Goal: Task Accomplishment & Management: Manage account settings

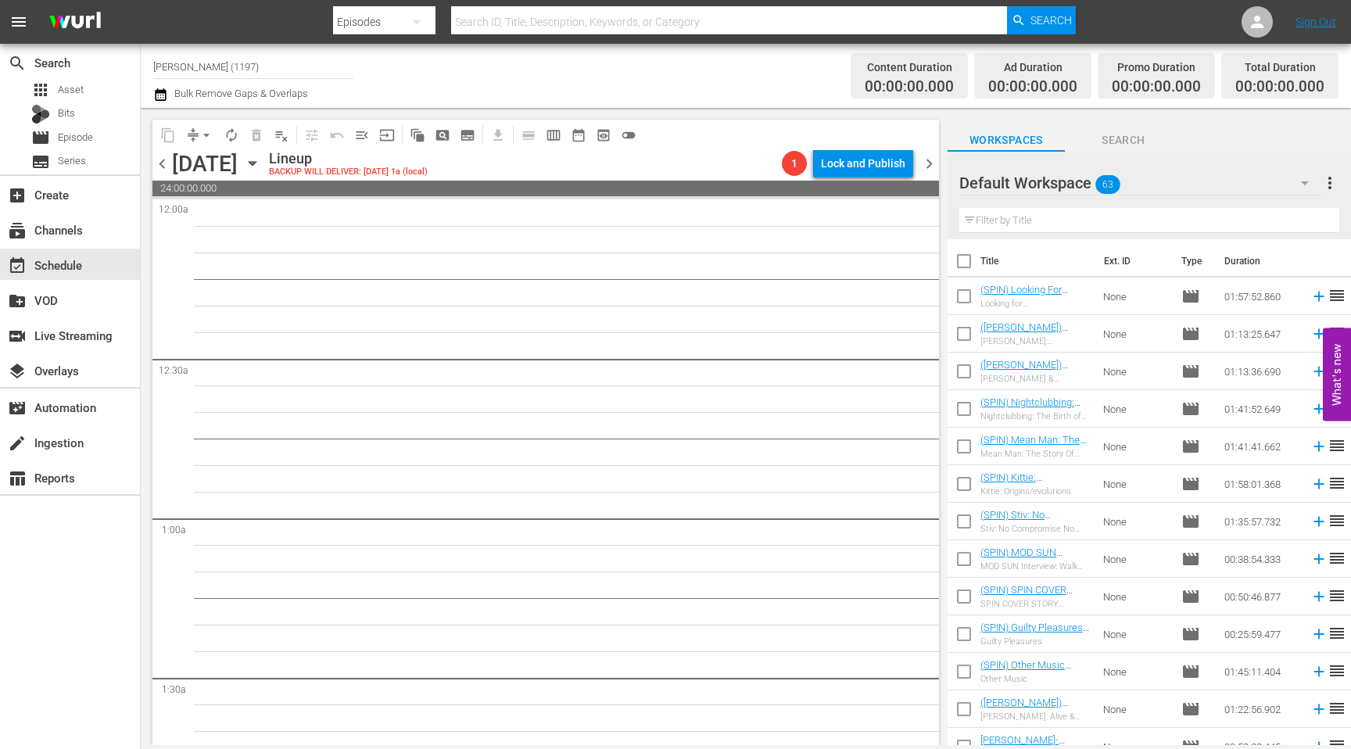
click at [261, 162] on icon "button" at bounding box center [252, 163] width 17 height 17
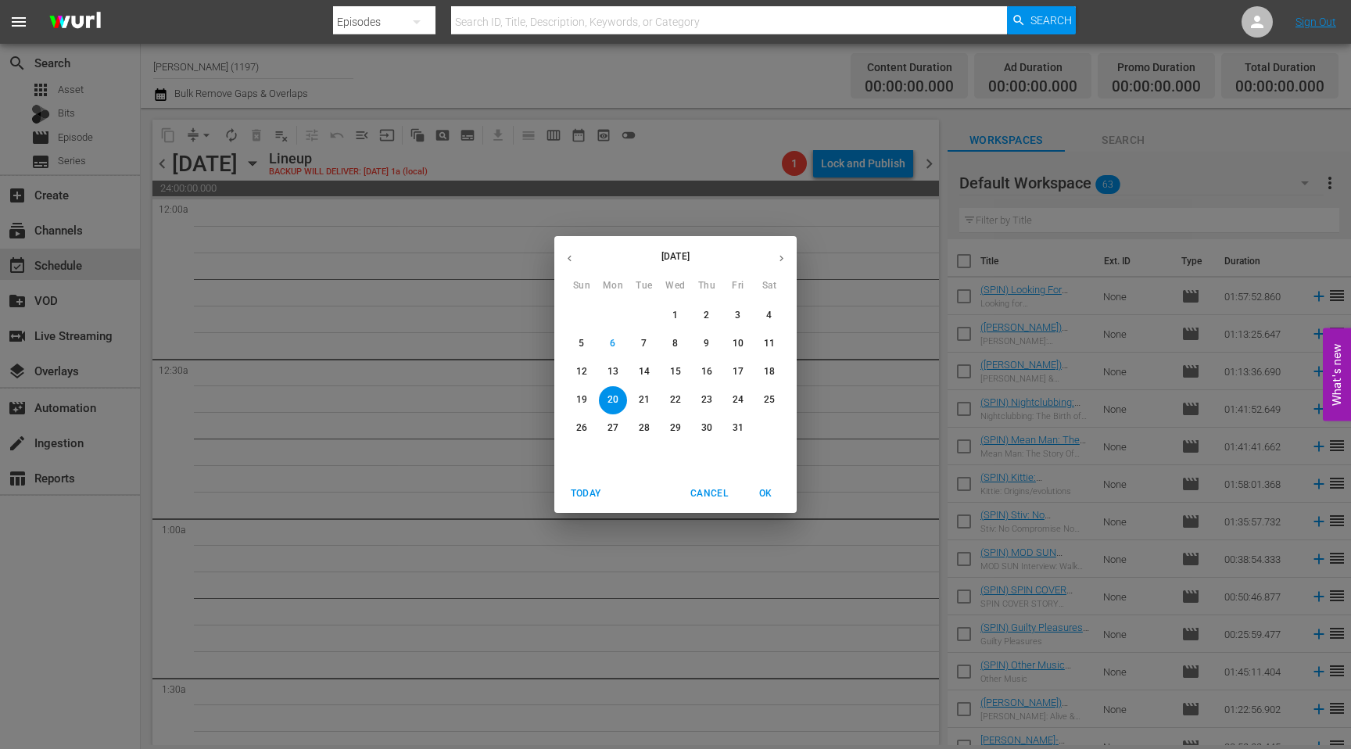
click at [642, 343] on p "7" at bounding box center [643, 343] width 5 height 13
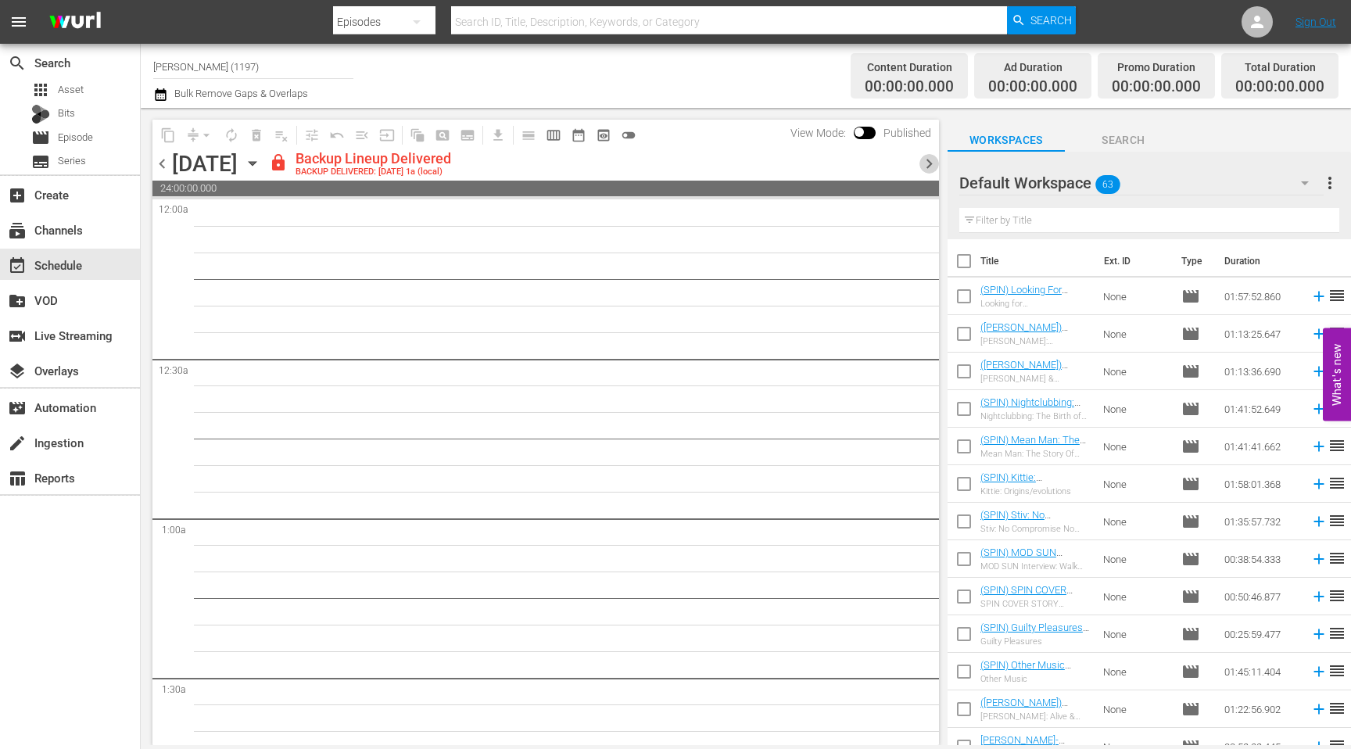
click at [931, 169] on span "chevron_right" at bounding box center [930, 164] width 20 height 20
click at [873, 170] on div "Unlock and Edit" at bounding box center [867, 163] width 77 height 28
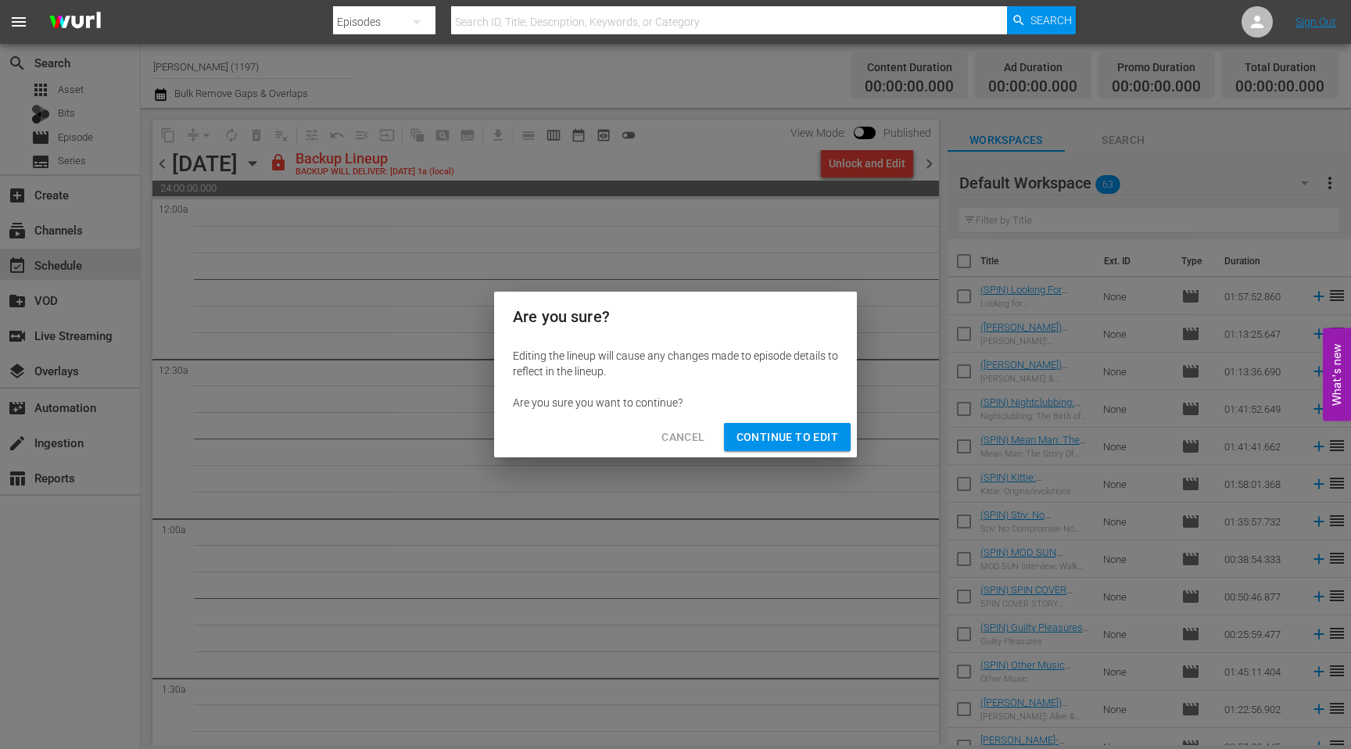
click at [798, 434] on span "Continue to Edit" at bounding box center [788, 438] width 102 height 20
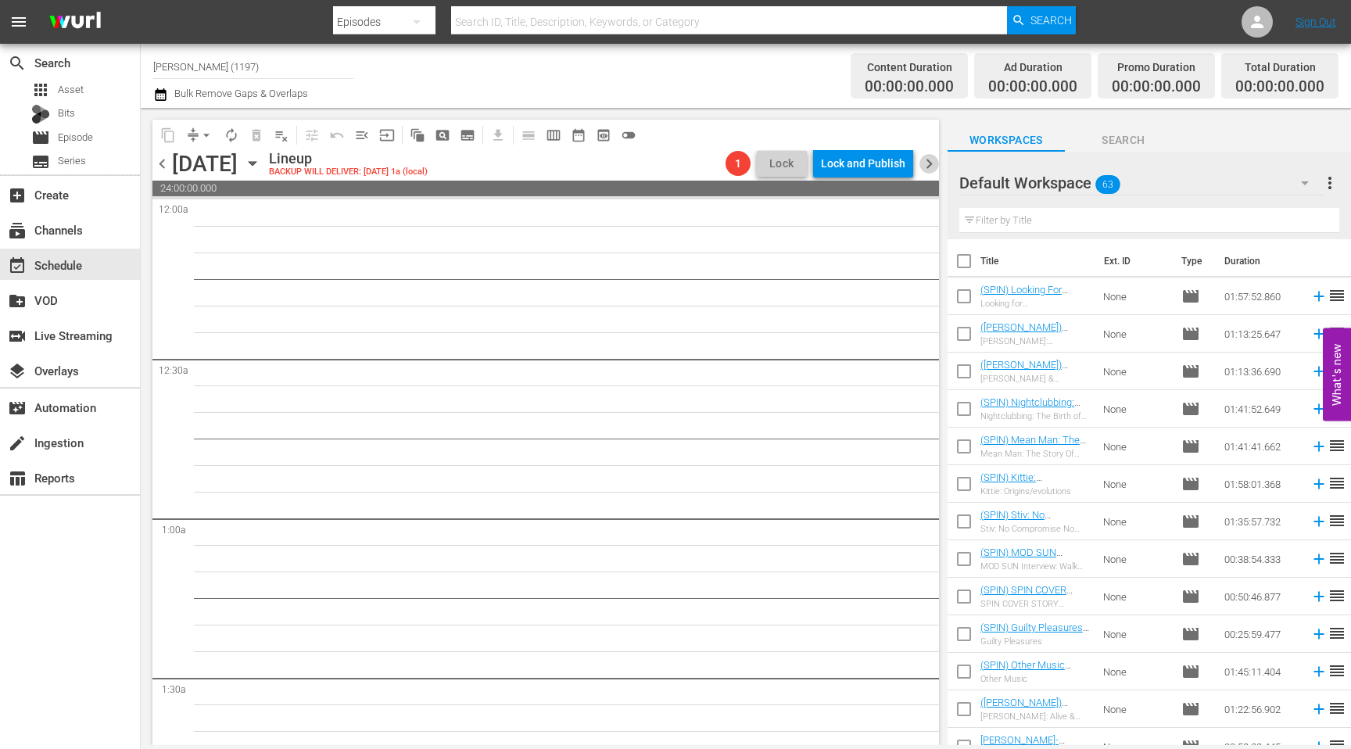
click at [923, 160] on span "chevron_right" at bounding box center [930, 164] width 20 height 20
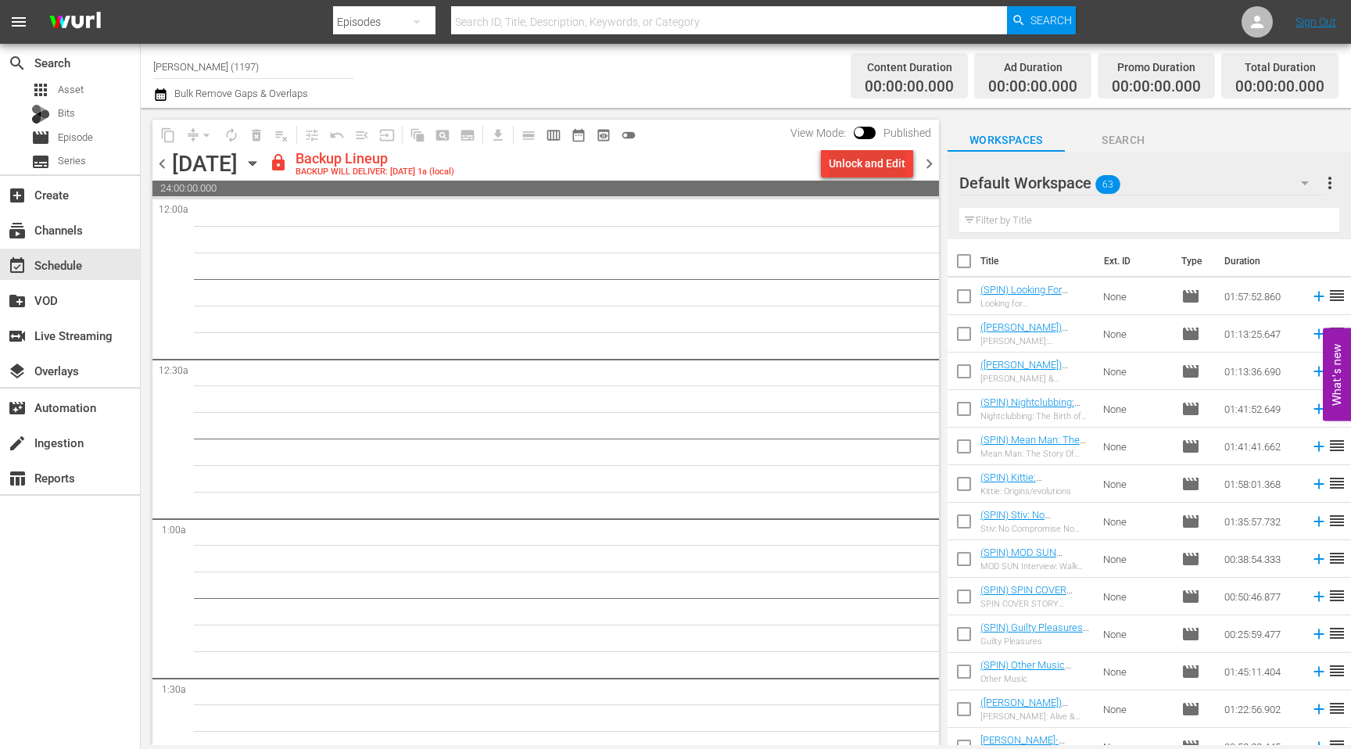
click at [902, 172] on div "Unlock and Edit" at bounding box center [867, 163] width 77 height 28
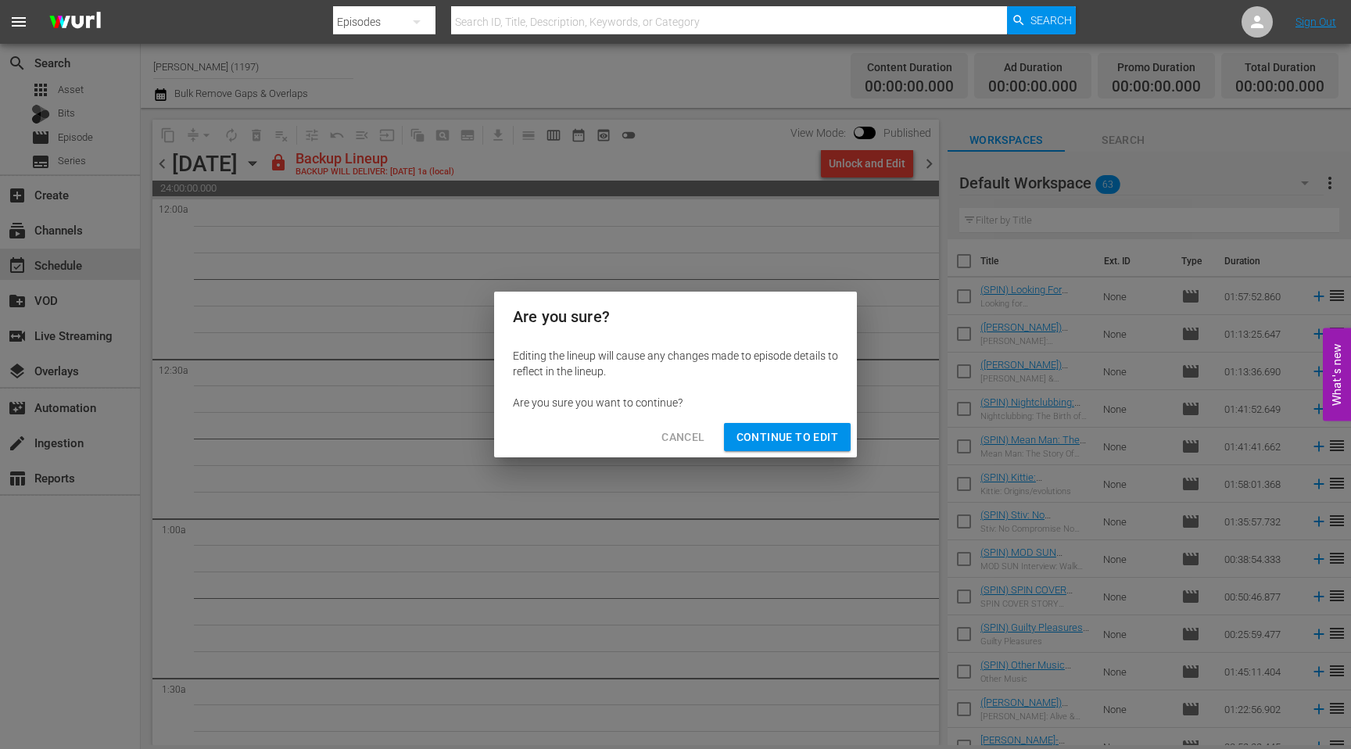
click at [790, 431] on span "Continue to Edit" at bounding box center [788, 438] width 102 height 20
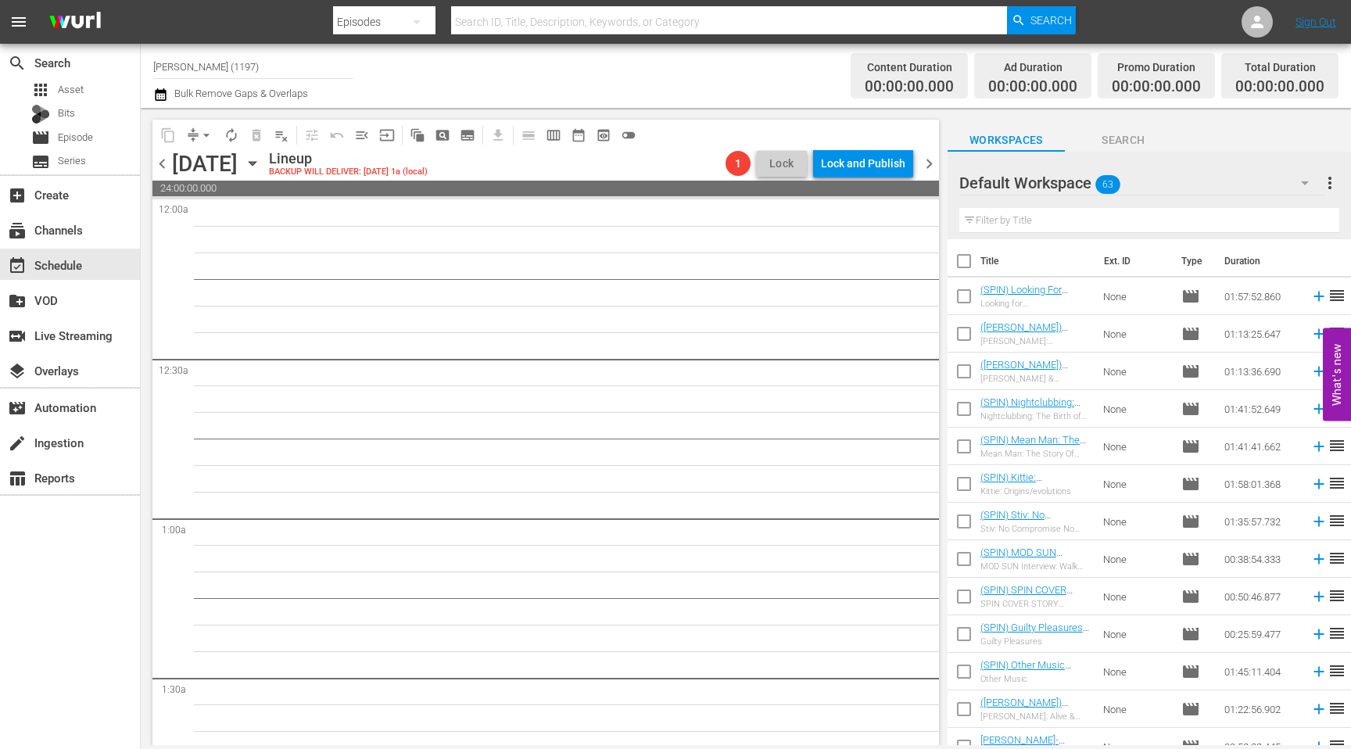
click at [923, 163] on span "chevron_right" at bounding box center [930, 164] width 20 height 20
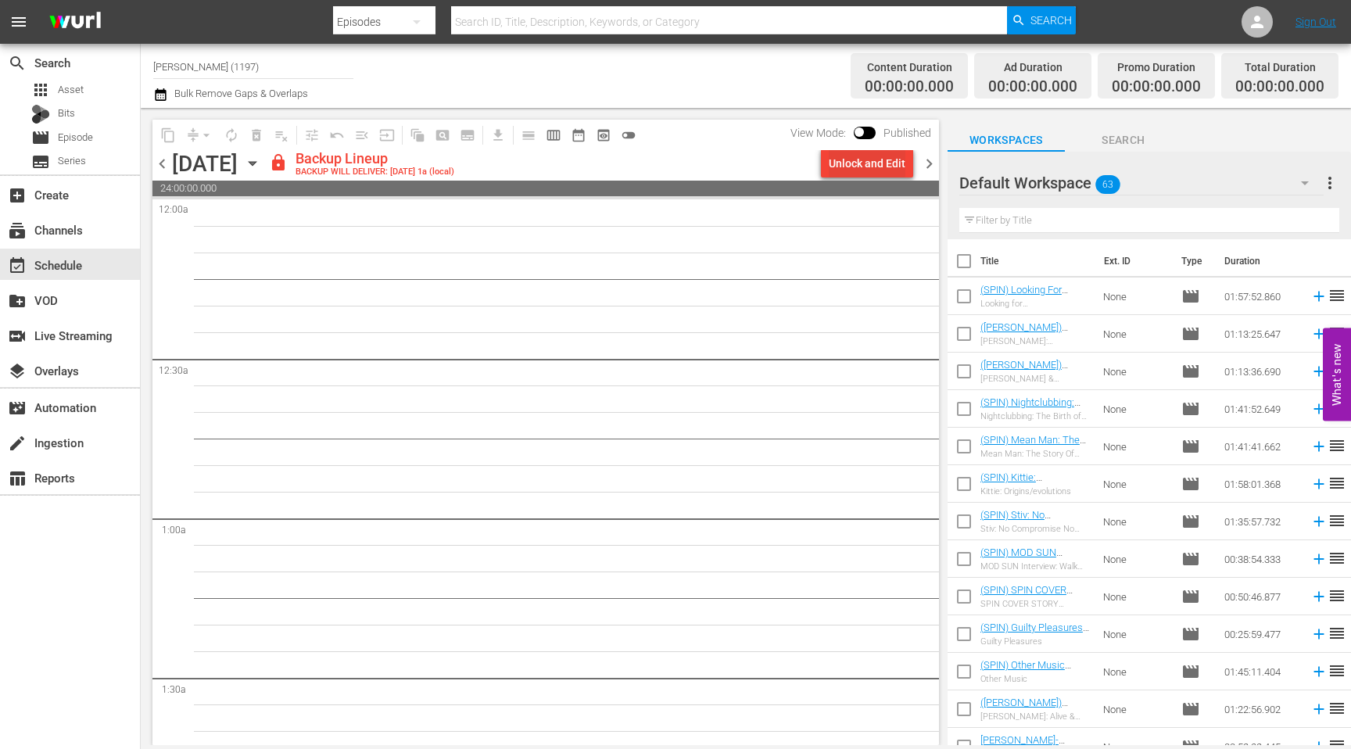
click at [847, 158] on div "Unlock and Edit" at bounding box center [867, 163] width 77 height 28
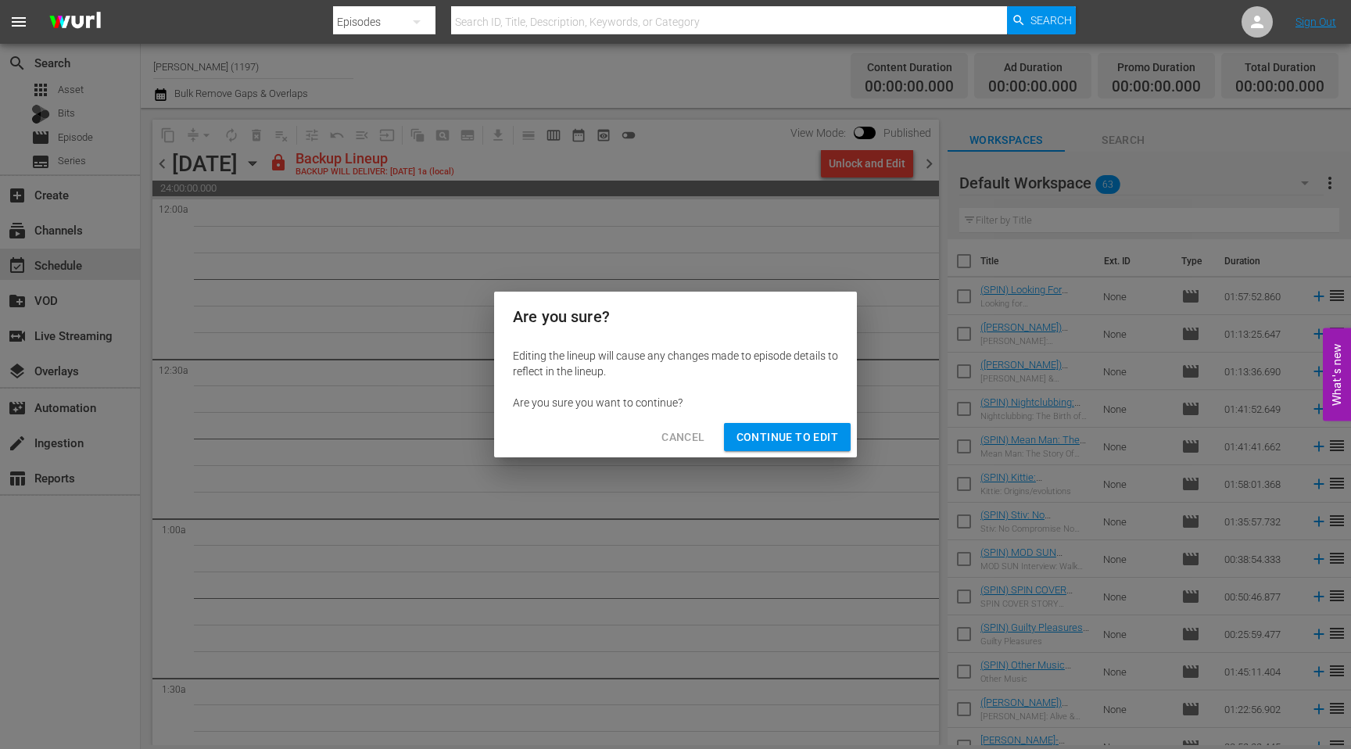
click at [815, 443] on span "Continue to Edit" at bounding box center [788, 438] width 102 height 20
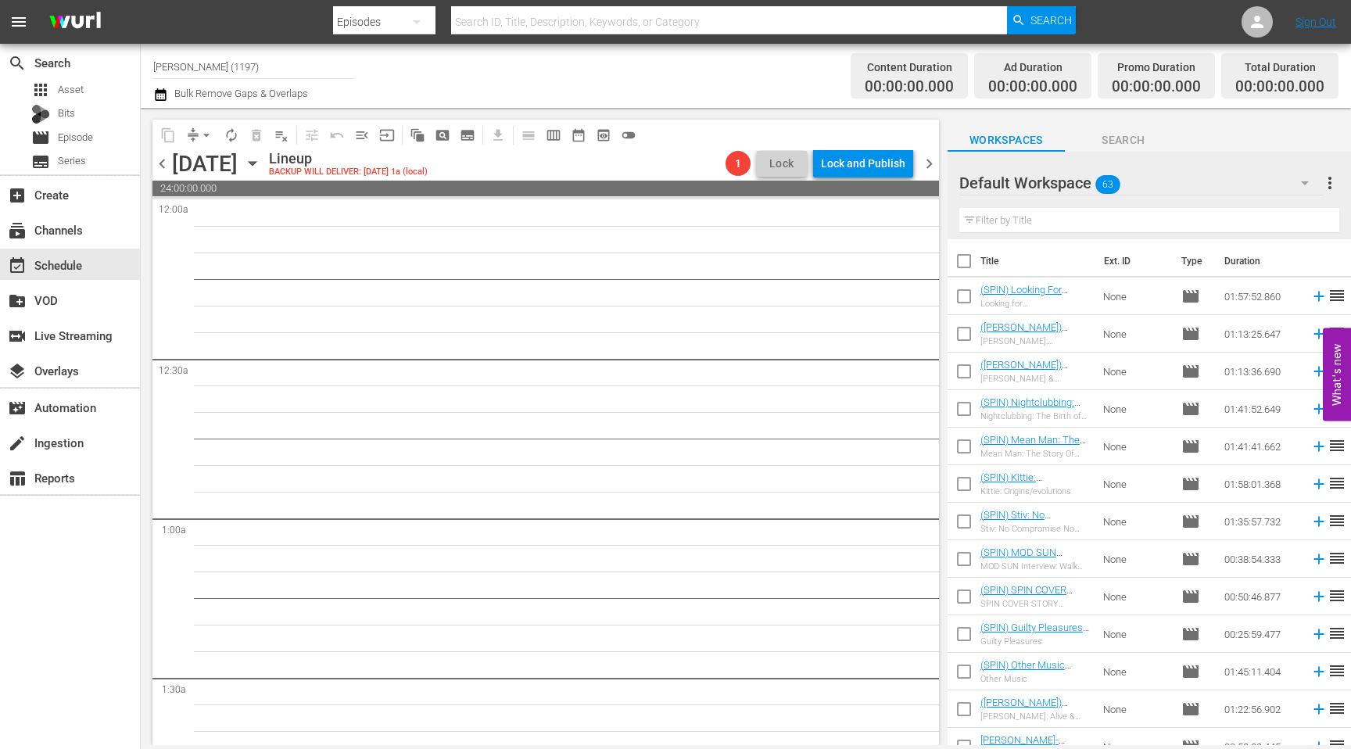
click at [931, 157] on span "chevron_right" at bounding box center [930, 164] width 20 height 20
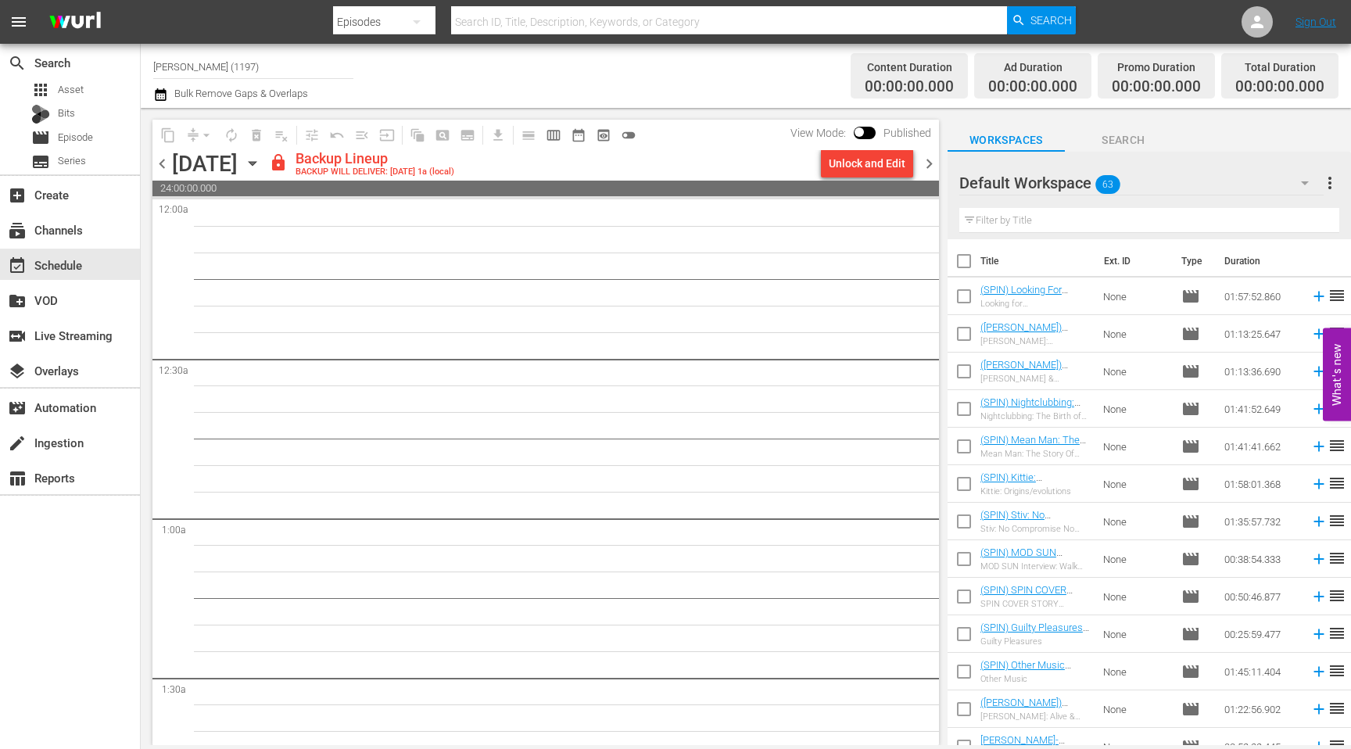
click at [876, 163] on div "Unlock and Edit" at bounding box center [867, 163] width 77 height 28
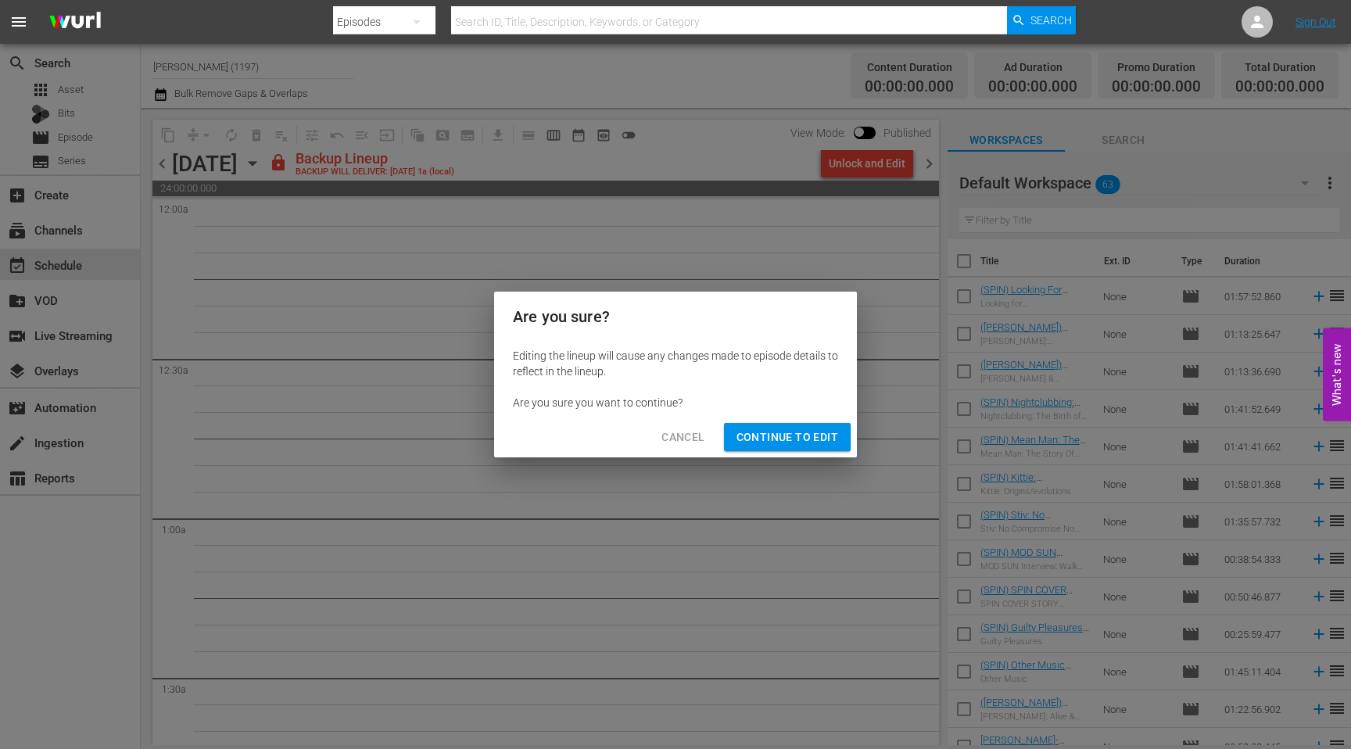
click at [786, 436] on span "Continue to Edit" at bounding box center [788, 438] width 102 height 20
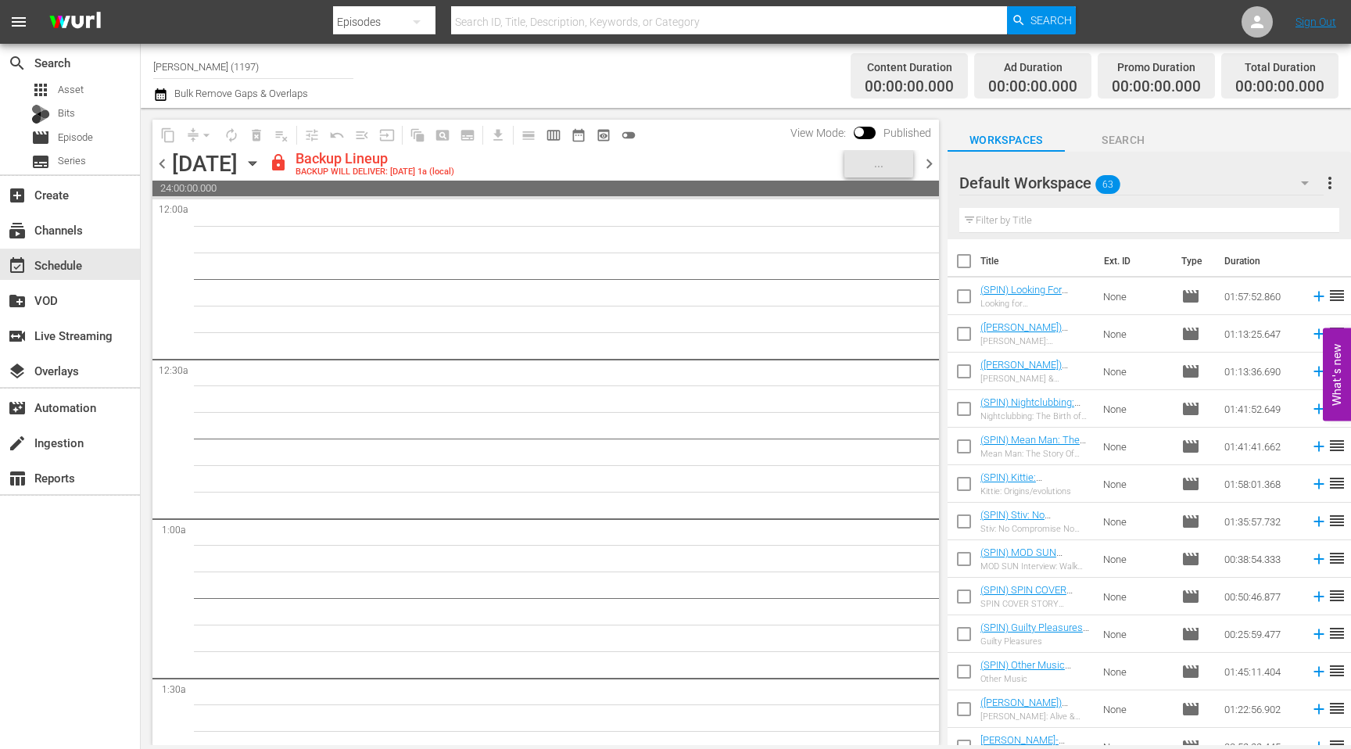
click at [929, 160] on span "chevron_right" at bounding box center [930, 164] width 20 height 20
click at [883, 161] on div "Unlock and Edit" at bounding box center [867, 163] width 77 height 28
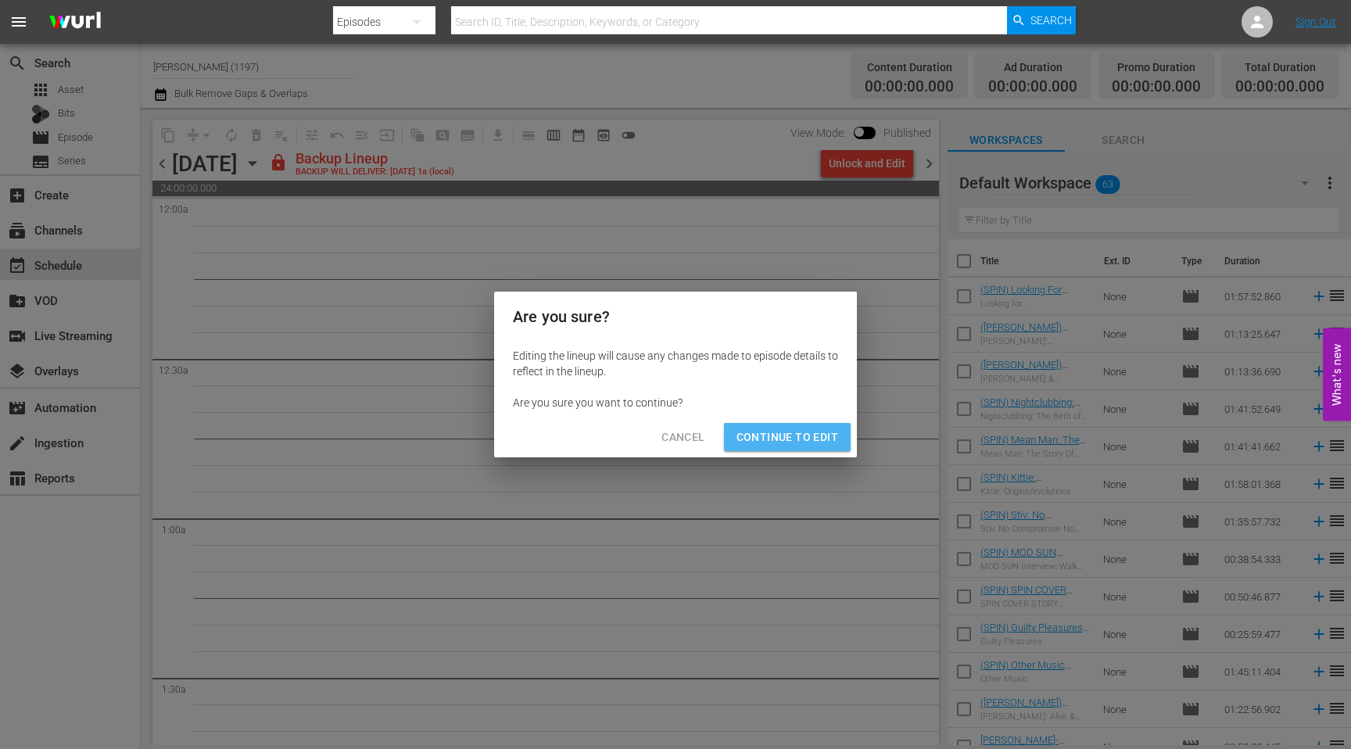
click at [787, 429] on span "Continue to Edit" at bounding box center [788, 438] width 102 height 20
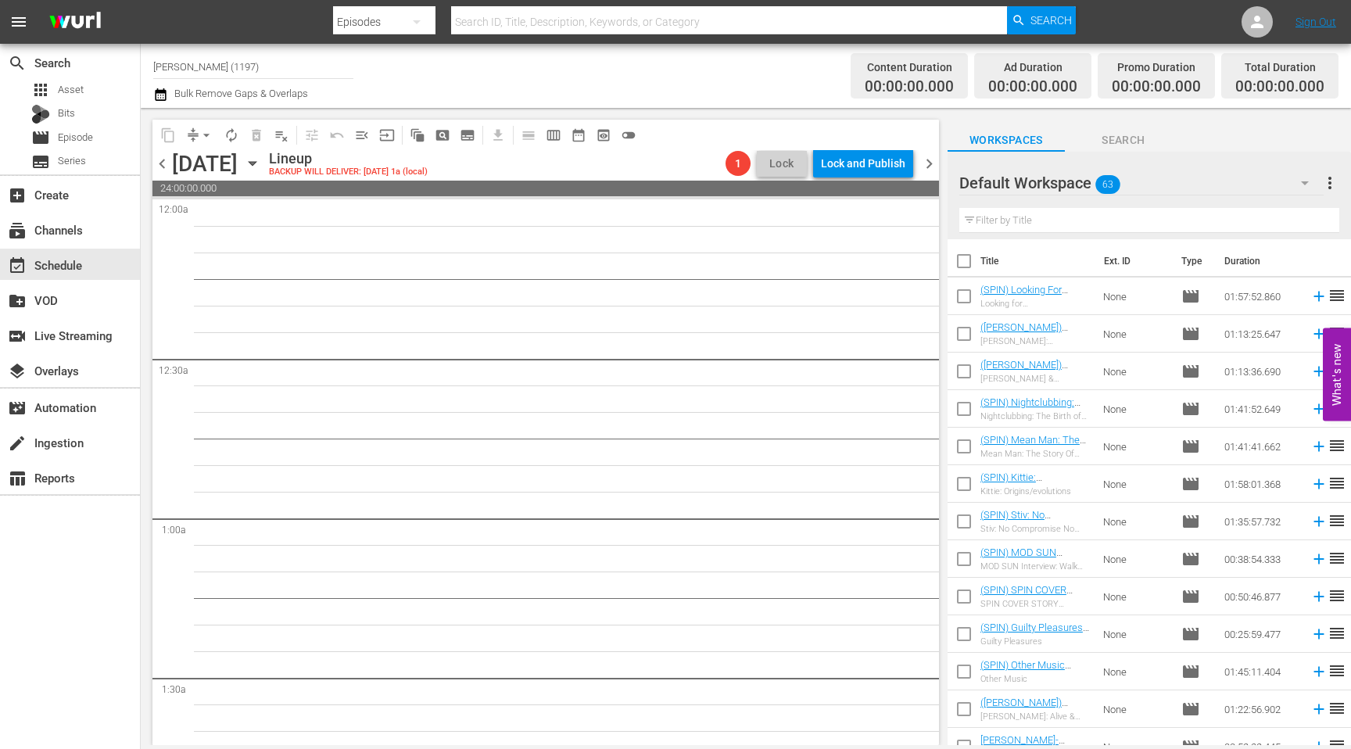
click at [921, 170] on span "chevron_right" at bounding box center [930, 164] width 20 height 20
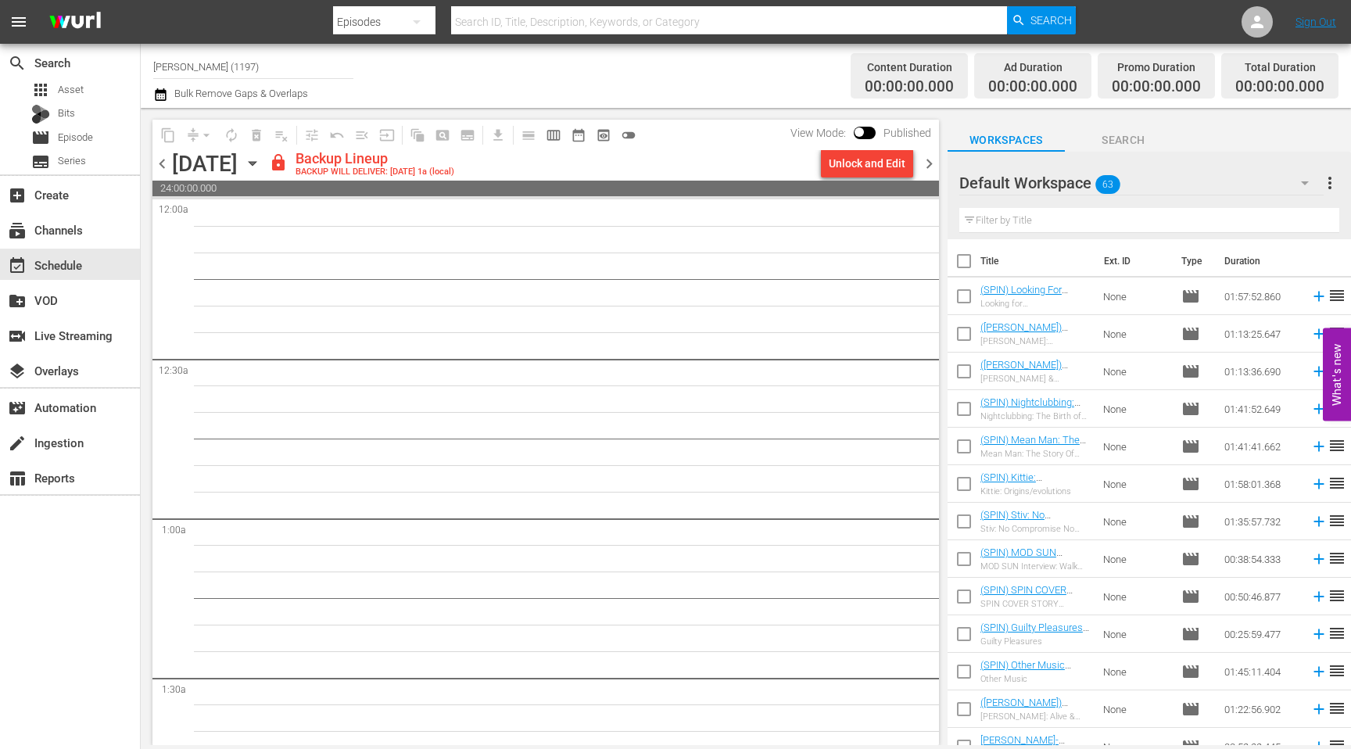
click at [870, 161] on div "Unlock and Edit" at bounding box center [867, 163] width 77 height 28
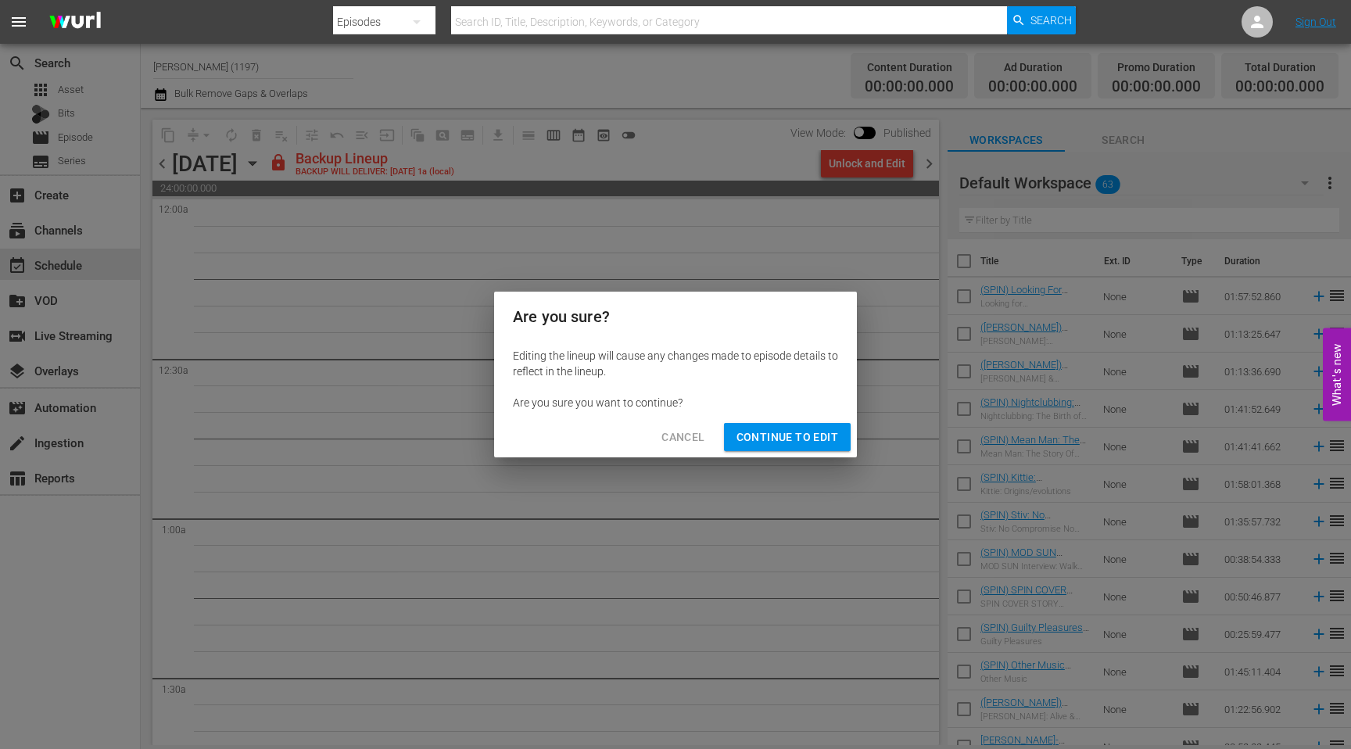
click at [770, 443] on span "Continue to Edit" at bounding box center [788, 438] width 102 height 20
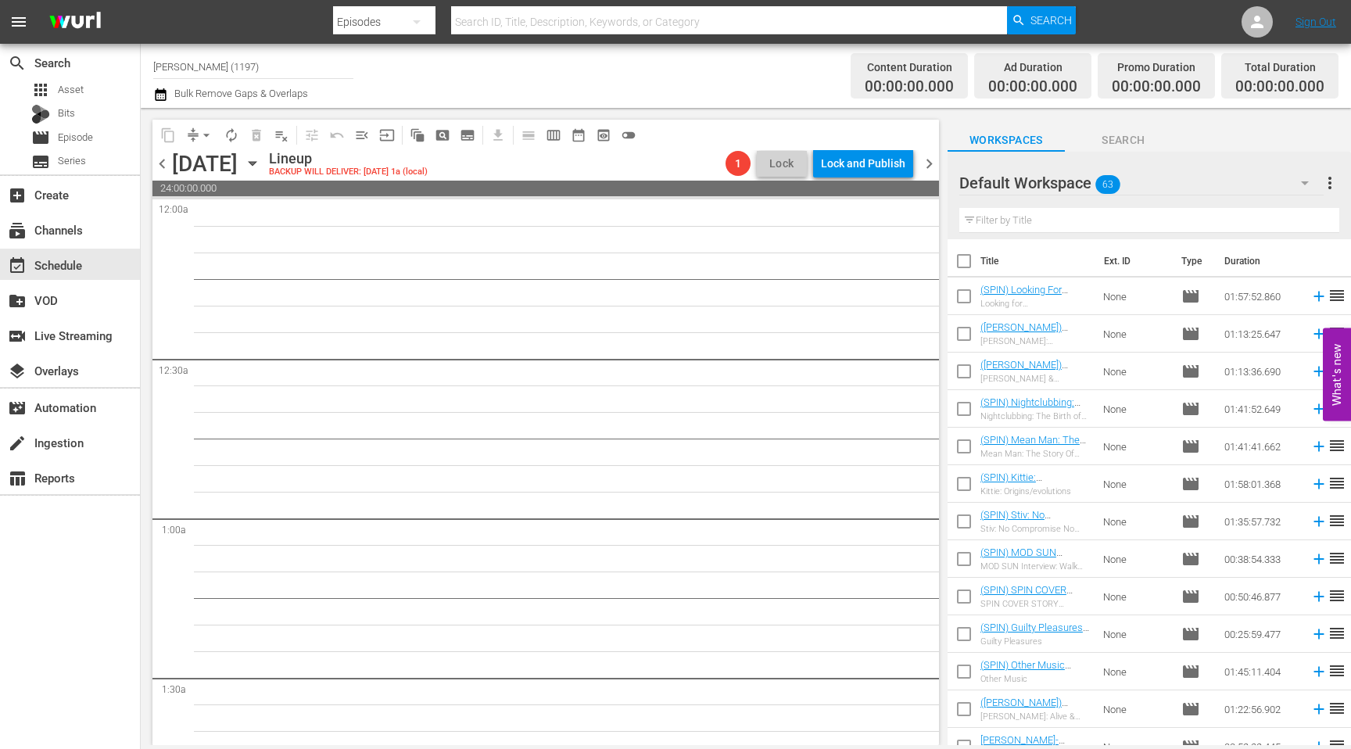
click at [924, 170] on span "chevron_right" at bounding box center [930, 164] width 20 height 20
click at [168, 168] on span "chevron_left" at bounding box center [162, 164] width 20 height 20
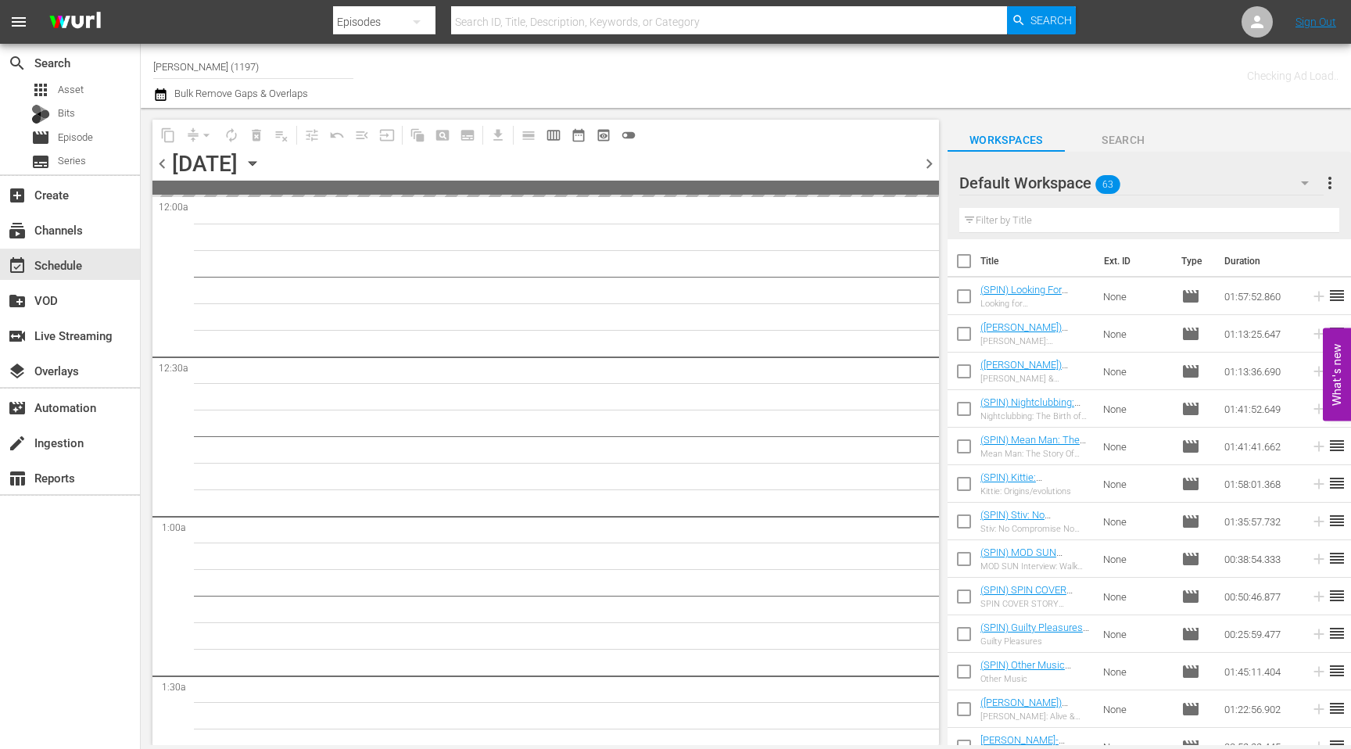
click at [168, 168] on span "chevron_left" at bounding box center [162, 164] width 20 height 20
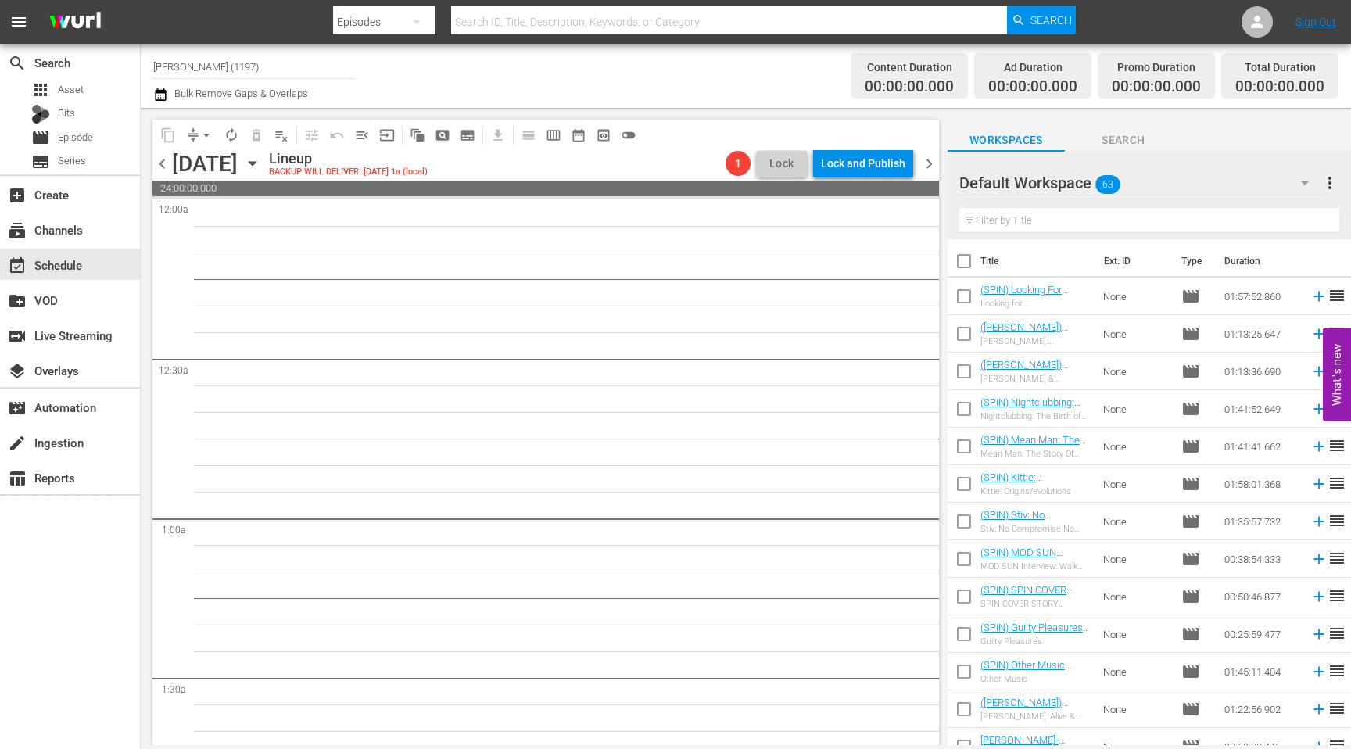
click at [168, 168] on span "chevron_left" at bounding box center [162, 164] width 20 height 20
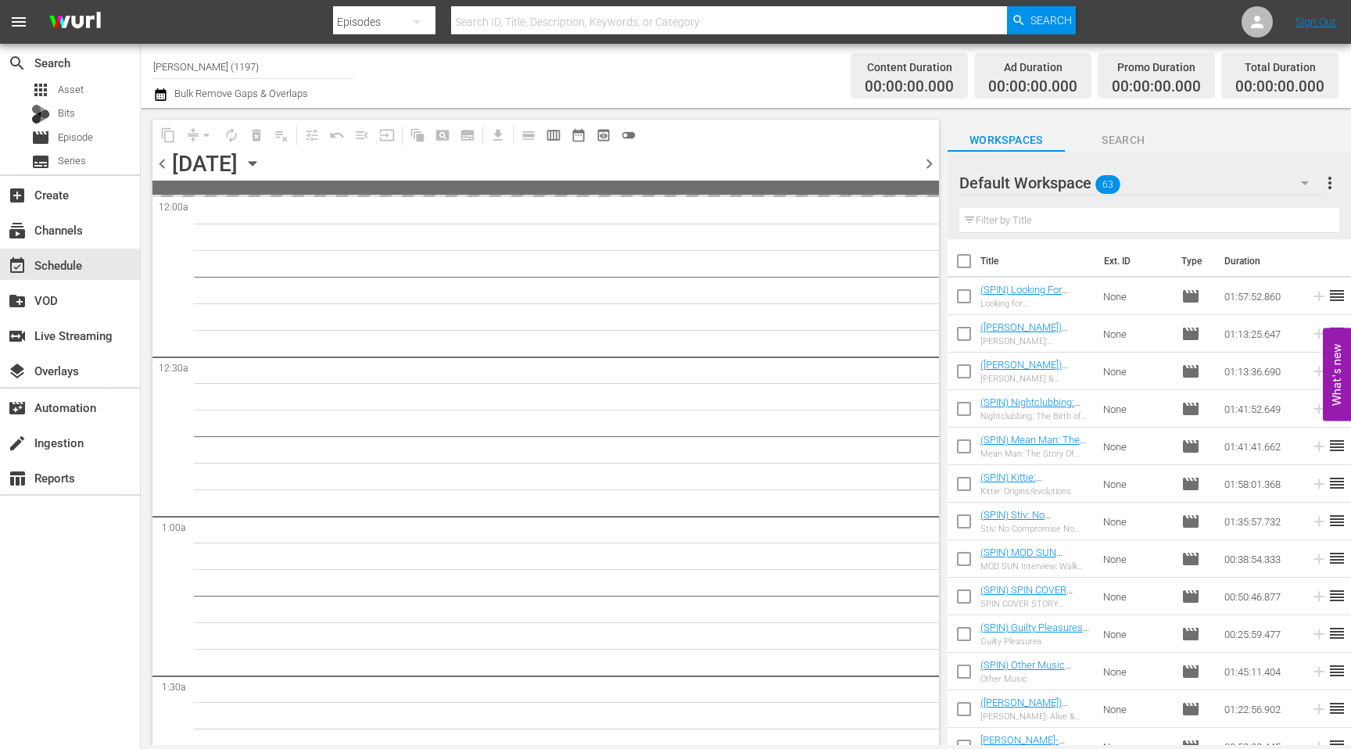
click at [168, 168] on span "chevron_left" at bounding box center [162, 164] width 20 height 20
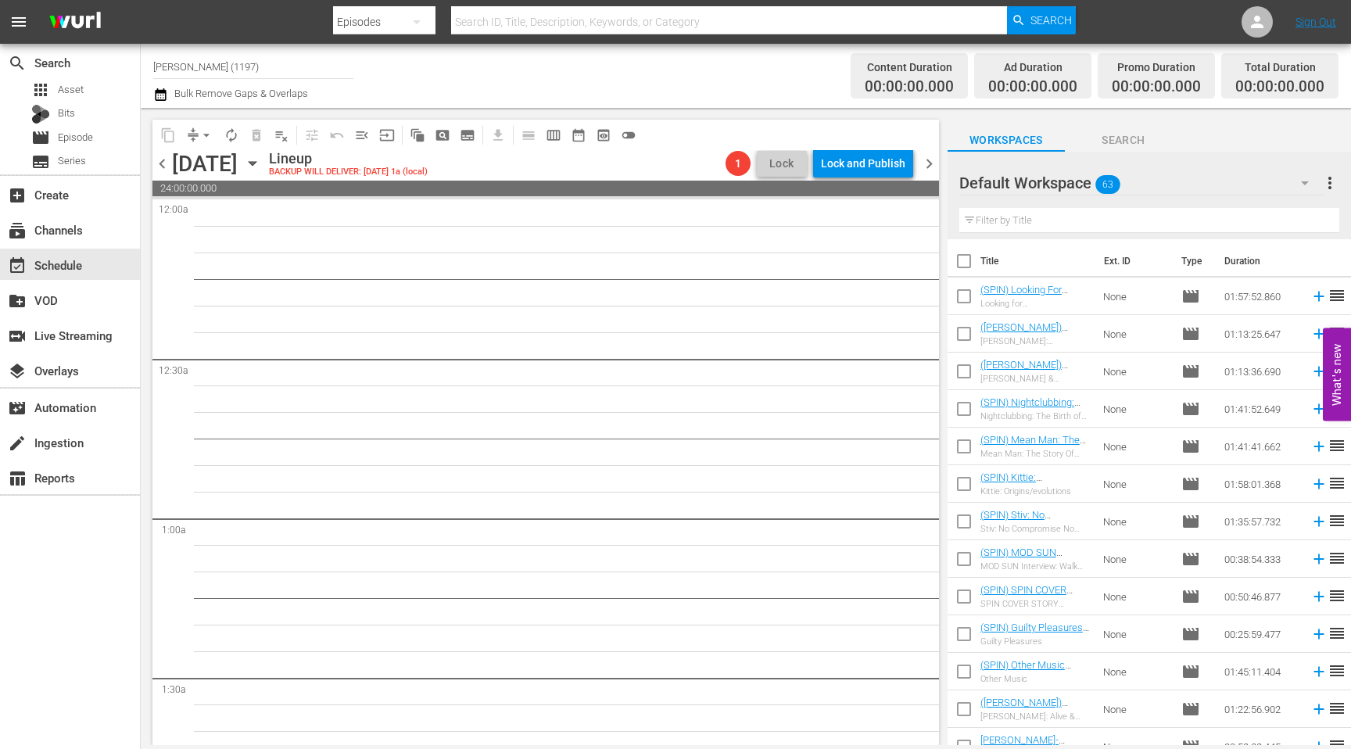
click at [168, 168] on span "chevron_left" at bounding box center [162, 164] width 20 height 20
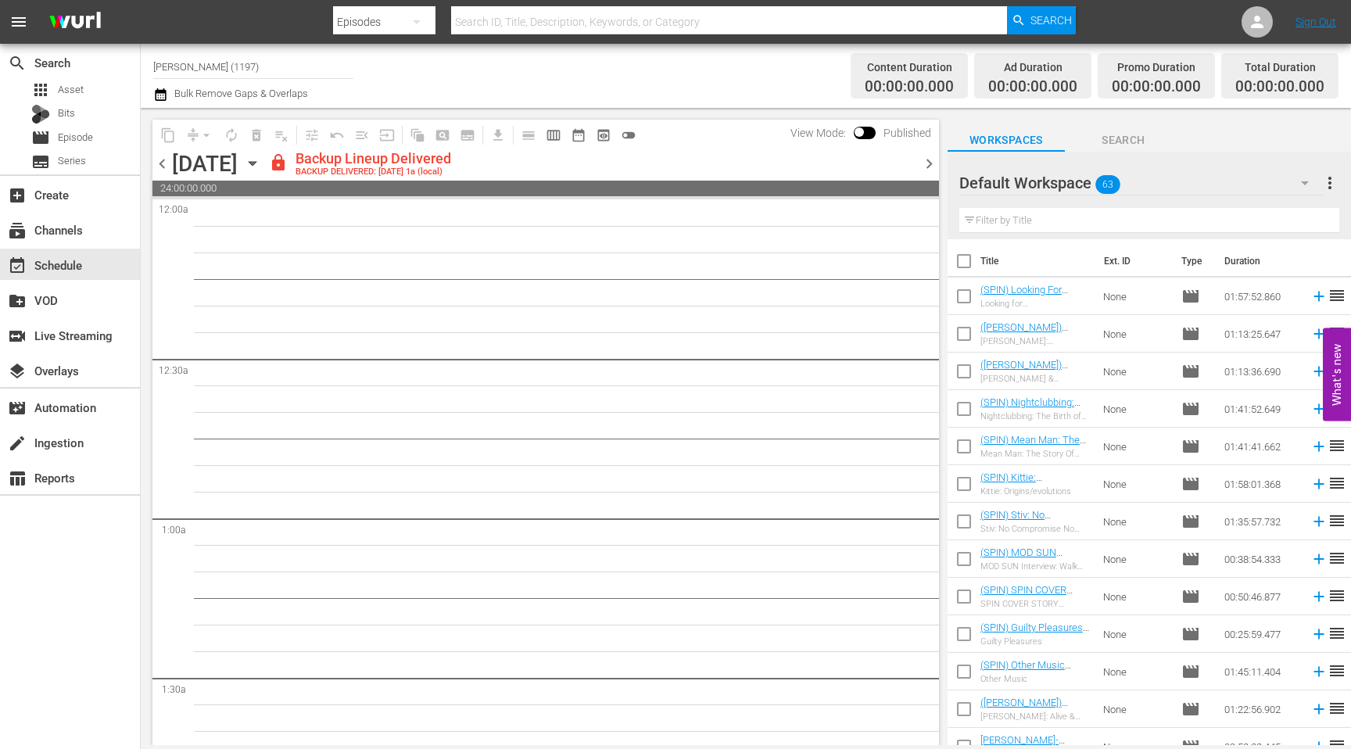
click at [930, 159] on span "chevron_right" at bounding box center [930, 164] width 20 height 20
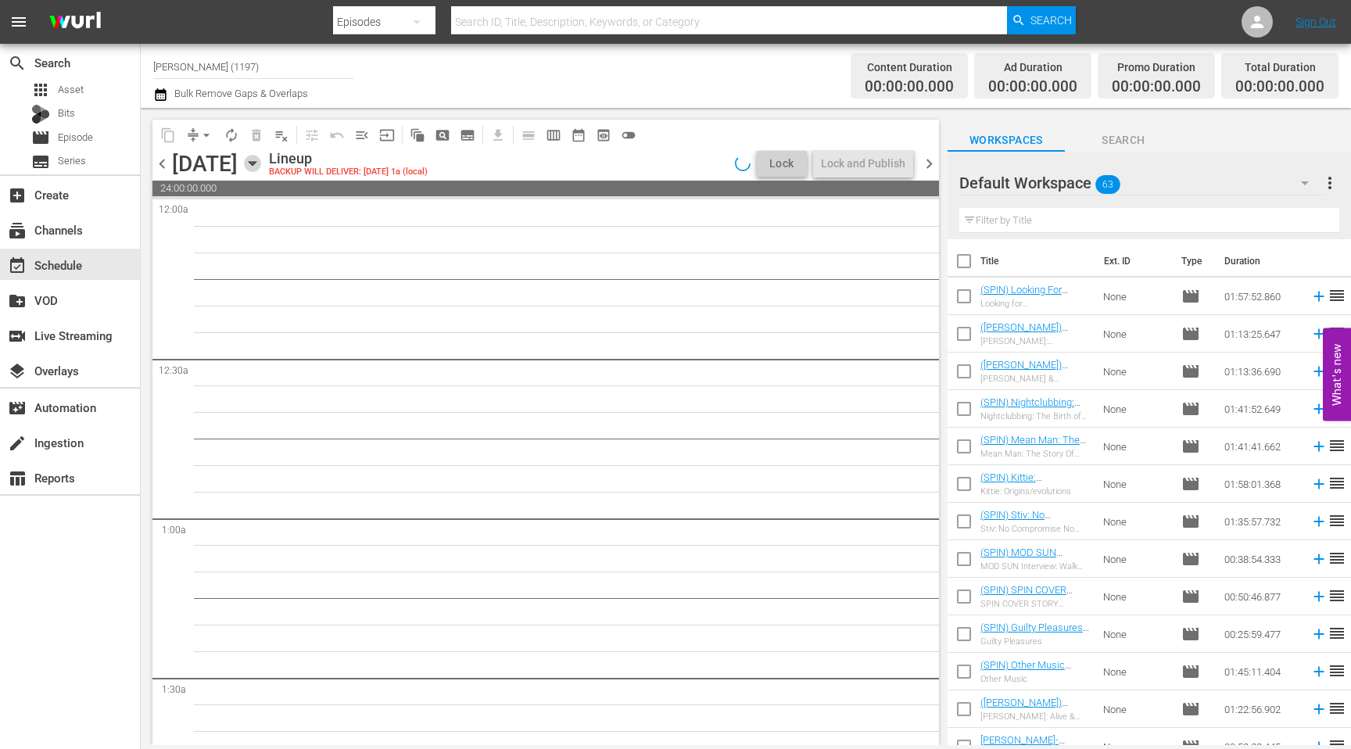
click at [261, 163] on icon "button" at bounding box center [252, 163] width 17 height 17
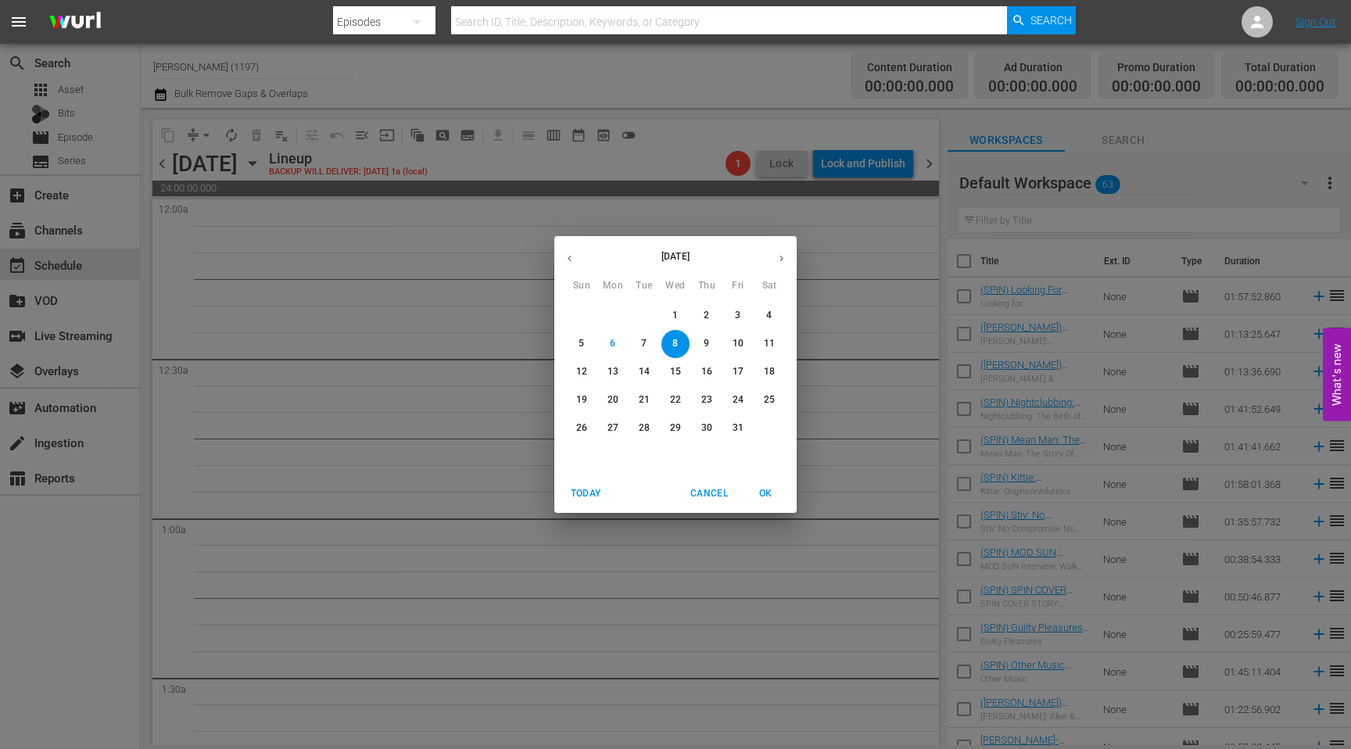
click at [672, 315] on span "1" at bounding box center [676, 315] width 28 height 13
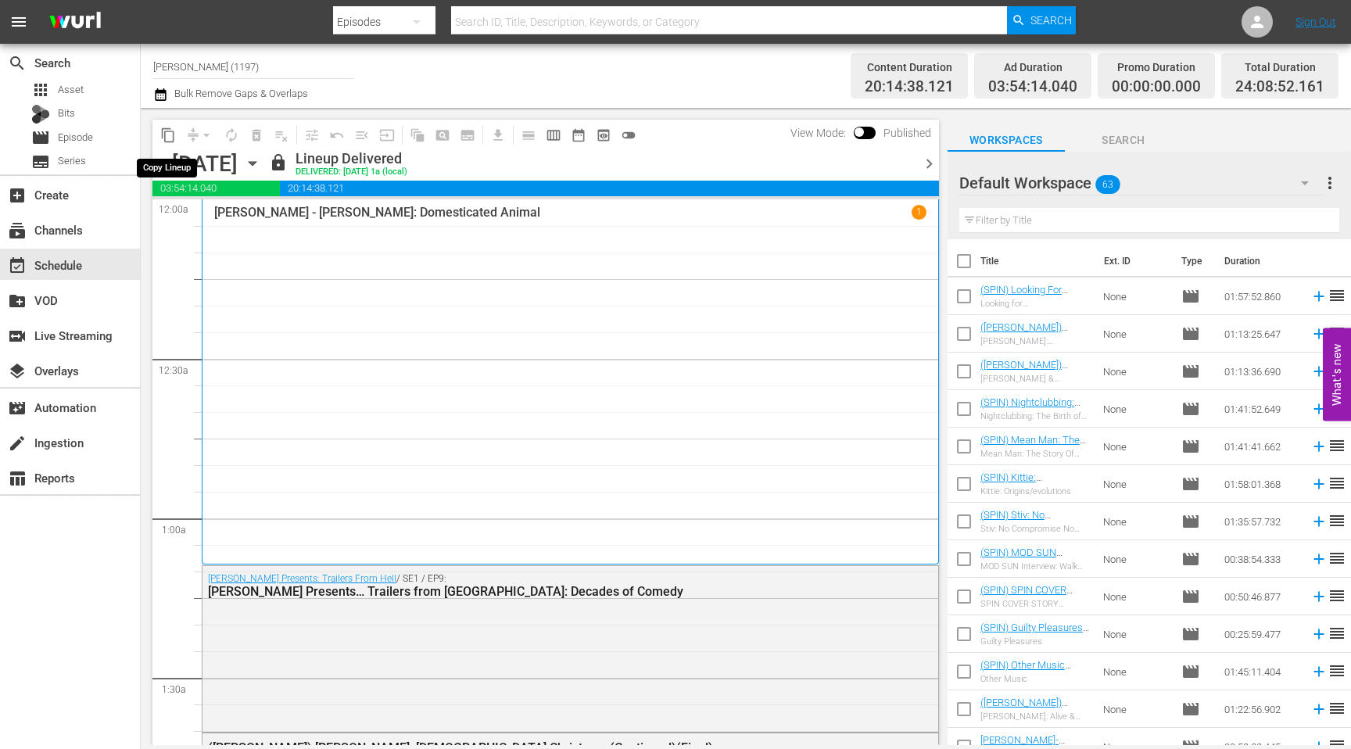
click at [169, 136] on span "content_copy" at bounding box center [168, 135] width 16 height 16
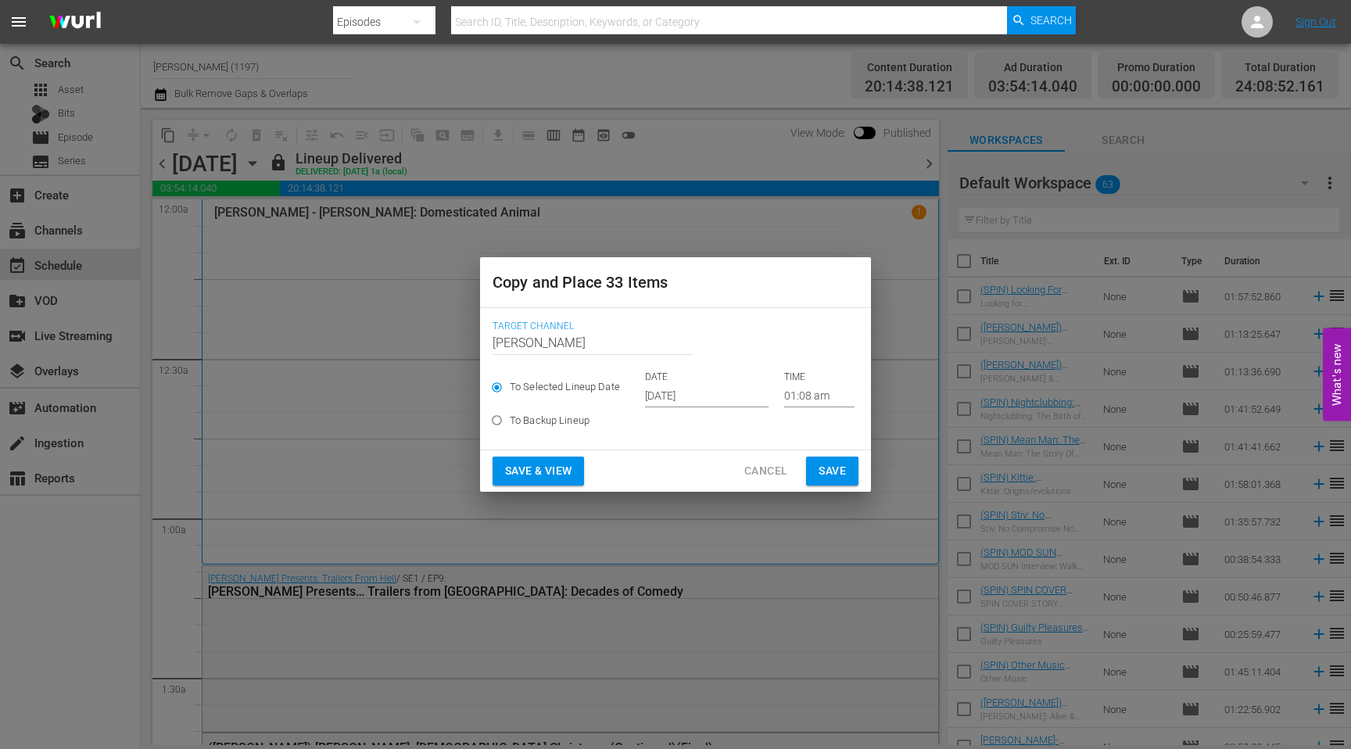
click at [665, 393] on input "[DATE]" at bounding box center [707, 395] width 124 height 23
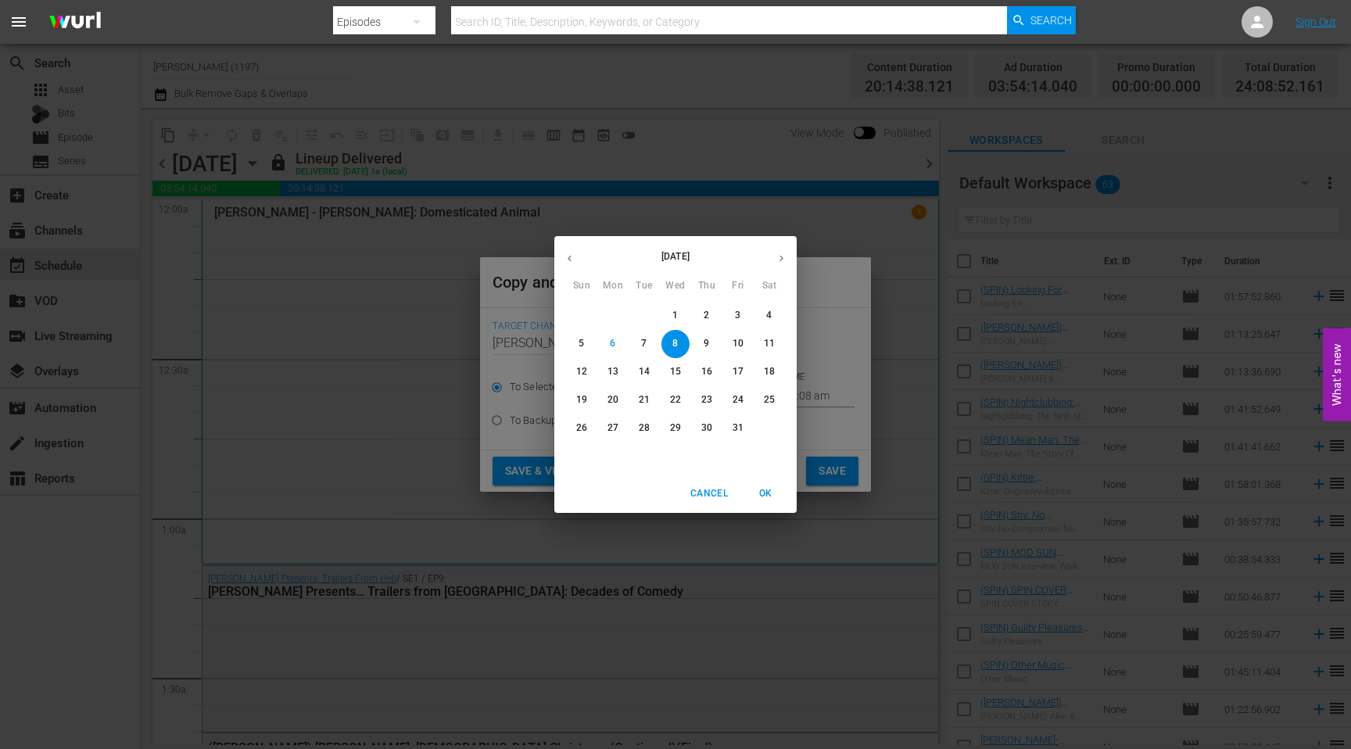
click at [766, 487] on span "OK" at bounding box center [766, 494] width 38 height 16
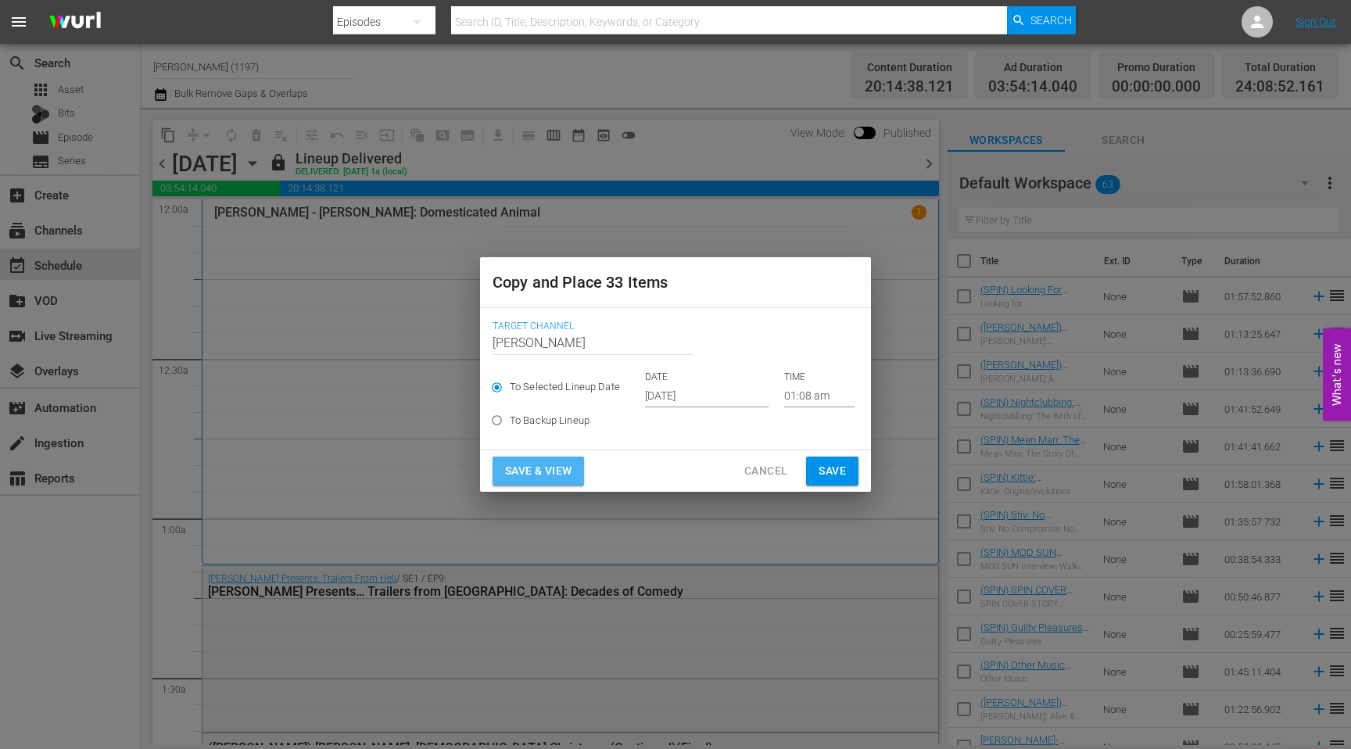
click at [542, 472] on span "Save & View" at bounding box center [538, 471] width 66 height 20
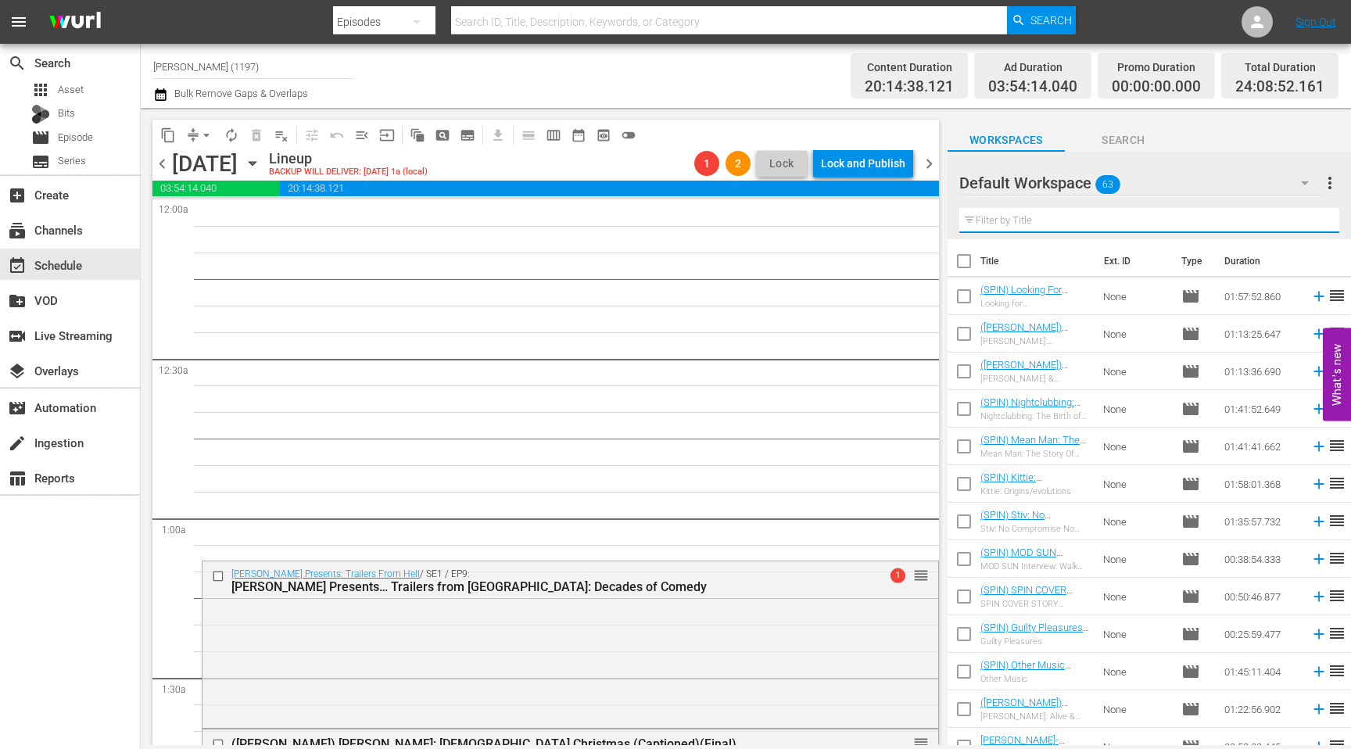
click at [1101, 220] on input "text" at bounding box center [1149, 220] width 380 height 25
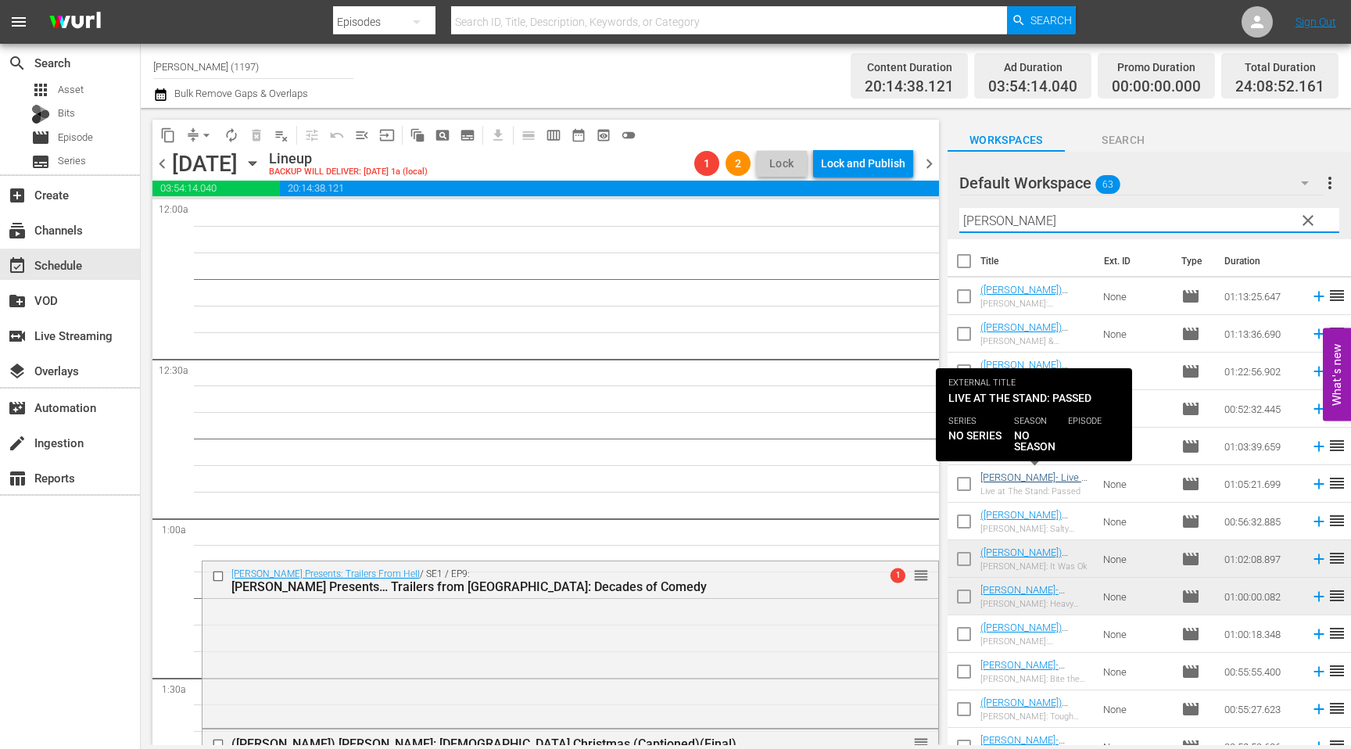
type input "[PERSON_NAME]"
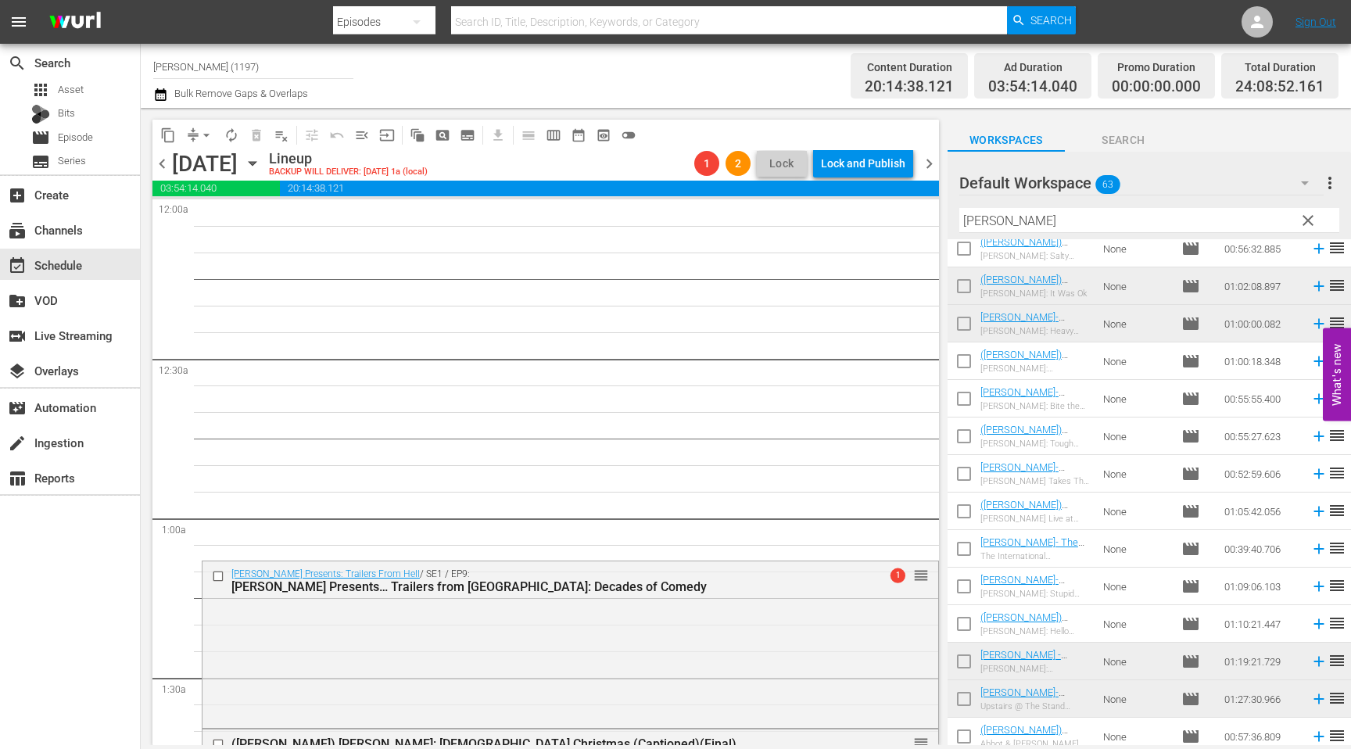
scroll to position [274, 0]
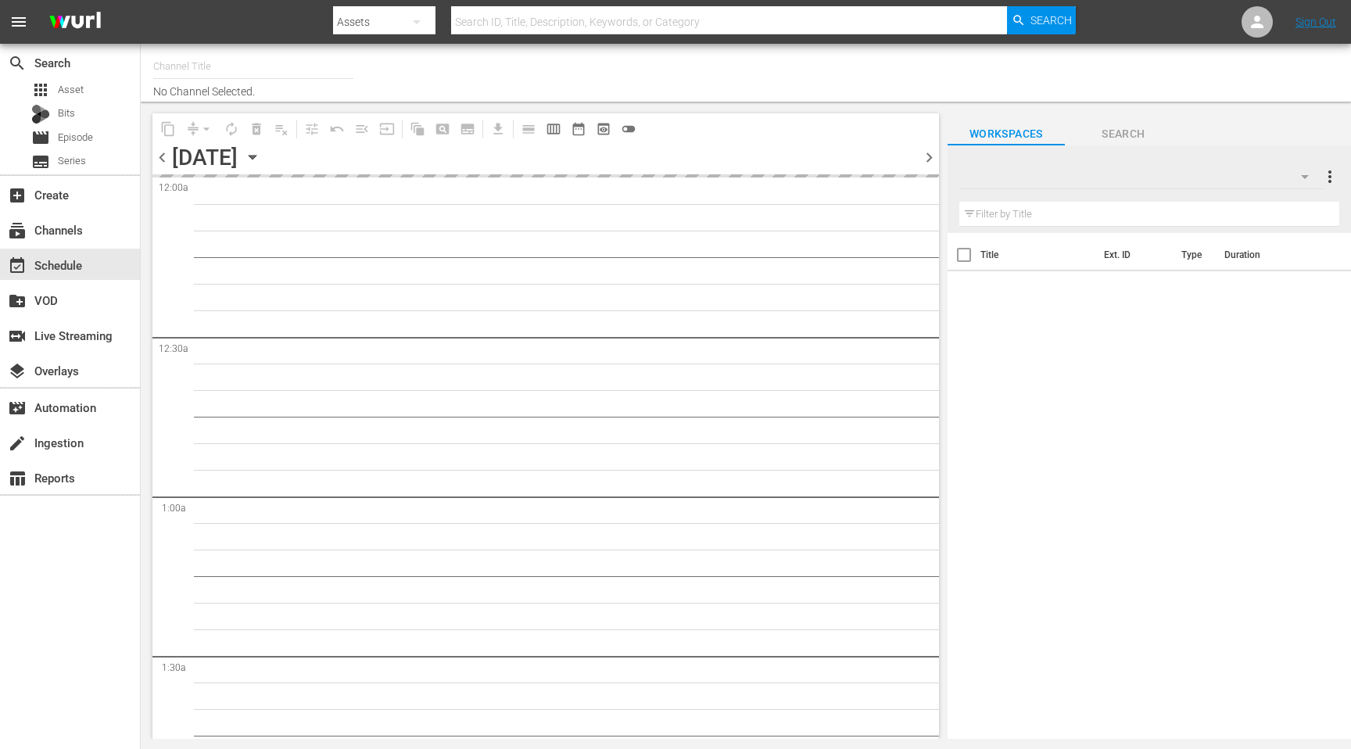
type input "[PERSON_NAME] (1197)"
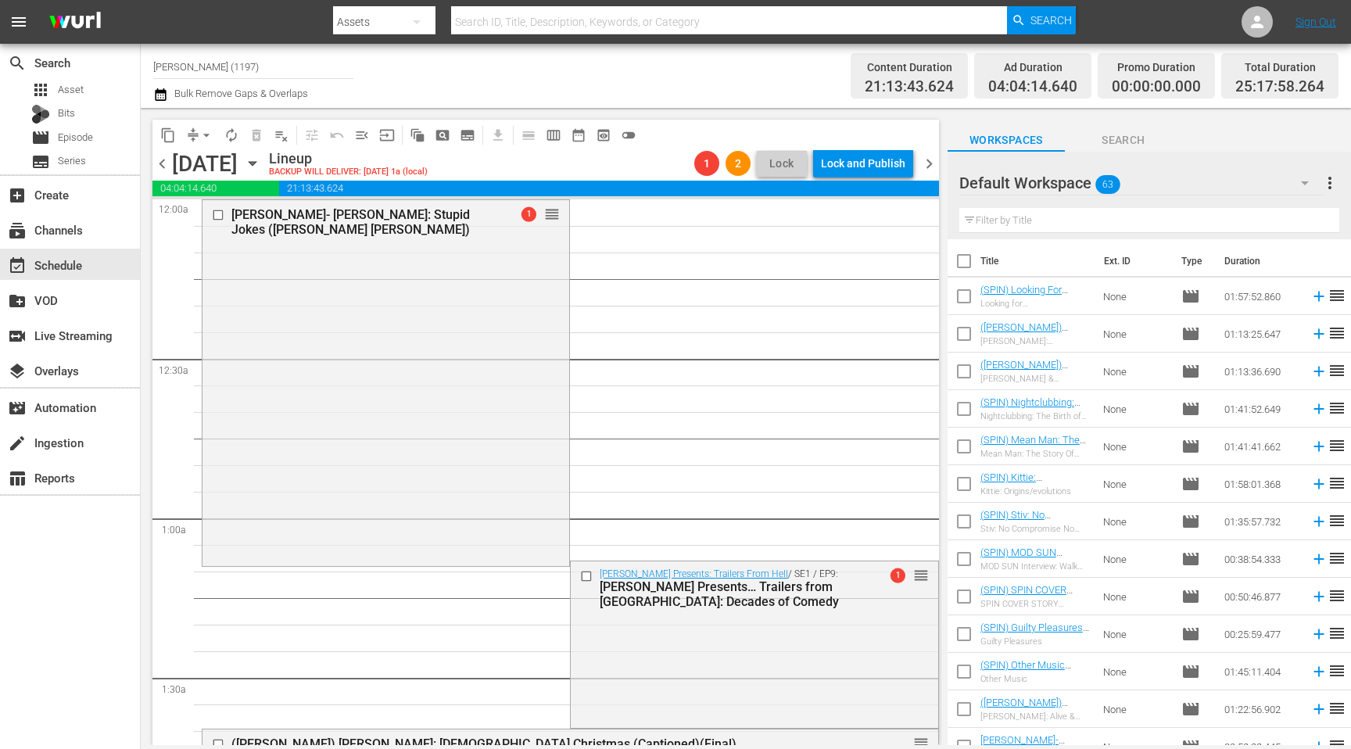
click at [928, 158] on span "chevron_right" at bounding box center [930, 164] width 20 height 20
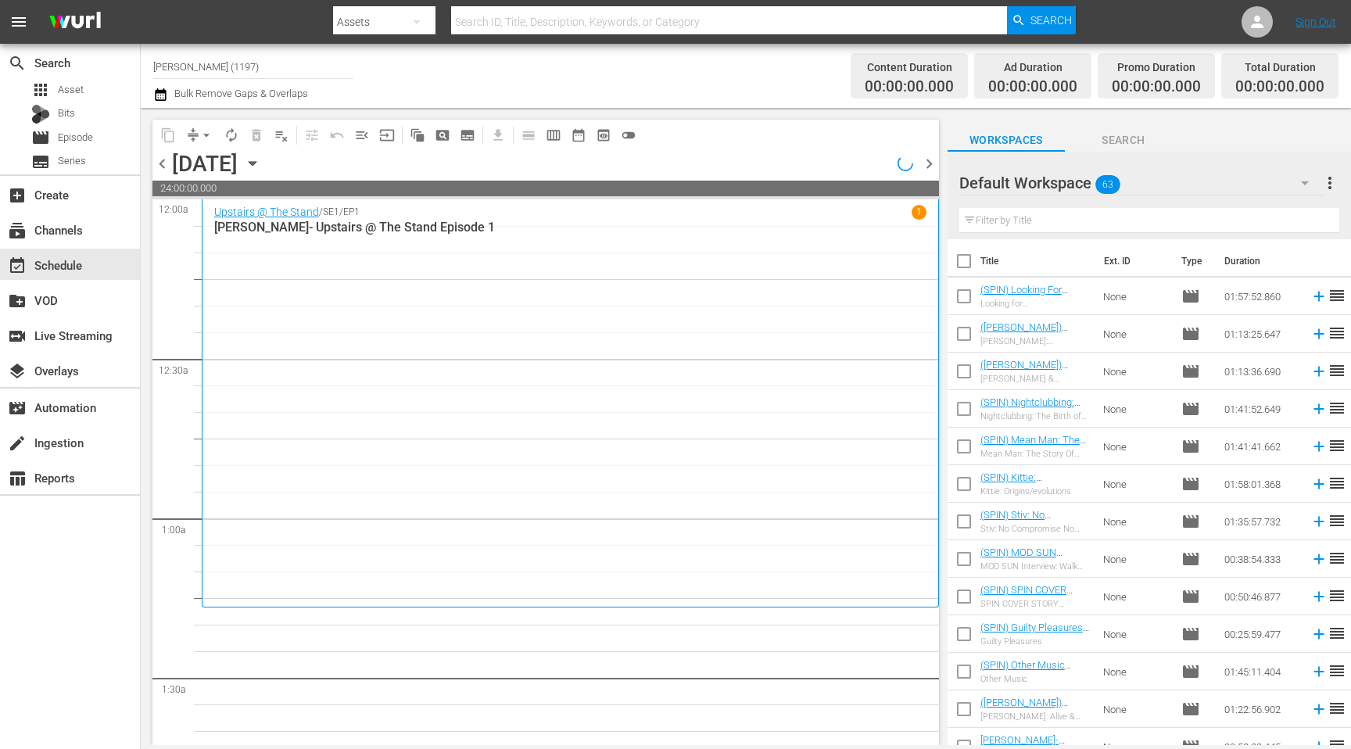
click at [256, 163] on icon "button" at bounding box center [252, 164] width 7 height 4
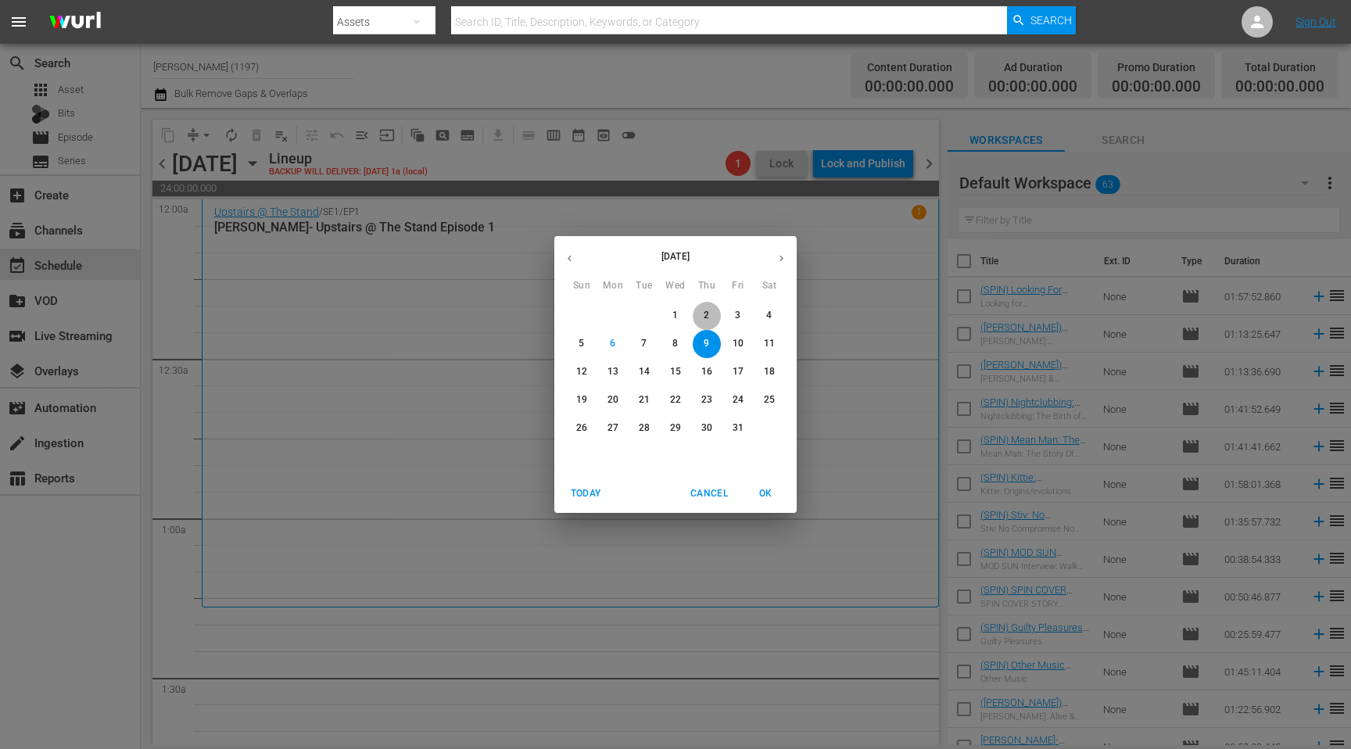
click at [709, 316] on p "2" at bounding box center [706, 315] width 5 height 13
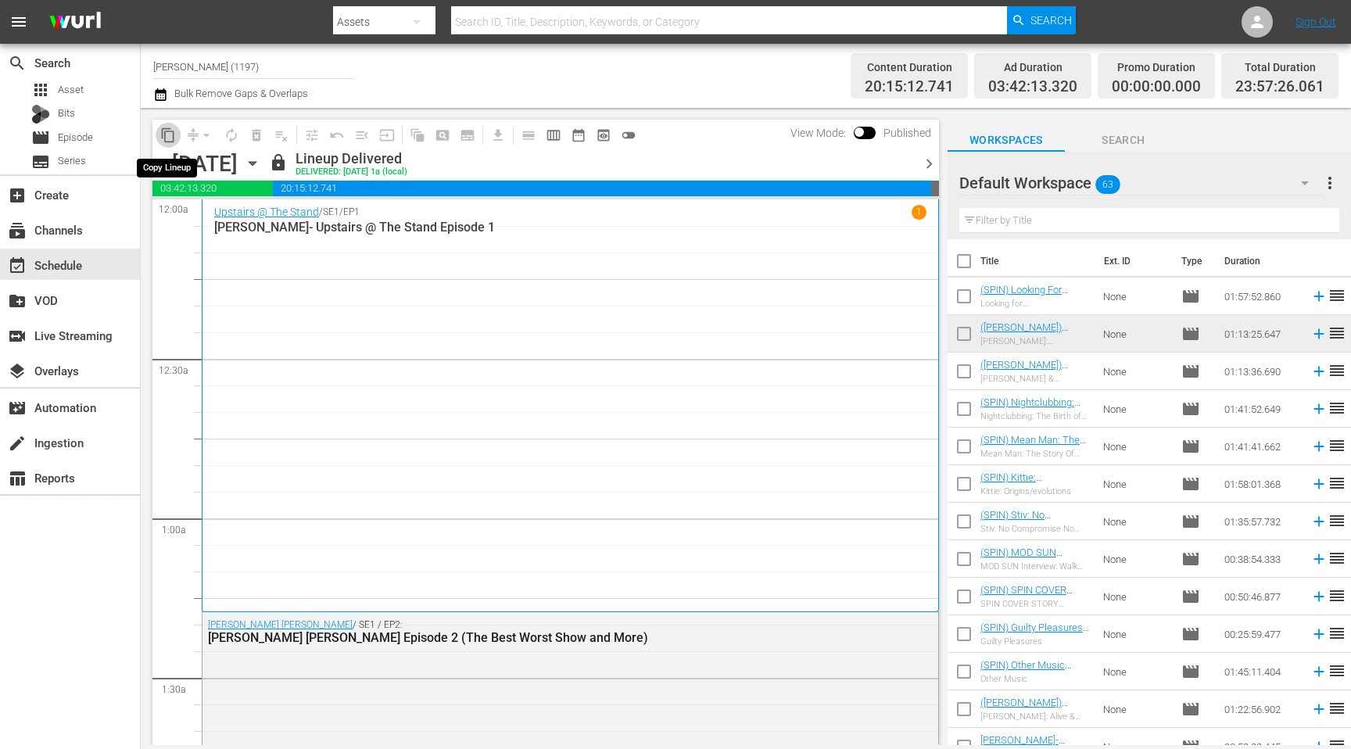
click at [170, 135] on span "content_copy" at bounding box center [168, 135] width 16 height 16
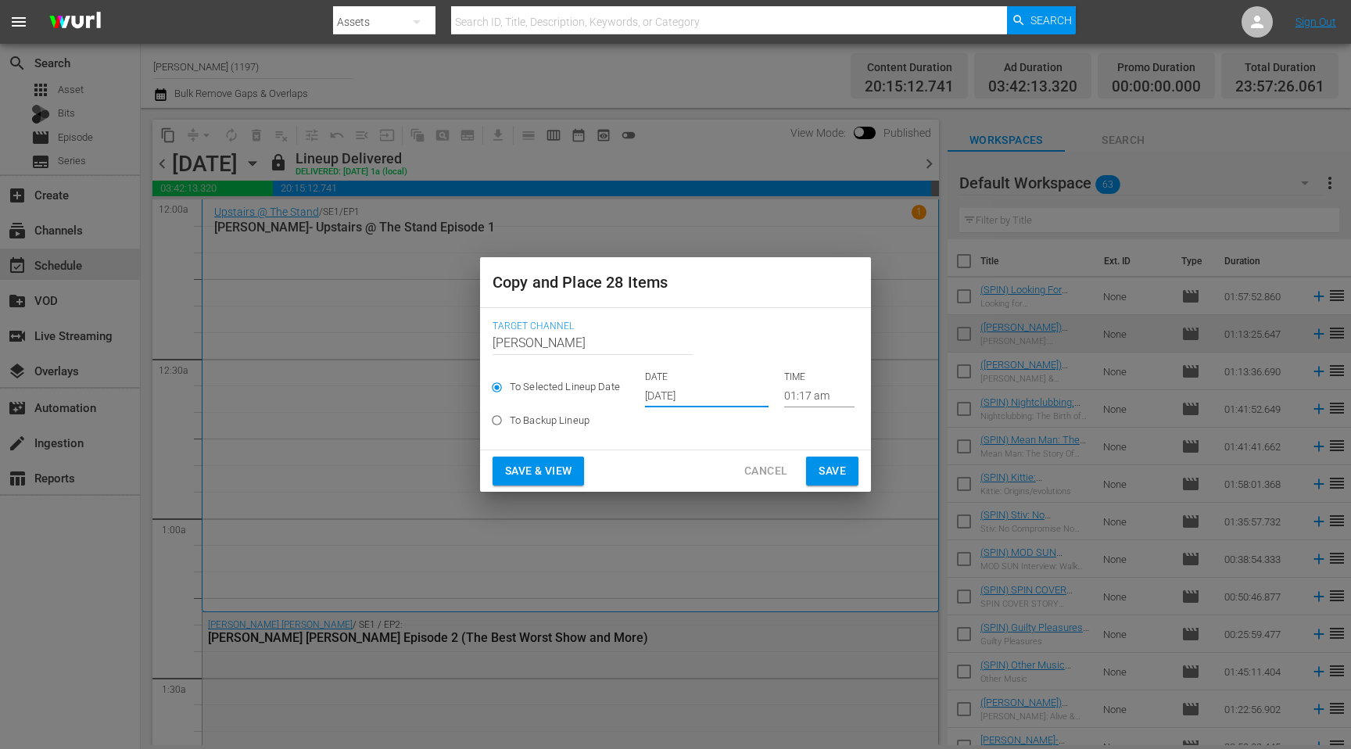
click at [685, 389] on input "[DATE]" at bounding box center [707, 395] width 124 height 23
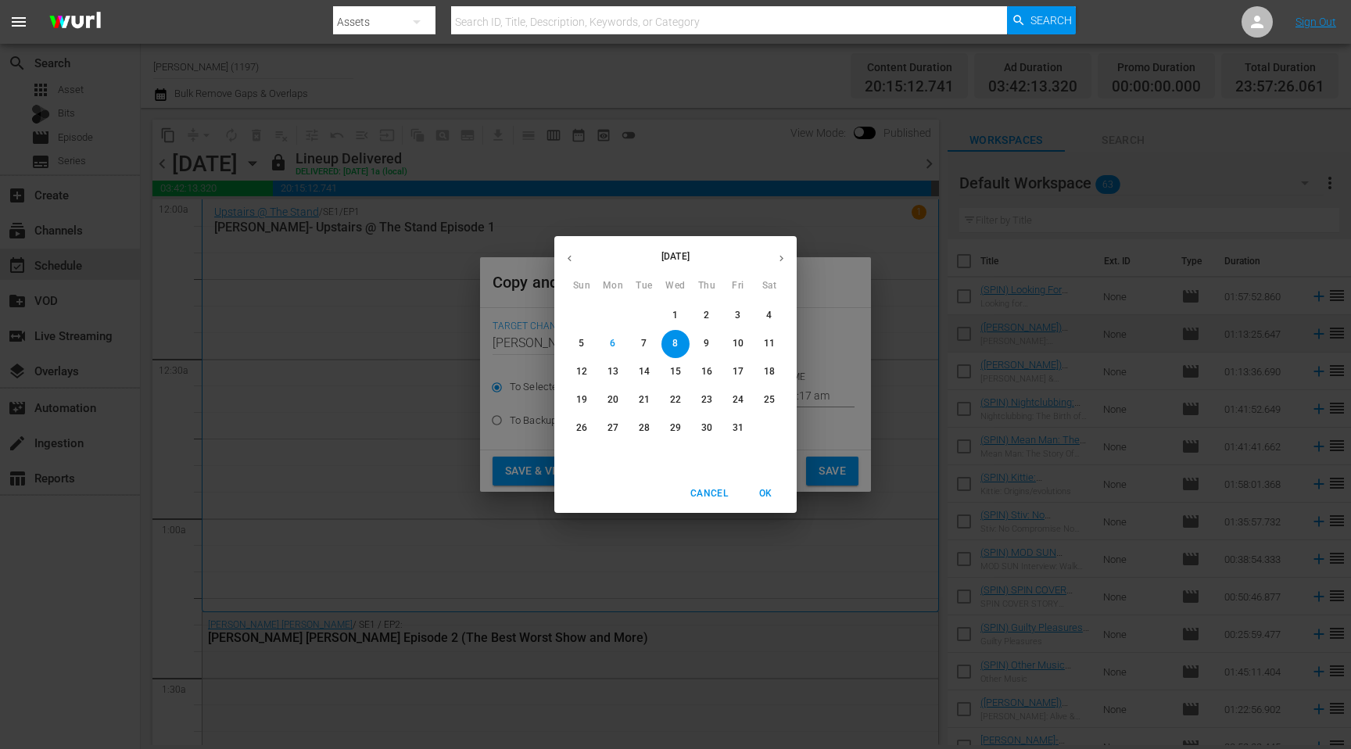
click at [711, 339] on span "9" at bounding box center [707, 343] width 28 height 13
type input "Oct 9th 2025"
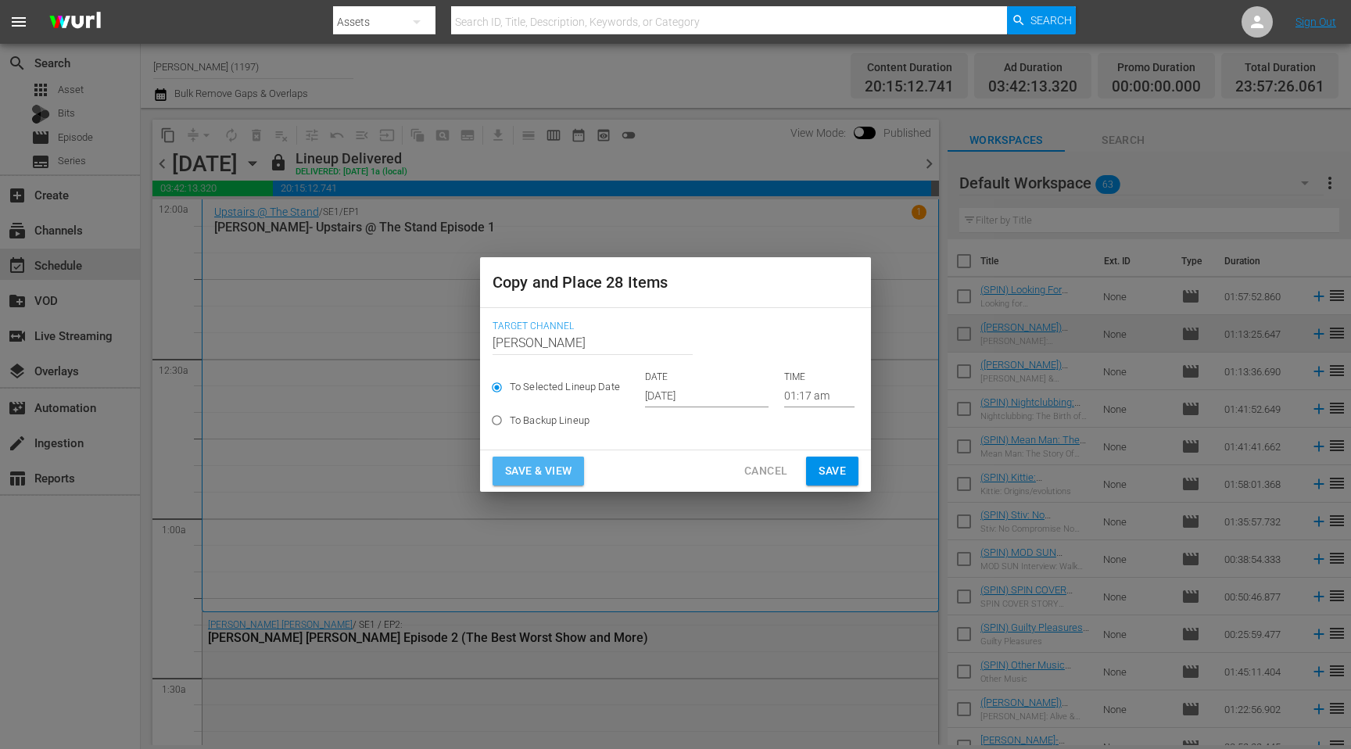
click at [524, 468] on span "Save & View" at bounding box center [538, 471] width 66 height 20
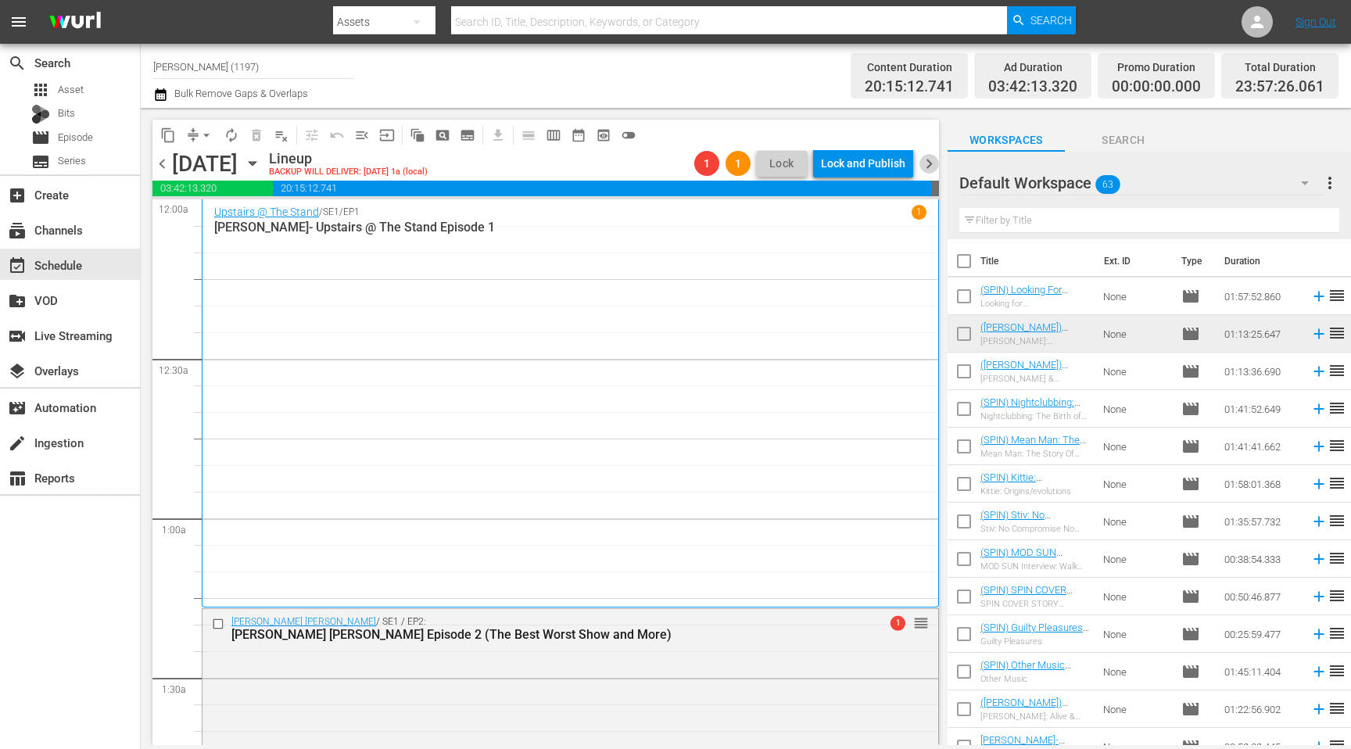
click at [937, 164] on span "chevron_right" at bounding box center [930, 164] width 20 height 20
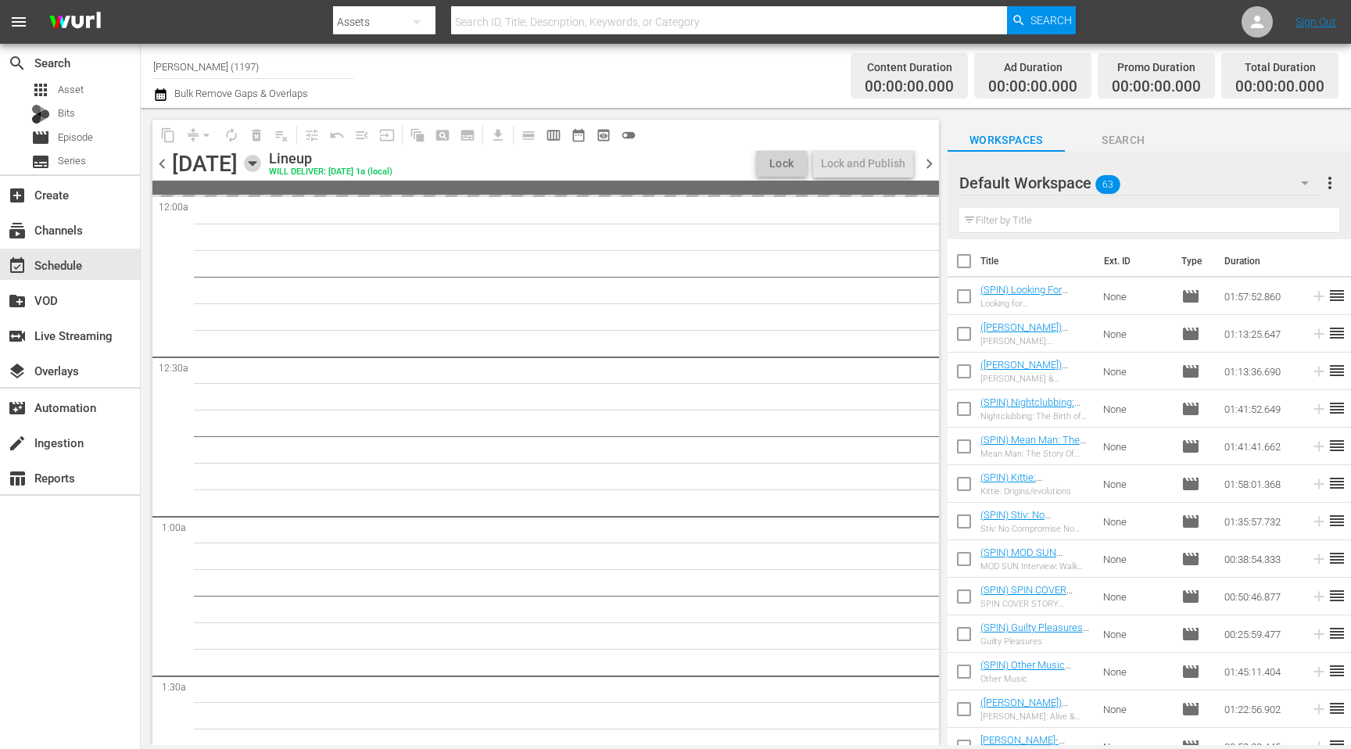
click at [261, 163] on icon "button" at bounding box center [252, 163] width 17 height 17
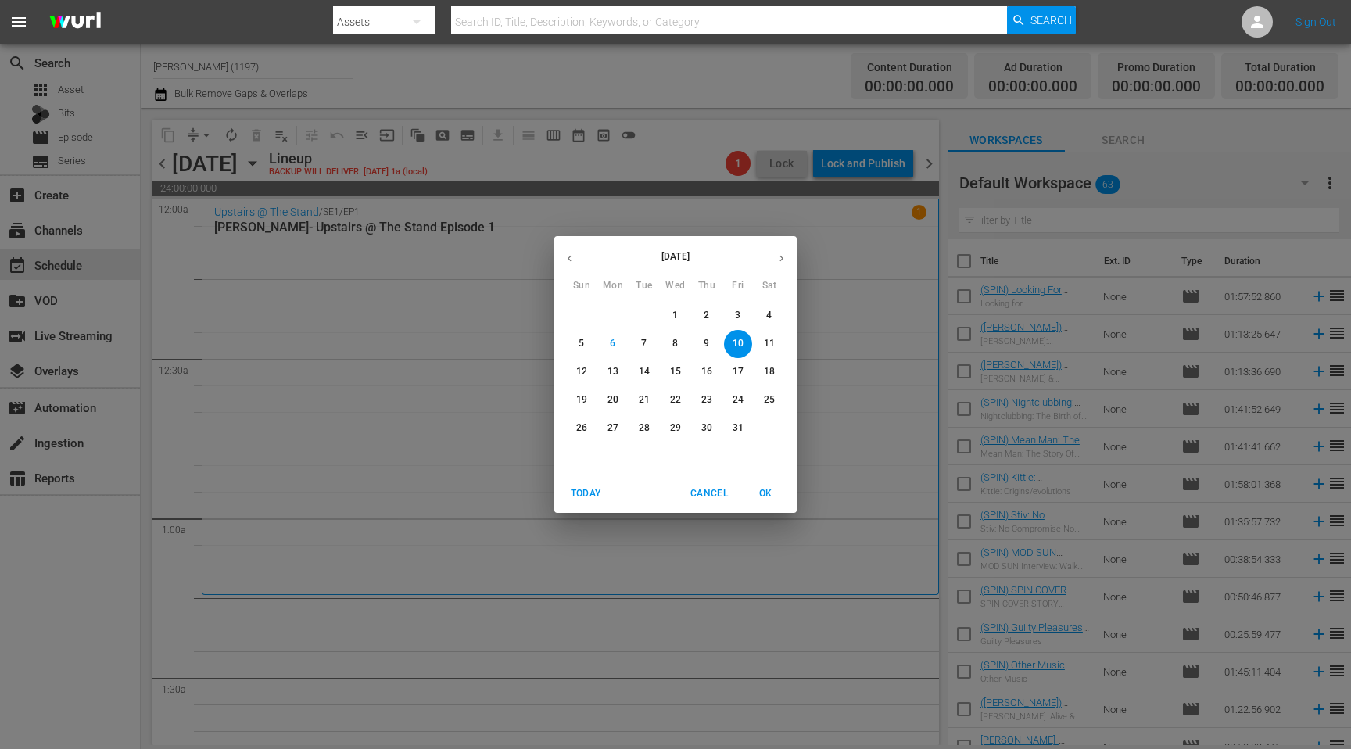
click at [737, 319] on p "3" at bounding box center [737, 315] width 5 height 13
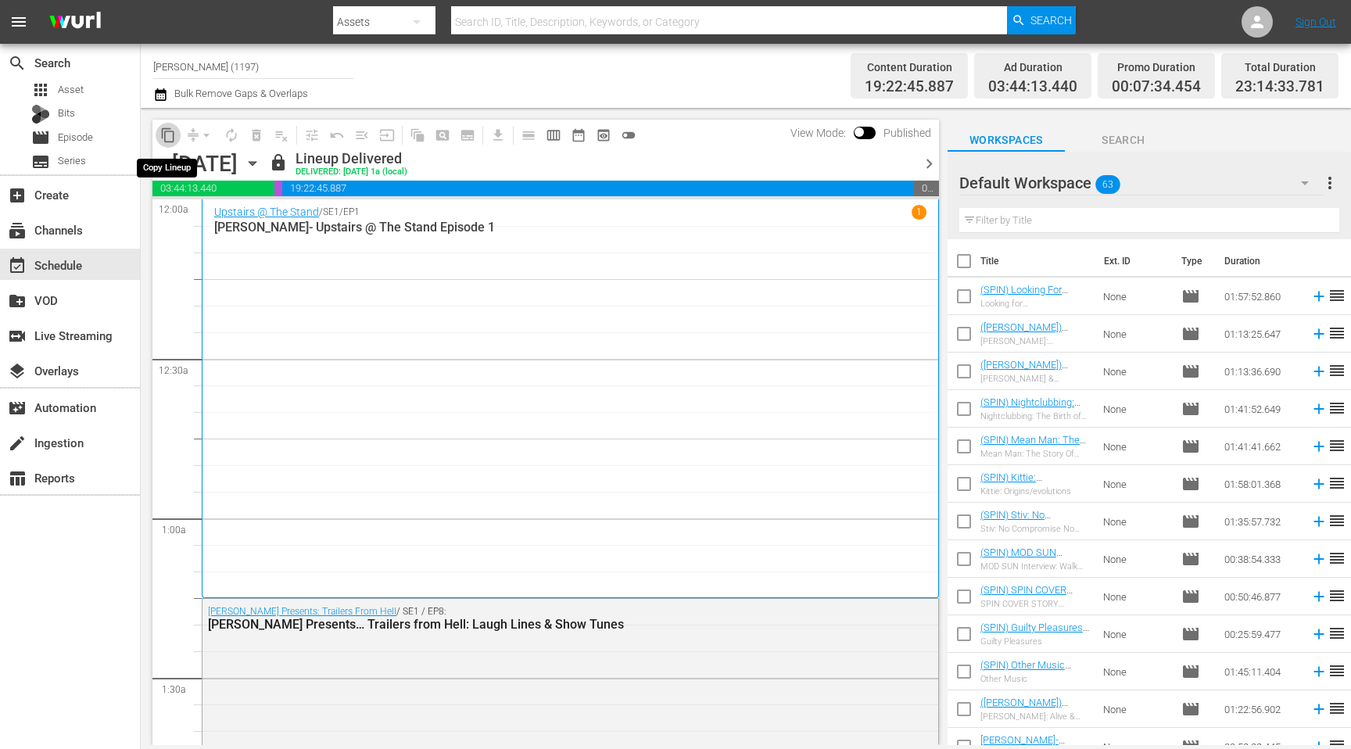
click at [168, 131] on span "content_copy" at bounding box center [168, 135] width 16 height 16
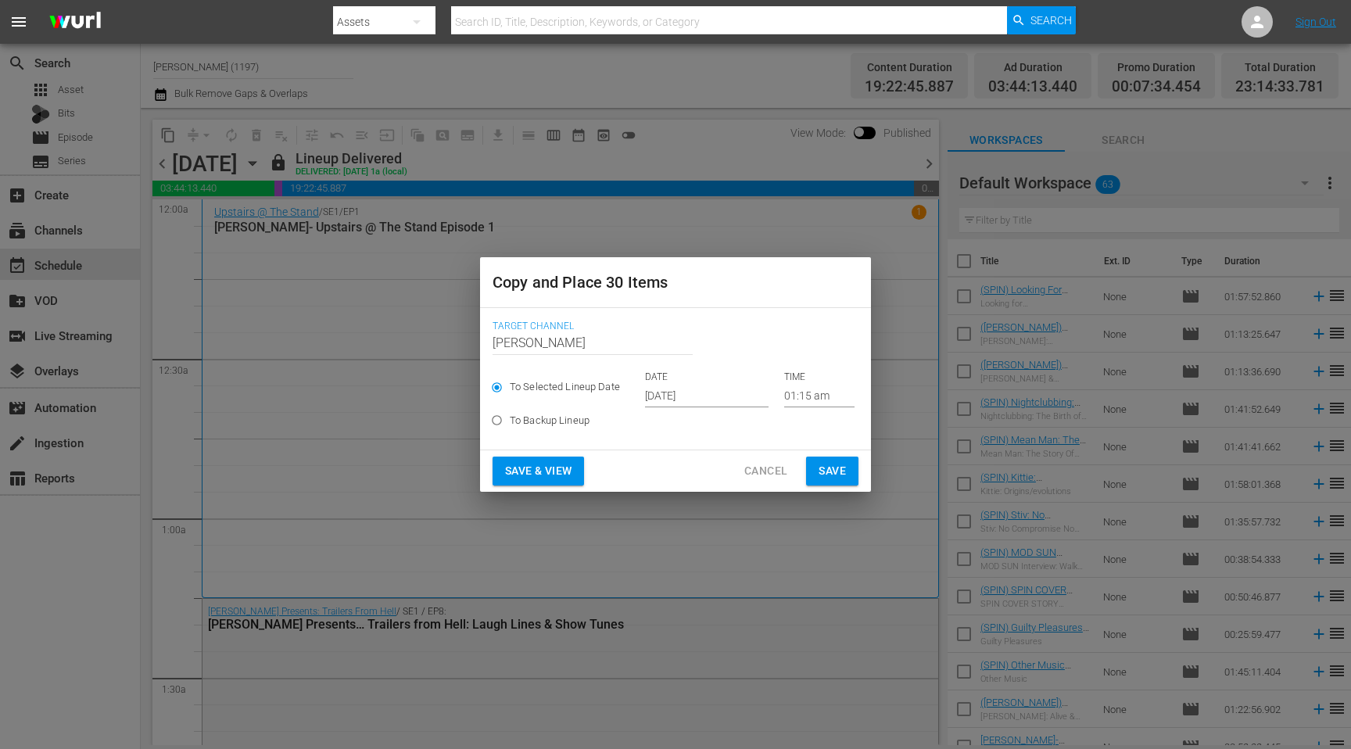
click at [685, 388] on input "[DATE]" at bounding box center [707, 395] width 124 height 23
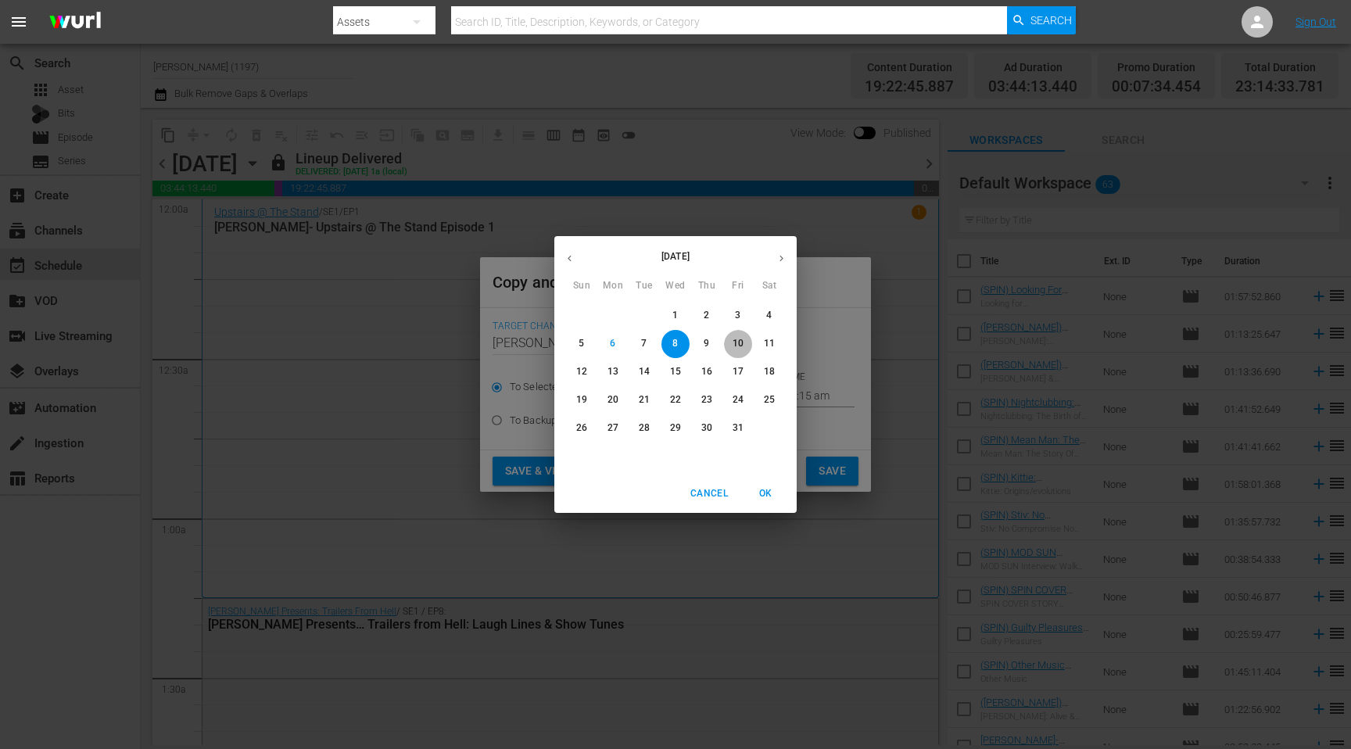
click at [734, 345] on p "10" at bounding box center [738, 343] width 11 height 13
type input "Oct 10th 2025"
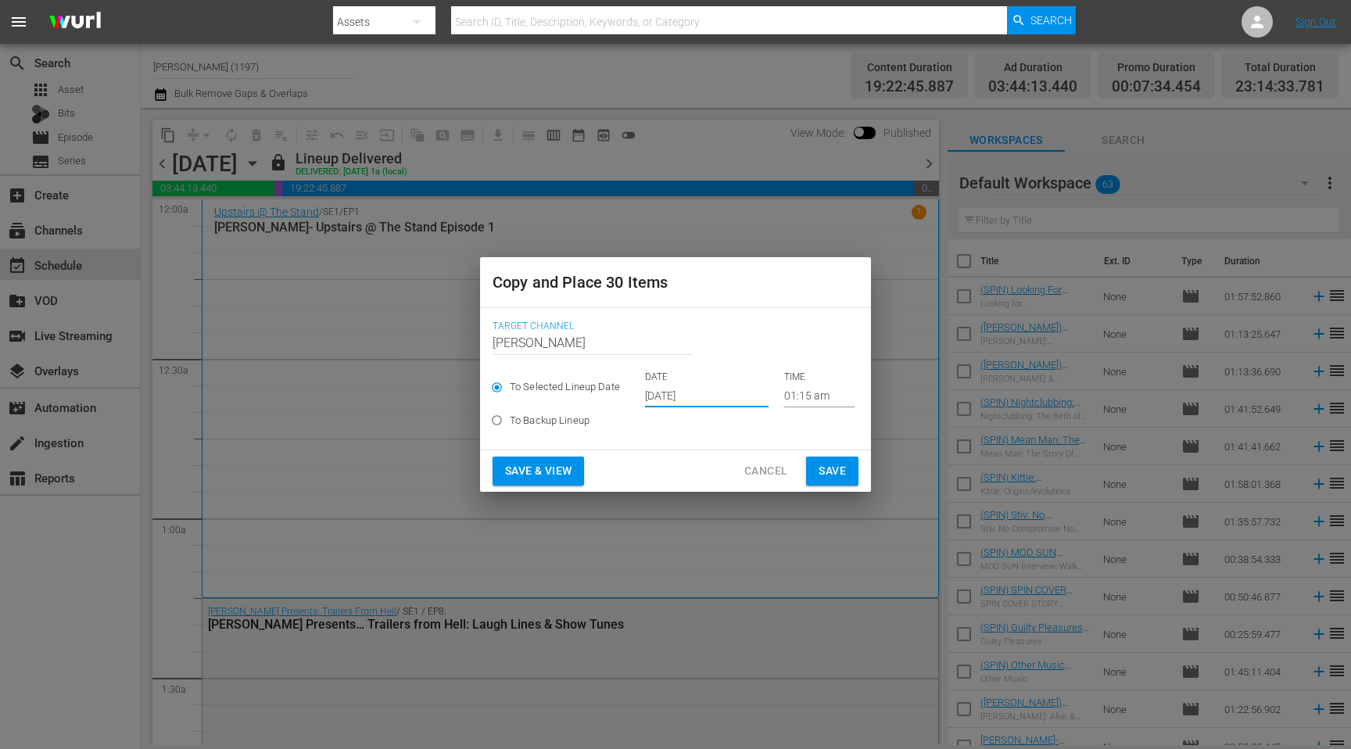
click at [536, 475] on span "Save & View" at bounding box center [538, 471] width 66 height 20
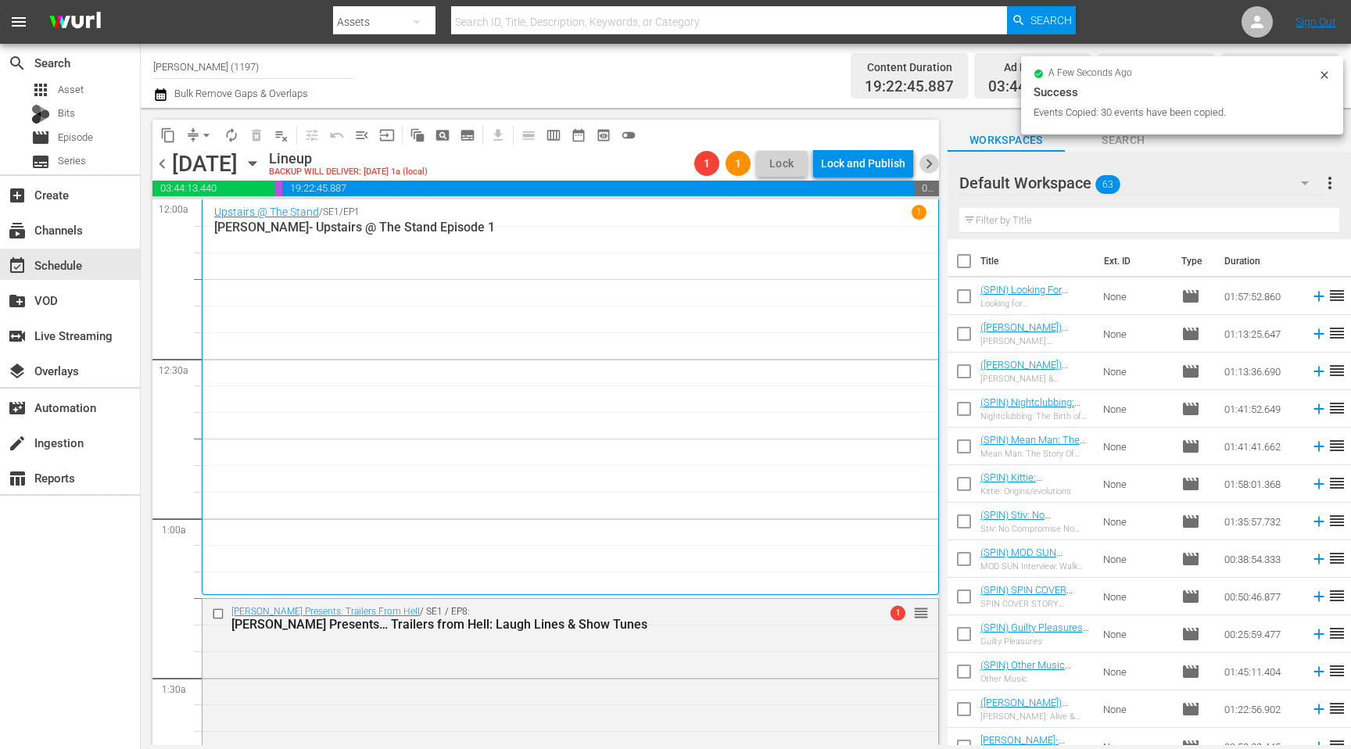
click at [926, 160] on span "chevron_right" at bounding box center [930, 164] width 20 height 20
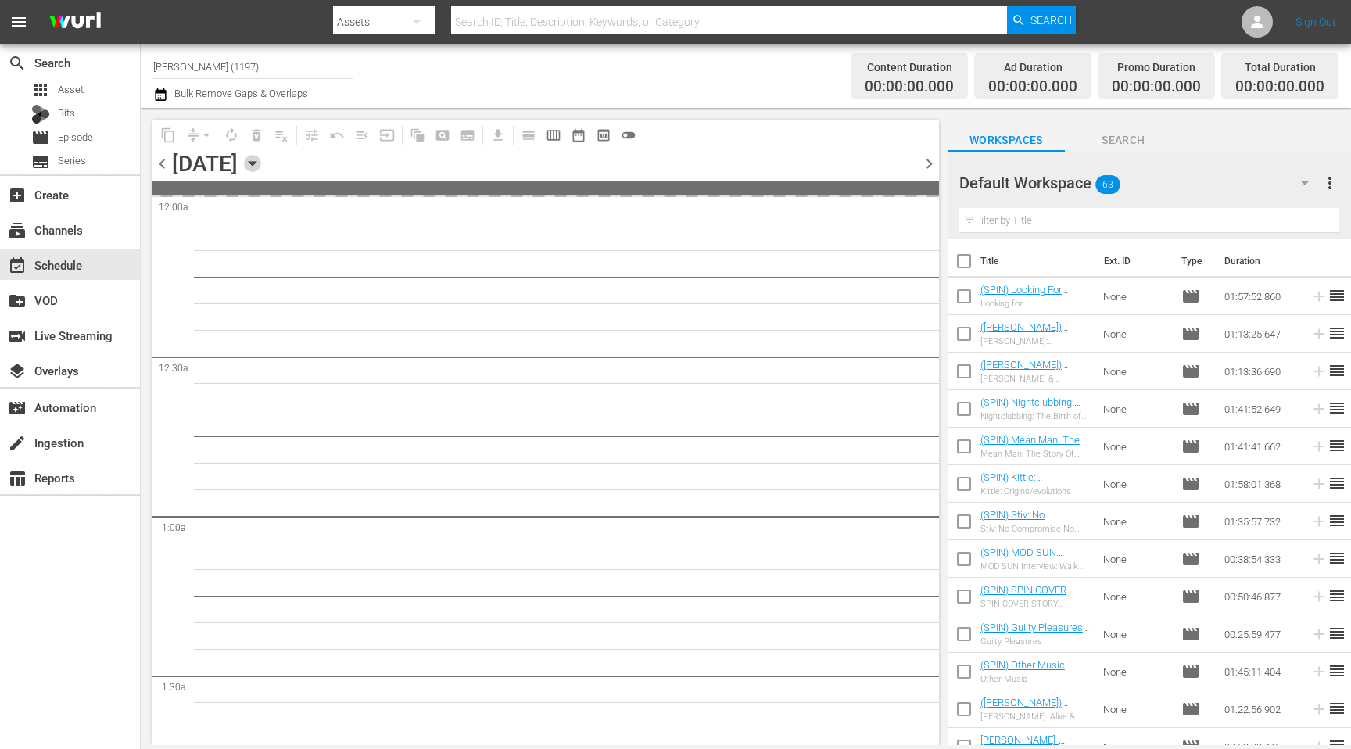
click at [261, 161] on icon "button" at bounding box center [252, 163] width 17 height 17
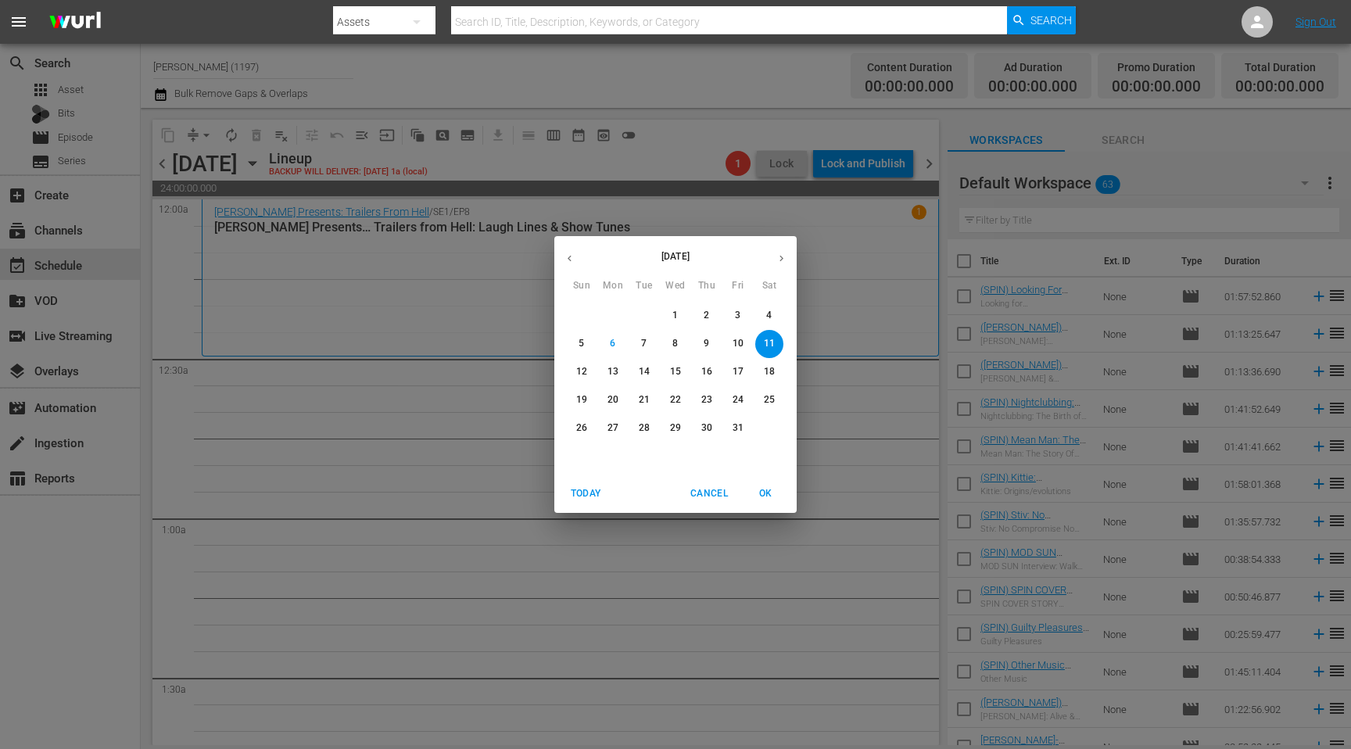
click at [769, 321] on p "4" at bounding box center [768, 315] width 5 height 13
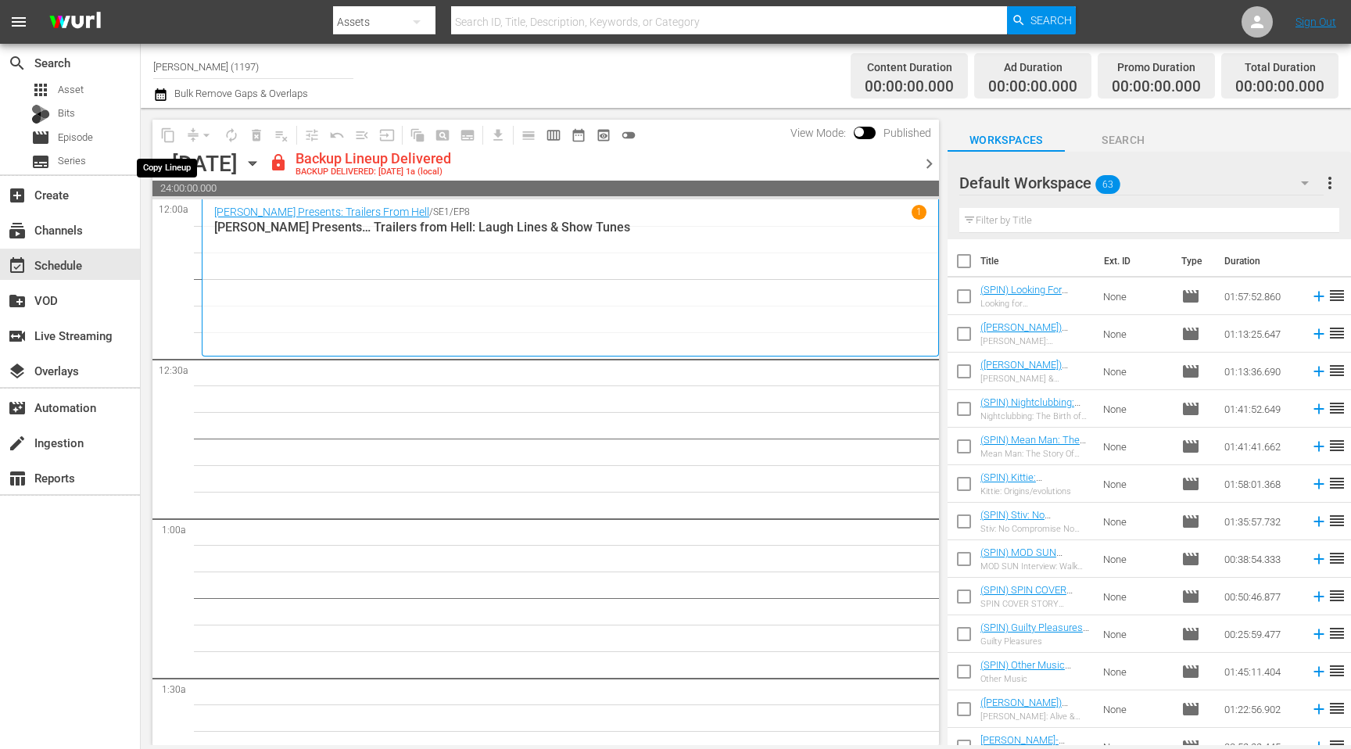
click at [168, 134] on span "content_copy" at bounding box center [168, 135] width 25 height 25
click at [261, 161] on icon "button" at bounding box center [252, 163] width 17 height 17
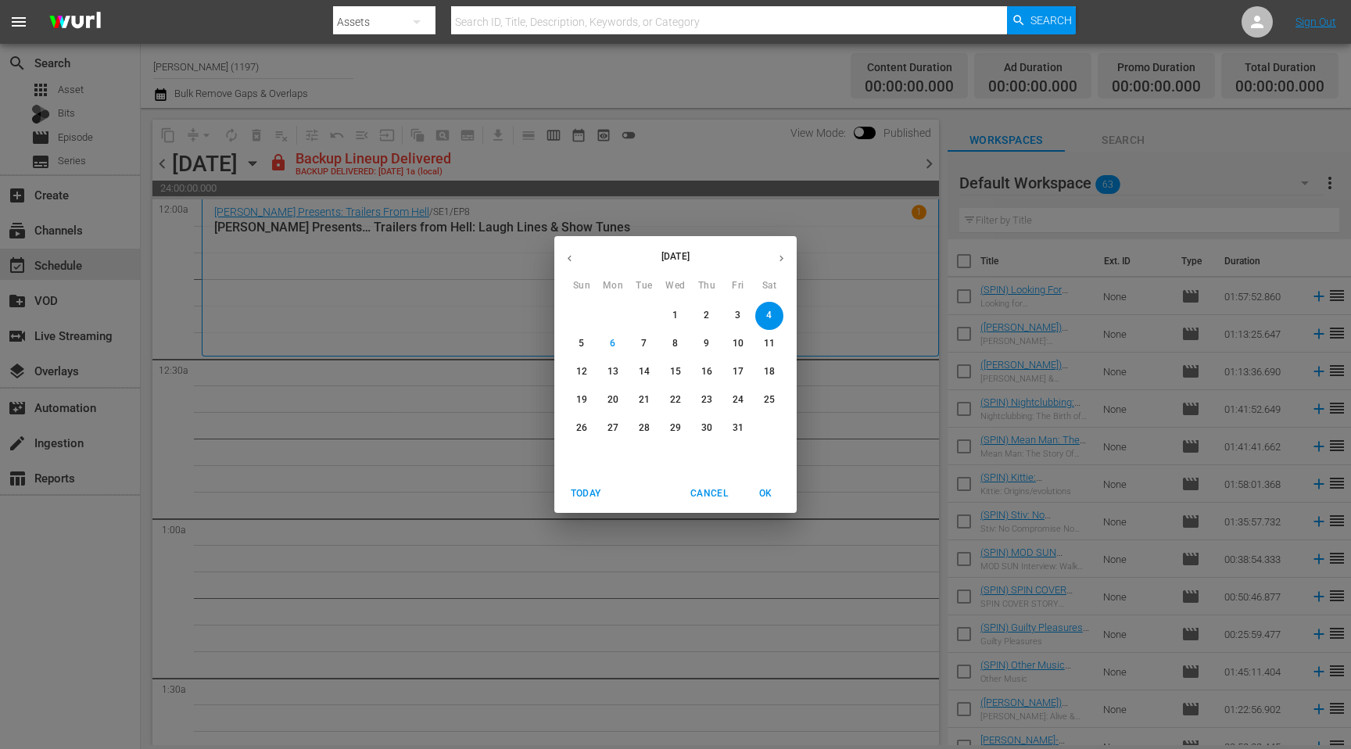
click at [572, 260] on icon "button" at bounding box center [570, 259] width 12 height 12
click at [773, 402] on p "27" at bounding box center [769, 399] width 11 height 13
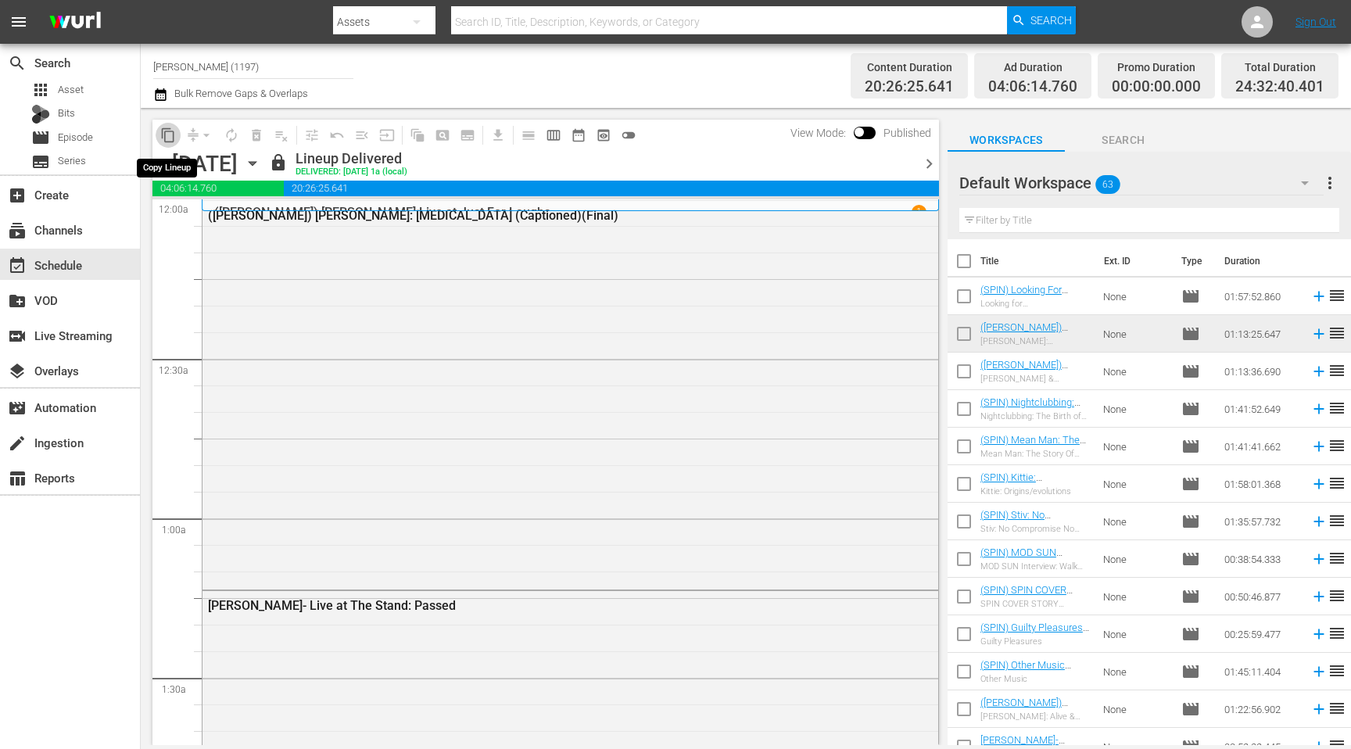
click at [169, 135] on span "content_copy" at bounding box center [168, 135] width 16 height 16
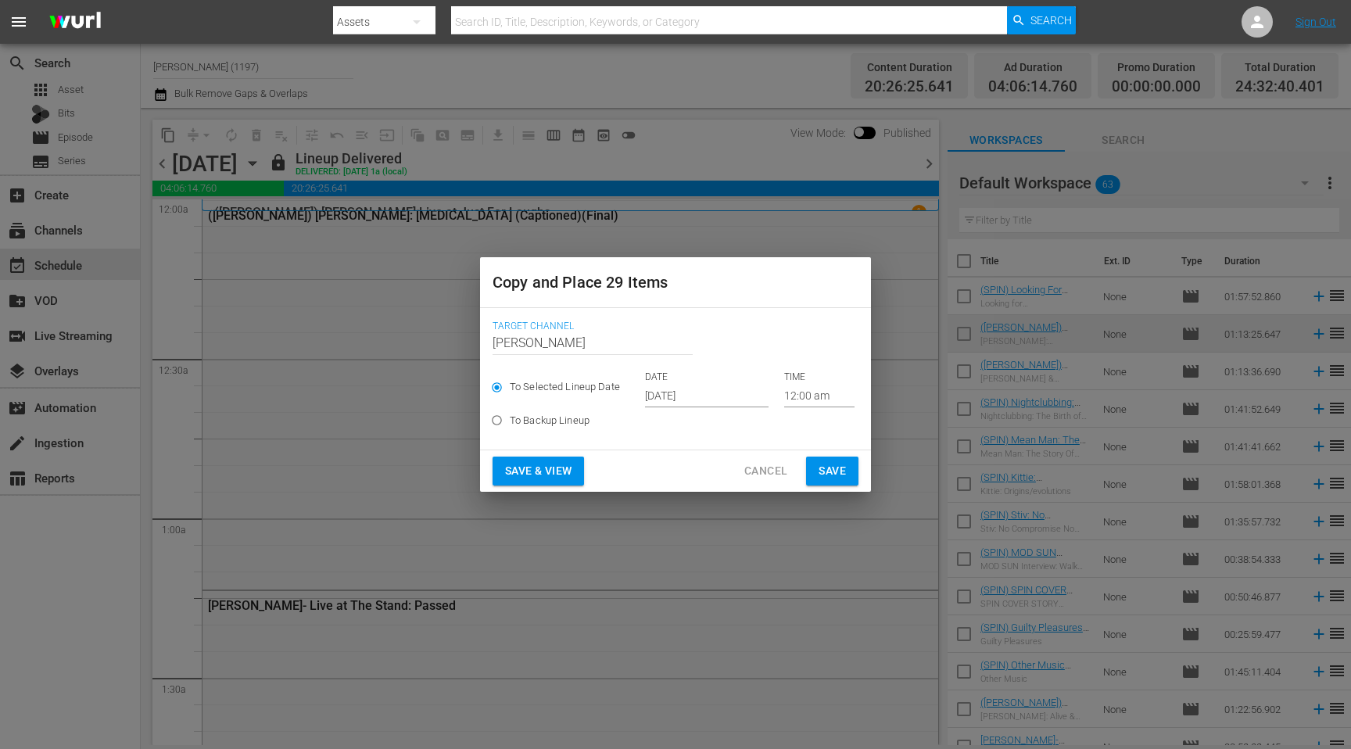
click at [672, 391] on input "[DATE]" at bounding box center [707, 395] width 124 height 23
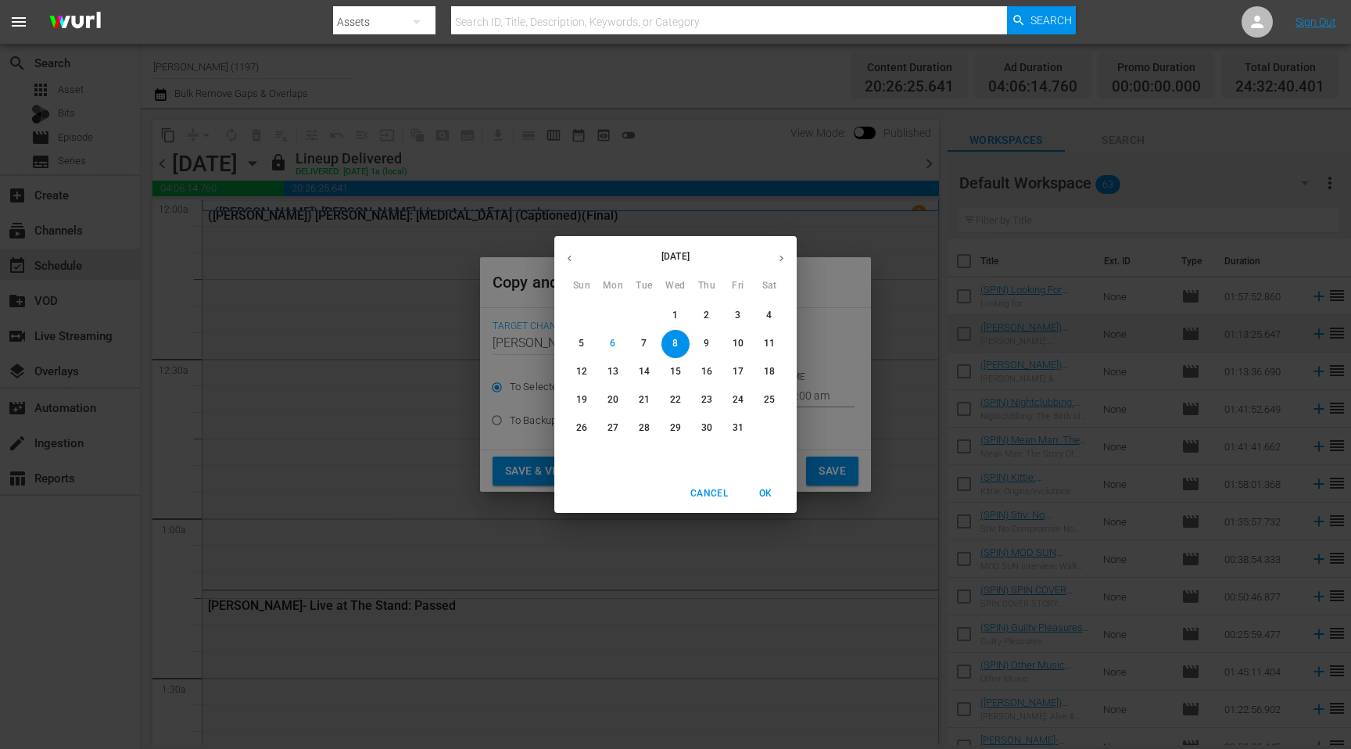
click at [774, 340] on p "11" at bounding box center [769, 343] width 11 height 13
type input "Oct 11th 2025"
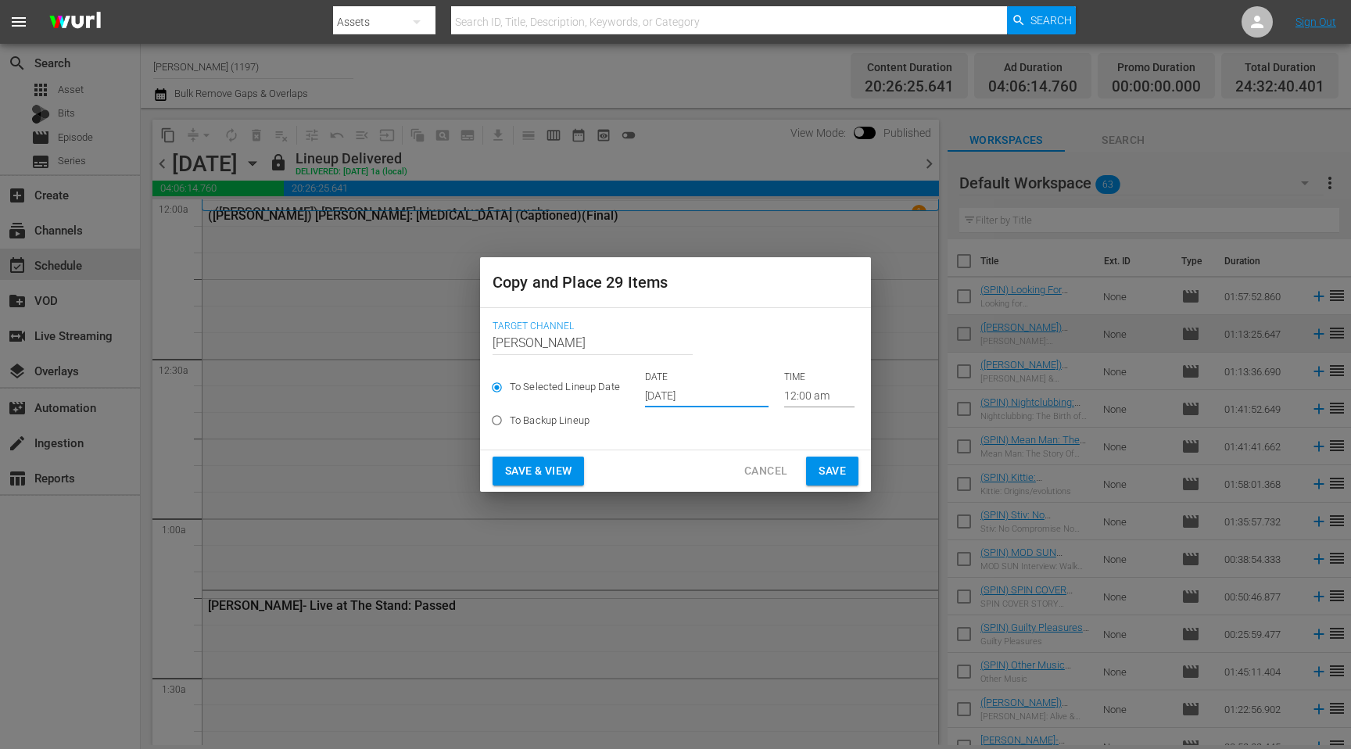
click at [566, 473] on span "Save & View" at bounding box center [538, 471] width 66 height 20
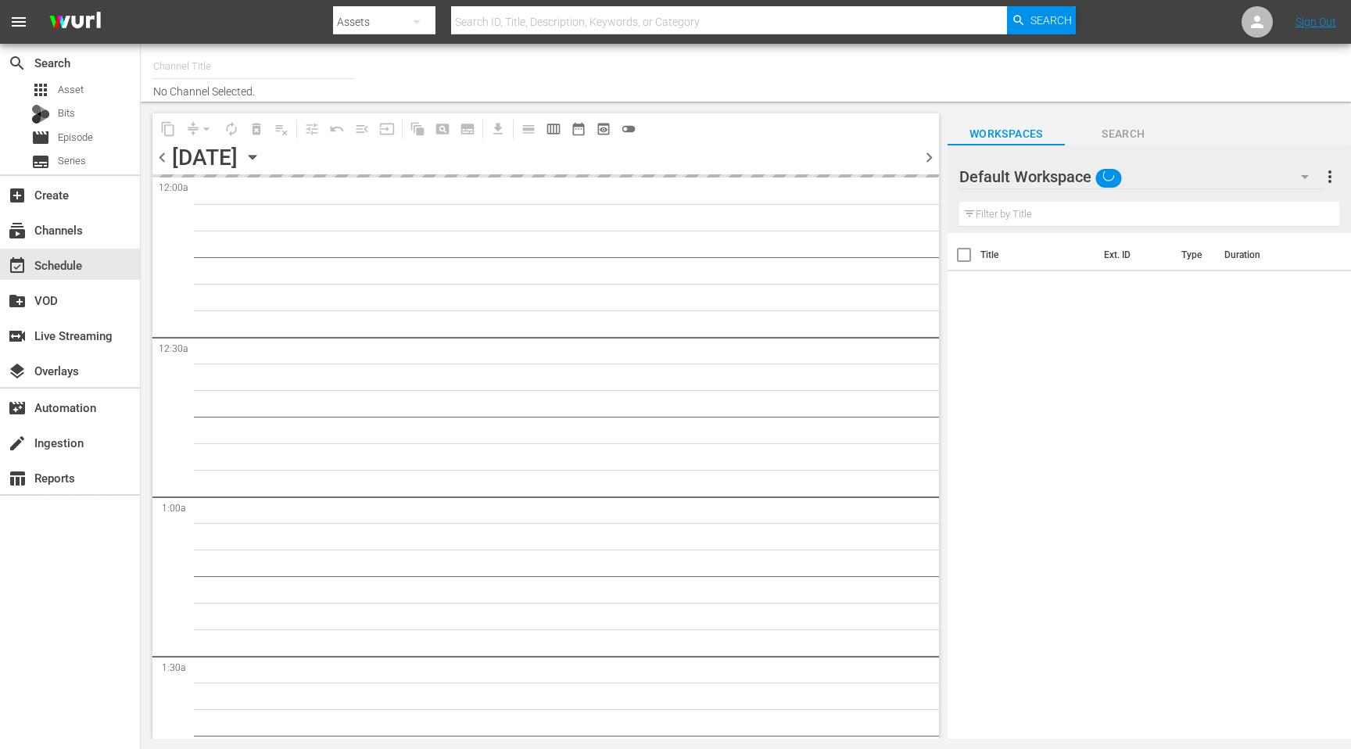
type input "[PERSON_NAME] (1197)"
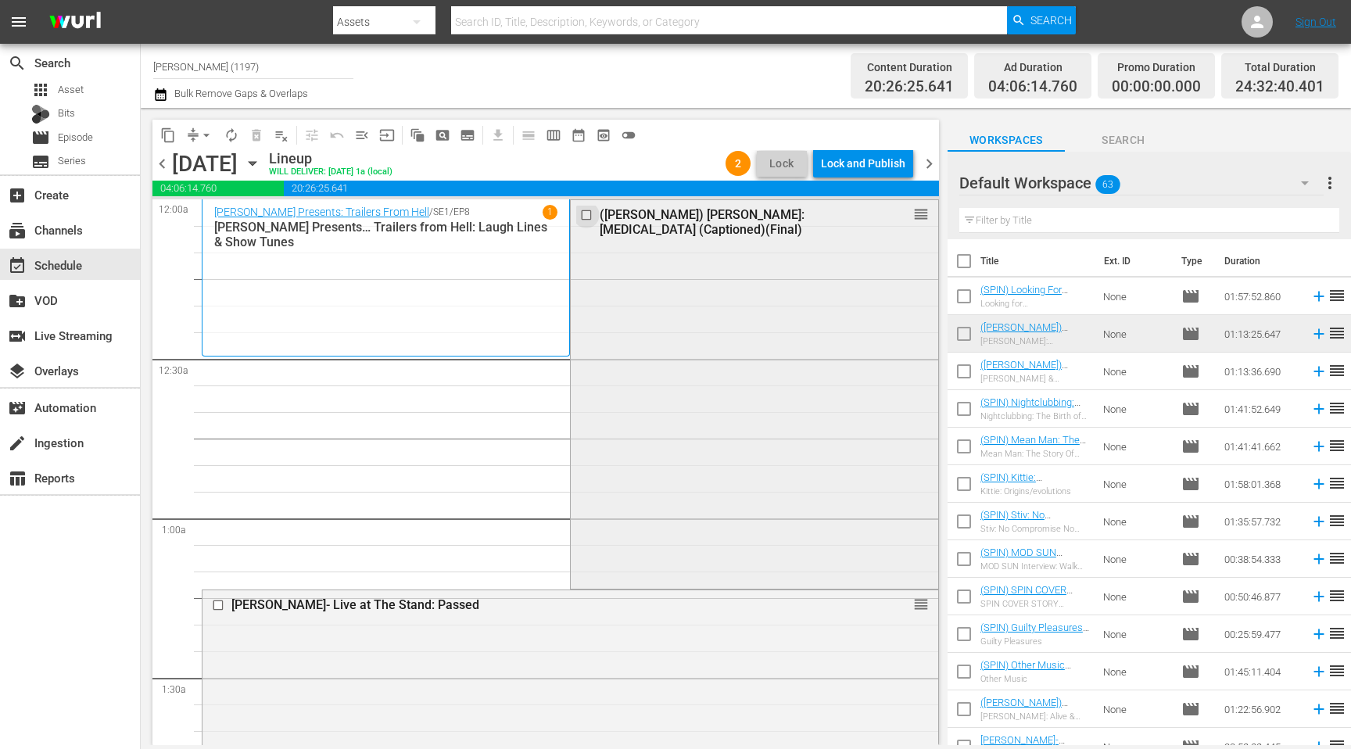
click at [585, 213] on input "checkbox" at bounding box center [588, 214] width 16 height 13
click at [260, 134] on span "delete_forever_outlined" at bounding box center [257, 135] width 16 height 16
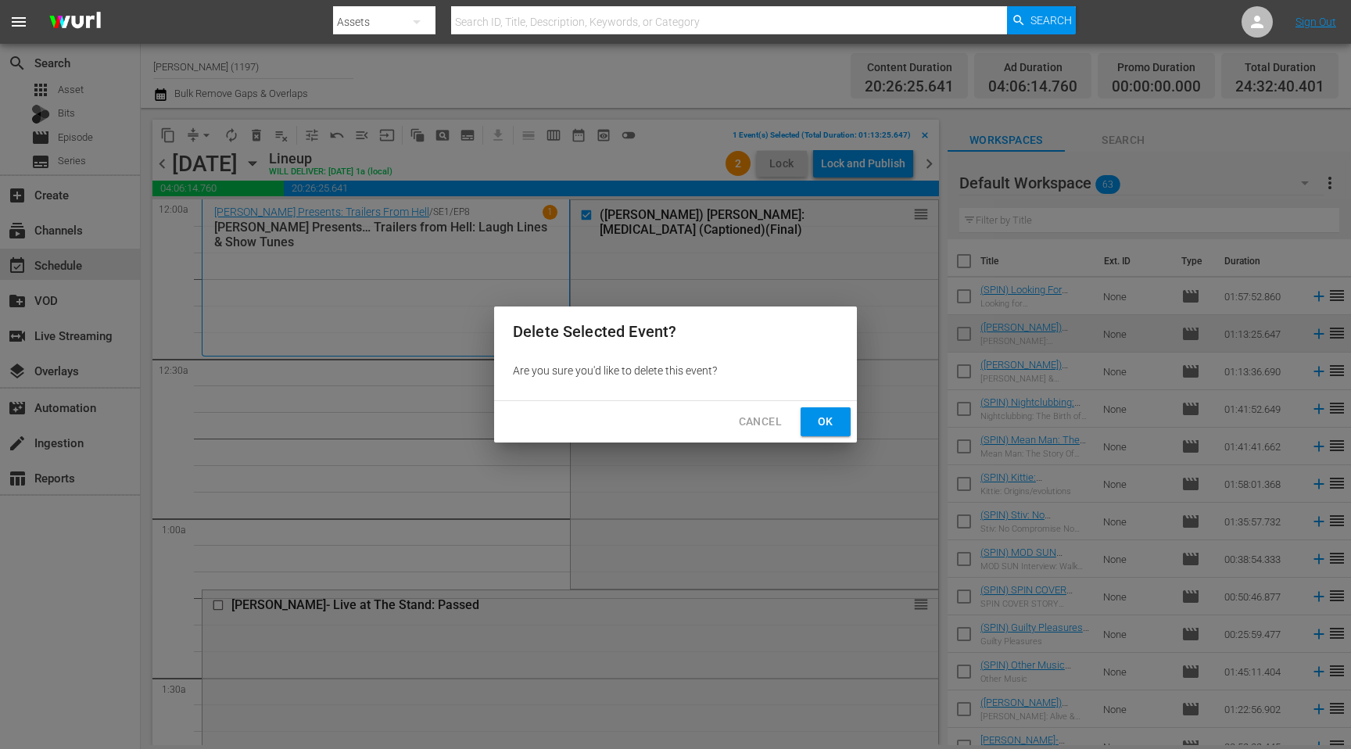
click at [819, 411] on button "Ok" at bounding box center [826, 421] width 50 height 29
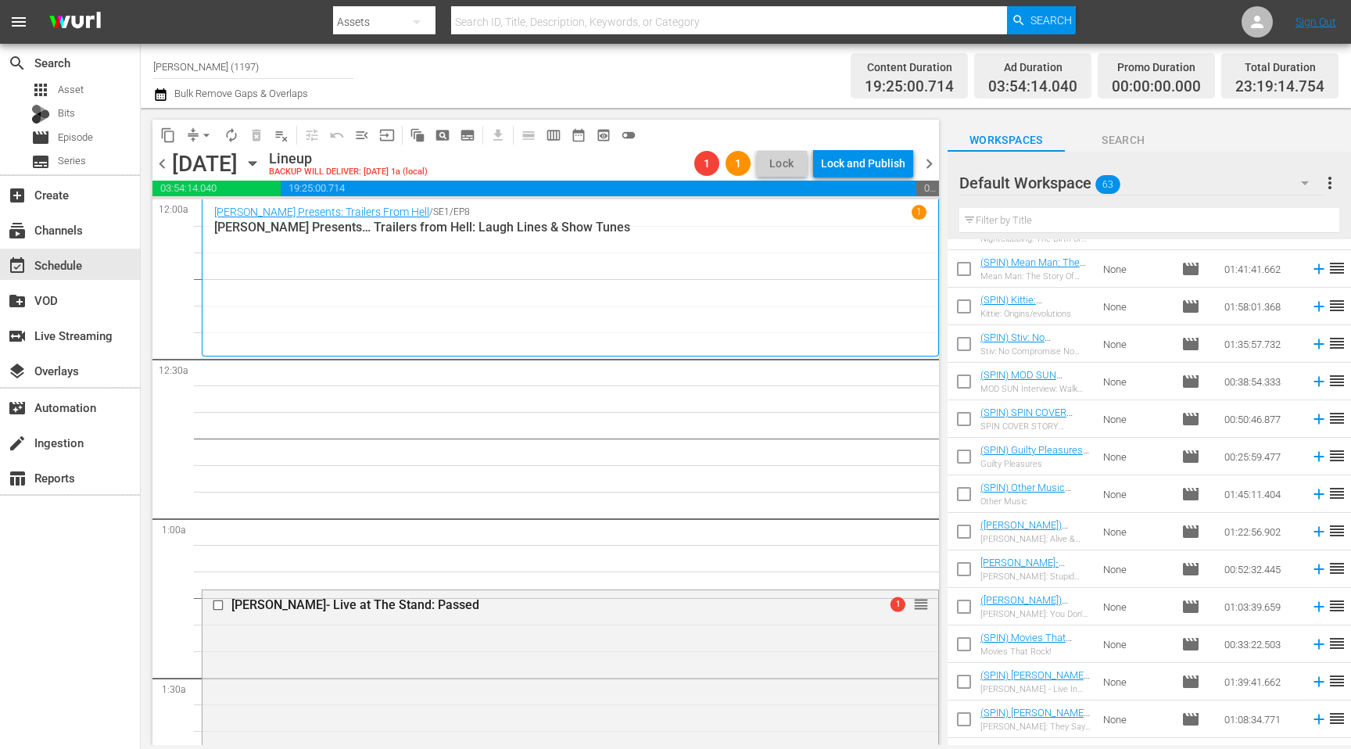
scroll to position [178, 0]
click at [1068, 224] on input "text" at bounding box center [1149, 220] width 380 height 25
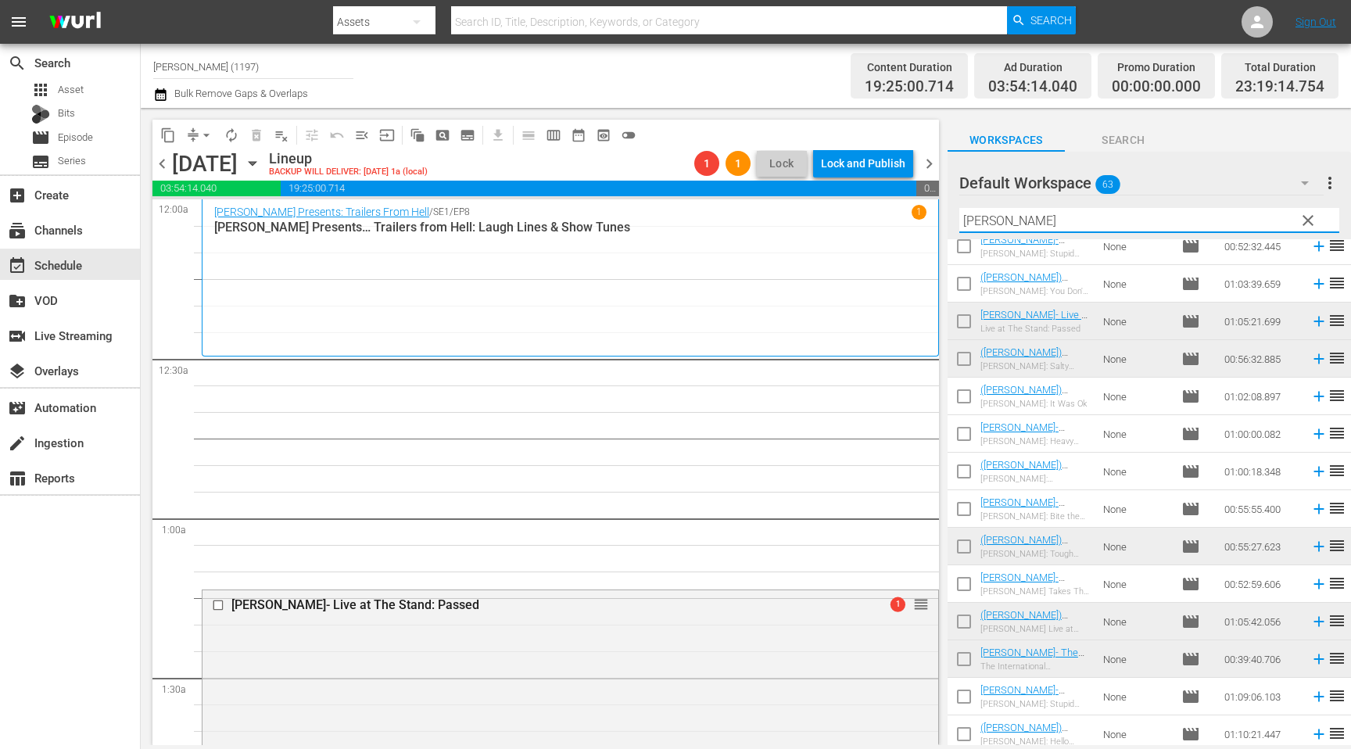
scroll to position [179, 0]
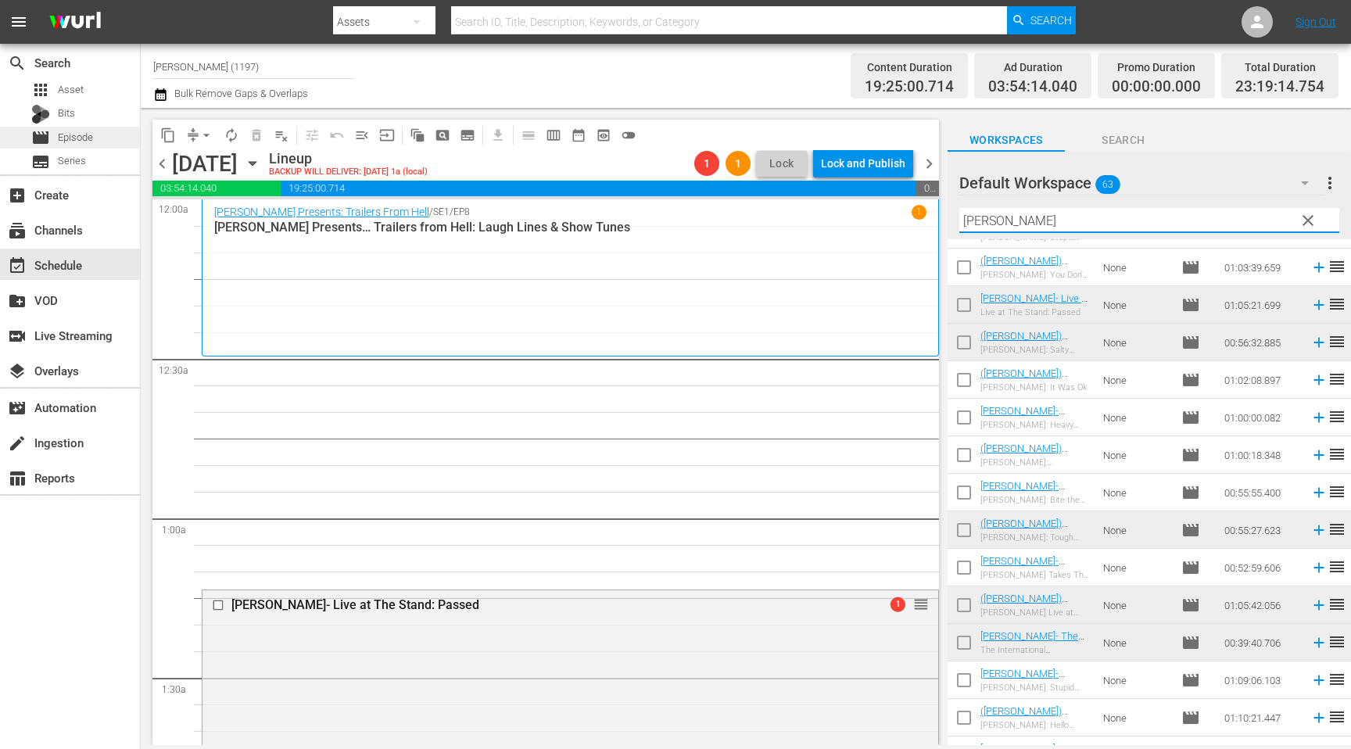
type input "[PERSON_NAME]"
click at [53, 144] on div "movie Episode" at bounding box center [62, 138] width 62 height 22
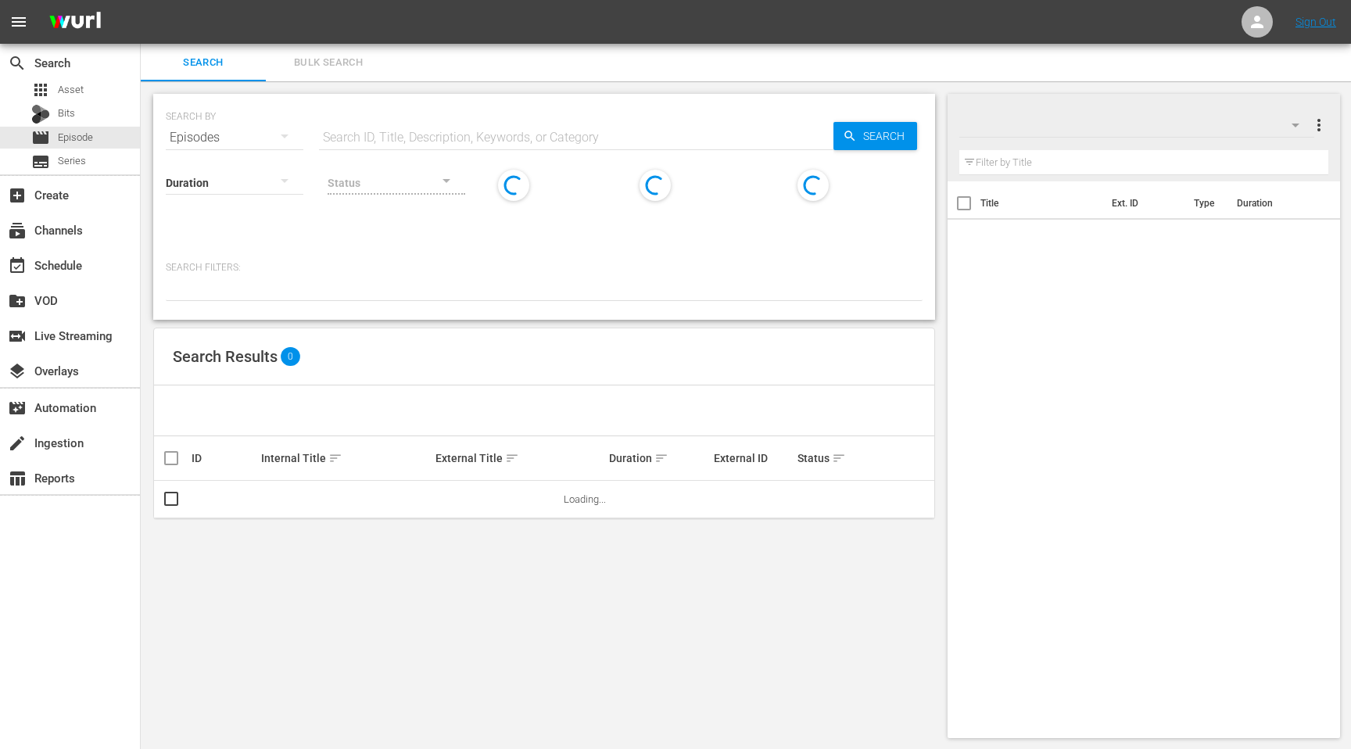
click at [451, 138] on input "text" at bounding box center [576, 138] width 515 height 38
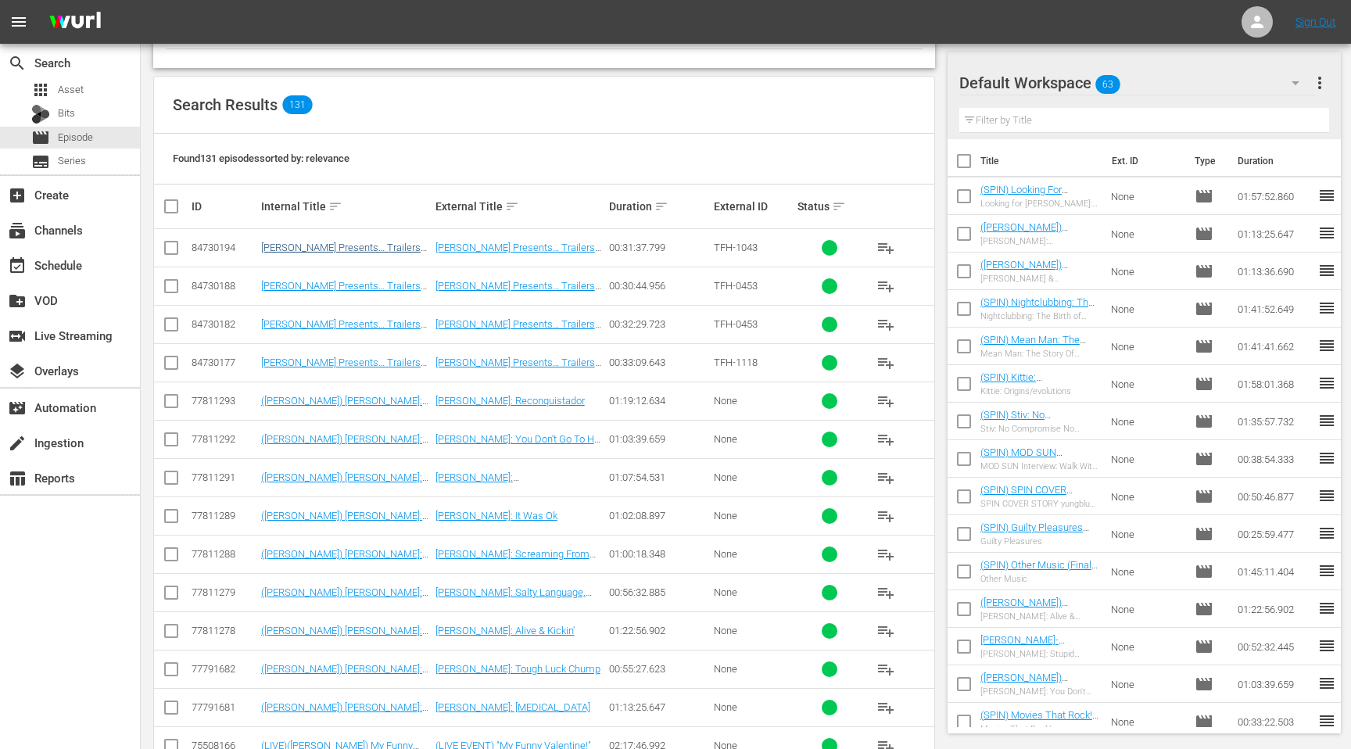
scroll to position [292, 0]
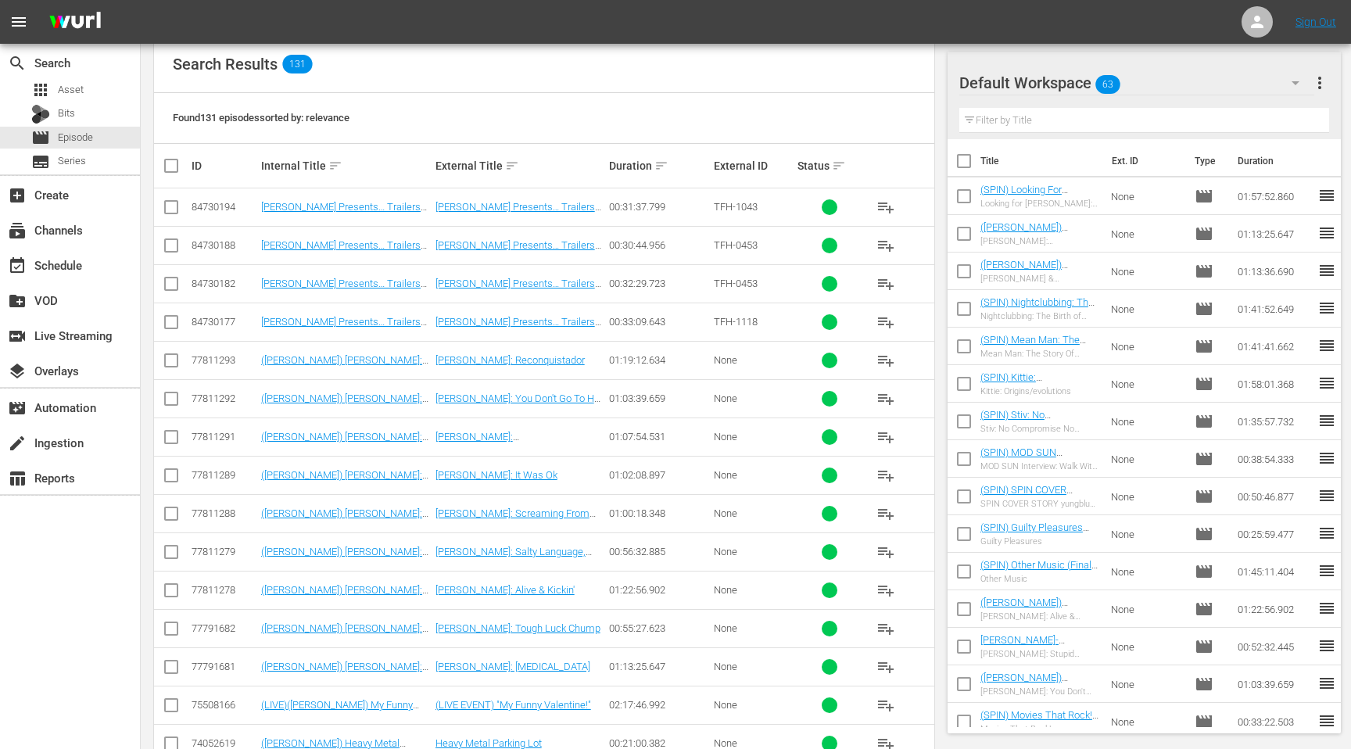
type input "[PERSON_NAME]"
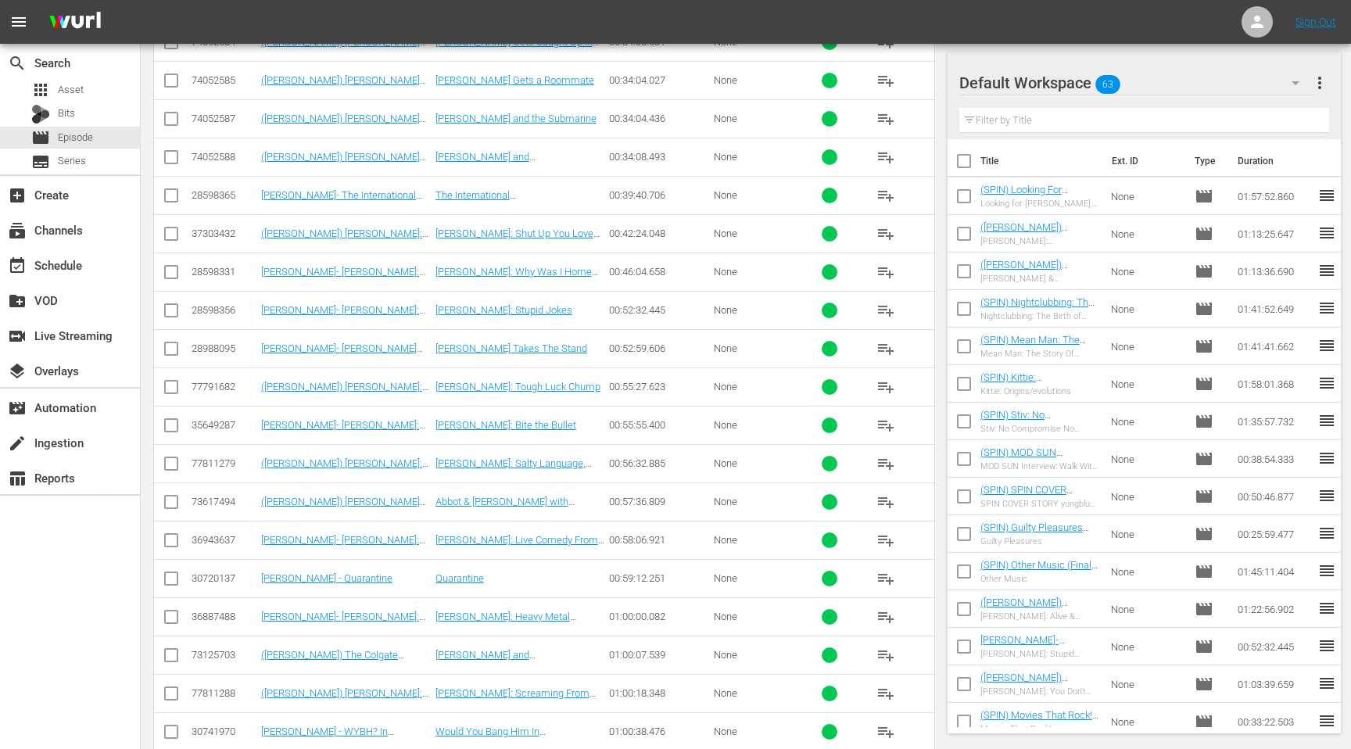
scroll to position [2363, 0]
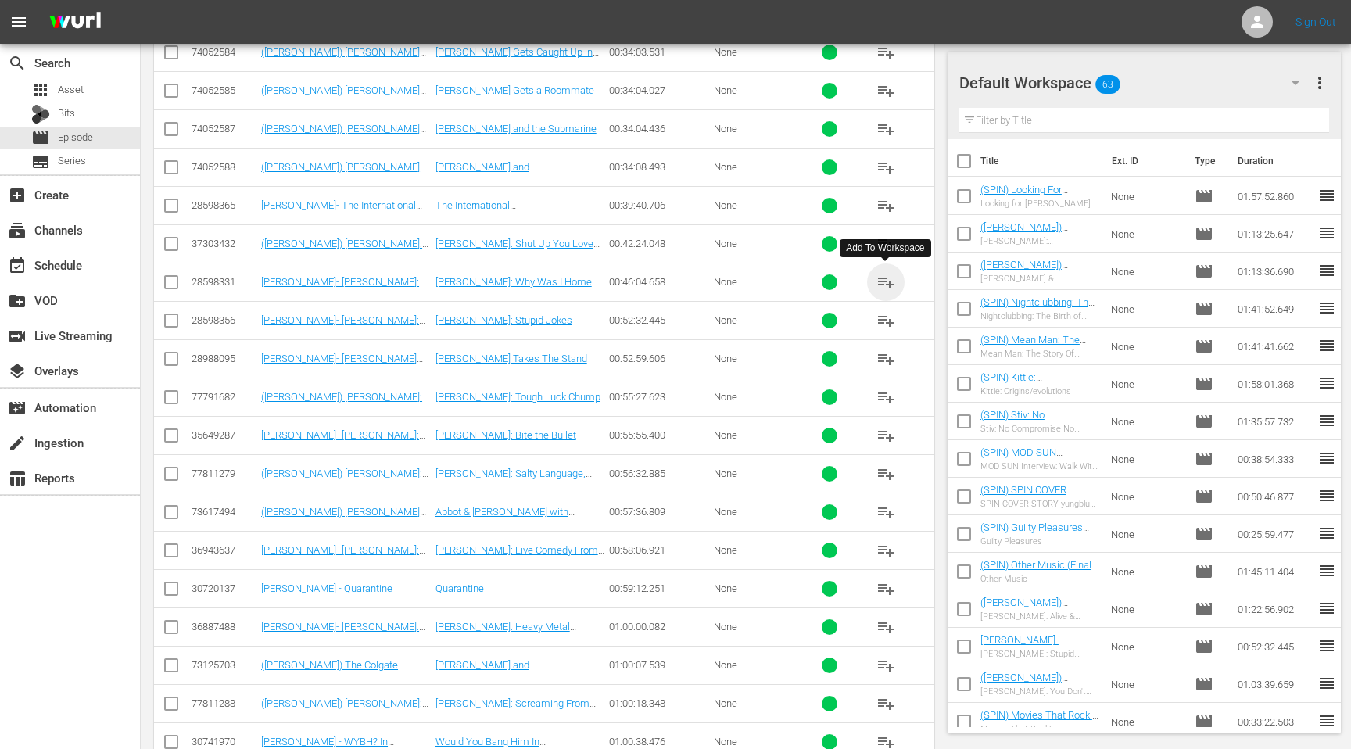
click at [888, 278] on span "playlist_add" at bounding box center [886, 282] width 19 height 19
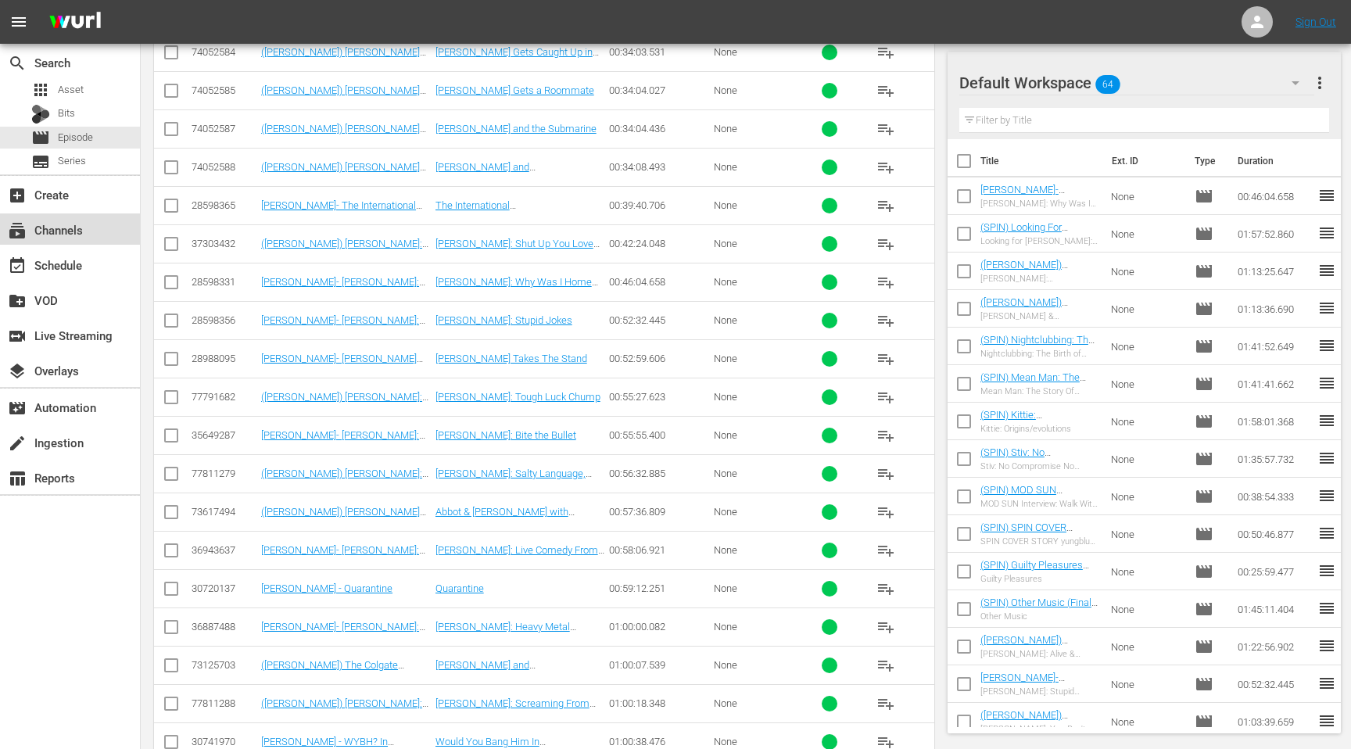
click at [66, 235] on div "subscriptions Channels" at bounding box center [44, 228] width 88 height 14
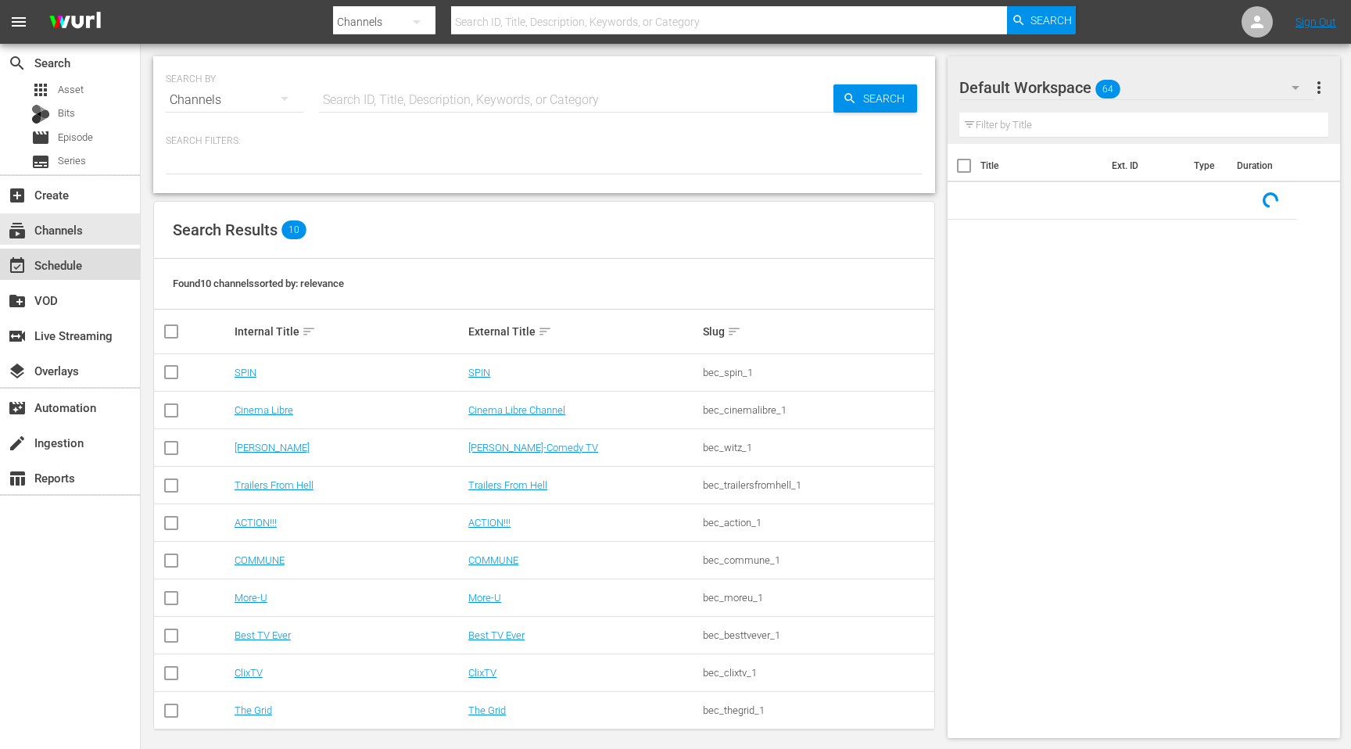
click at [88, 271] on div "event_available Schedule" at bounding box center [70, 264] width 140 height 31
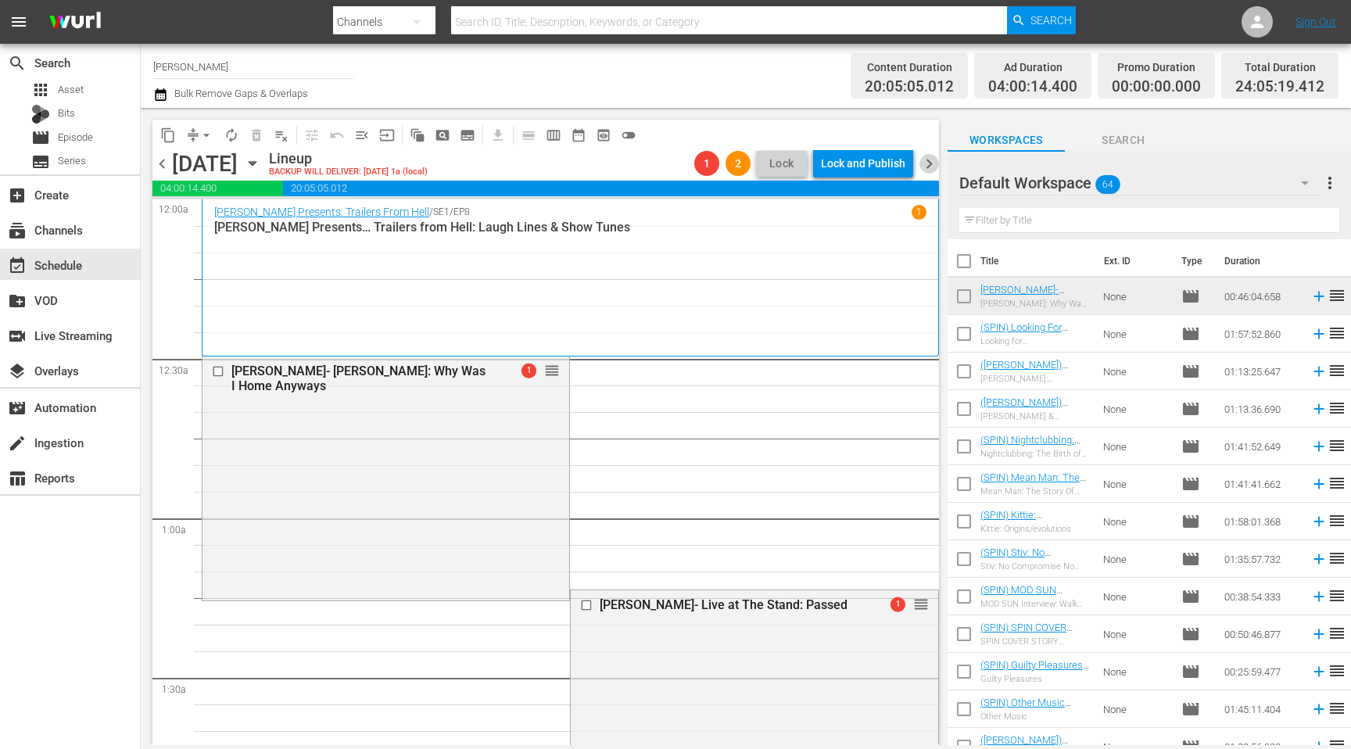
click at [932, 167] on span "chevron_right" at bounding box center [930, 164] width 20 height 20
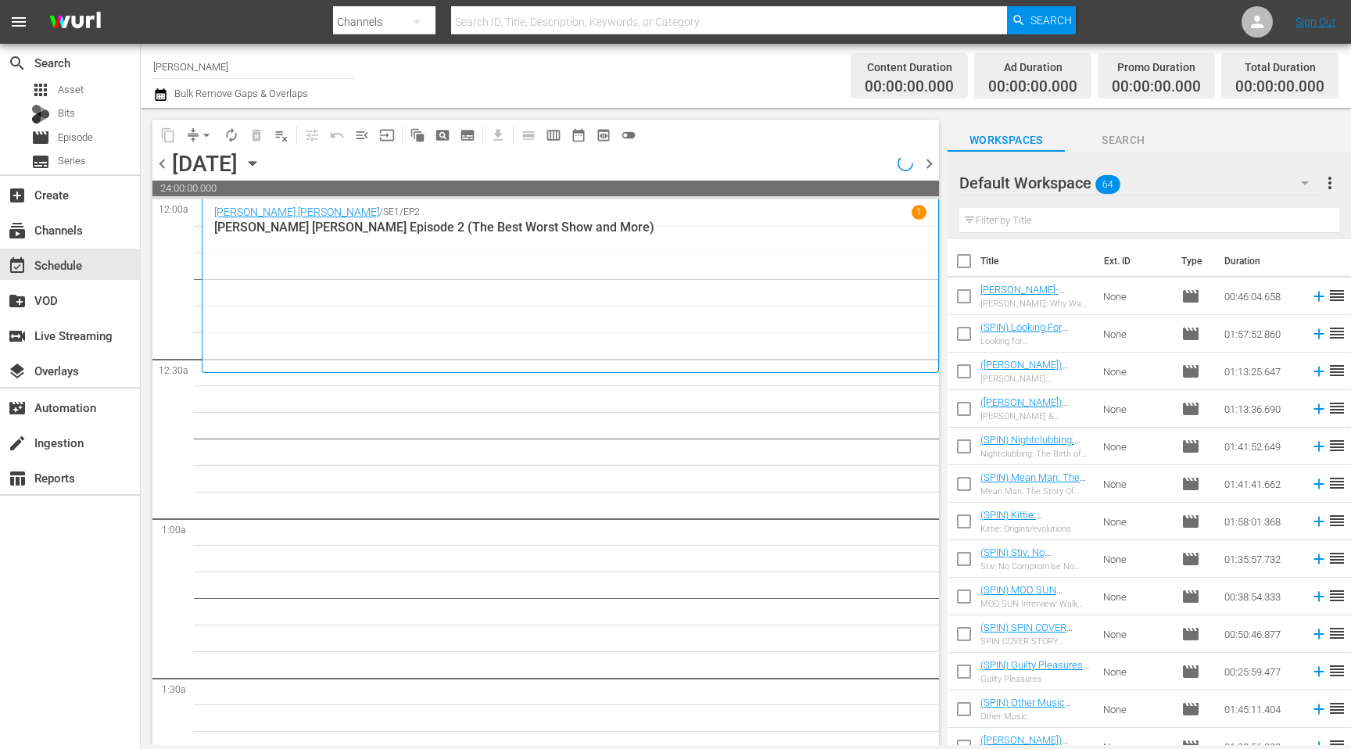
click at [261, 161] on icon "button" at bounding box center [252, 163] width 17 height 17
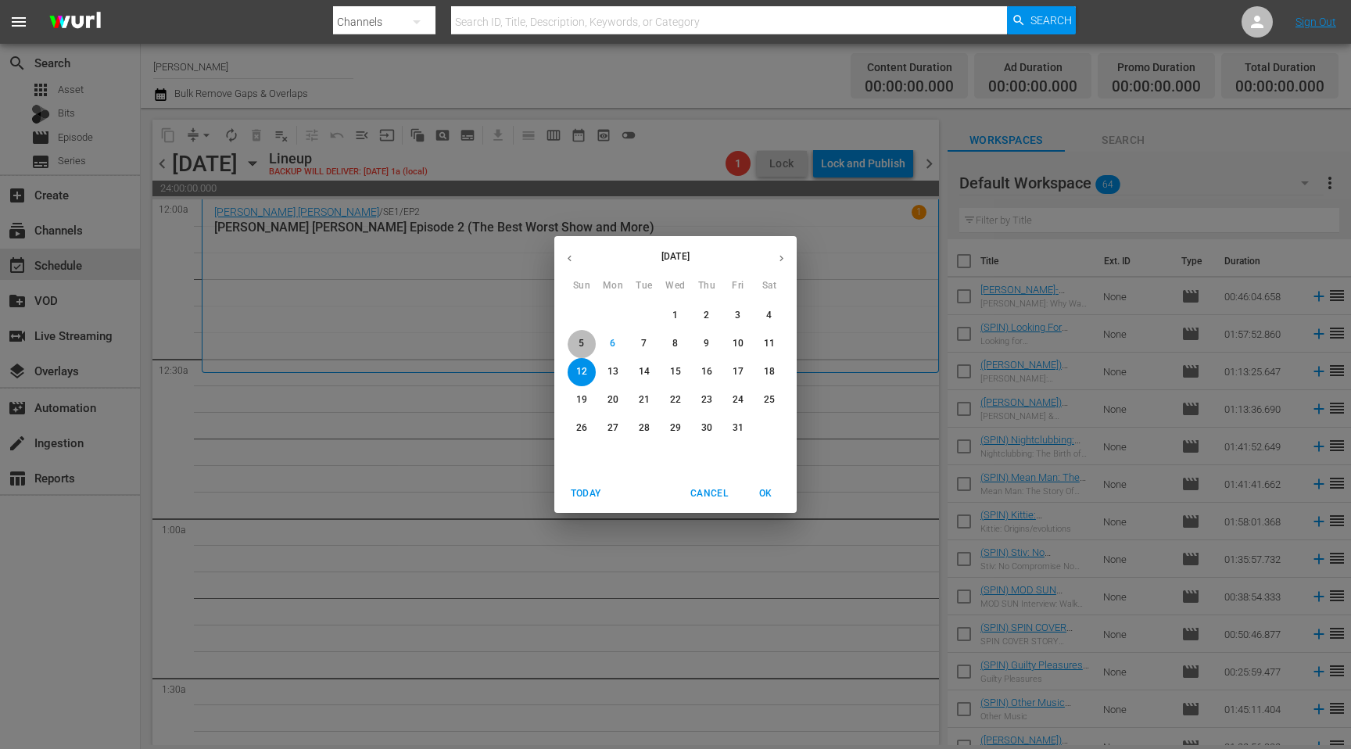
click at [583, 342] on p "5" at bounding box center [581, 343] width 5 height 13
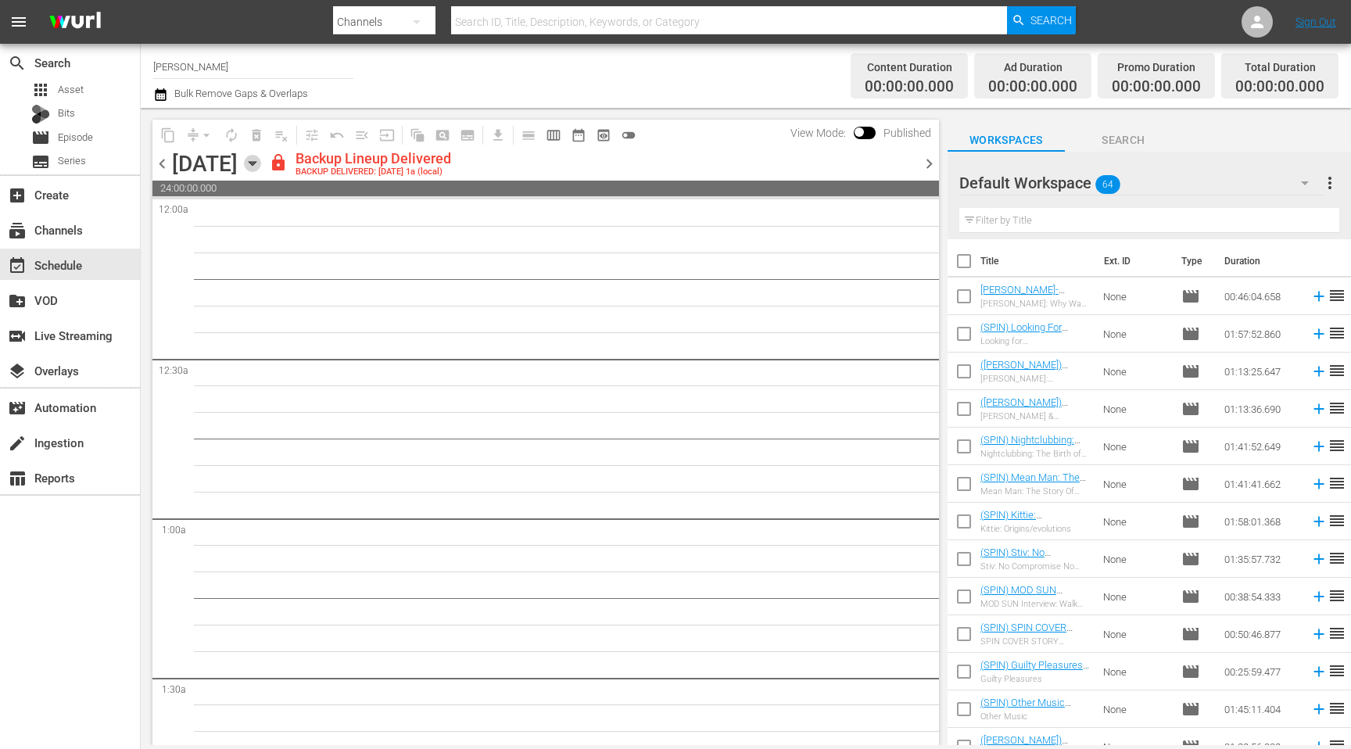
click at [256, 163] on icon "button" at bounding box center [252, 164] width 7 height 4
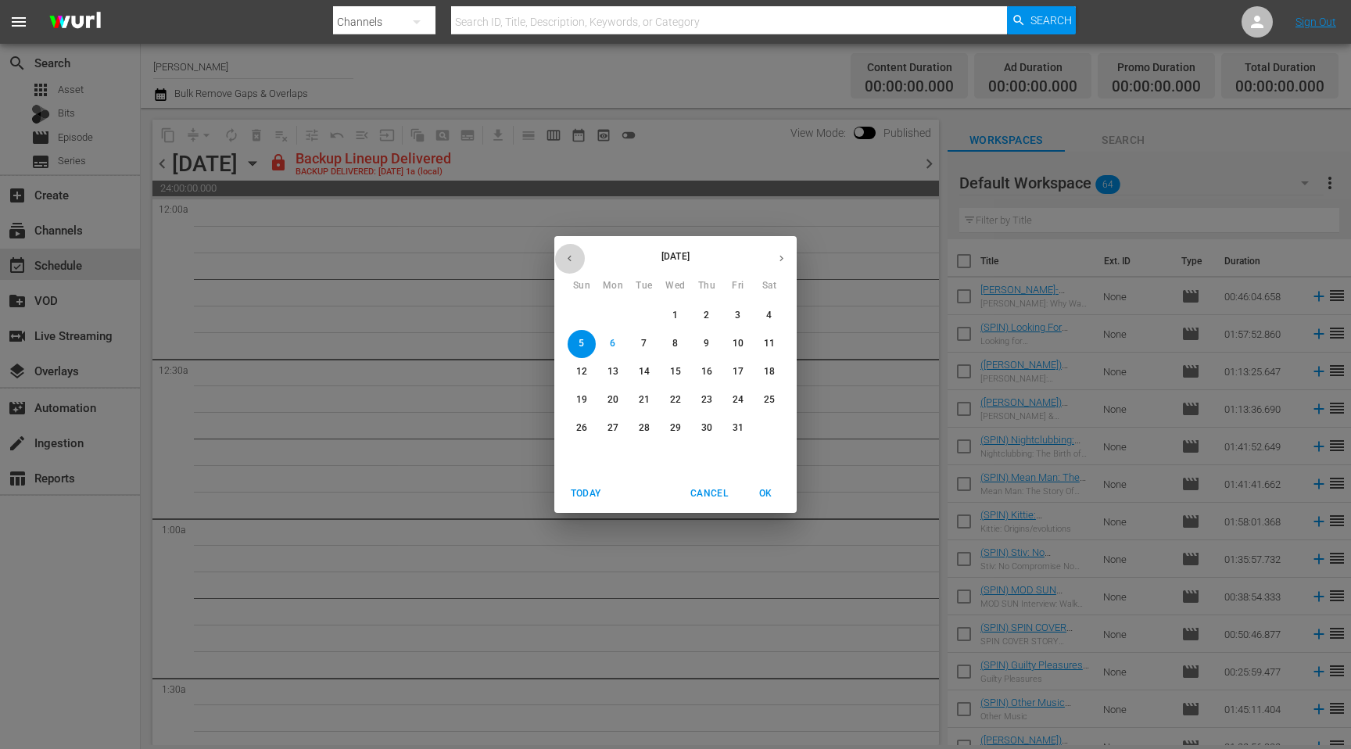
click at [568, 253] on icon "button" at bounding box center [570, 259] width 12 height 12
click at [583, 425] on p "28" at bounding box center [581, 427] width 11 height 13
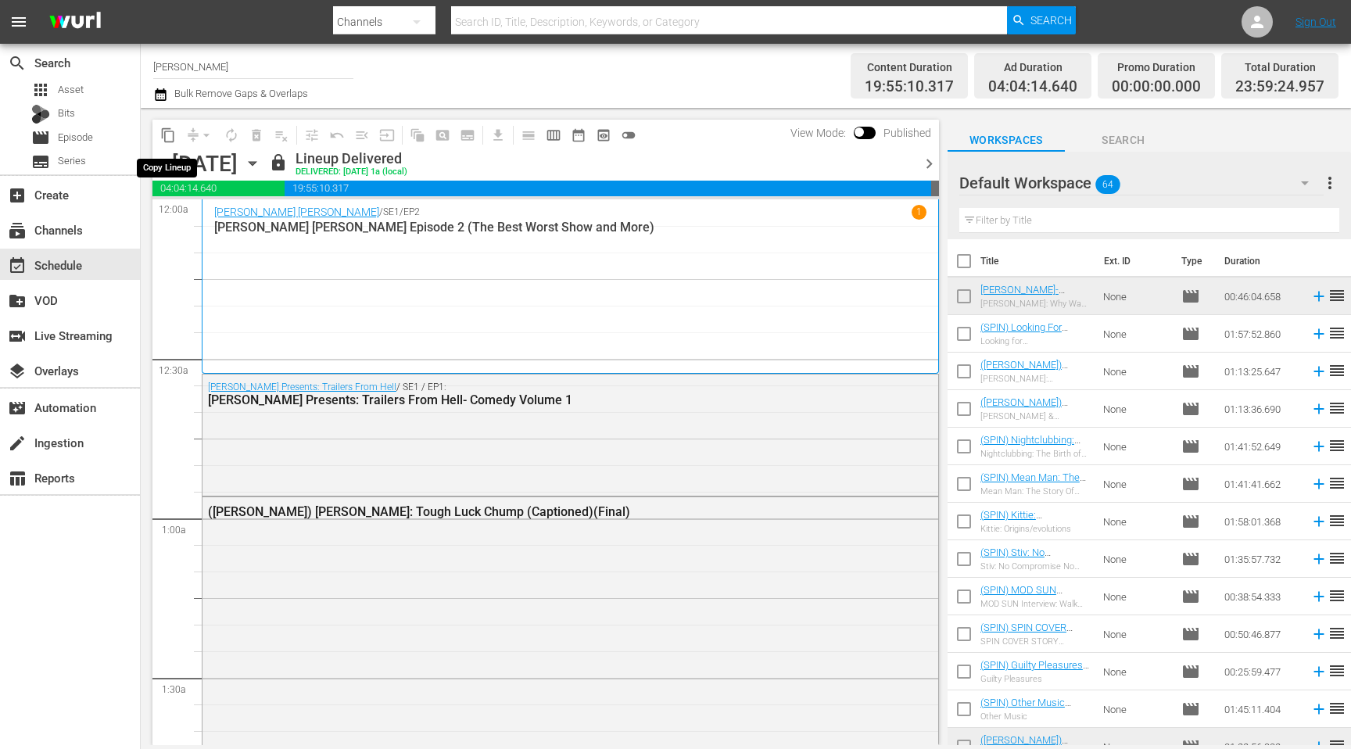
click at [162, 126] on button "content_copy" at bounding box center [168, 135] width 25 height 25
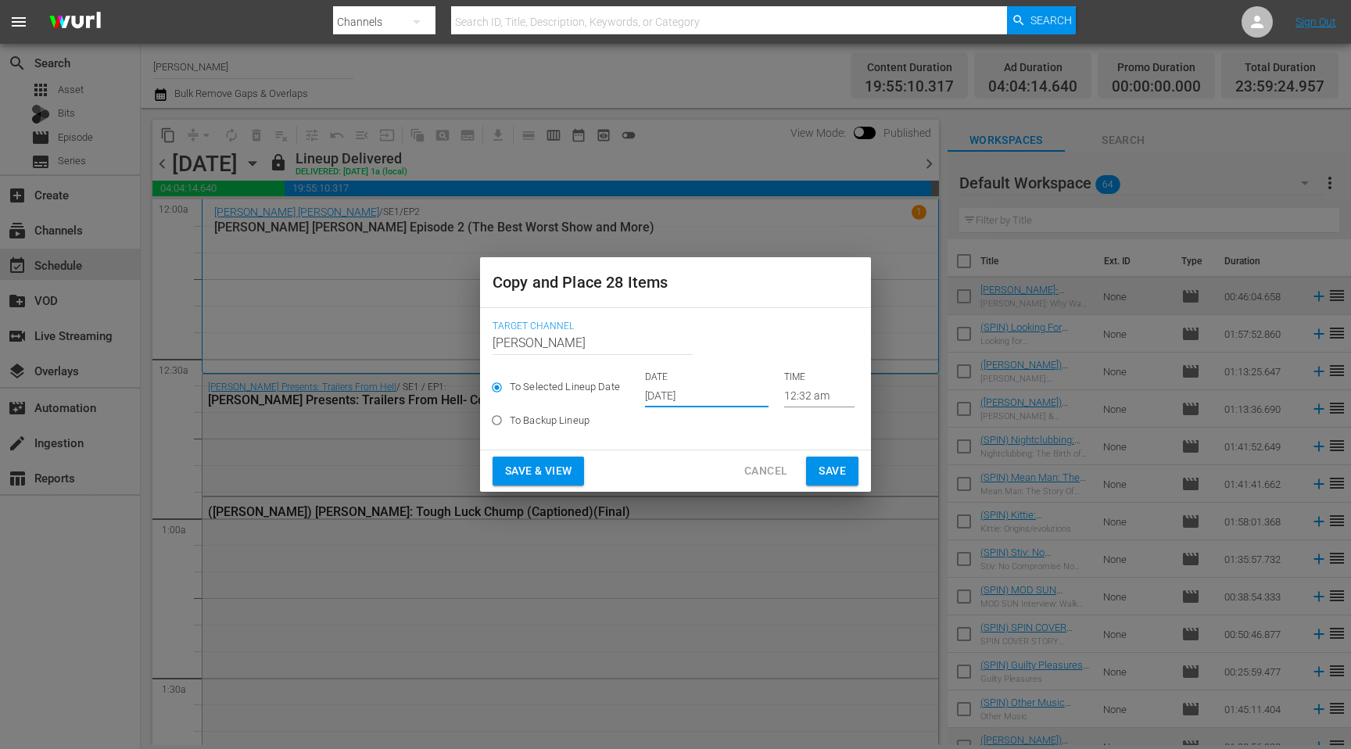
click at [669, 398] on input "[DATE]" at bounding box center [707, 395] width 124 height 23
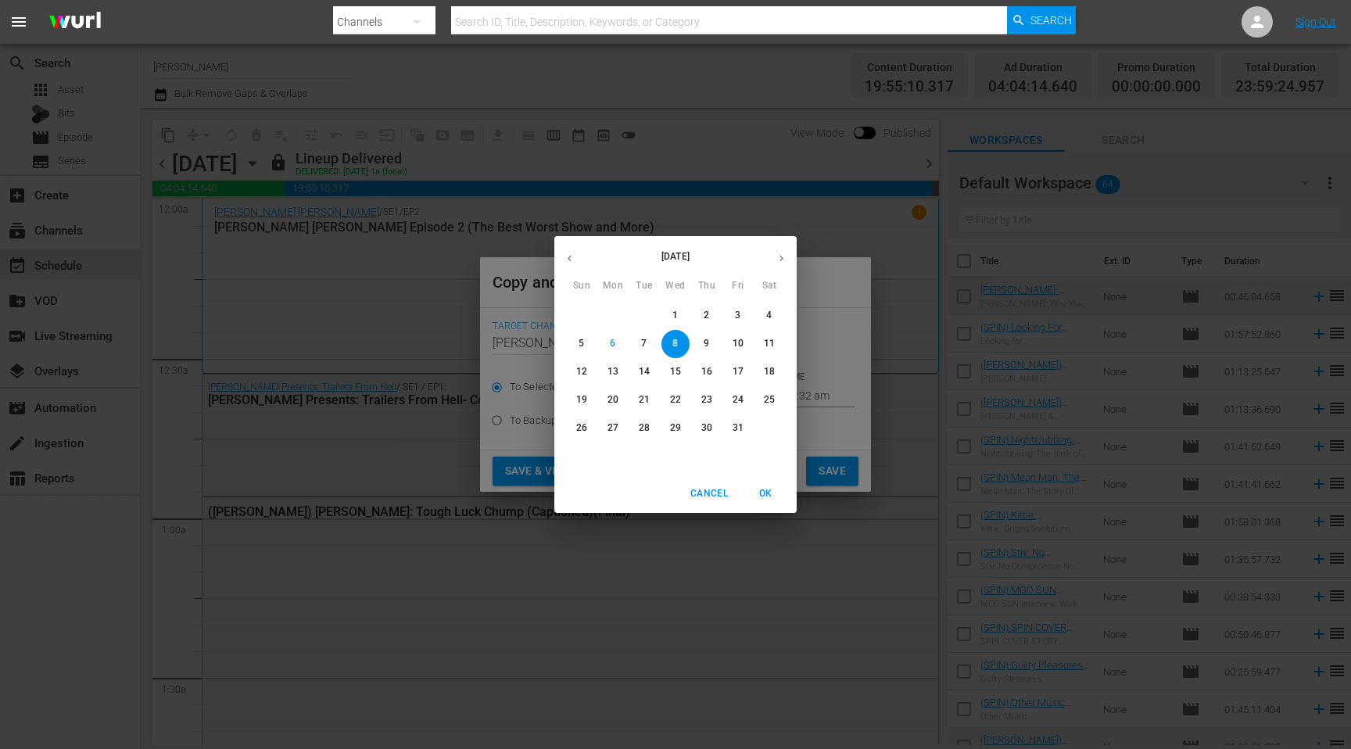
click at [579, 374] on p "12" at bounding box center [581, 371] width 11 height 13
type input "Oct 12th 2025"
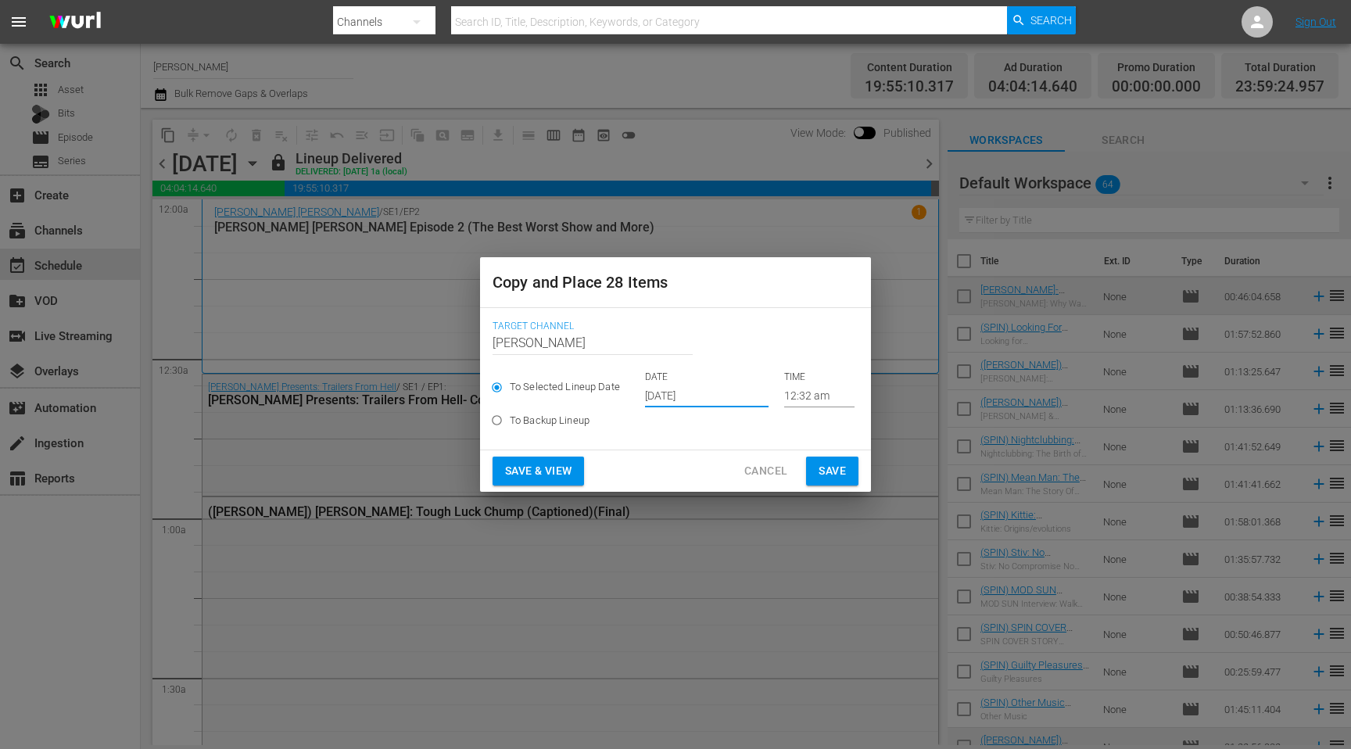
click at [540, 481] on button "Save & View" at bounding box center [538, 471] width 91 height 29
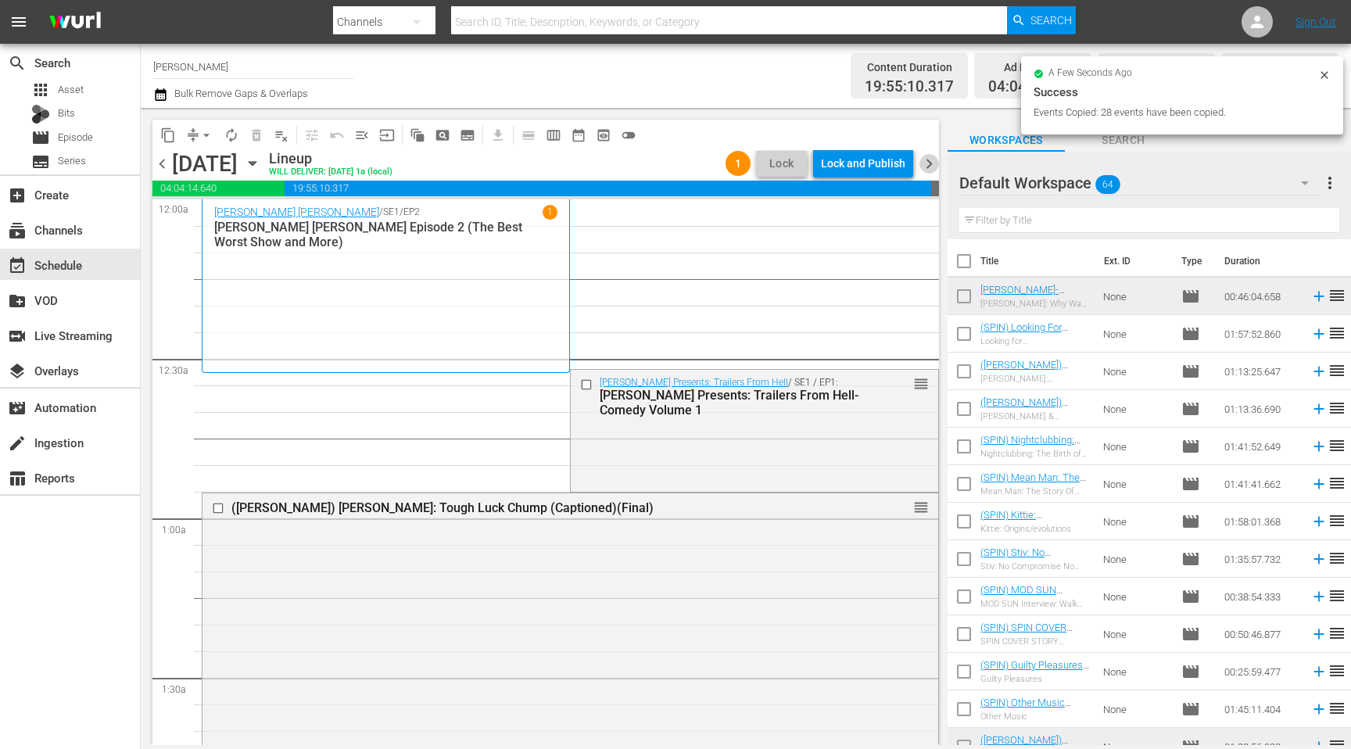
click at [927, 161] on span "chevron_right" at bounding box center [930, 164] width 20 height 20
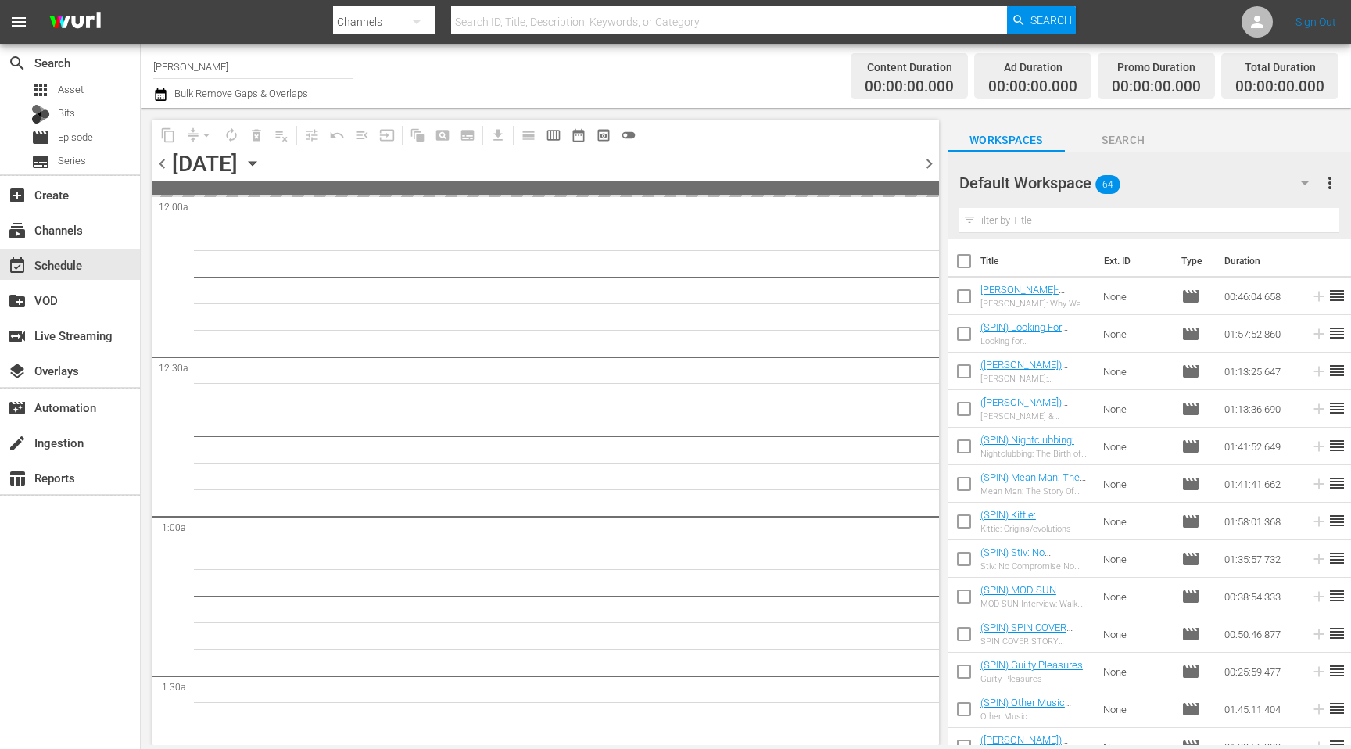
click at [265, 151] on div "Monday, October 13th October 13th" at bounding box center [218, 164] width 93 height 26
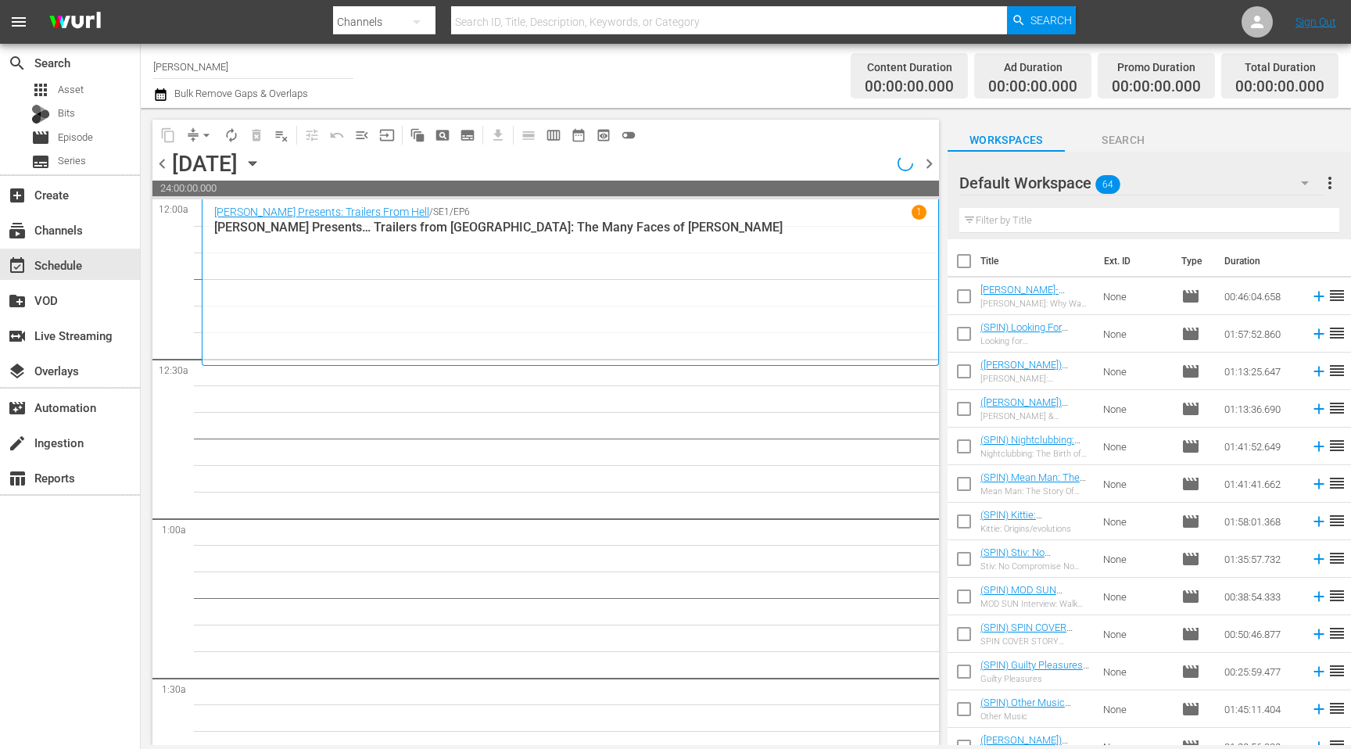
click at [261, 160] on icon "button" at bounding box center [252, 163] width 17 height 17
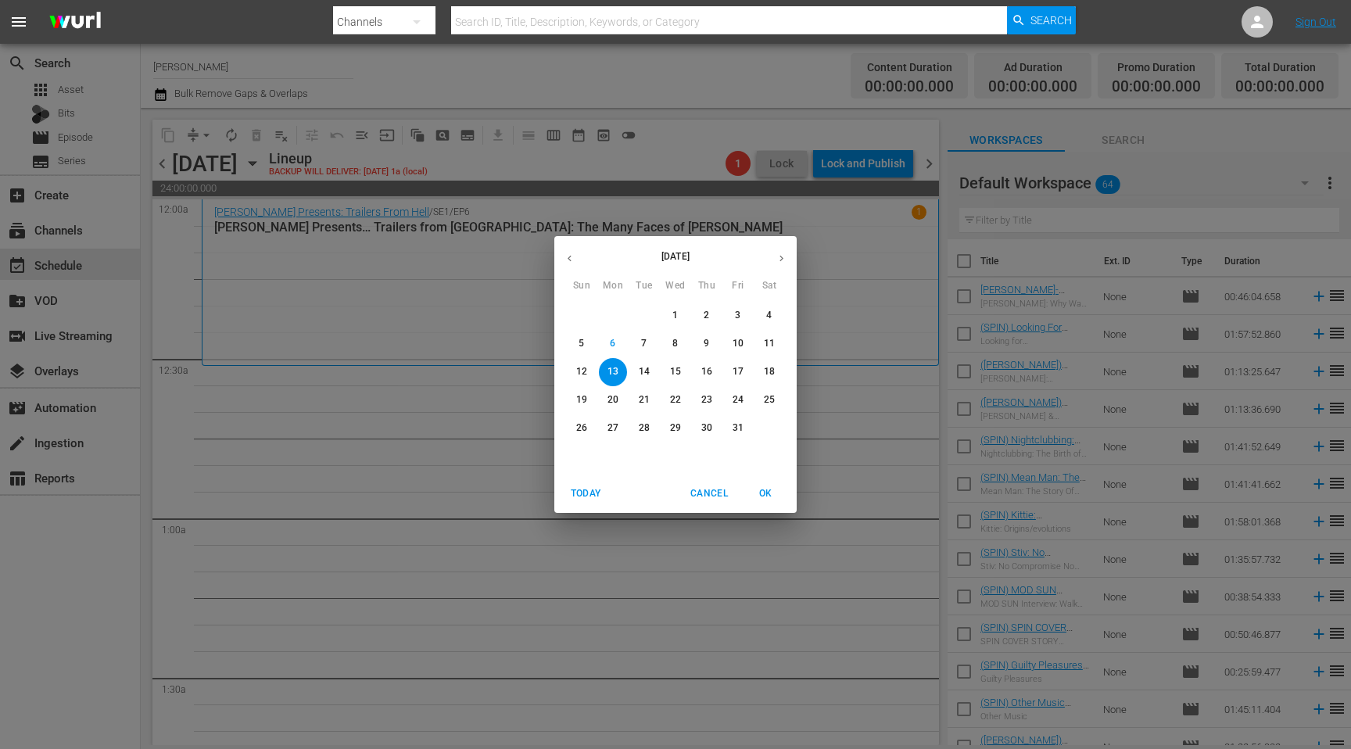
click at [565, 253] on icon "button" at bounding box center [570, 259] width 12 height 12
click at [619, 430] on span "29" at bounding box center [613, 427] width 28 height 13
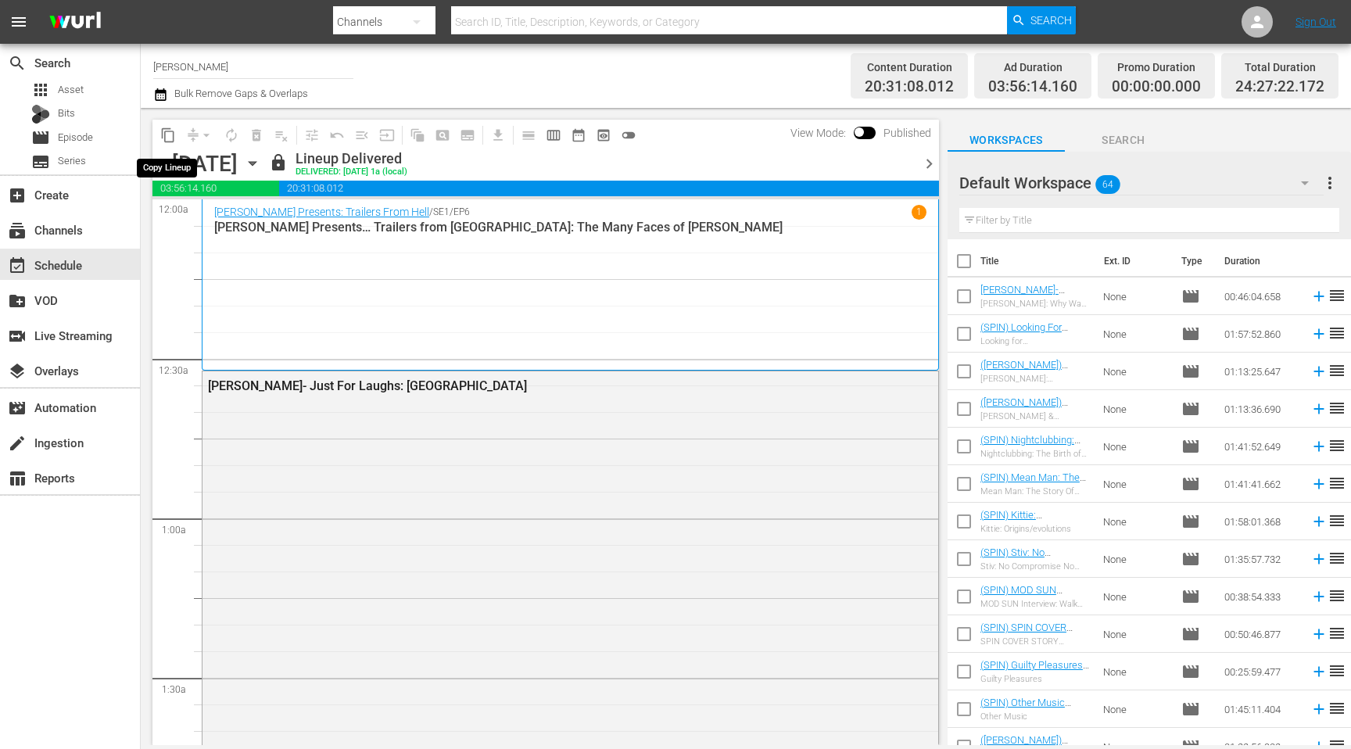
click at [167, 131] on span "content_copy" at bounding box center [168, 135] width 16 height 16
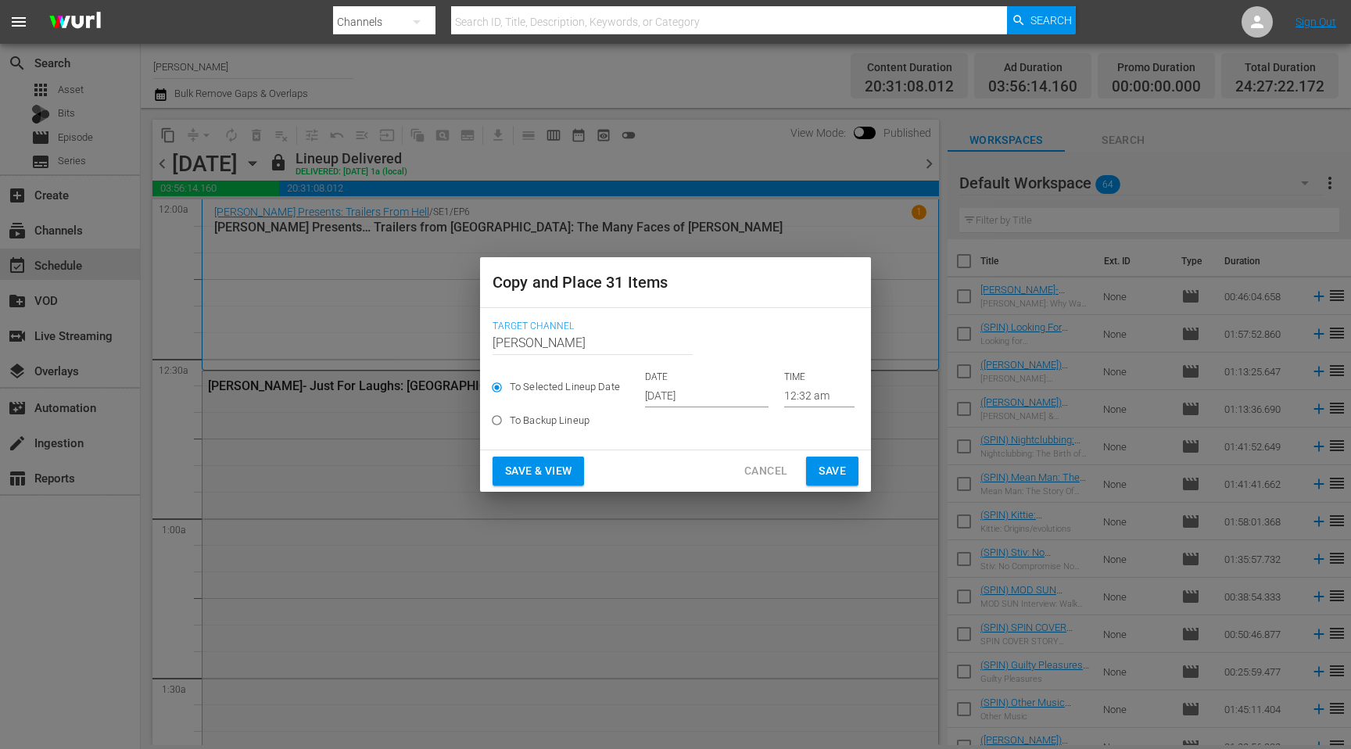
click at [658, 390] on input "[DATE]" at bounding box center [707, 395] width 124 height 23
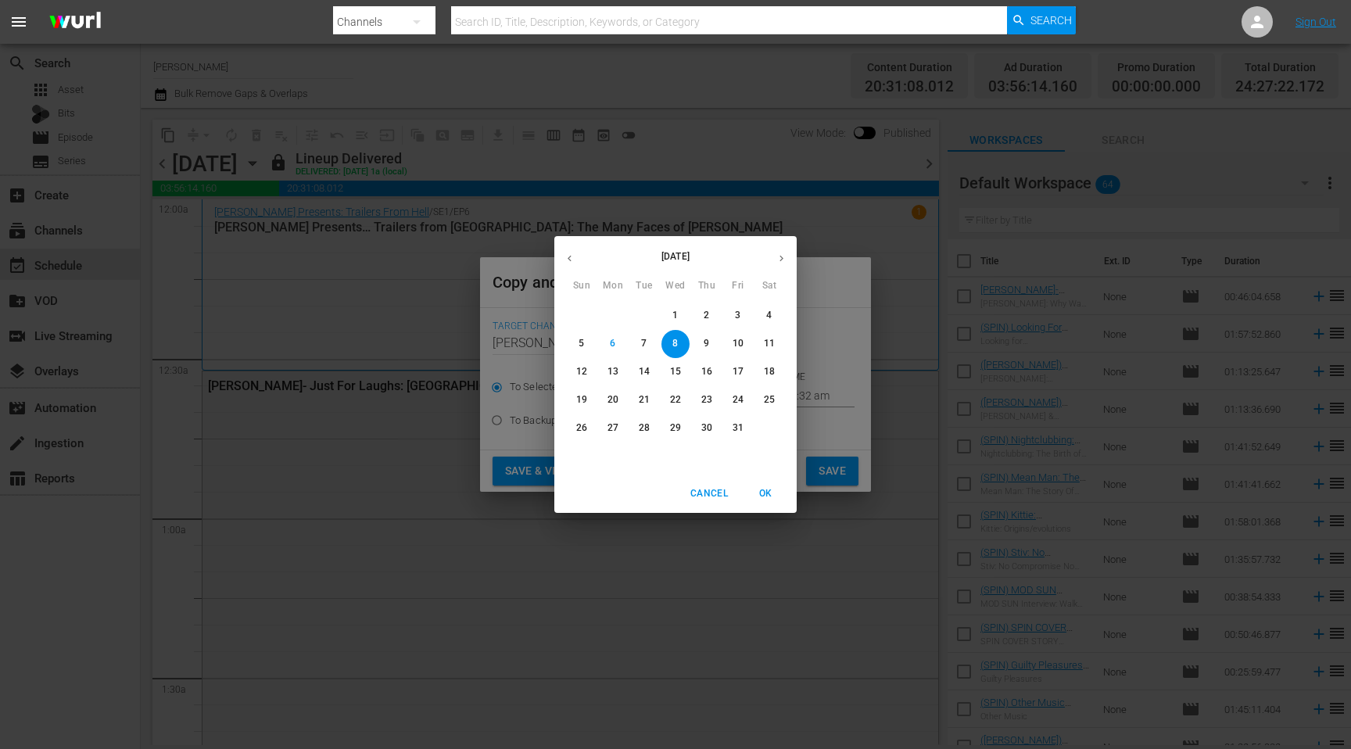
click at [610, 376] on p "13" at bounding box center [613, 371] width 11 height 13
type input "Oct 13th 2025"
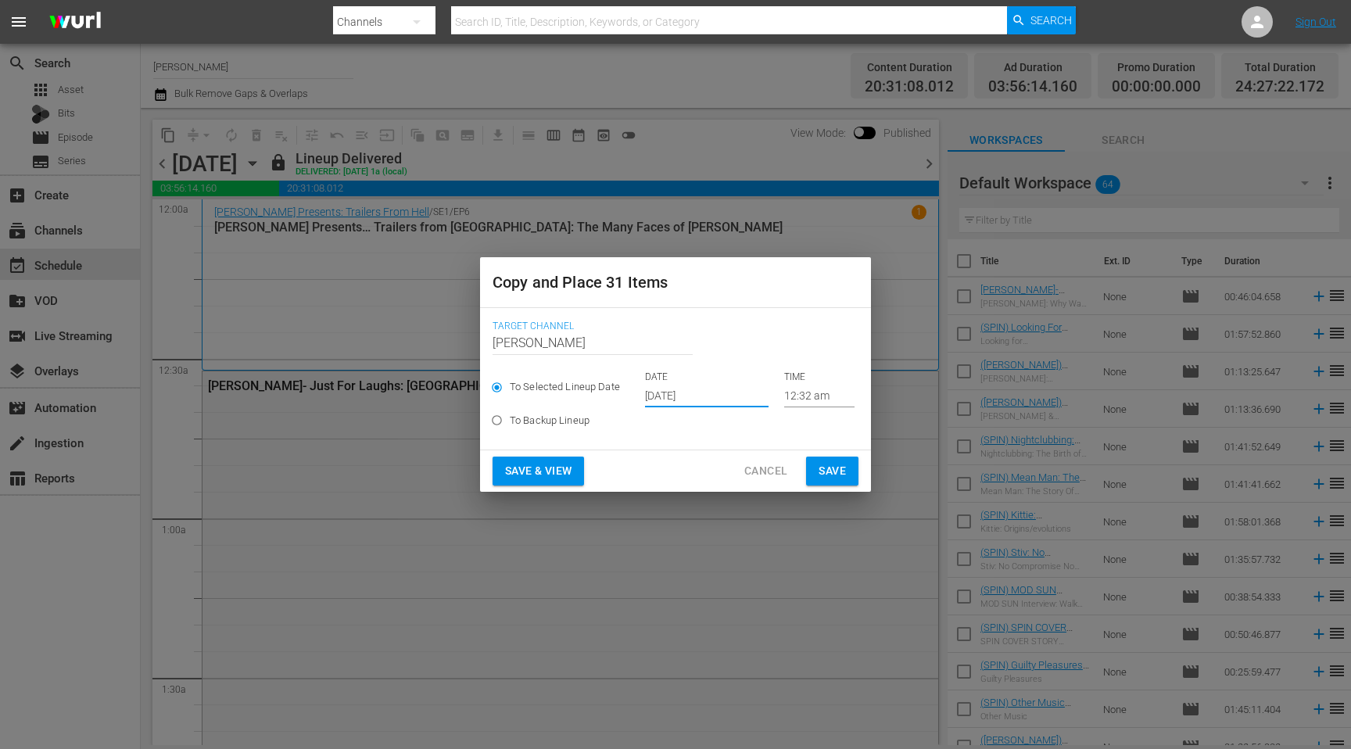
click at [542, 465] on span "Save & View" at bounding box center [538, 471] width 66 height 20
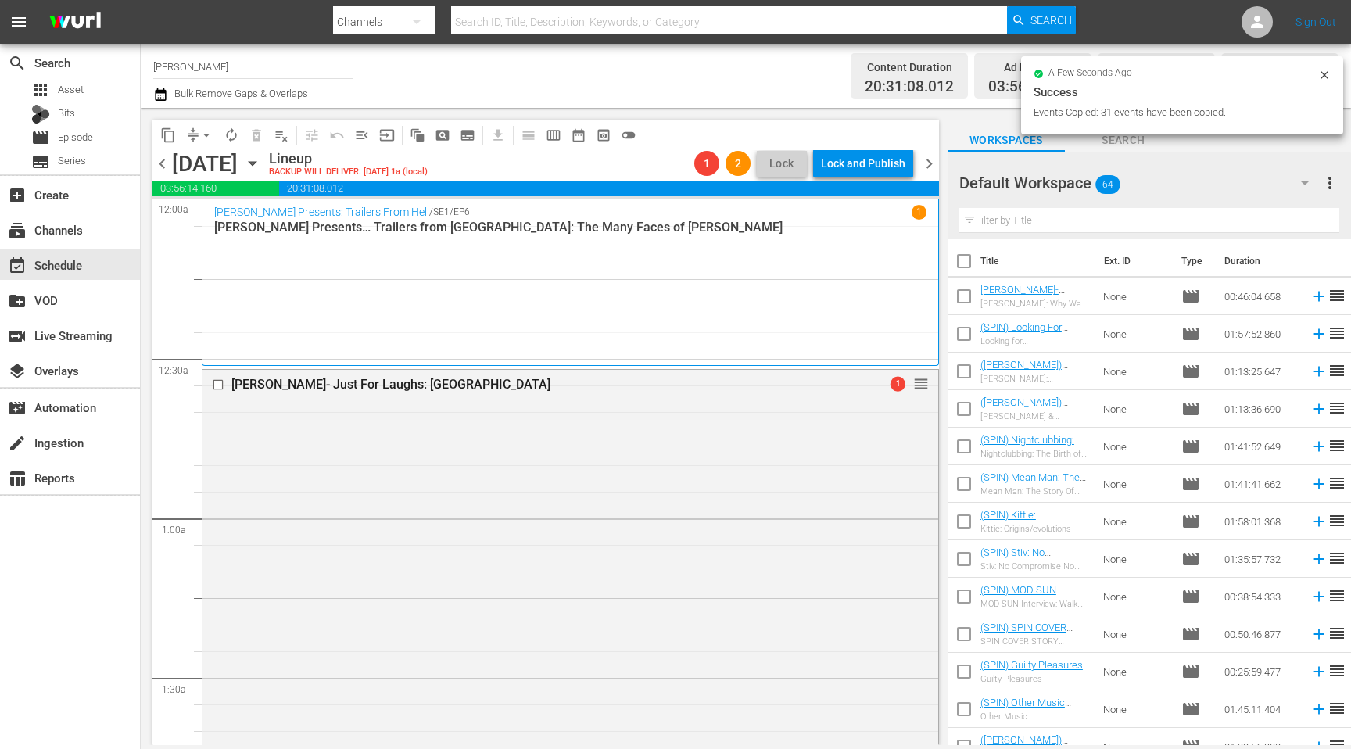
click at [935, 164] on span "chevron_right" at bounding box center [930, 164] width 20 height 20
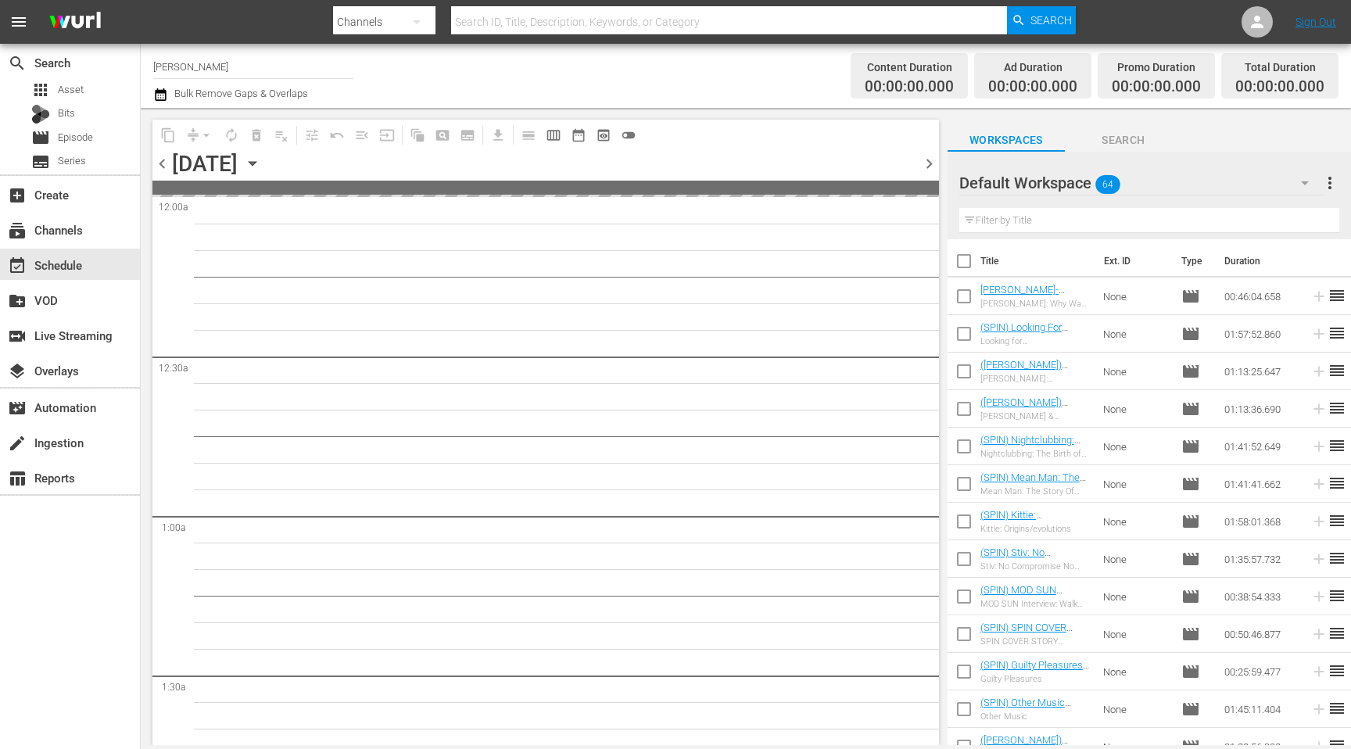
click at [256, 165] on icon "button" at bounding box center [252, 164] width 7 height 4
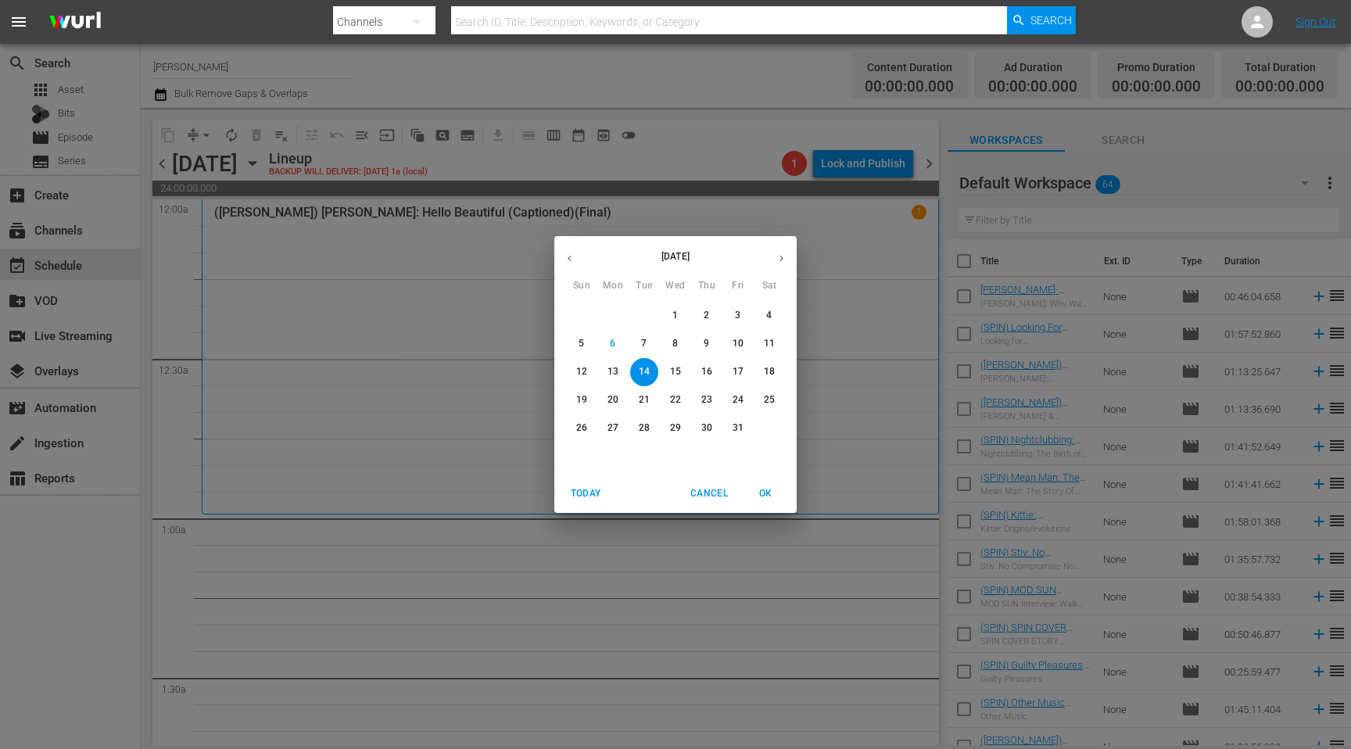
click at [569, 253] on icon "button" at bounding box center [570, 259] width 12 height 12
click at [639, 430] on p "30" at bounding box center [644, 427] width 11 height 13
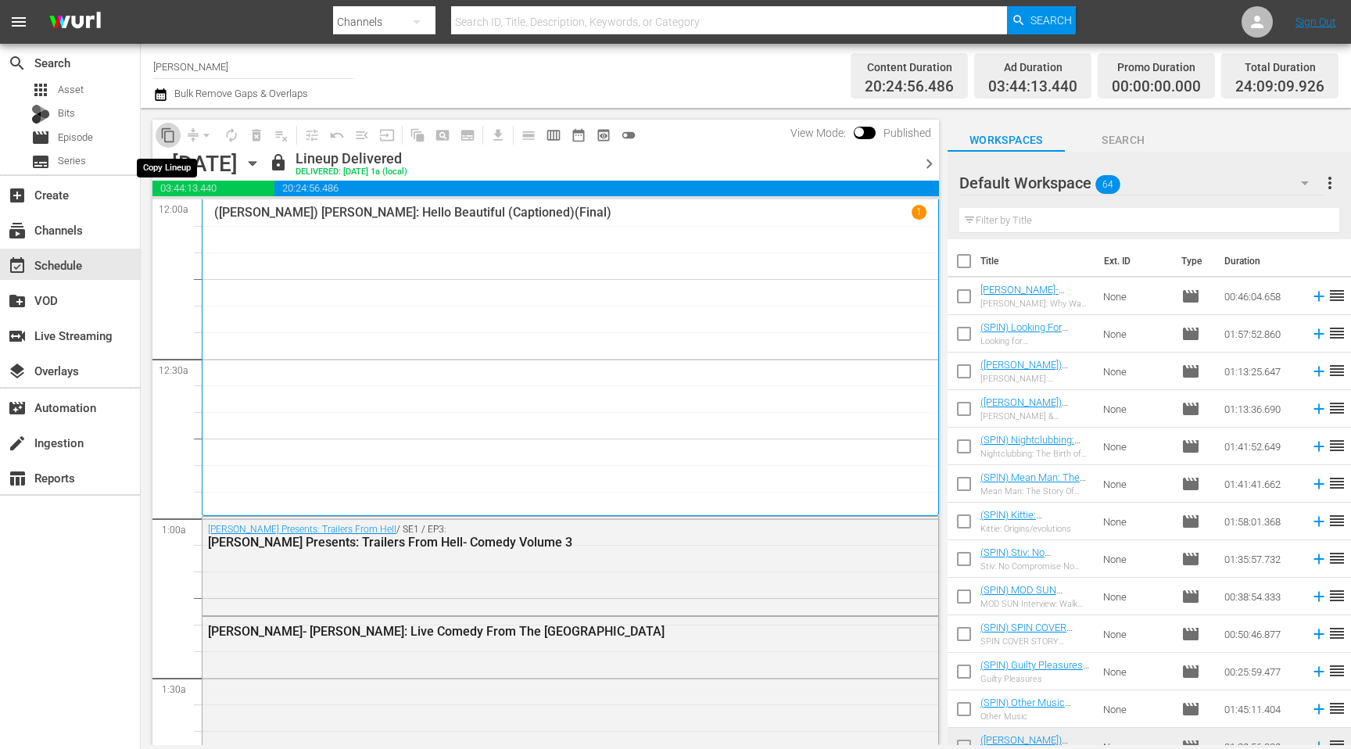
click at [164, 137] on span "content_copy" at bounding box center [168, 135] width 16 height 16
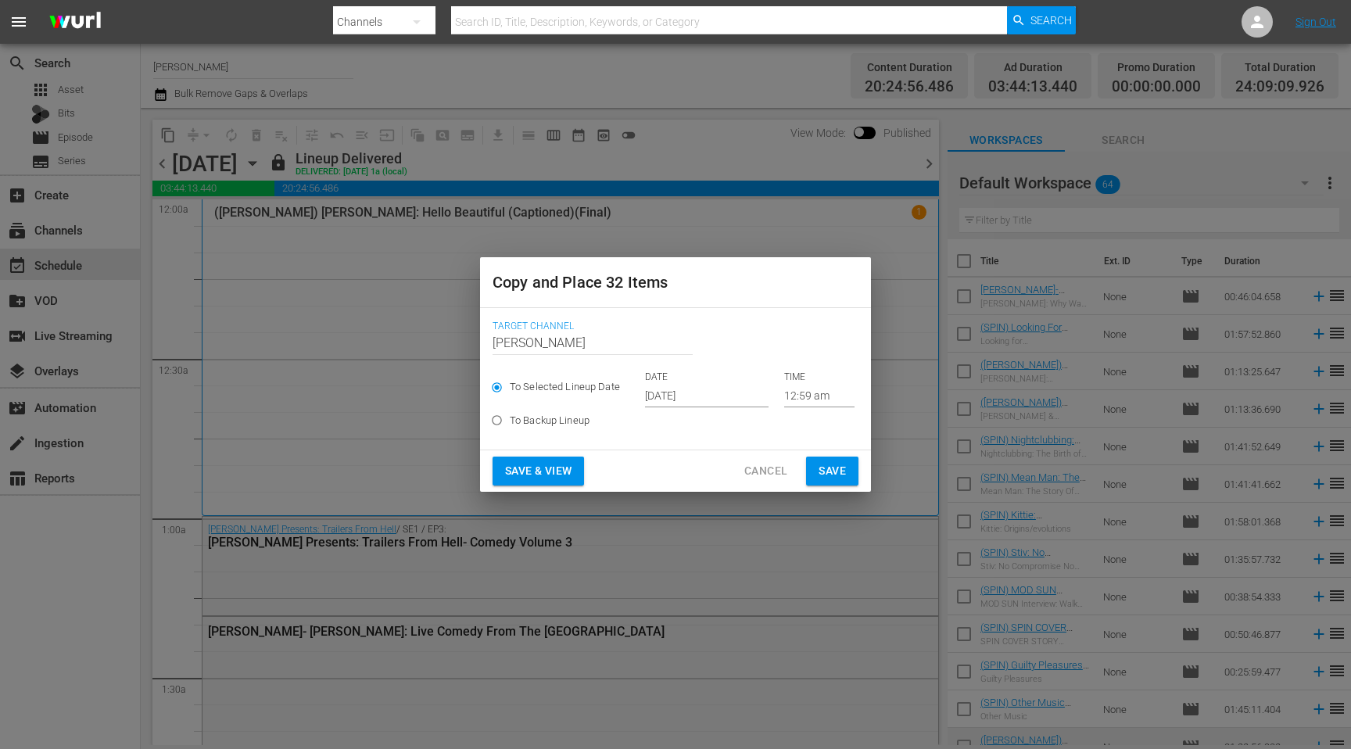
click at [669, 397] on input "[DATE]" at bounding box center [707, 395] width 124 height 23
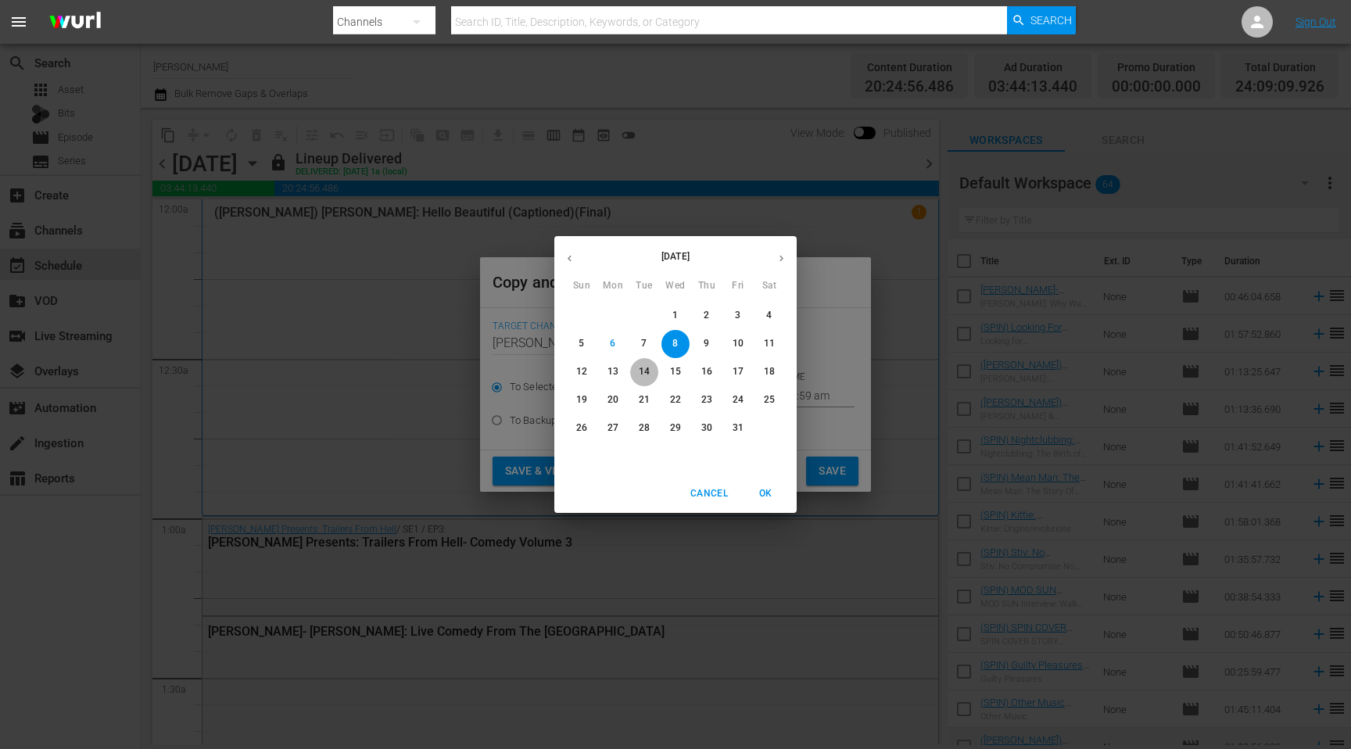
click at [646, 374] on p "14" at bounding box center [644, 371] width 11 height 13
type input "Oct 14th 2025"
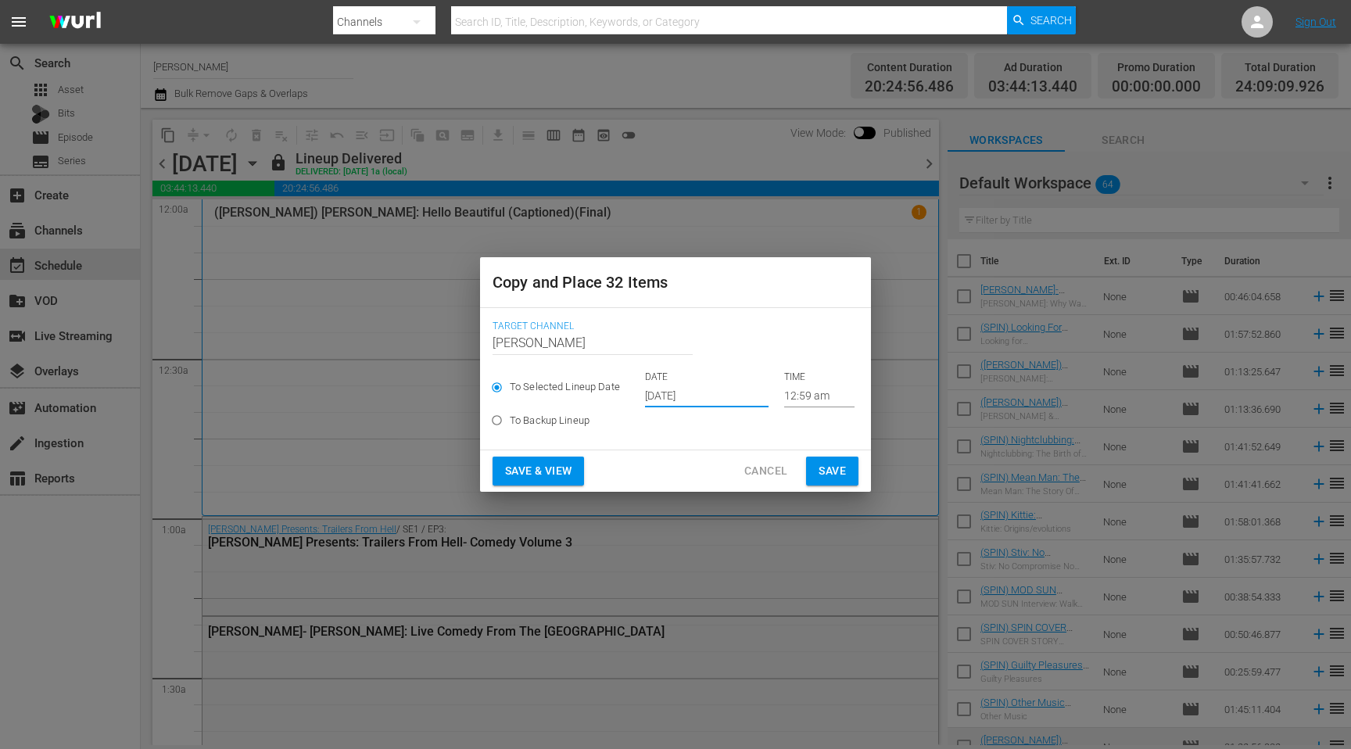
click at [553, 462] on span "Save & View" at bounding box center [538, 471] width 66 height 20
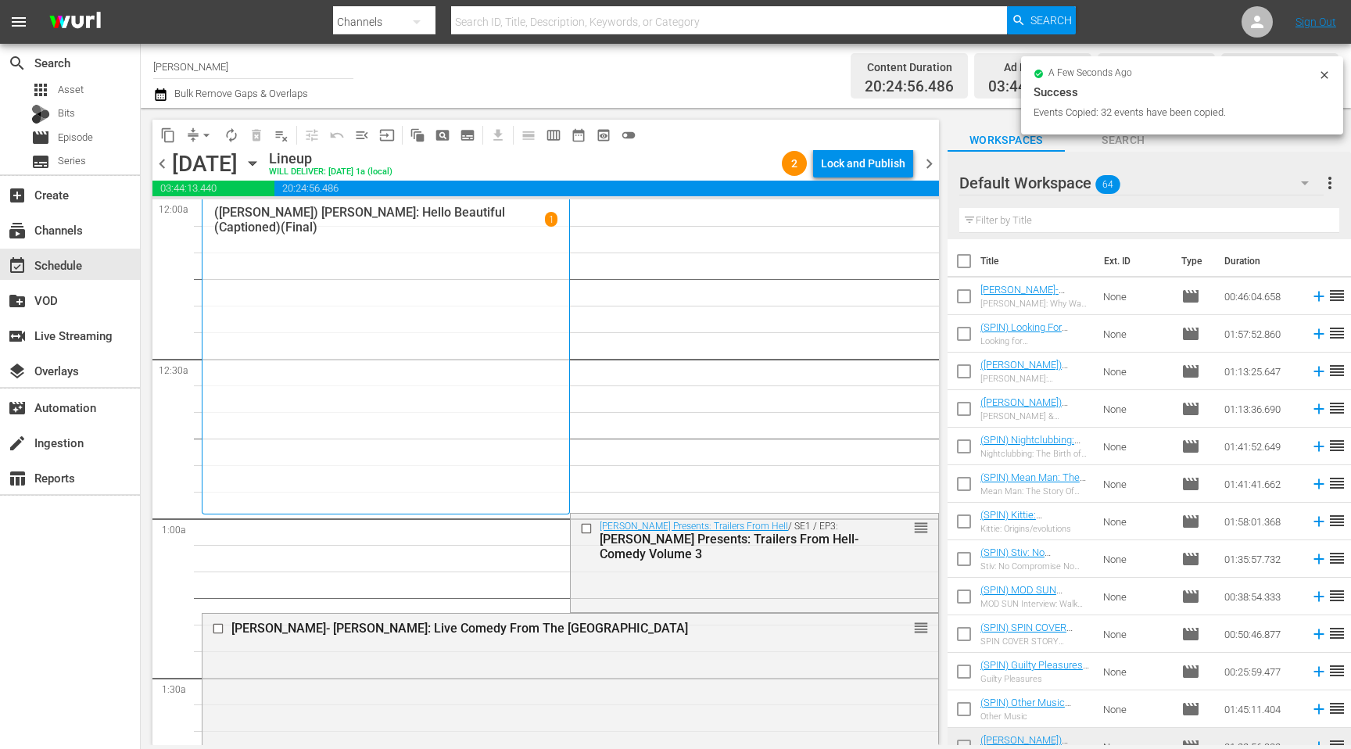
click at [928, 168] on span "chevron_right" at bounding box center [930, 164] width 20 height 20
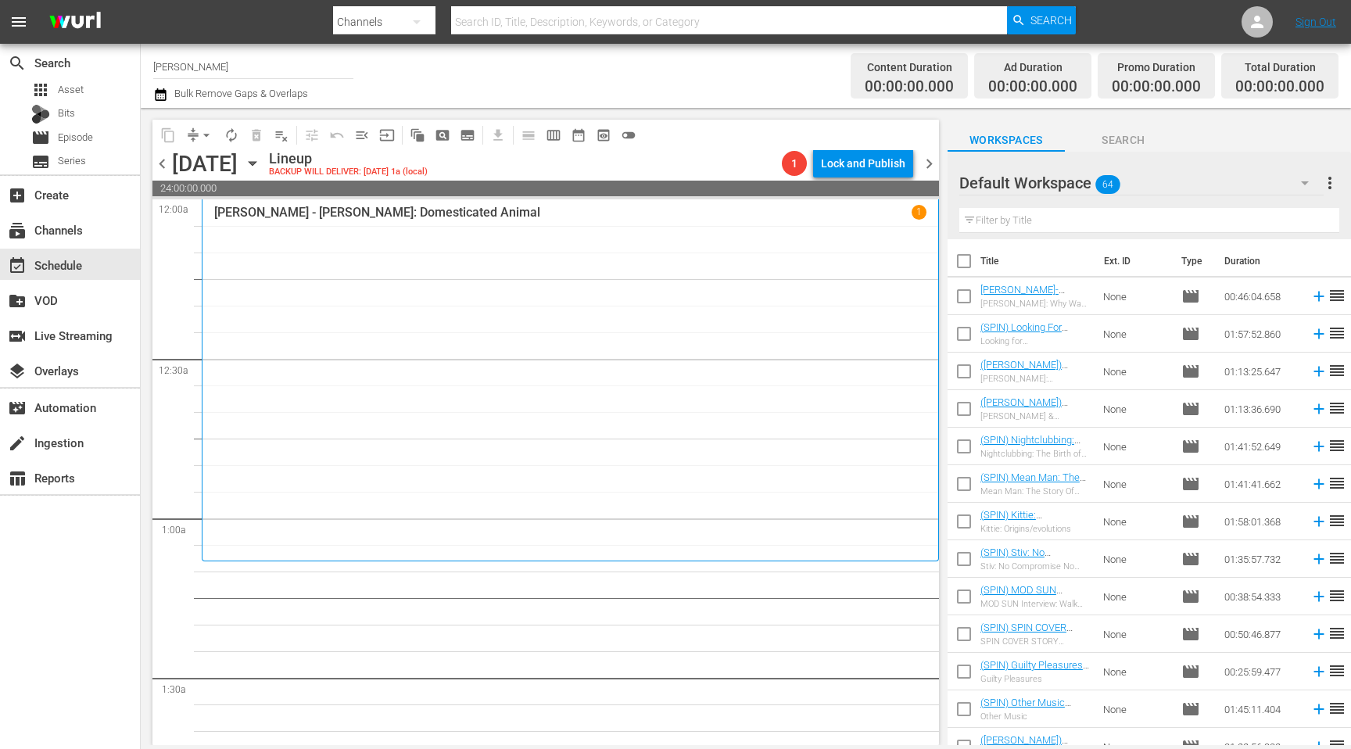
click at [261, 168] on icon "button" at bounding box center [252, 163] width 17 height 17
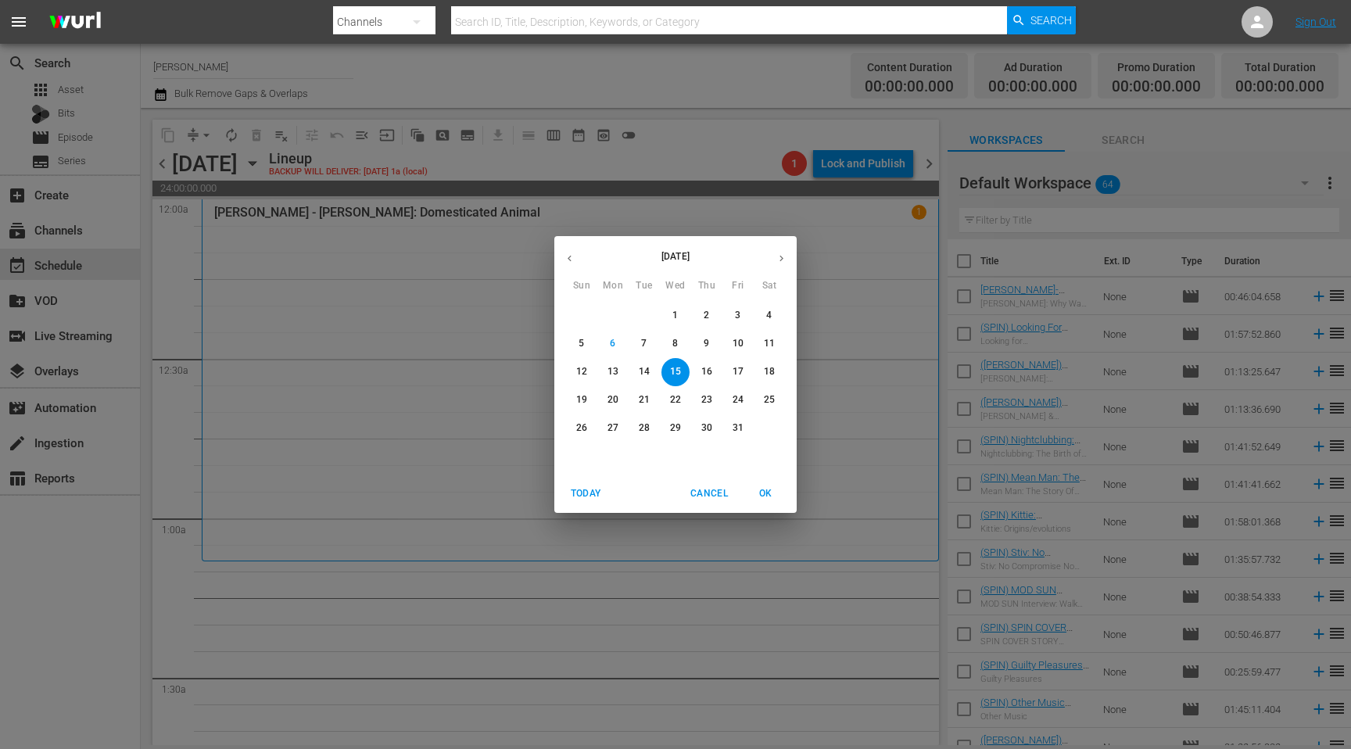
click at [673, 344] on p "8" at bounding box center [674, 343] width 5 height 13
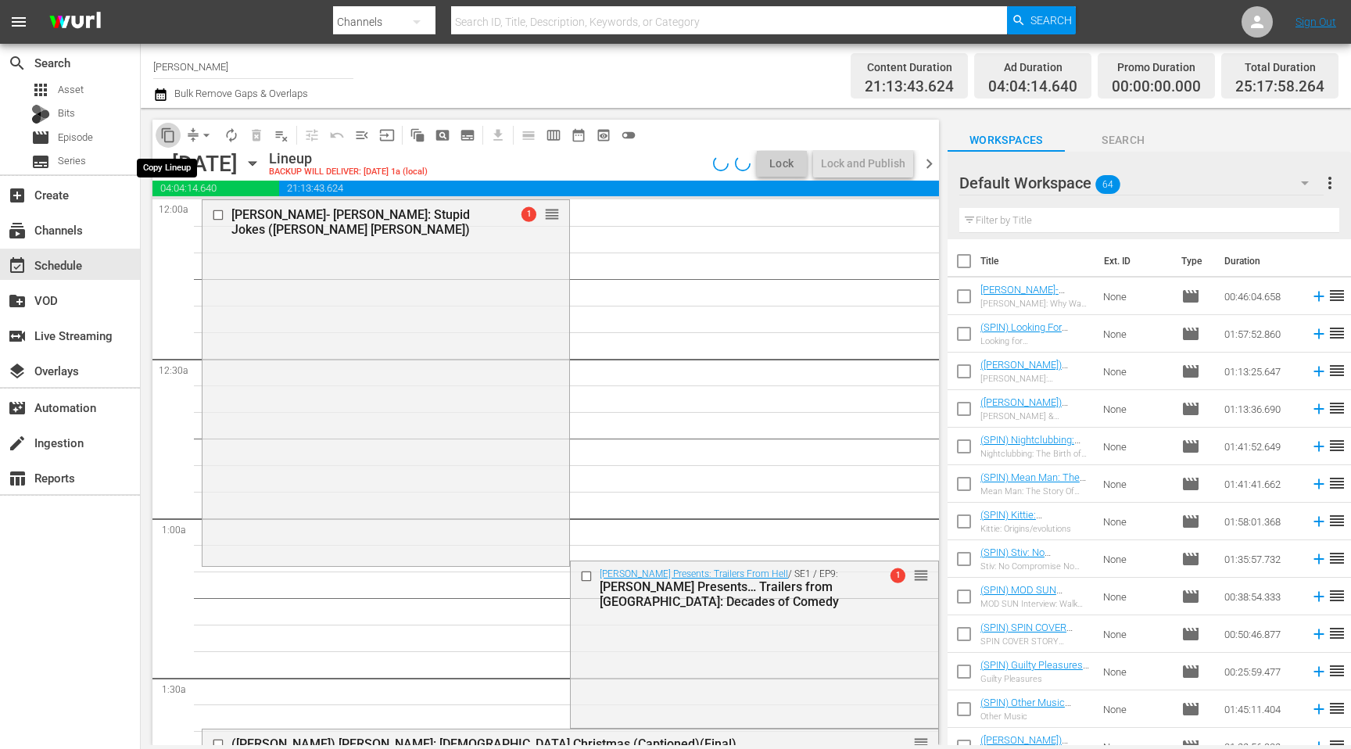
click at [165, 135] on span "content_copy" at bounding box center [168, 135] width 16 height 16
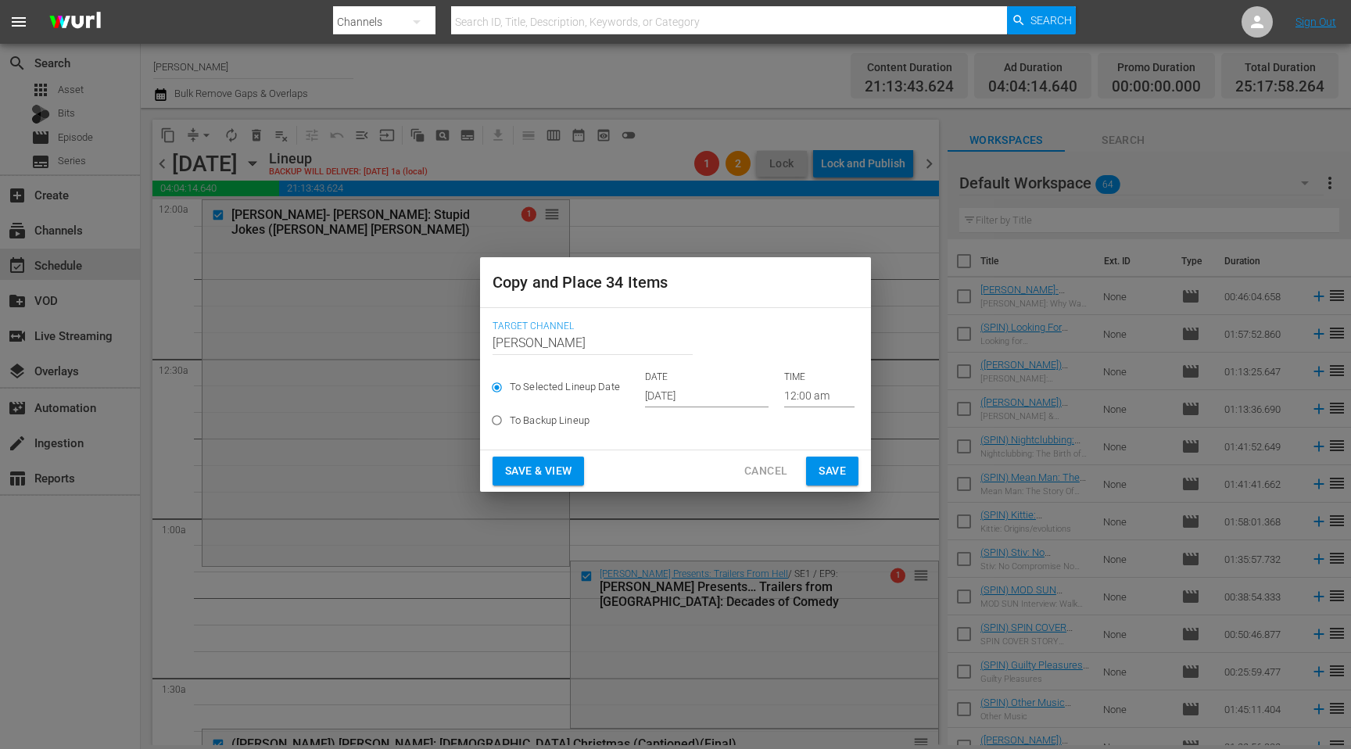
click at [662, 388] on input "[DATE]" at bounding box center [707, 395] width 124 height 23
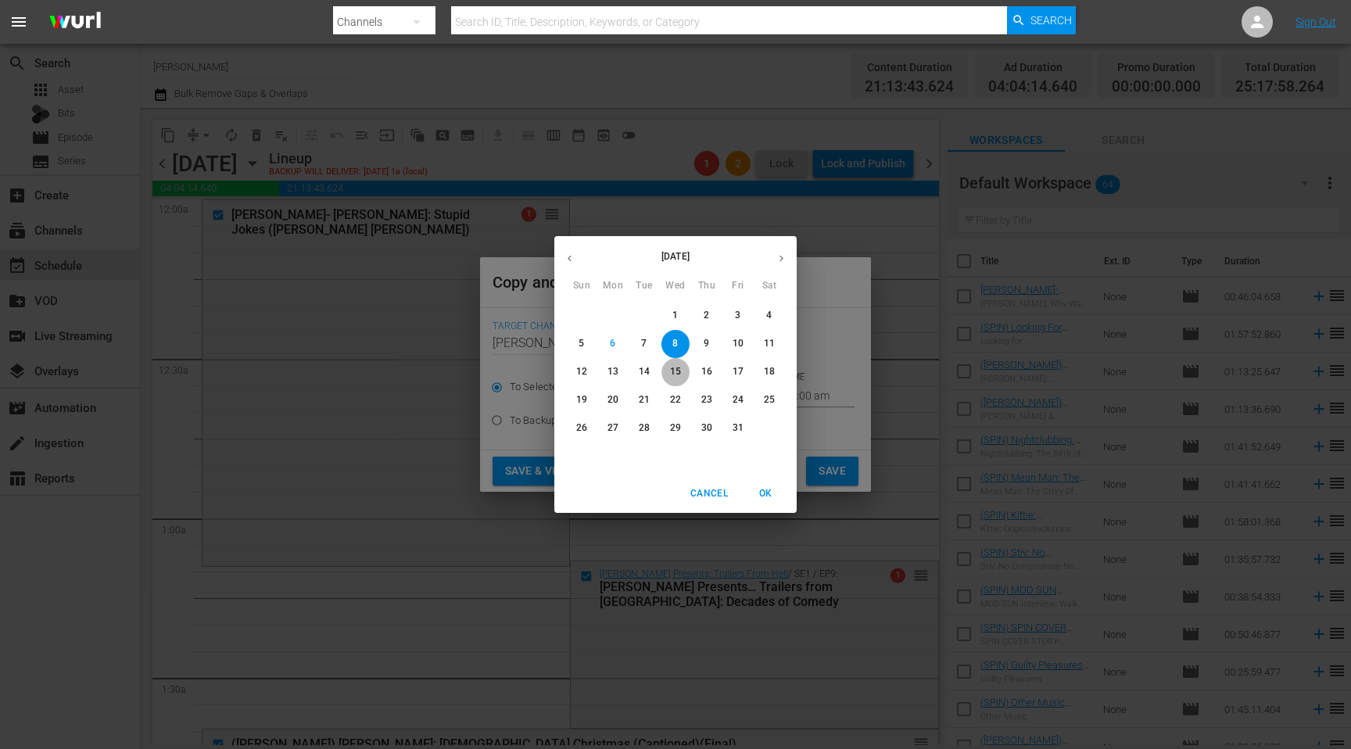
click at [680, 373] on p "15" at bounding box center [675, 371] width 11 height 13
type input "Oct 15th 2025"
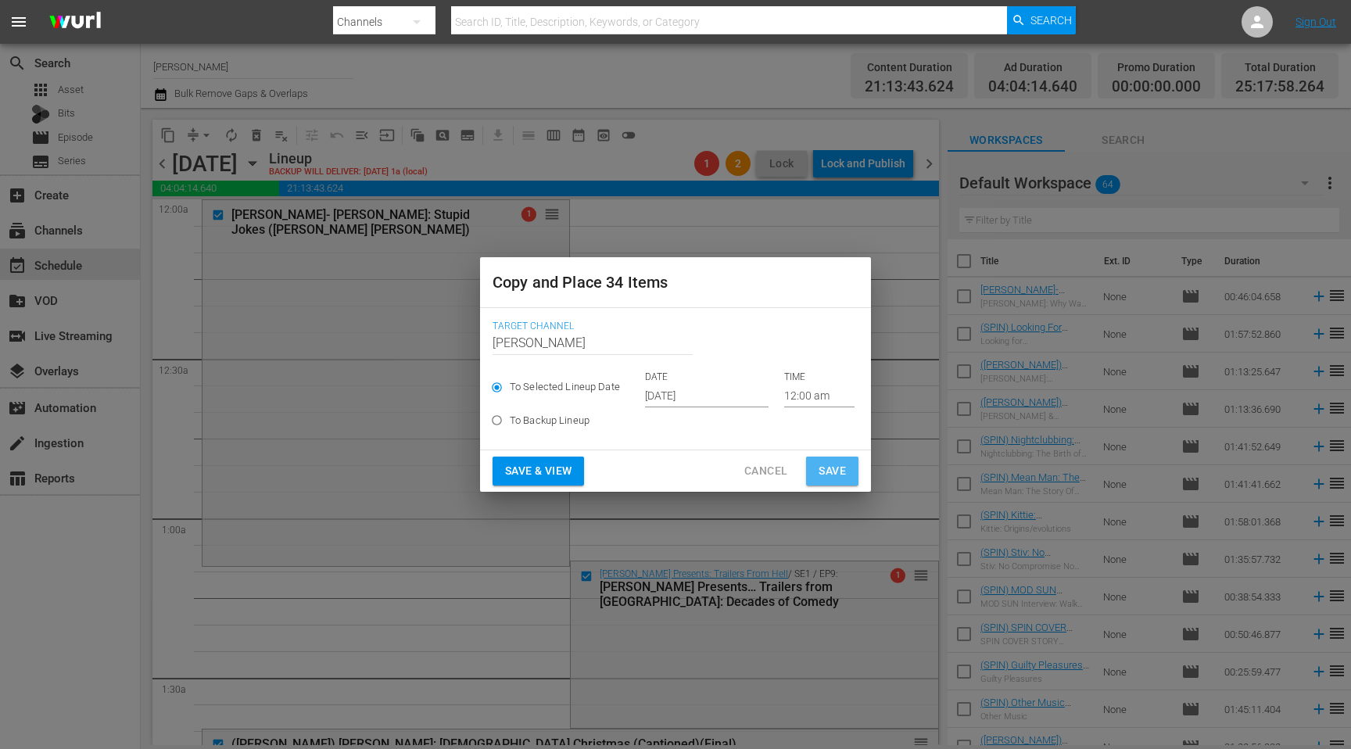
click at [828, 467] on span "Save" at bounding box center [832, 471] width 27 height 20
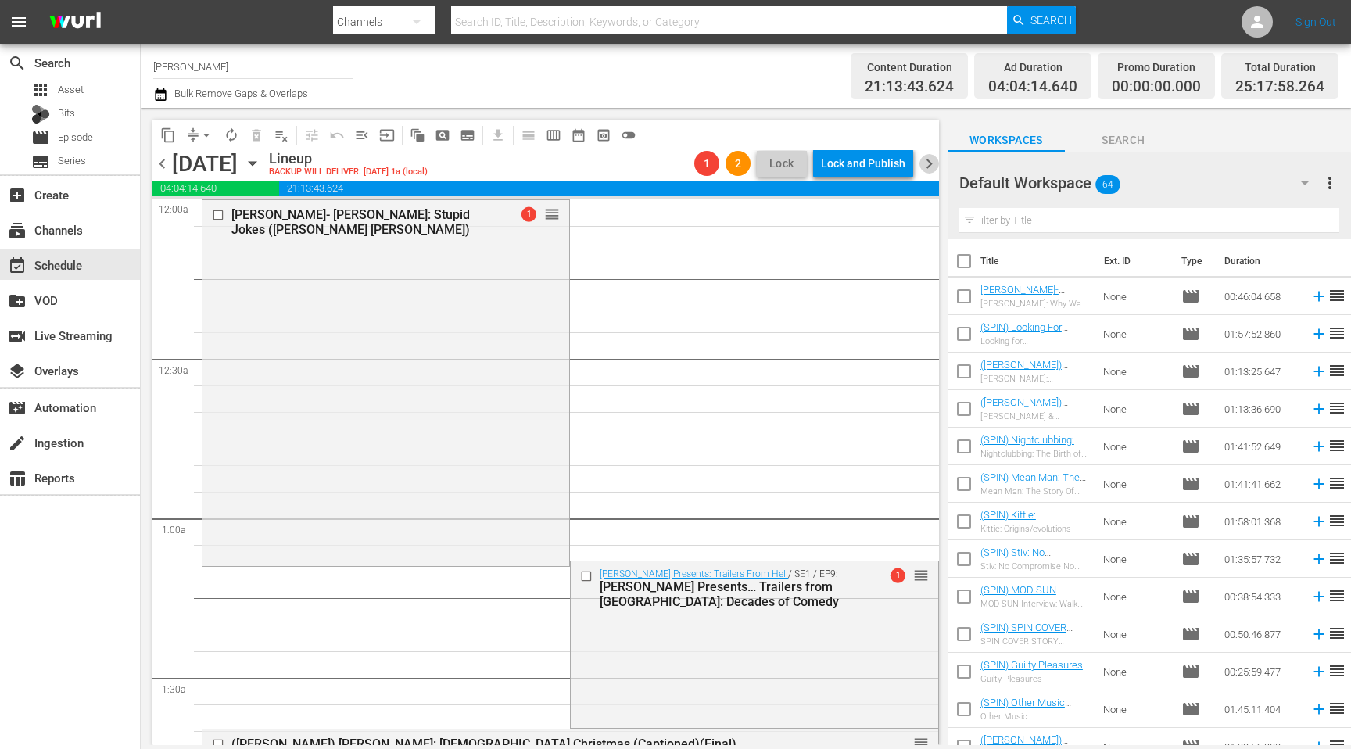
click at [929, 169] on span "chevron_right" at bounding box center [930, 164] width 20 height 20
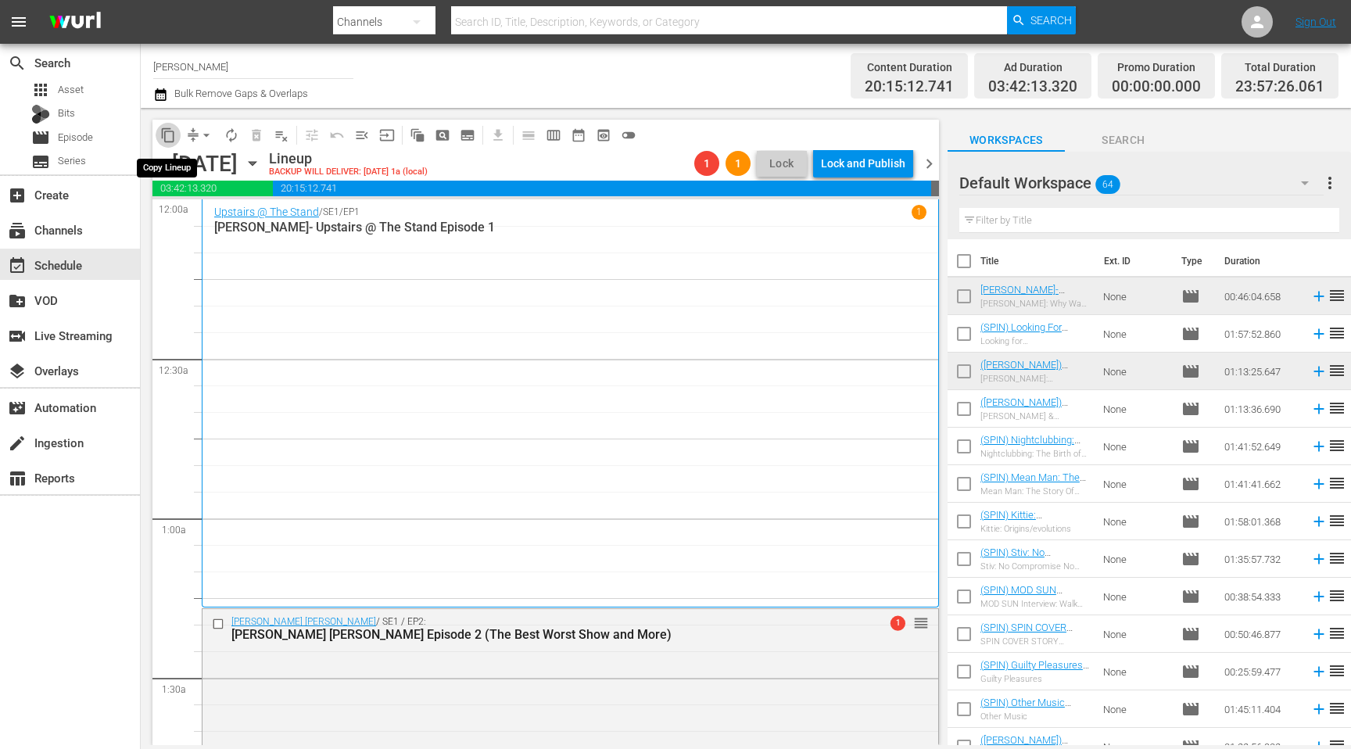
click at [174, 132] on span "content_copy" at bounding box center [168, 135] width 16 height 16
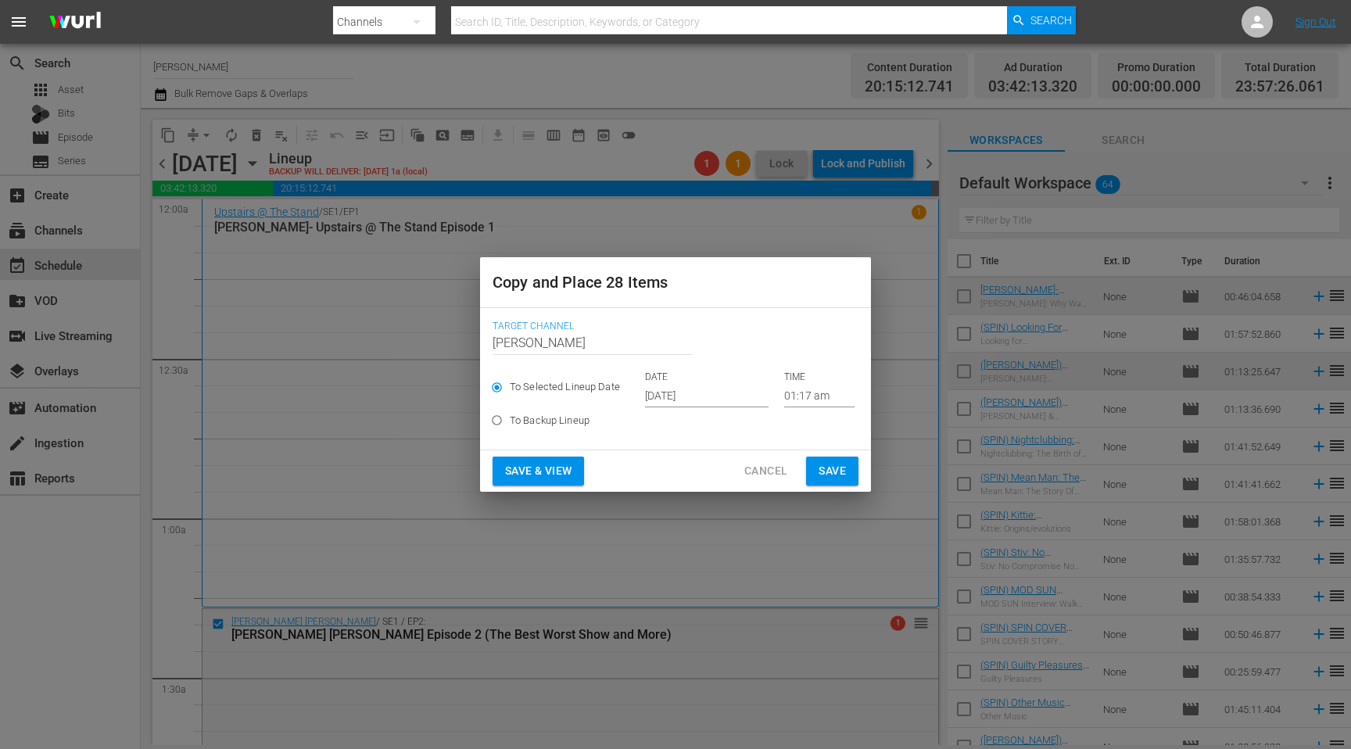
click at [683, 390] on input "[DATE]" at bounding box center [707, 395] width 124 height 23
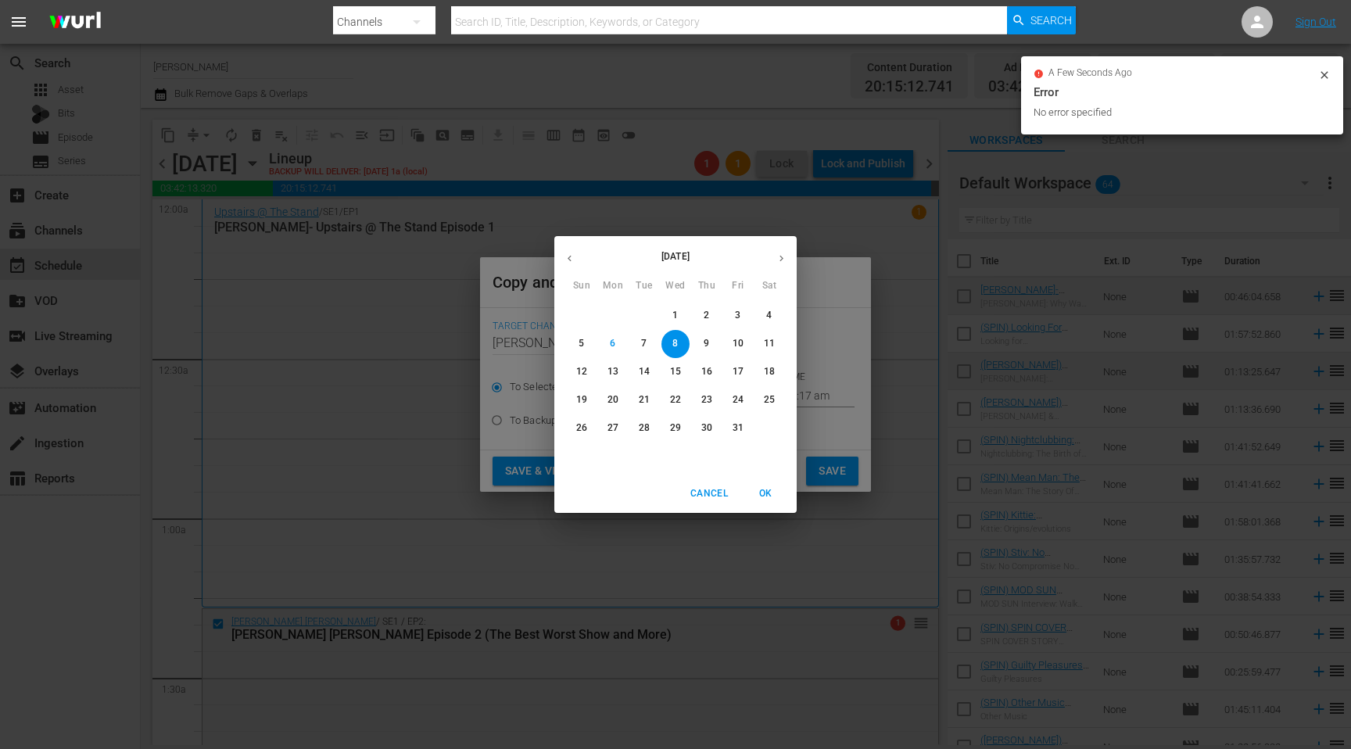
click at [711, 374] on p "16" at bounding box center [706, 371] width 11 height 13
type input "Oct 16th 2025"
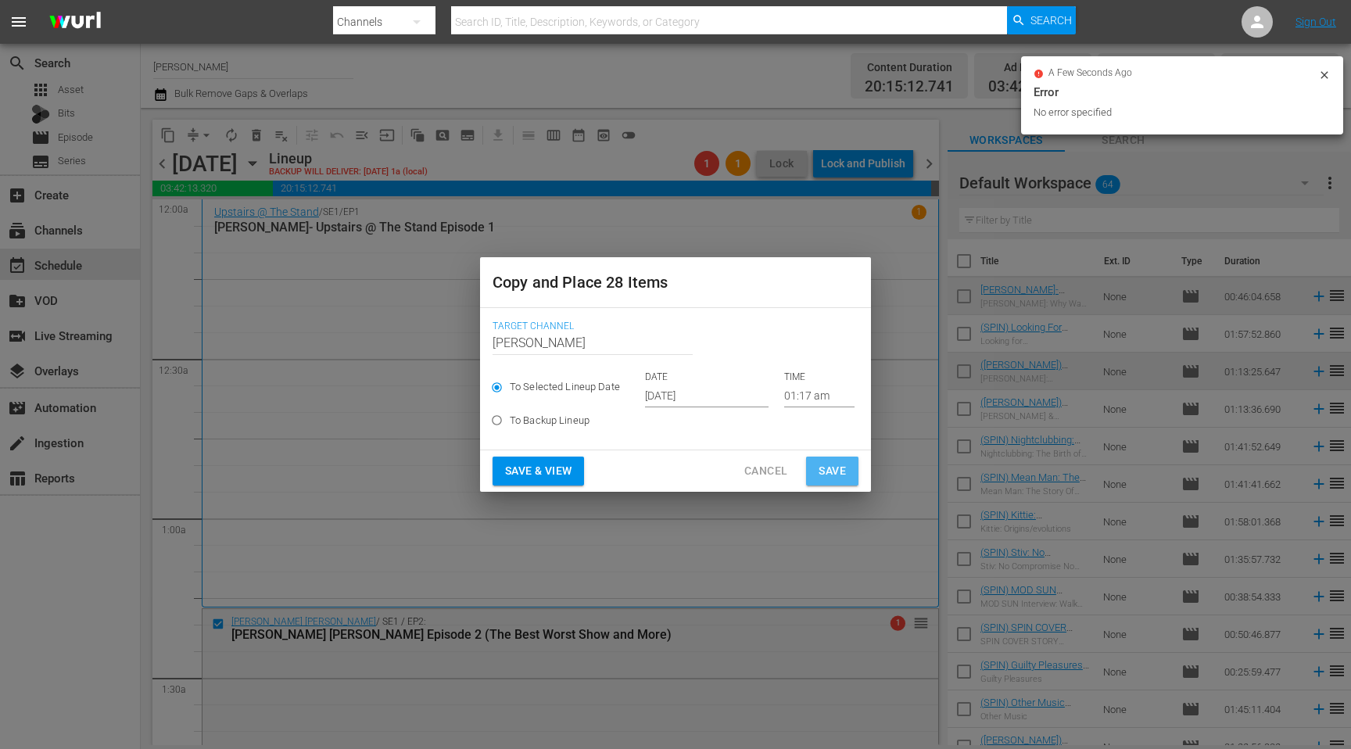
click at [837, 474] on span "Save" at bounding box center [832, 471] width 27 height 20
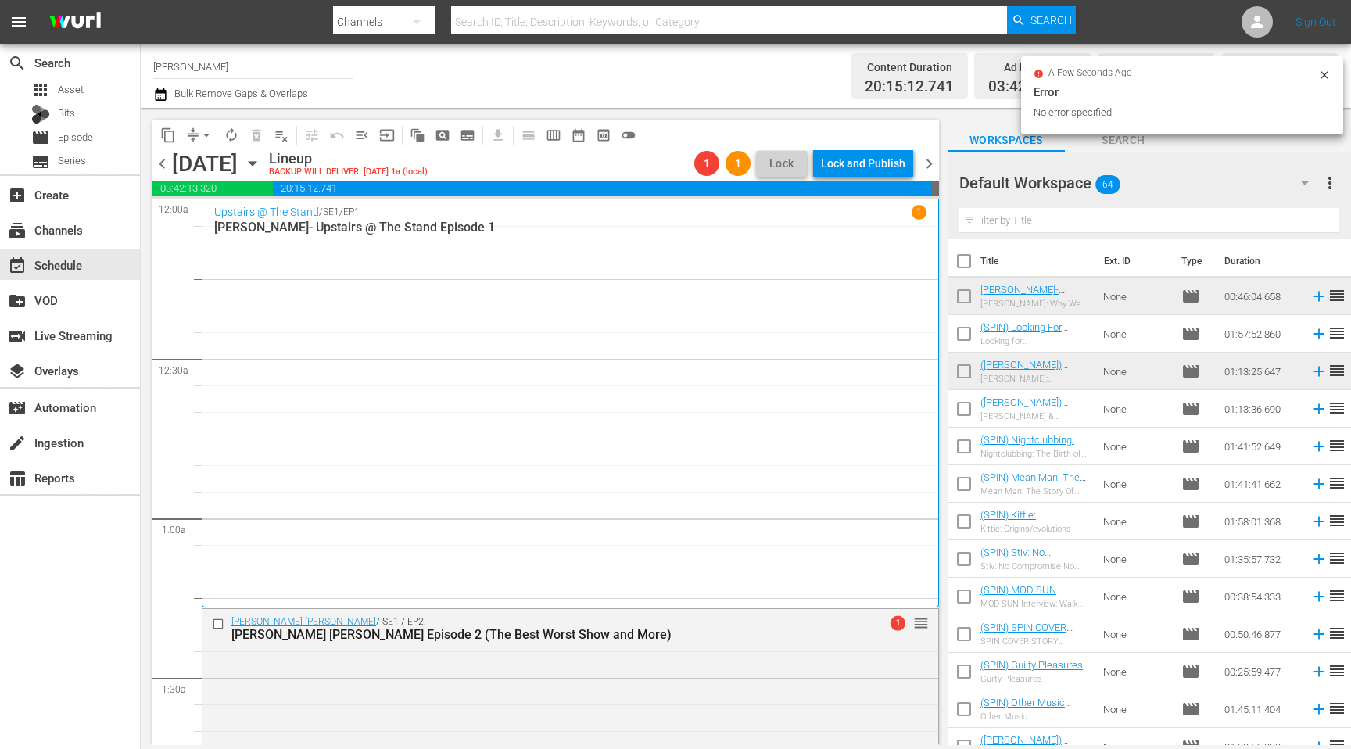
click at [927, 156] on span "chevron_right" at bounding box center [930, 164] width 20 height 20
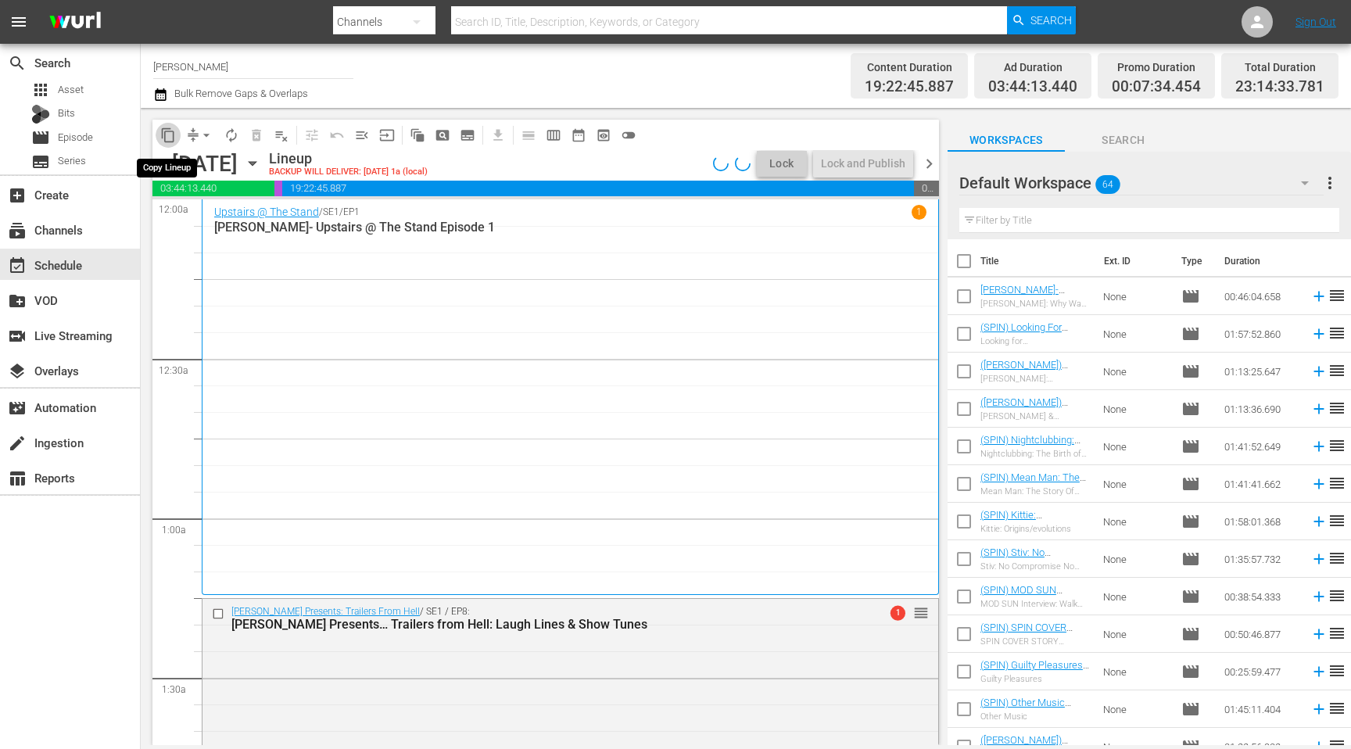
click at [168, 138] on span "content_copy" at bounding box center [168, 135] width 16 height 16
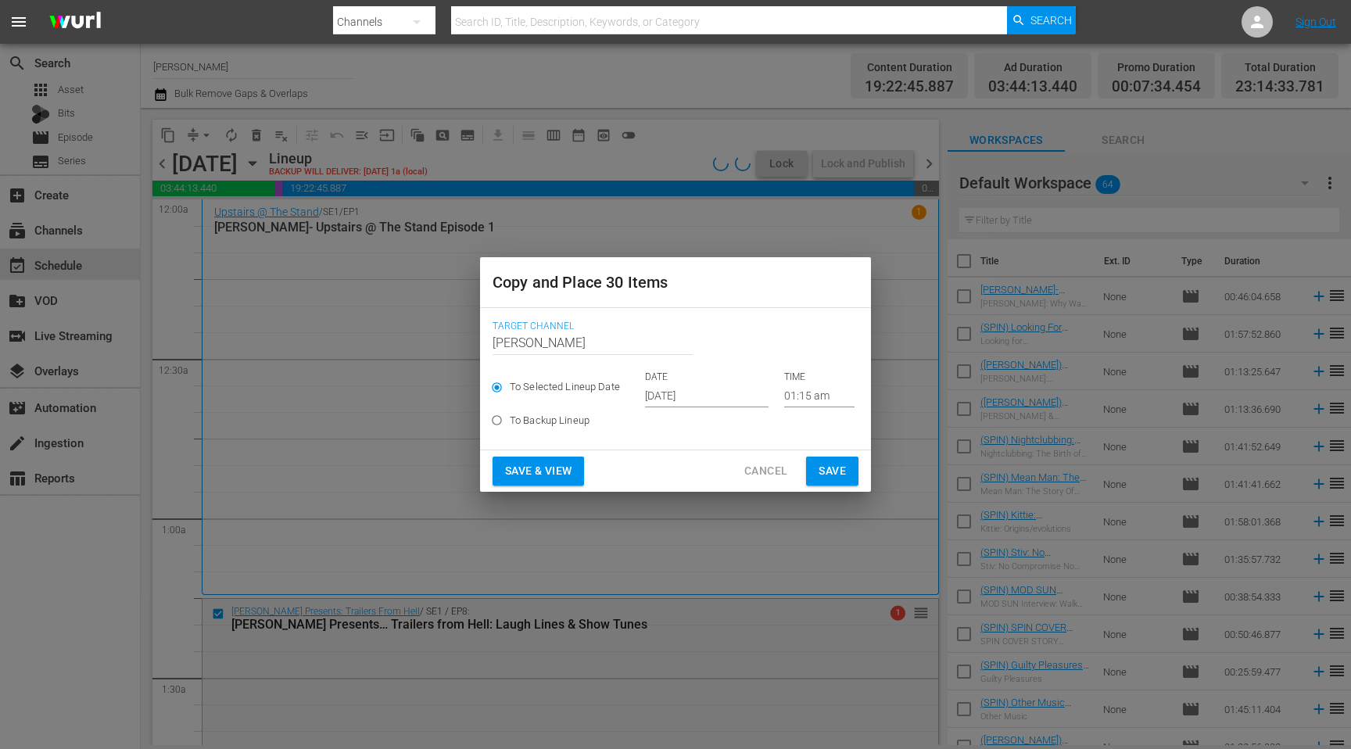
click at [665, 392] on input "[DATE]" at bounding box center [707, 395] width 124 height 23
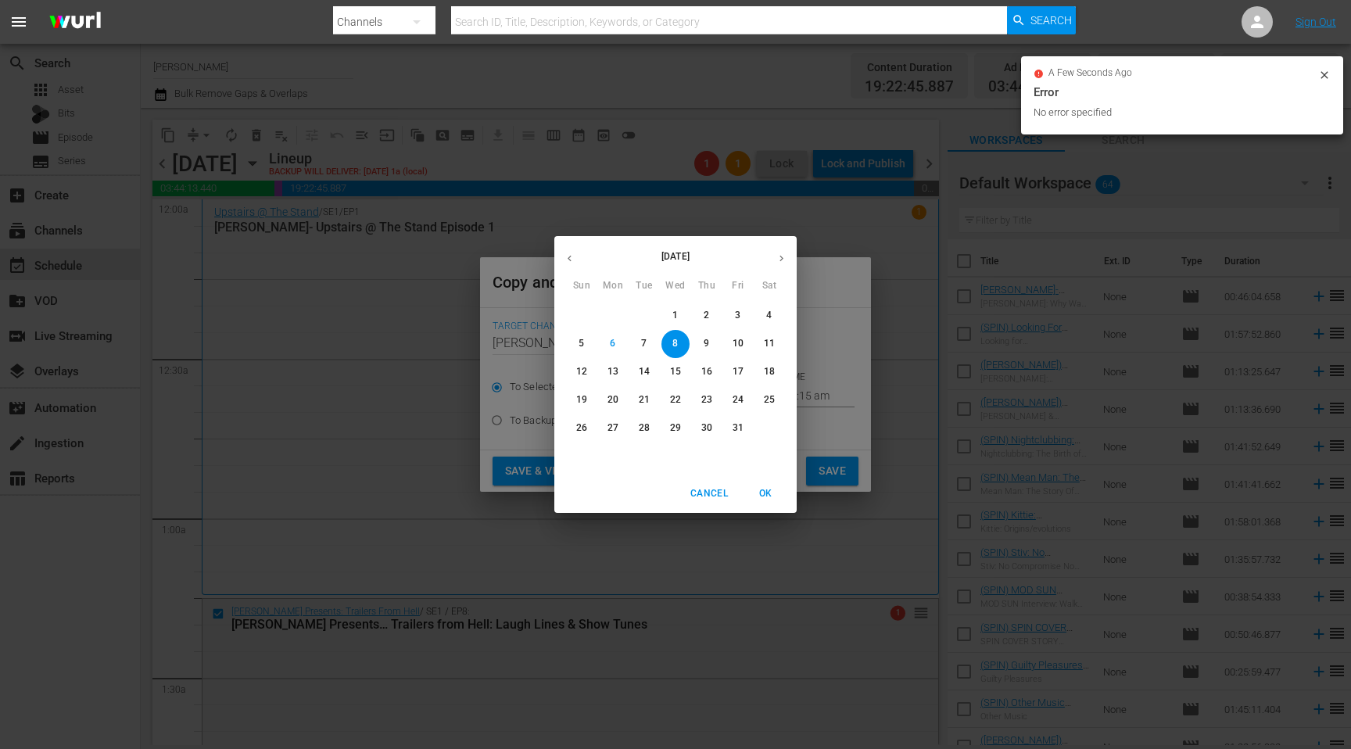
click at [743, 377] on p "17" at bounding box center [738, 371] width 11 height 13
type input "Oct 17th 2025"
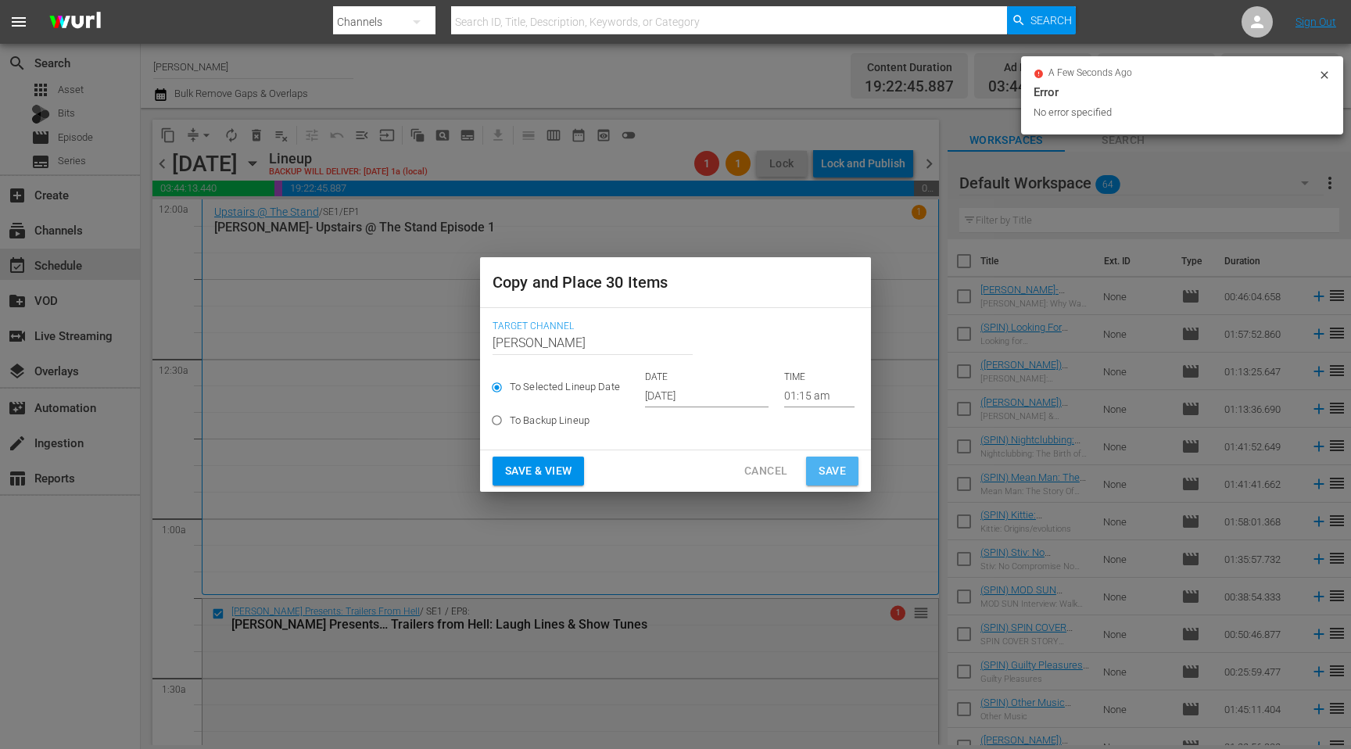
click at [819, 458] on button "Save" at bounding box center [832, 471] width 52 height 29
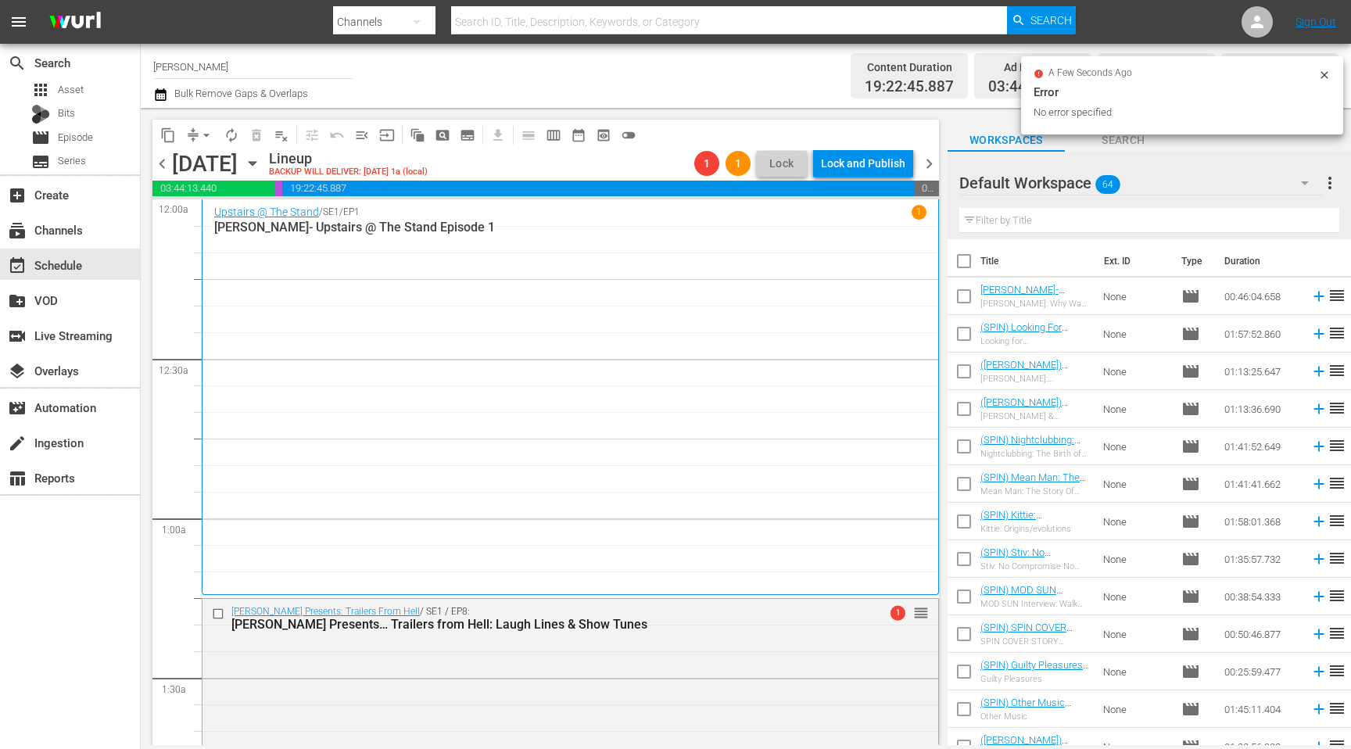
click at [927, 162] on span "chevron_right" at bounding box center [930, 164] width 20 height 20
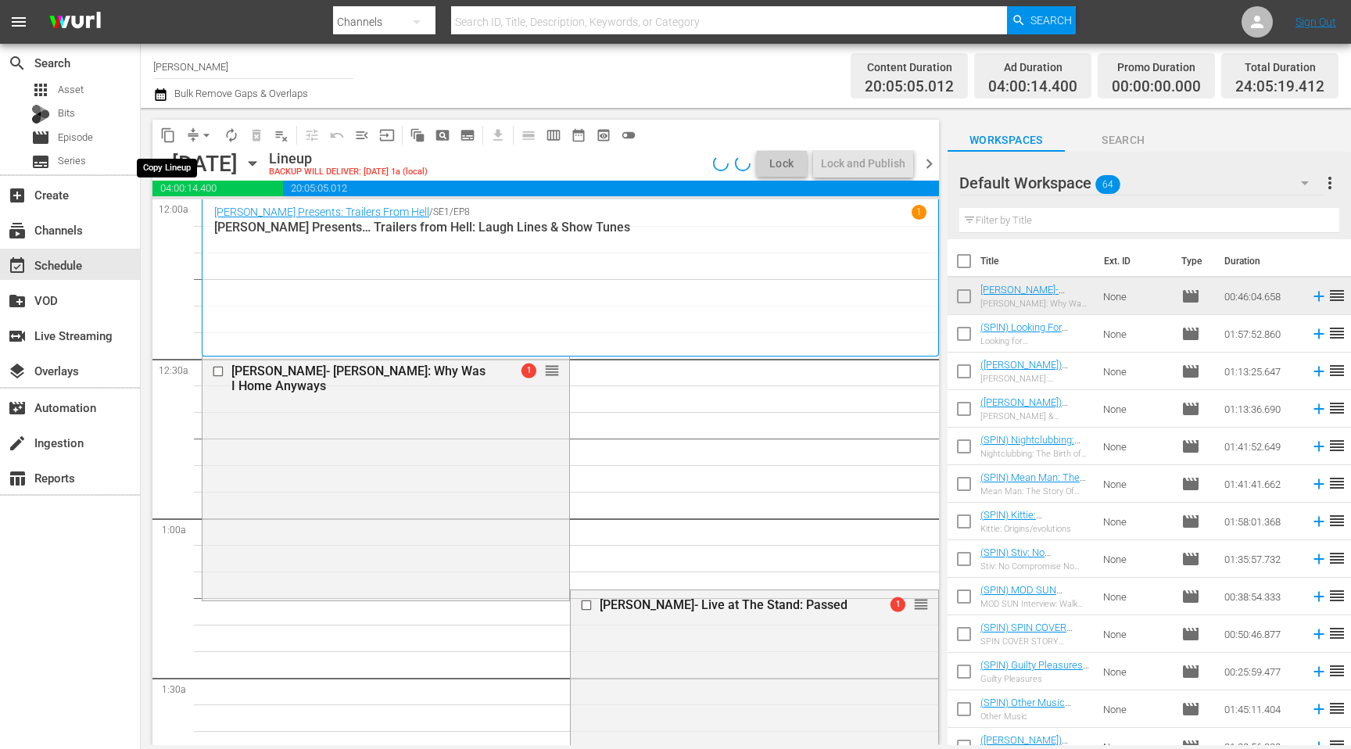
click at [170, 134] on span "content_copy" at bounding box center [168, 135] width 16 height 16
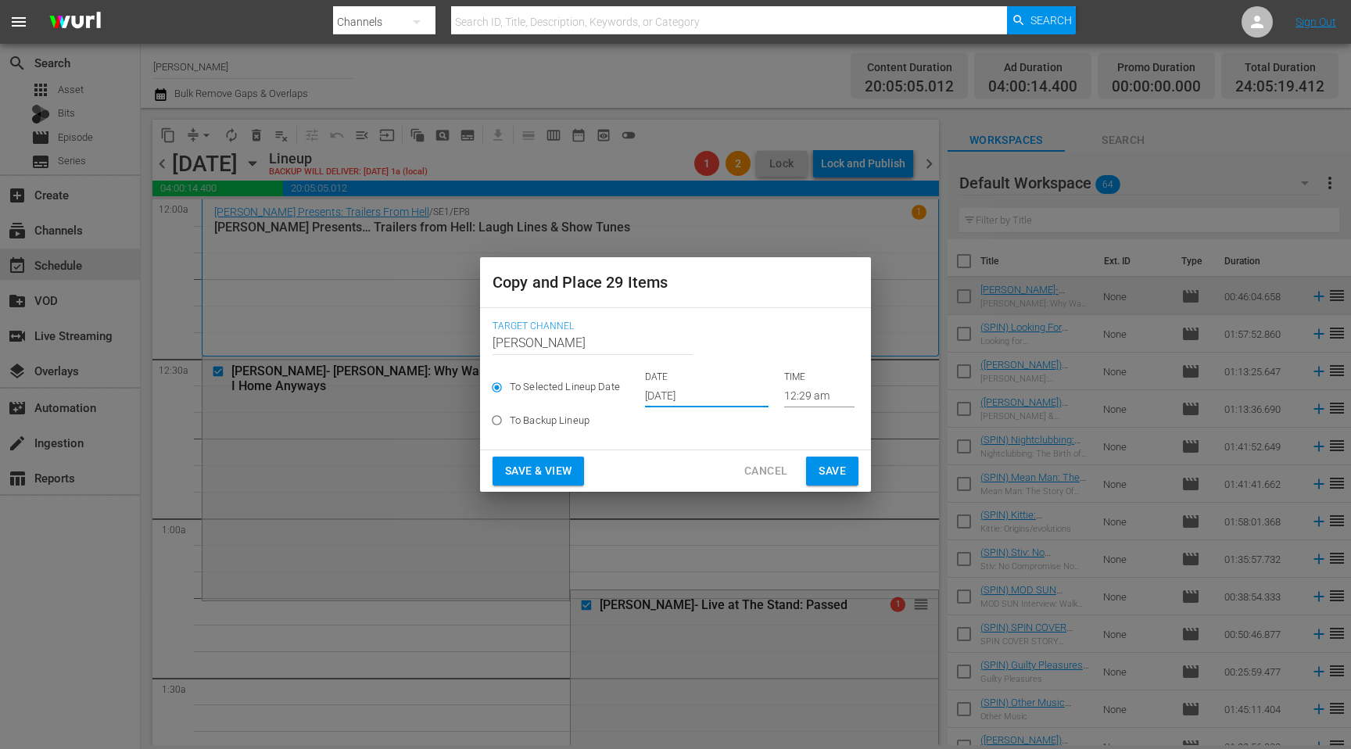
click at [678, 393] on input "[DATE]" at bounding box center [707, 395] width 124 height 23
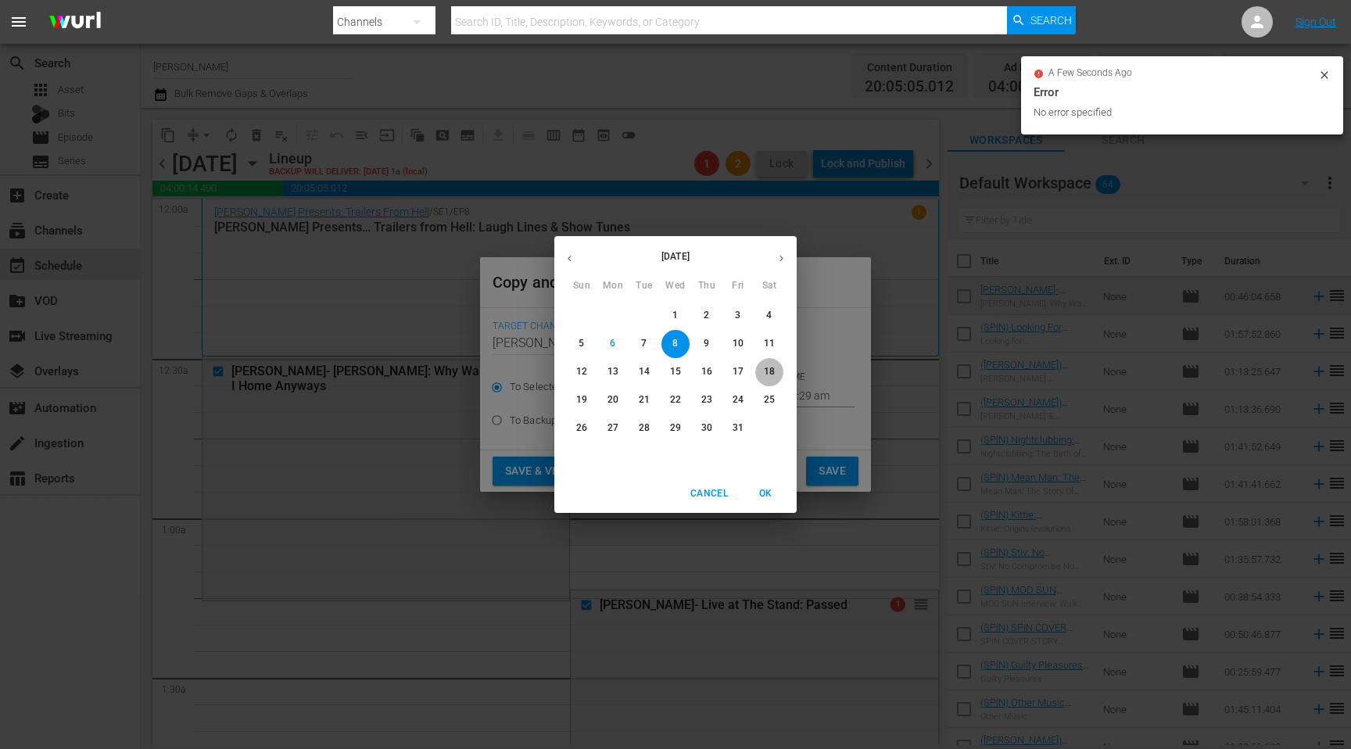
click at [767, 371] on p "18" at bounding box center [769, 371] width 11 height 13
type input "Oct 18th 2025"
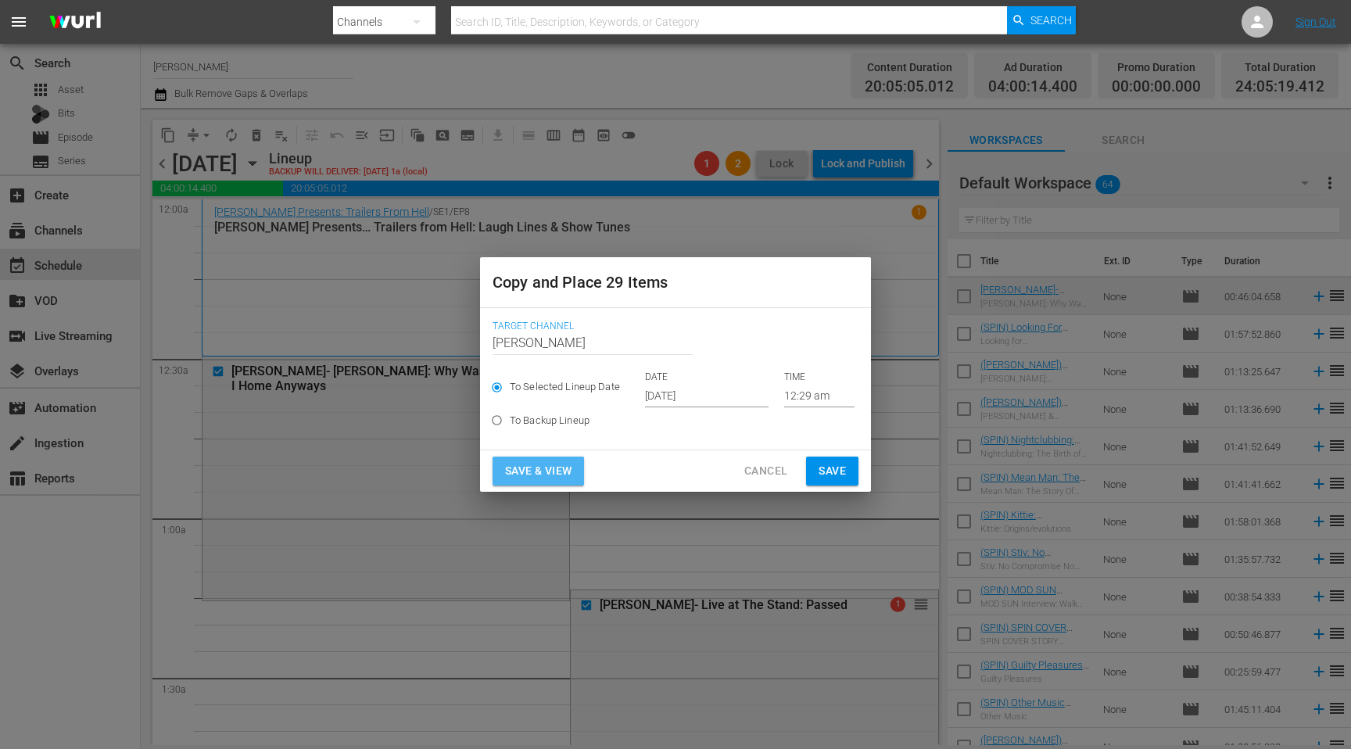
click at [566, 482] on button "Save & View" at bounding box center [538, 471] width 91 height 29
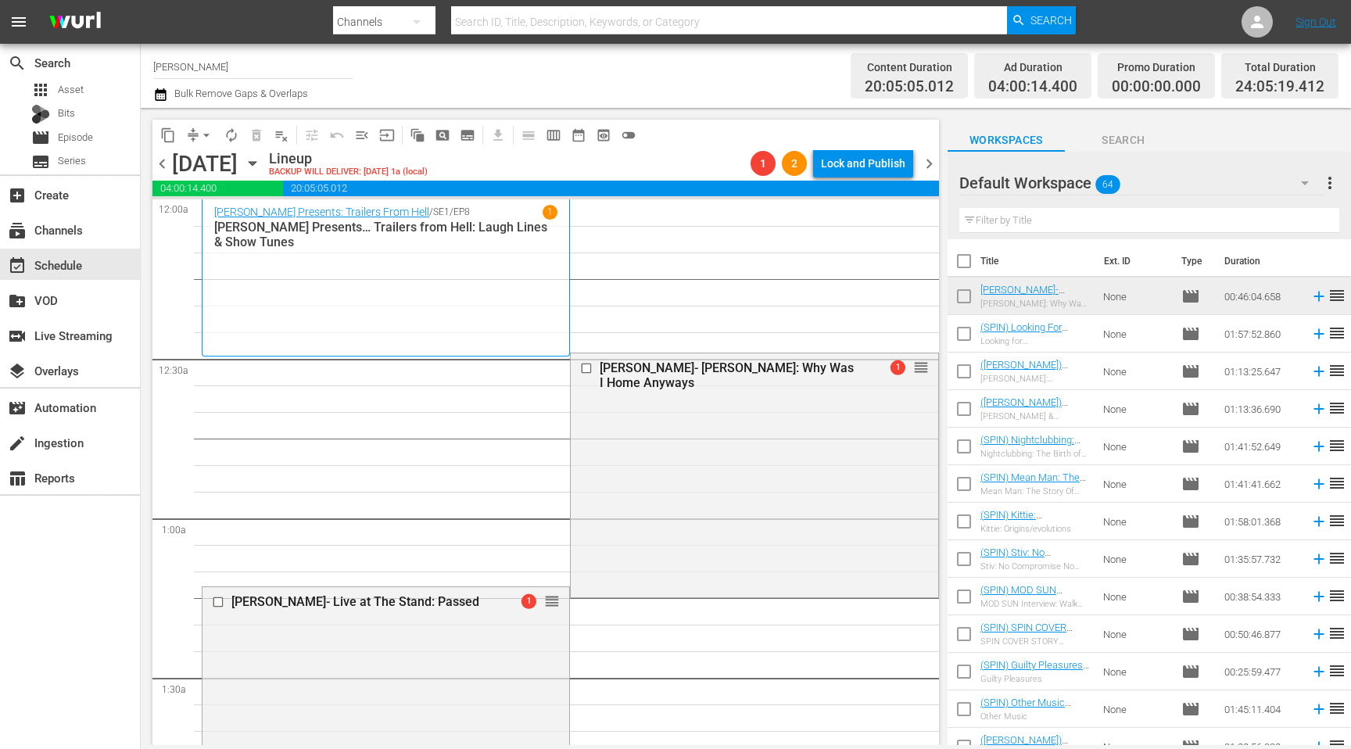
click at [164, 97] on icon "button" at bounding box center [160, 94] width 15 height 19
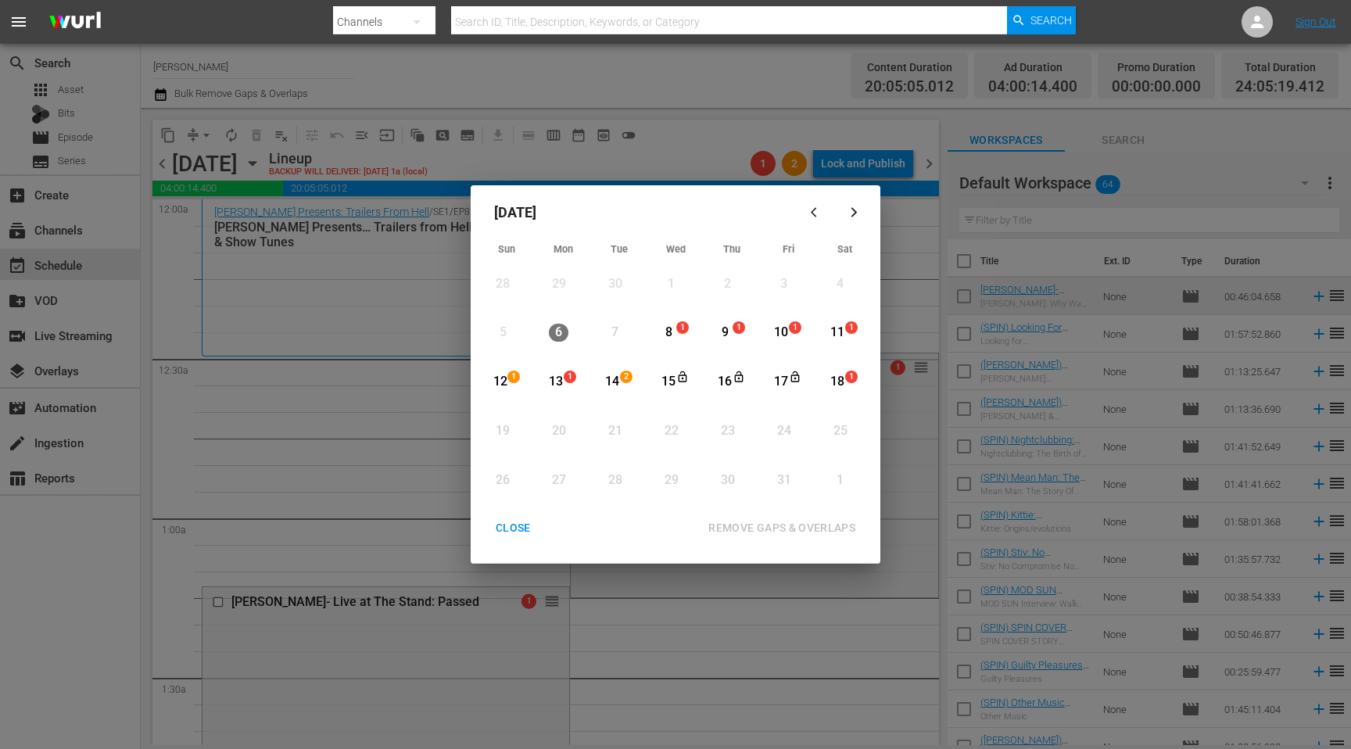
click at [511, 544] on div "CLOSE REMOVE GAPS & OVERLAPS All lineups in the selected date range will be unl…" at bounding box center [675, 538] width 397 height 49
click at [518, 533] on div "CLOSE" at bounding box center [513, 528] width 60 height 20
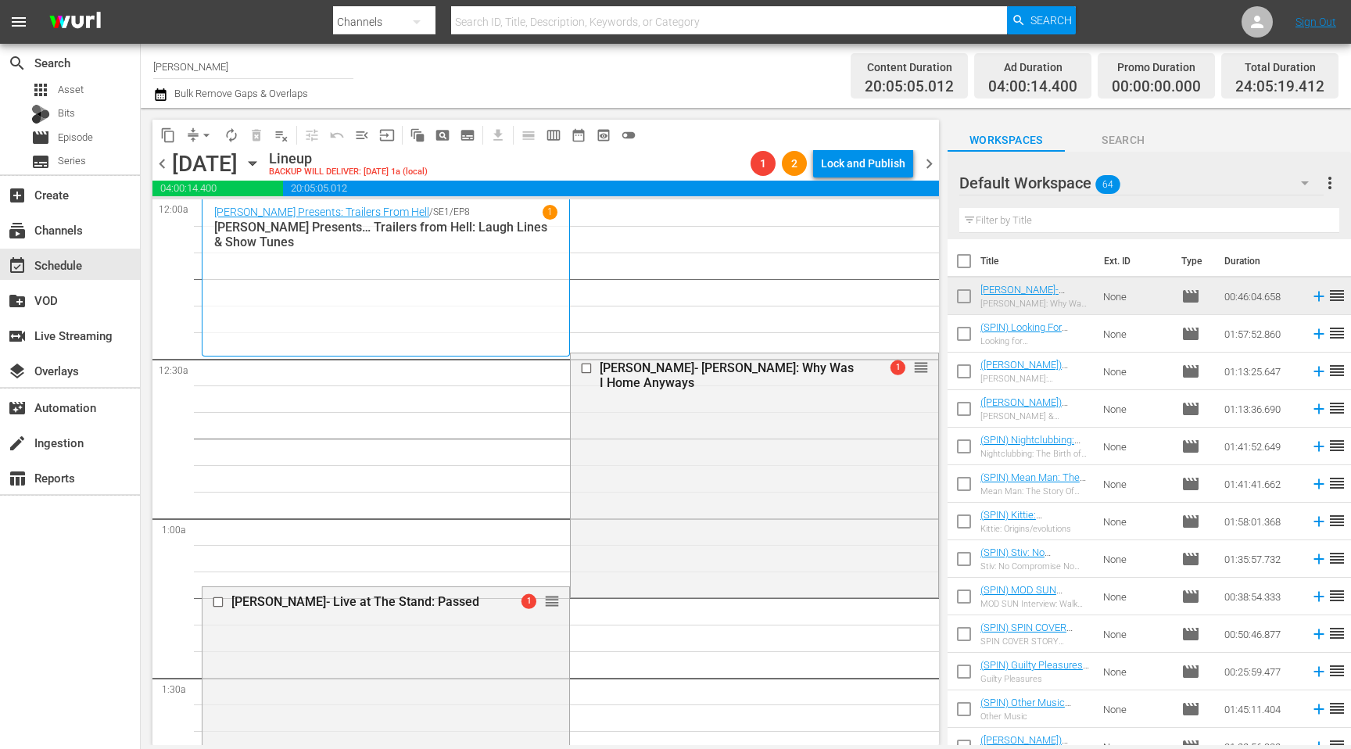
click at [164, 162] on span "chevron_left" at bounding box center [162, 164] width 20 height 20
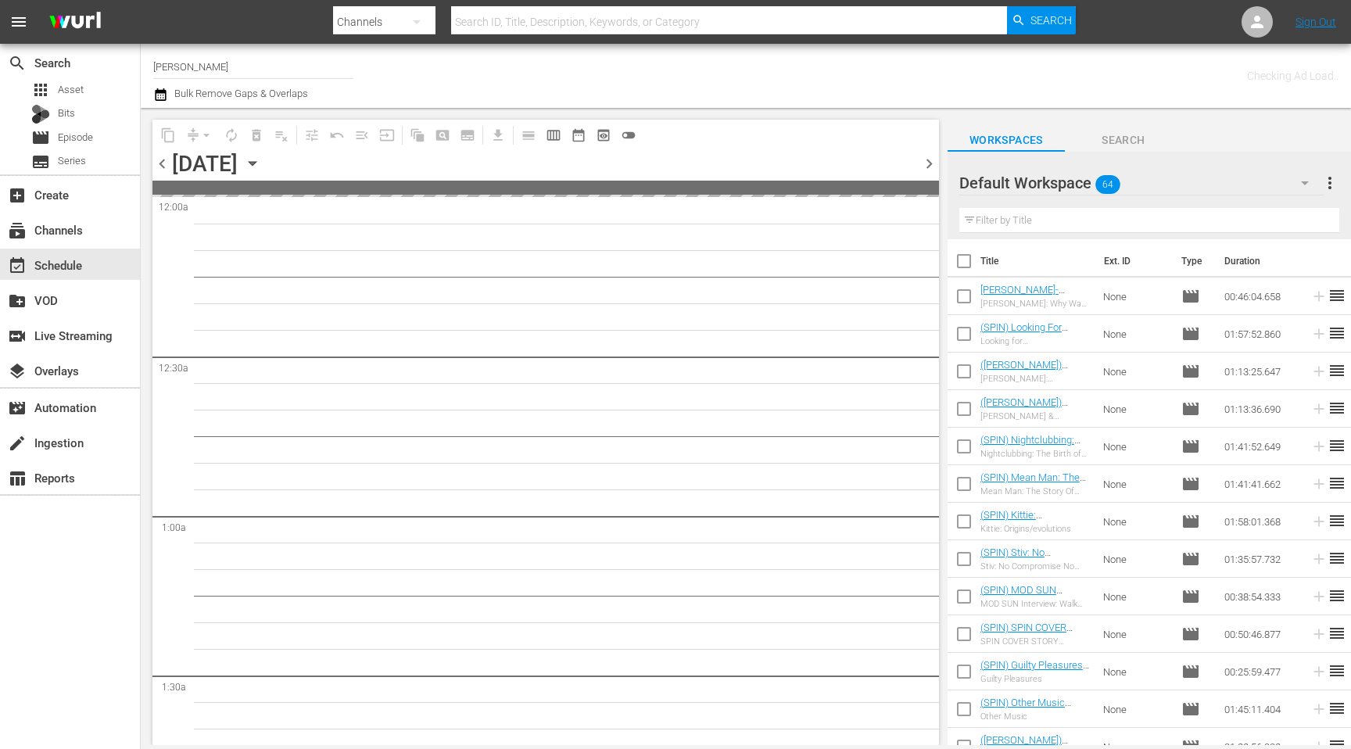
click at [164, 162] on span "chevron_left" at bounding box center [162, 164] width 20 height 20
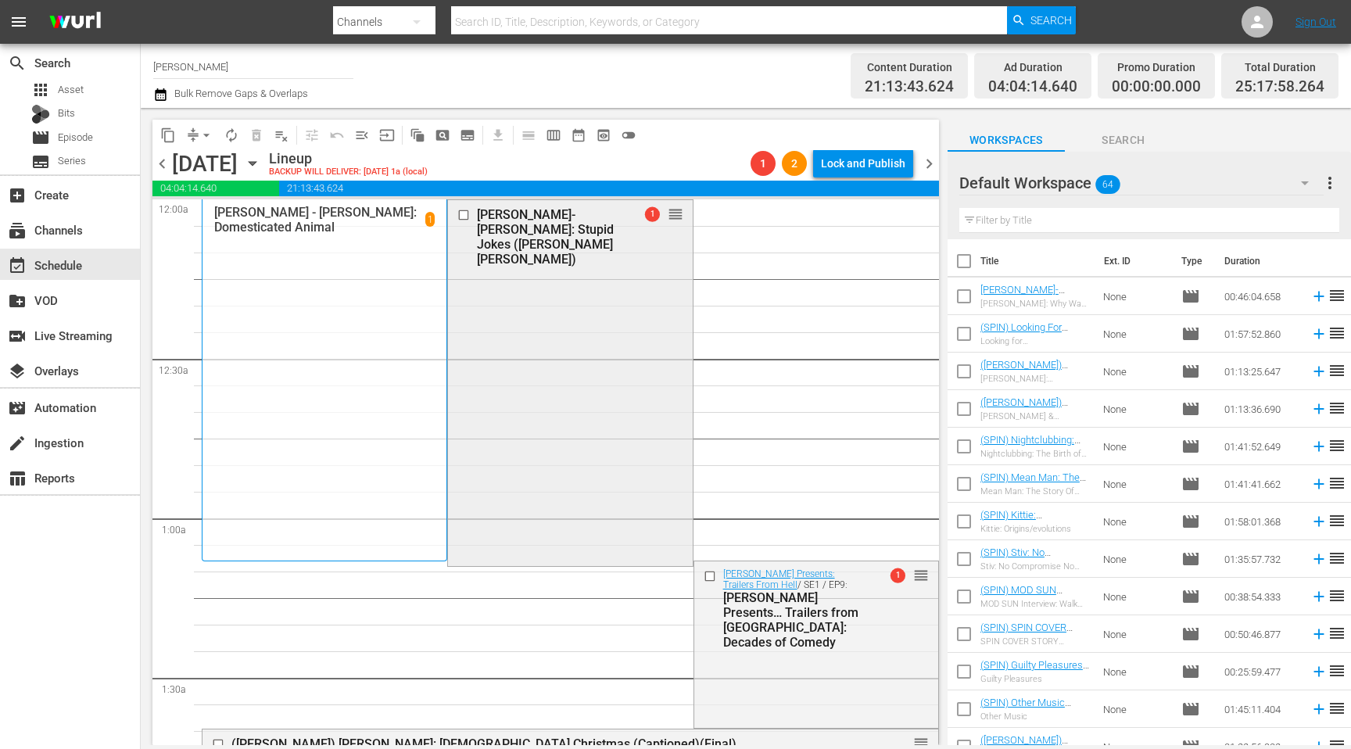
click at [465, 217] on input "checkbox" at bounding box center [465, 214] width 16 height 13
click at [246, 138] on button "delete_forever_outlined" at bounding box center [256, 135] width 25 height 25
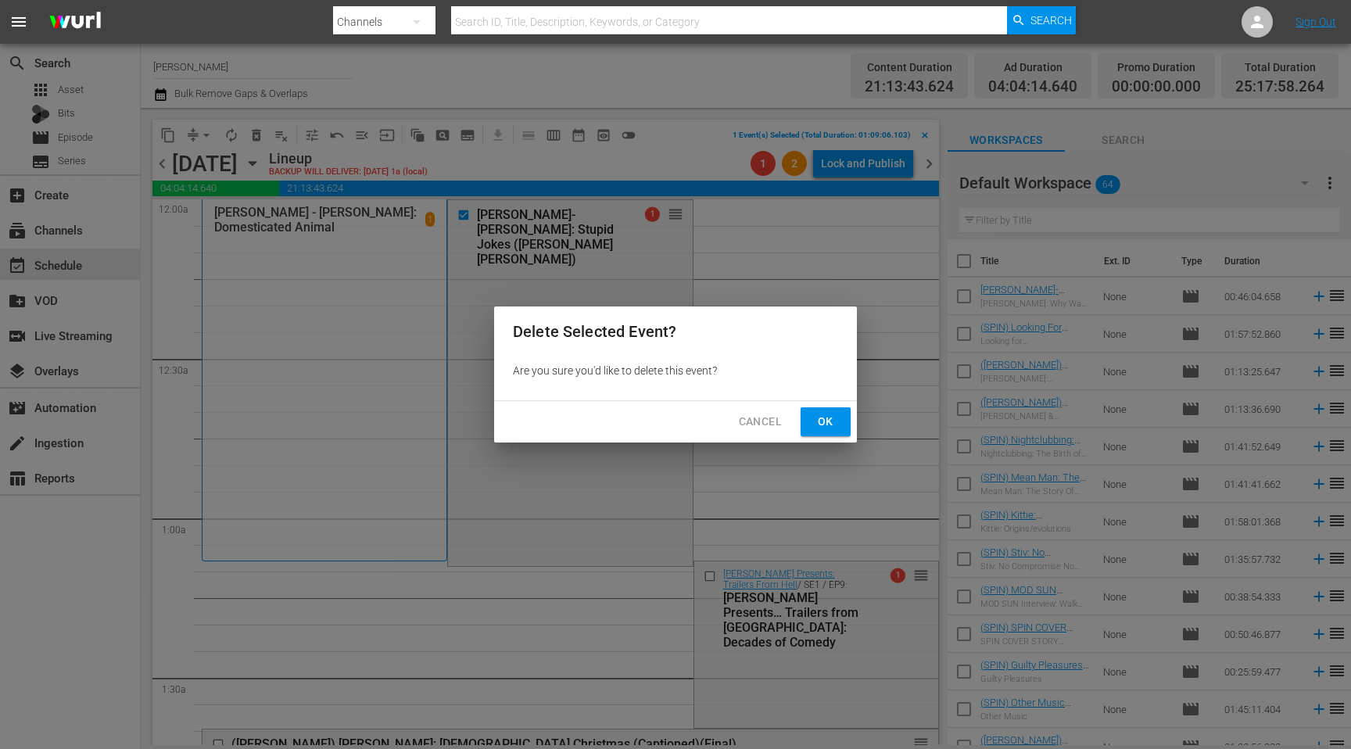
click at [819, 419] on span "Ok" at bounding box center [825, 422] width 25 height 20
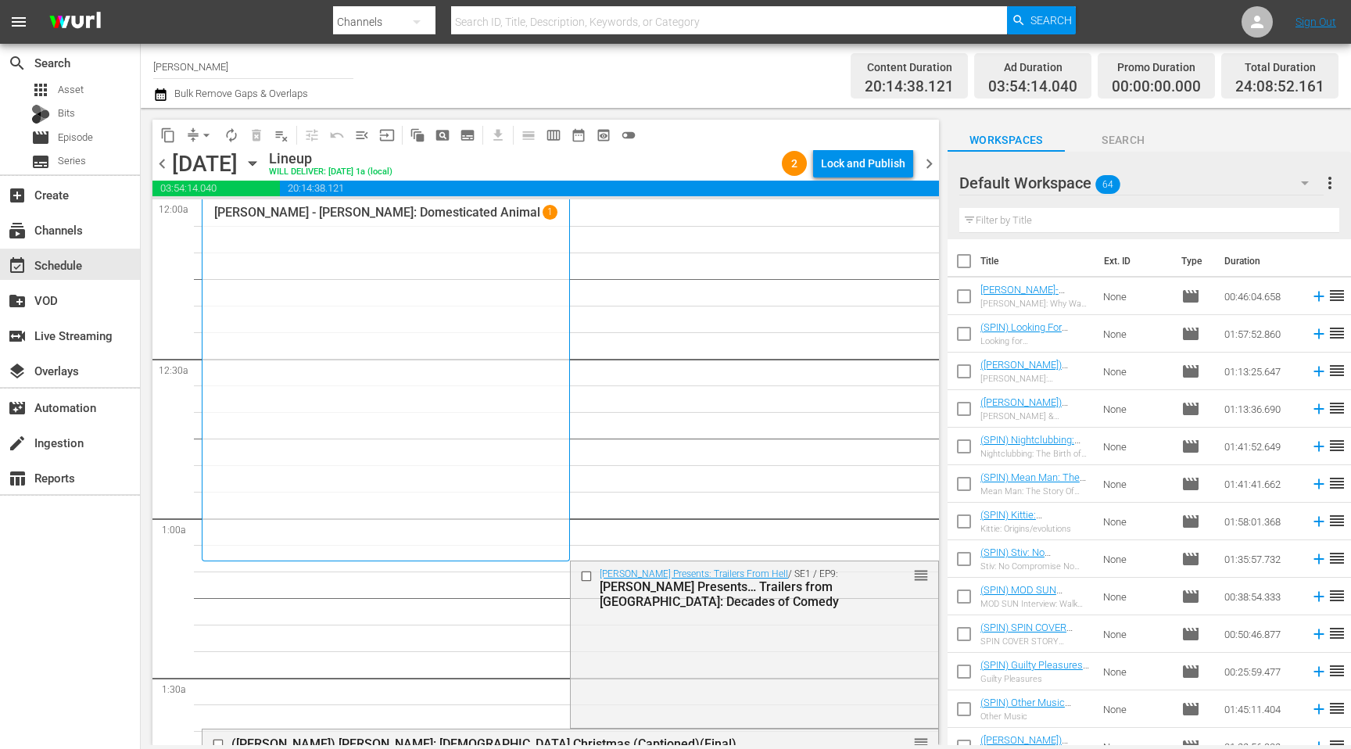
click at [155, 97] on icon "button" at bounding box center [160, 94] width 11 height 13
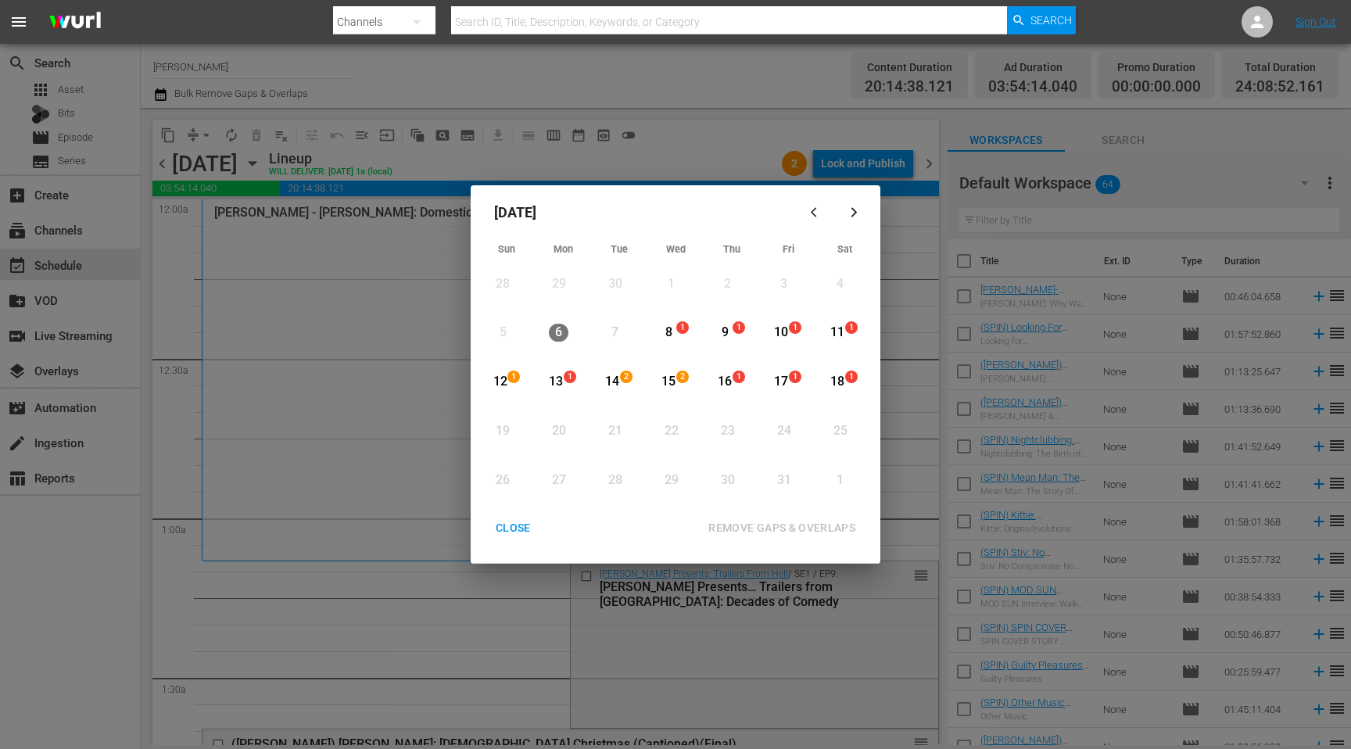
click at [670, 336] on div "8" at bounding box center [669, 333] width 20 height 18
click at [834, 378] on div "18" at bounding box center [838, 382] width 20 height 18
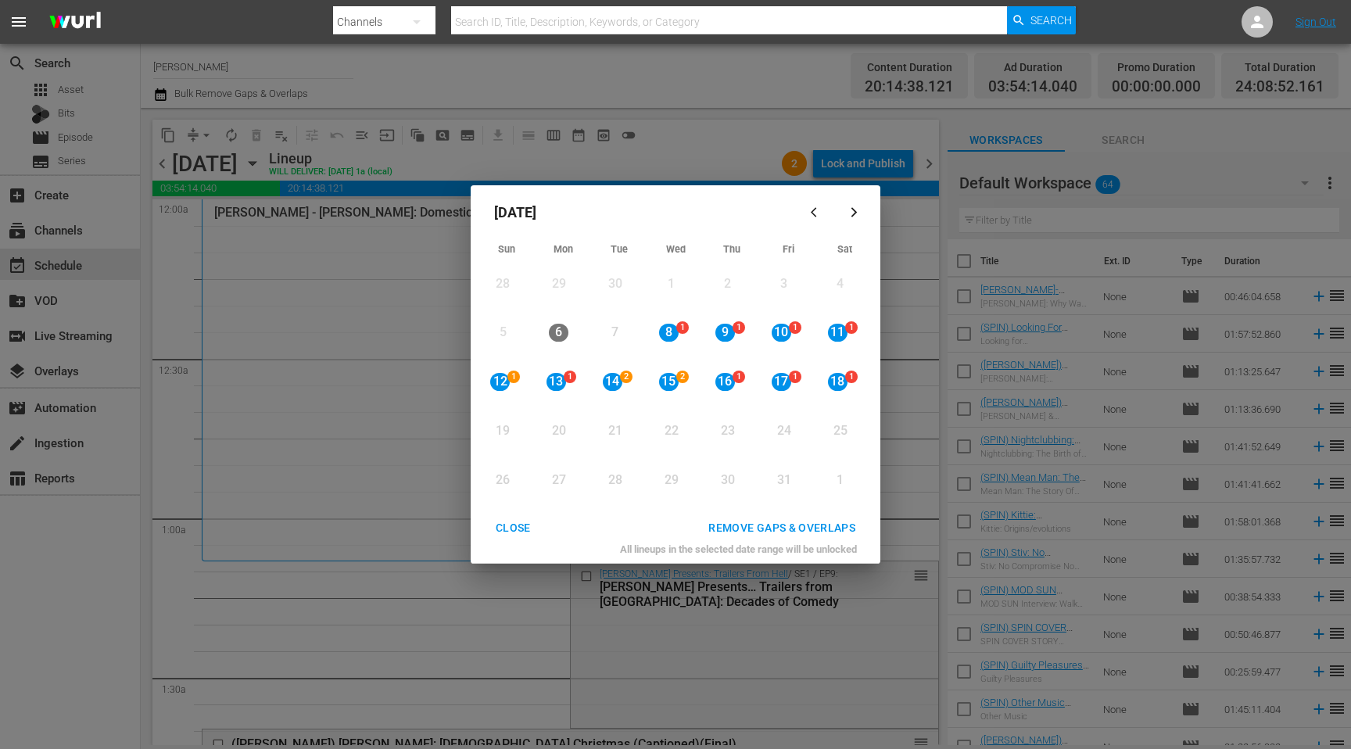
click at [752, 528] on div "REMOVE GAPS & OVERLAPS" at bounding box center [782, 528] width 172 height 20
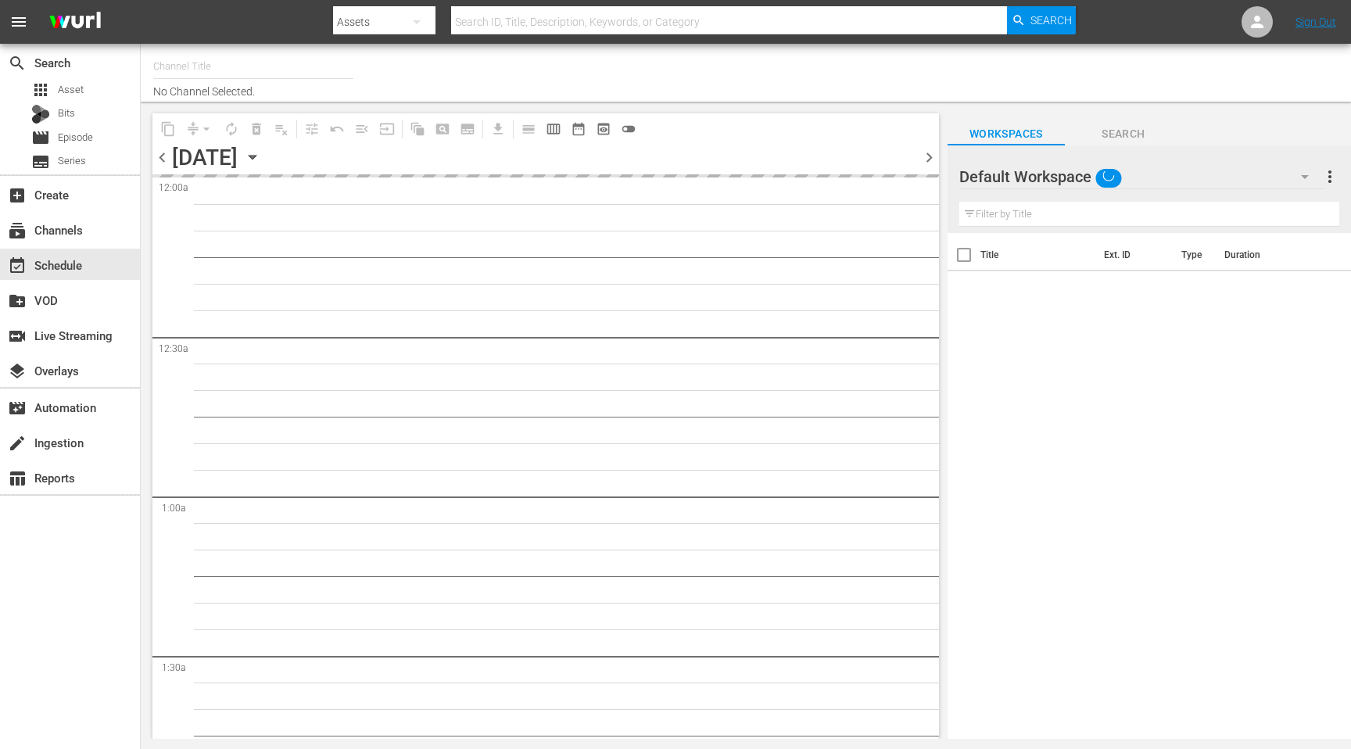
type input "[PERSON_NAME] (1197)"
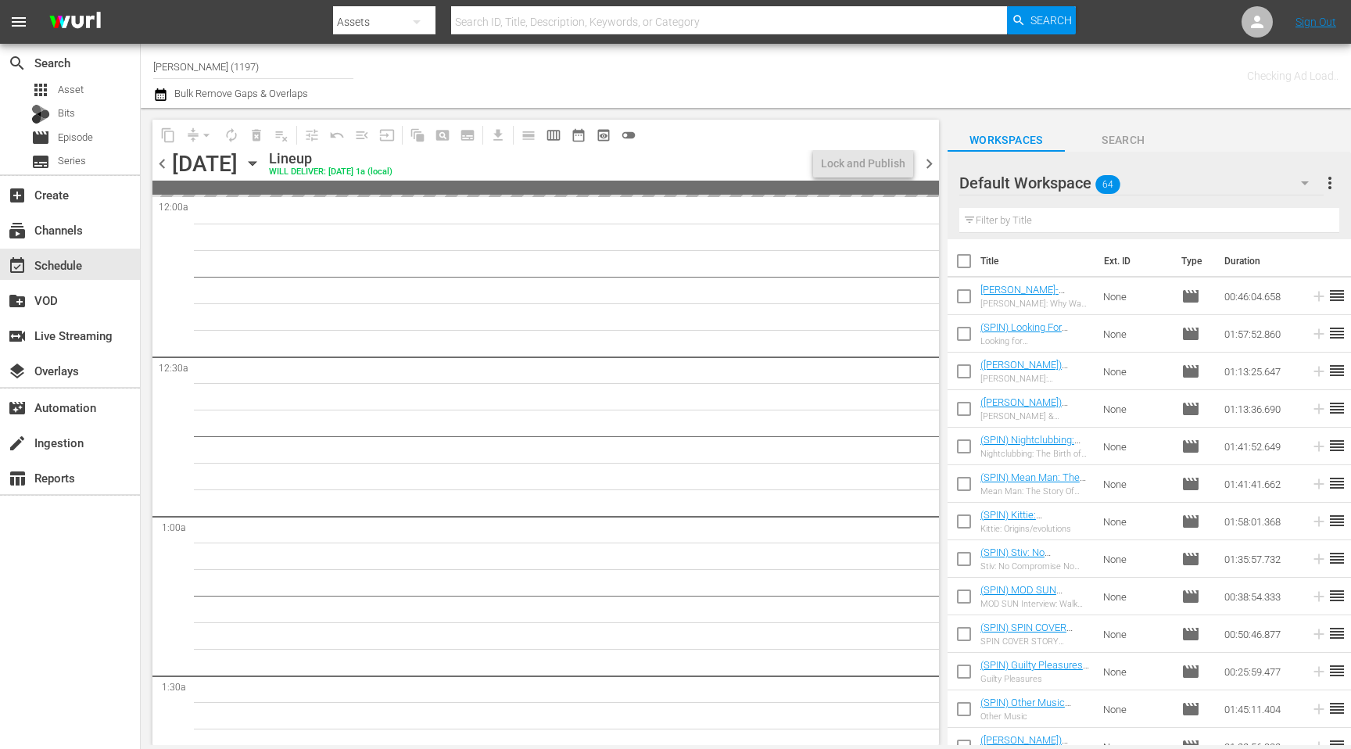
click at [261, 160] on icon "button" at bounding box center [252, 163] width 17 height 17
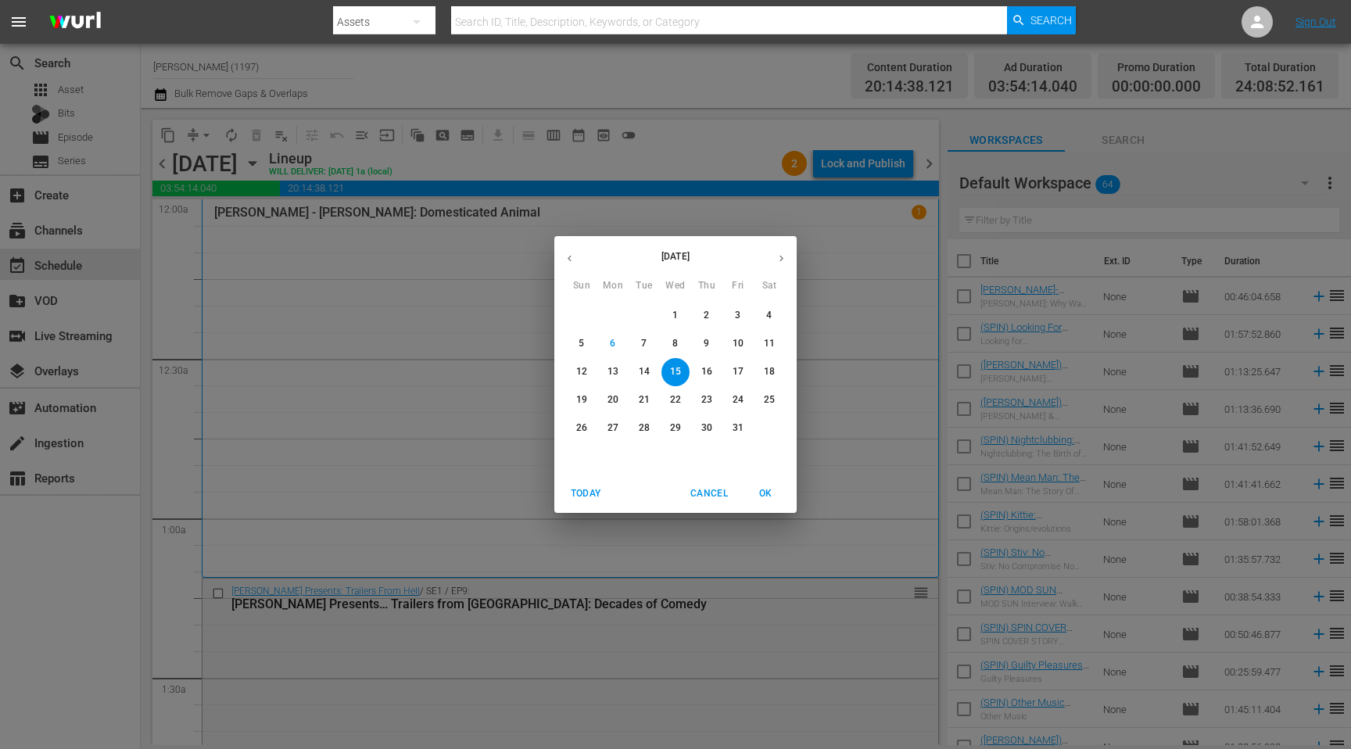
click at [680, 348] on span "8" at bounding box center [676, 343] width 28 height 13
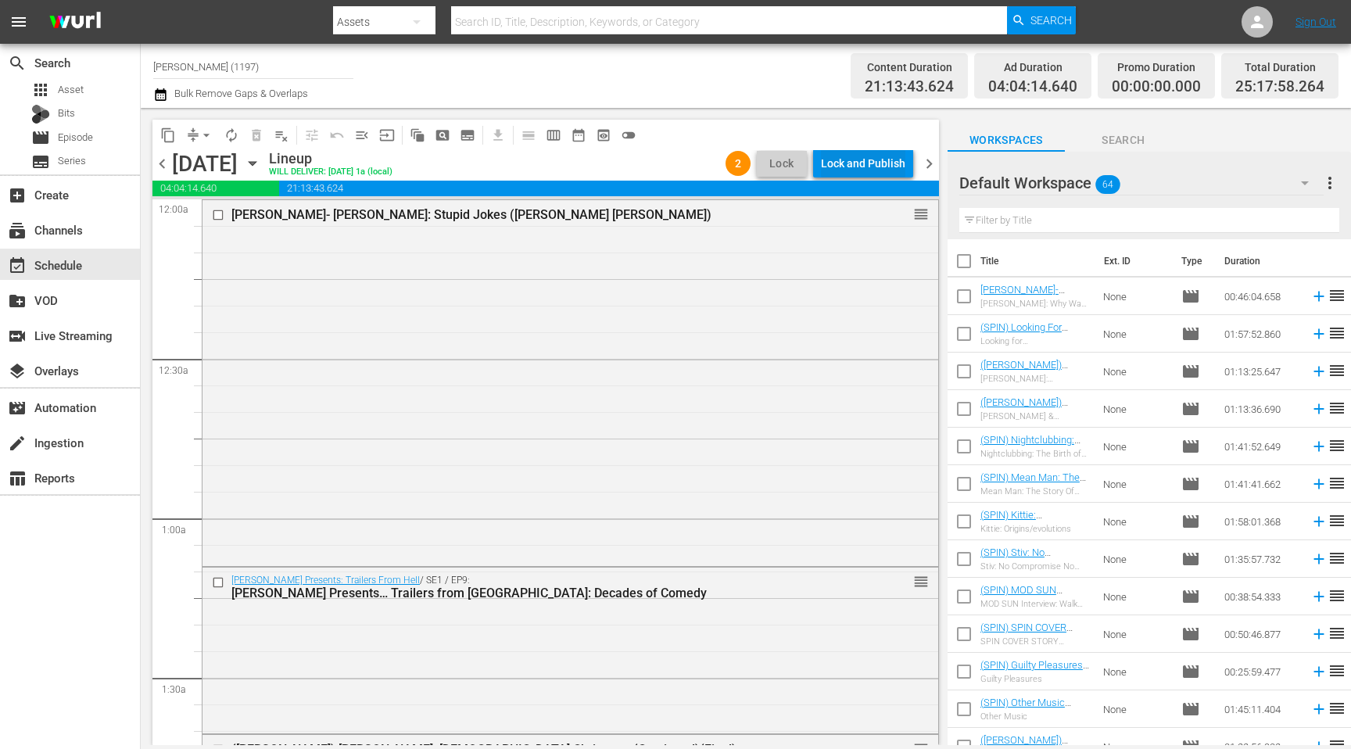
click at [887, 155] on div "Lock and Publish" at bounding box center [863, 163] width 84 height 28
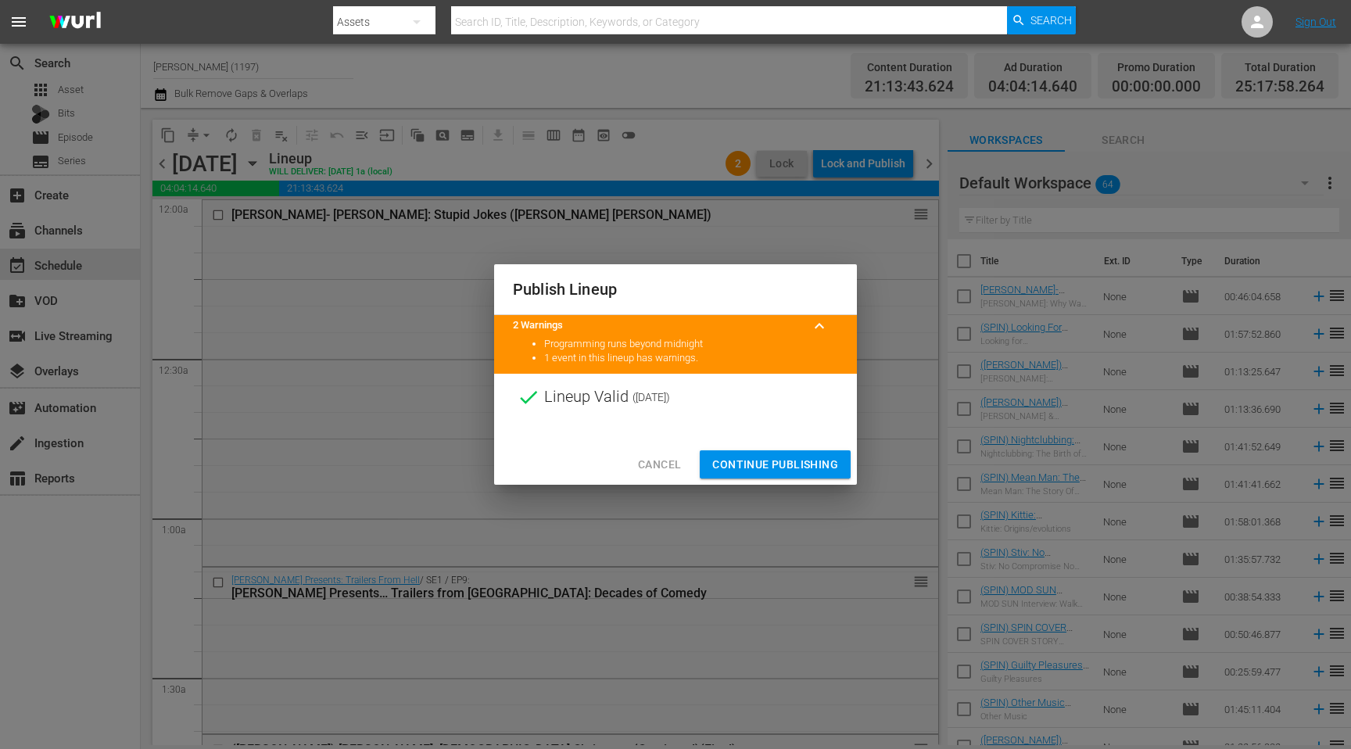
click at [765, 467] on span "Continue Publishing" at bounding box center [775, 465] width 126 height 20
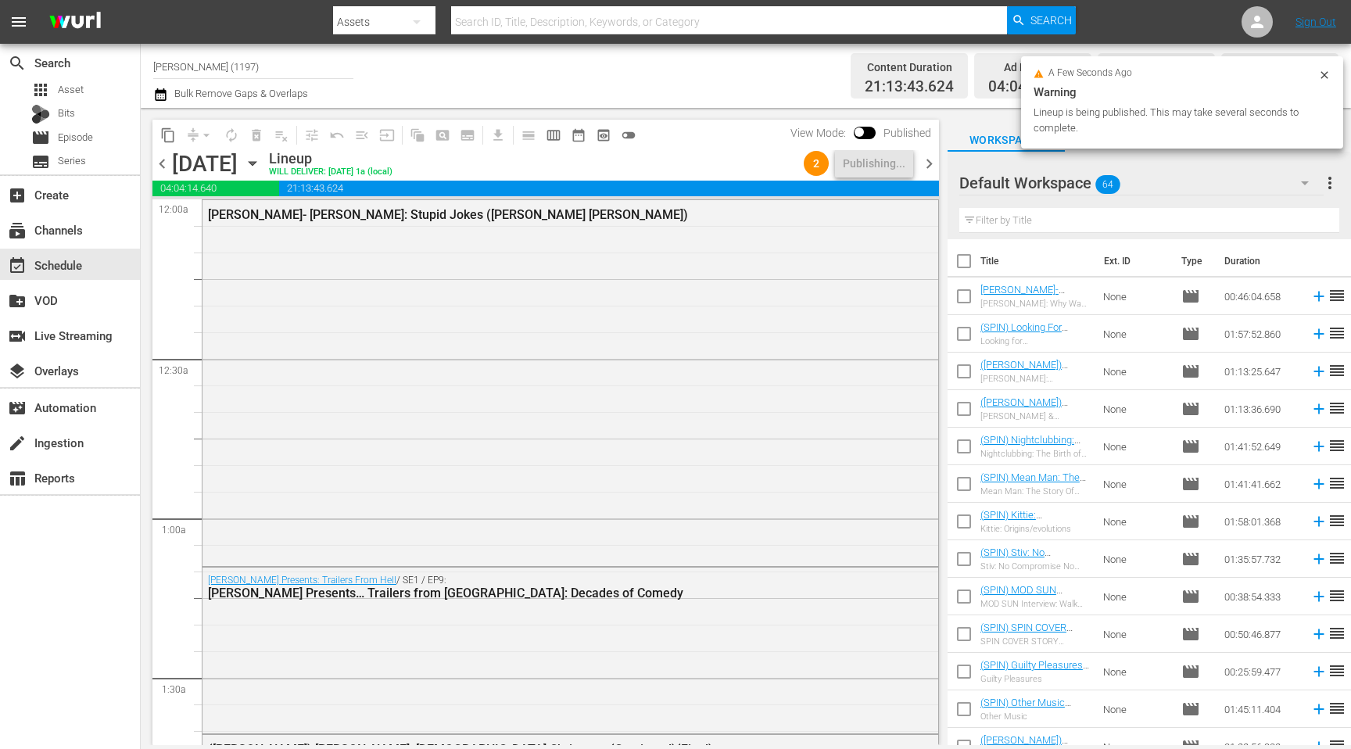
click at [924, 167] on span "chevron_right" at bounding box center [930, 164] width 20 height 20
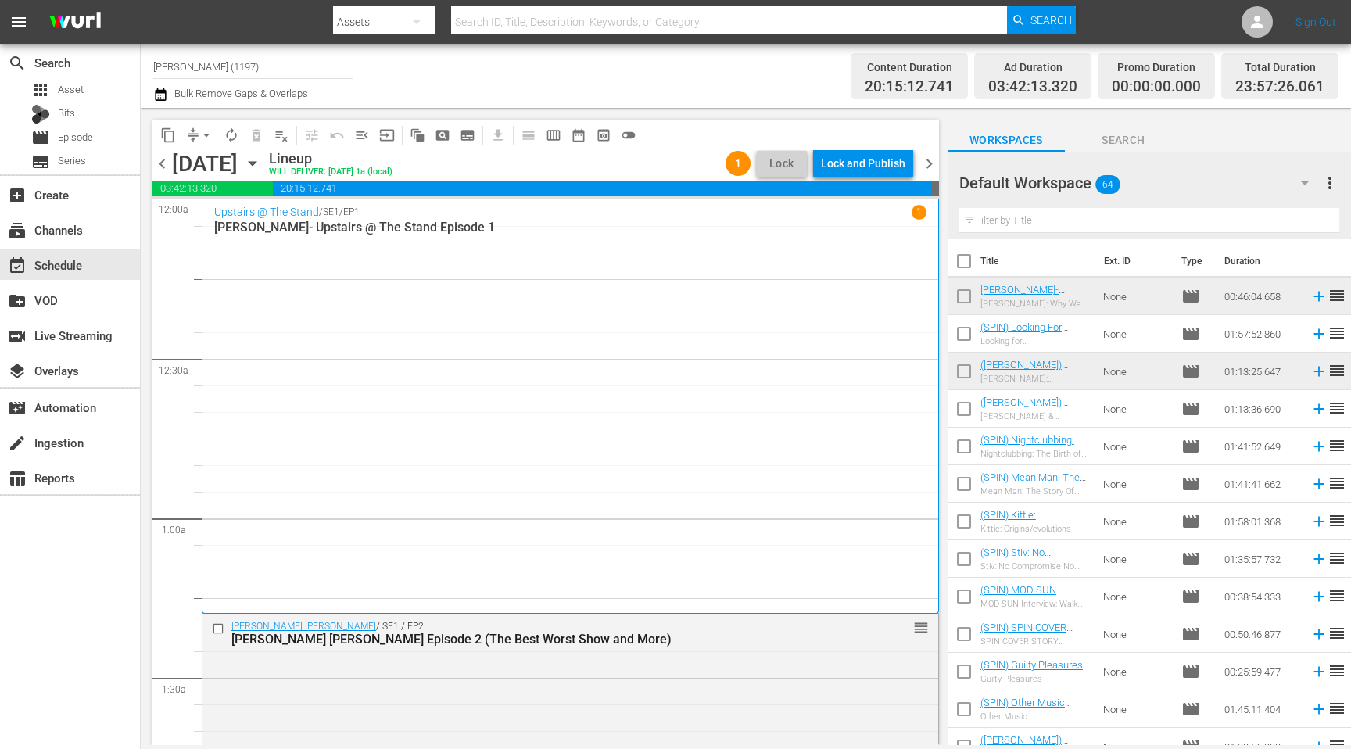
click at [835, 165] on div "Lock and Publish" at bounding box center [863, 163] width 84 height 28
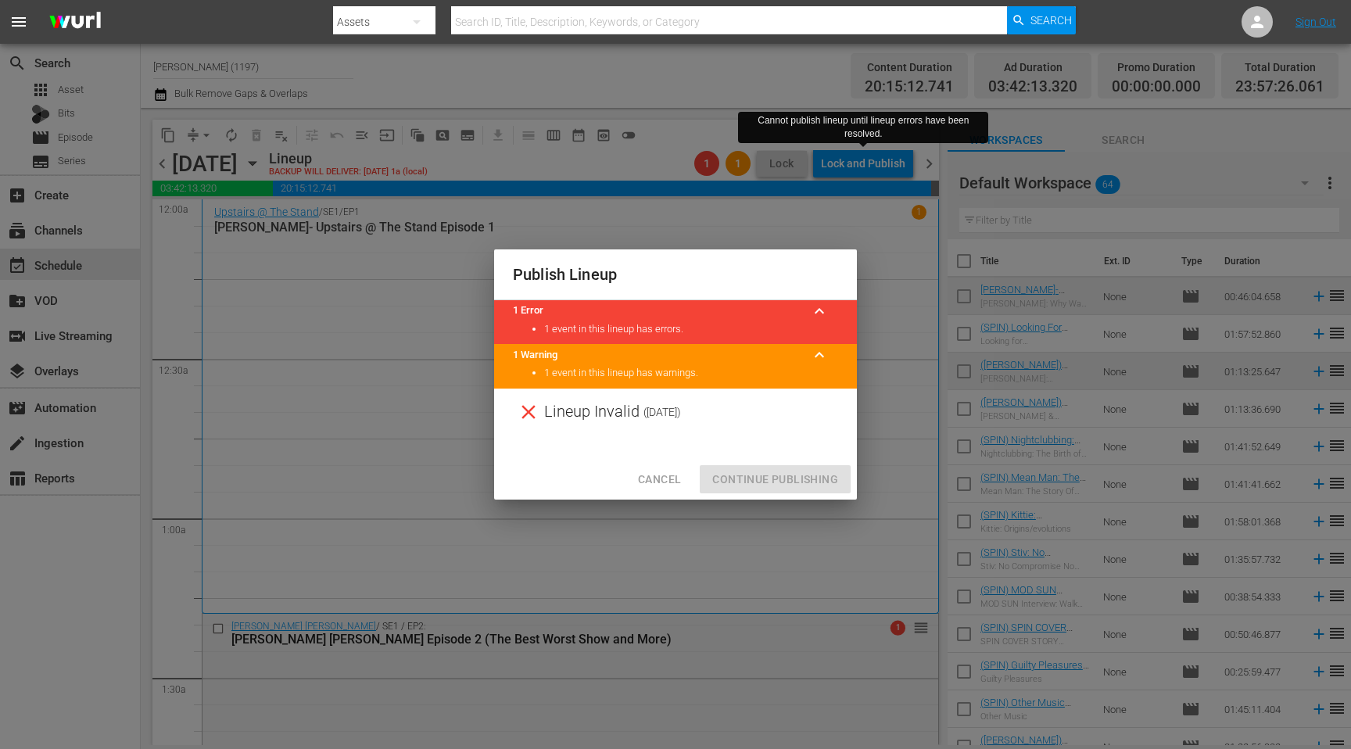
click at [659, 477] on span "Cancel" at bounding box center [659, 480] width 43 height 20
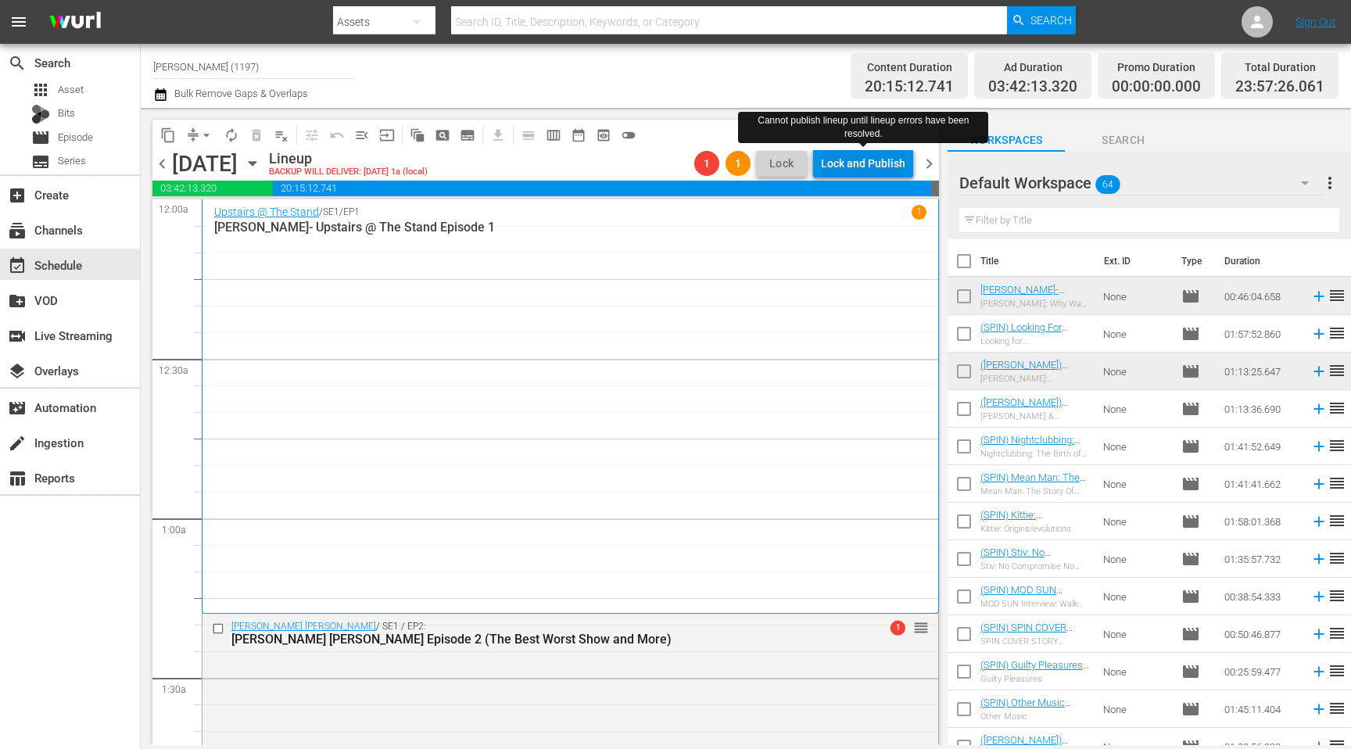
click at [845, 159] on div "Lock and Publish" at bounding box center [863, 163] width 84 height 28
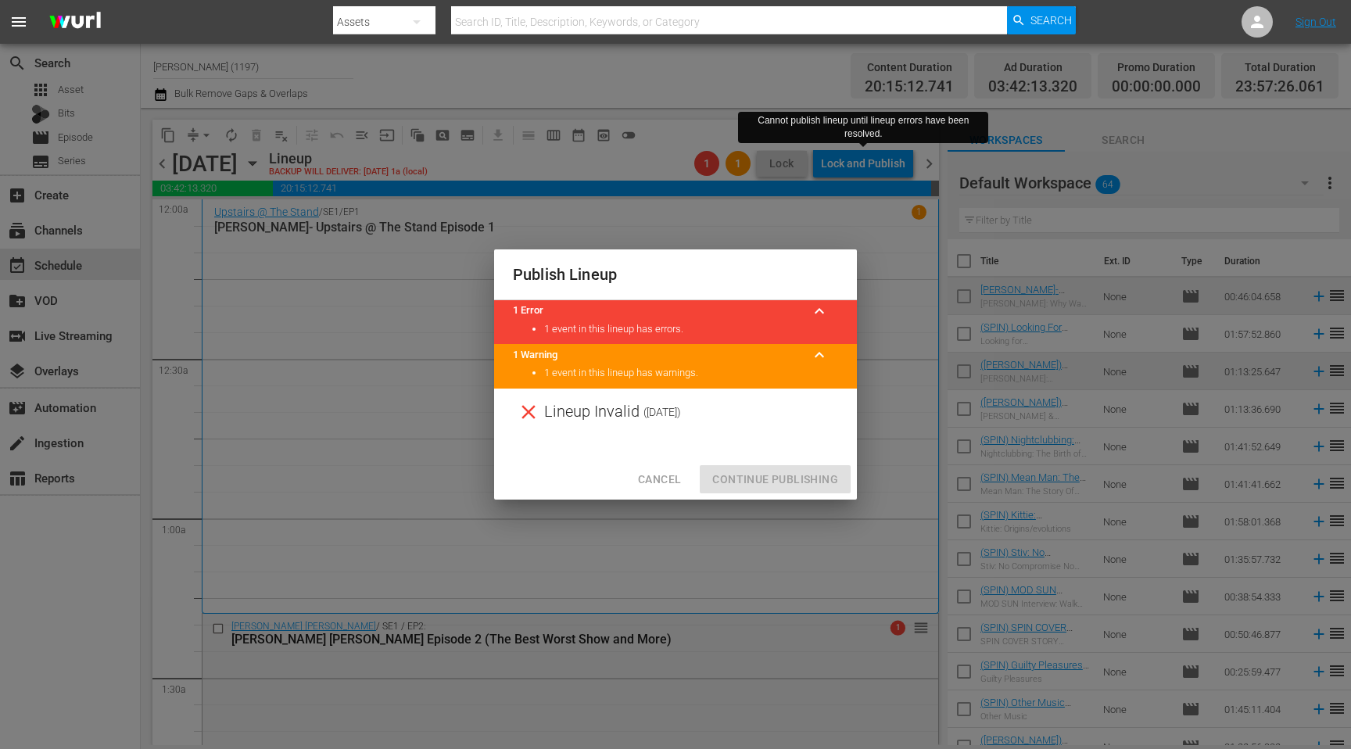
click at [643, 473] on span "Cancel" at bounding box center [659, 480] width 43 height 20
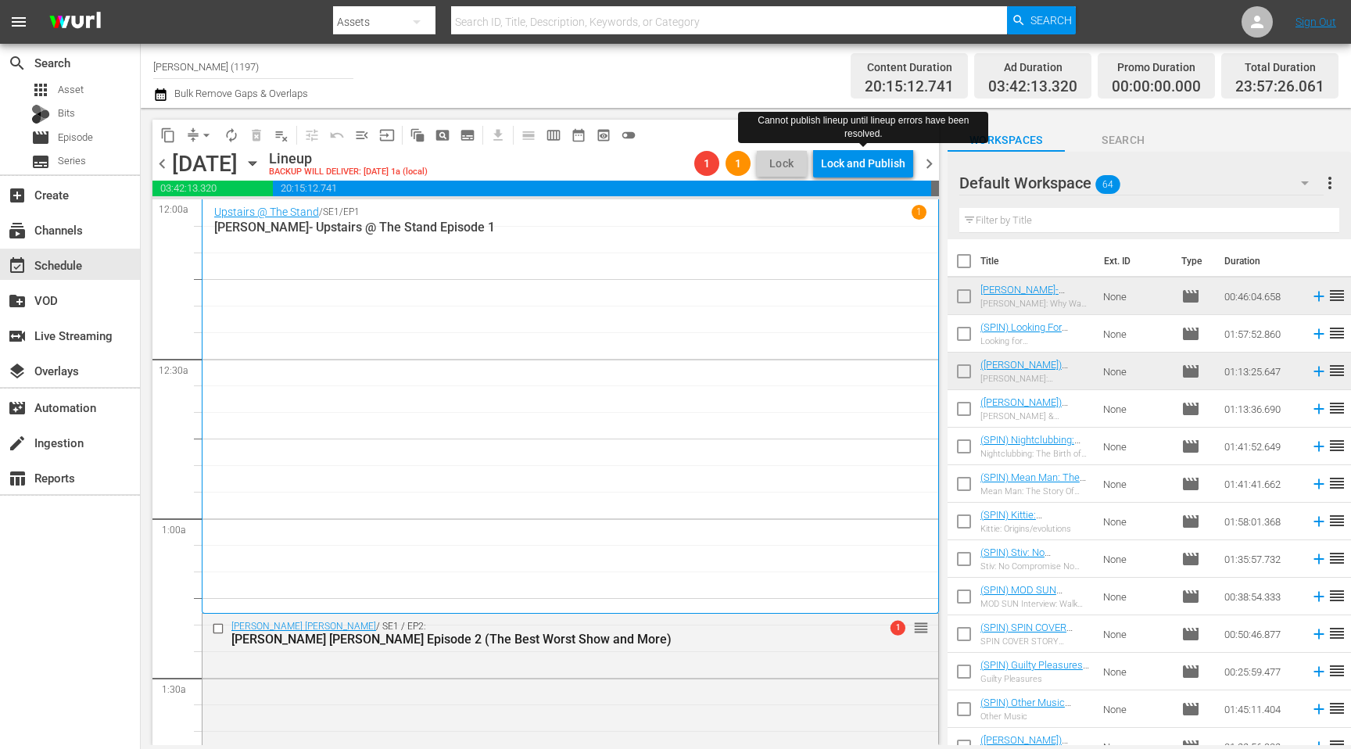
click at [156, 163] on span "chevron_left" at bounding box center [162, 164] width 20 height 20
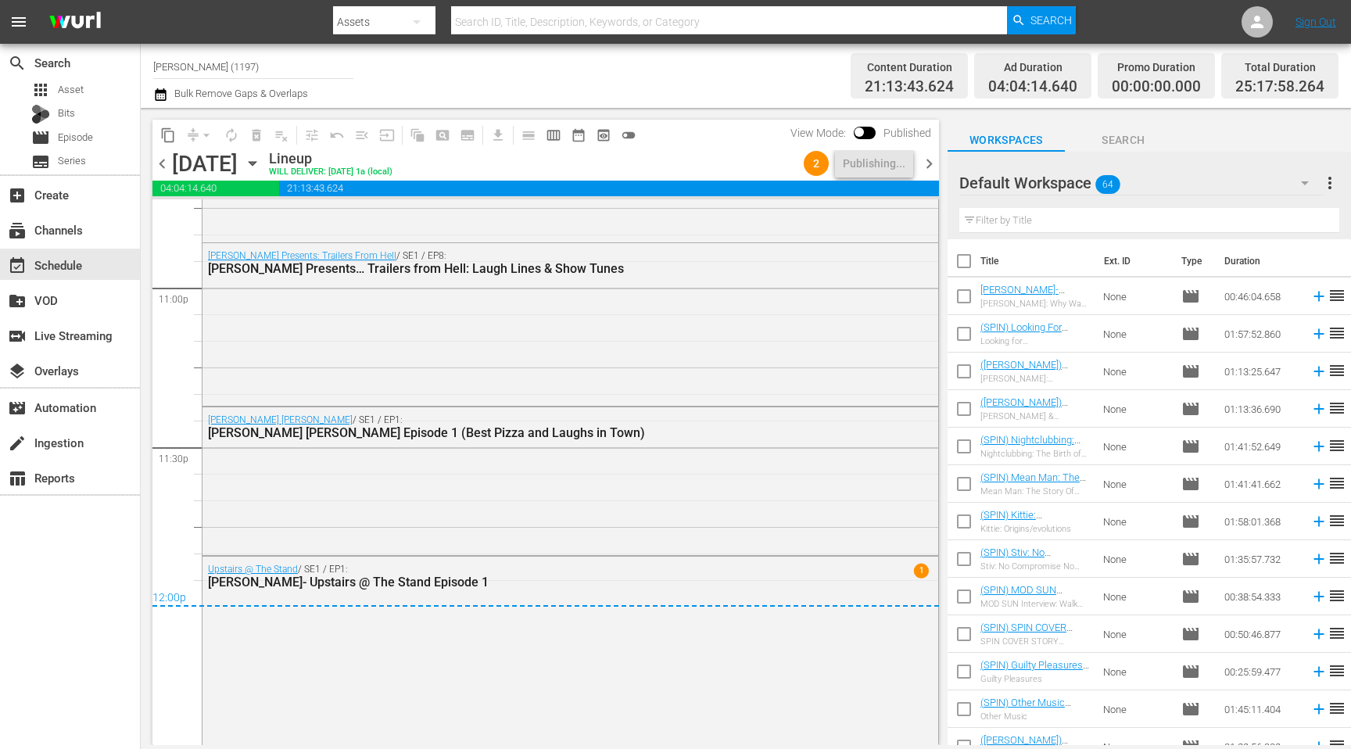
scroll to position [7525, 0]
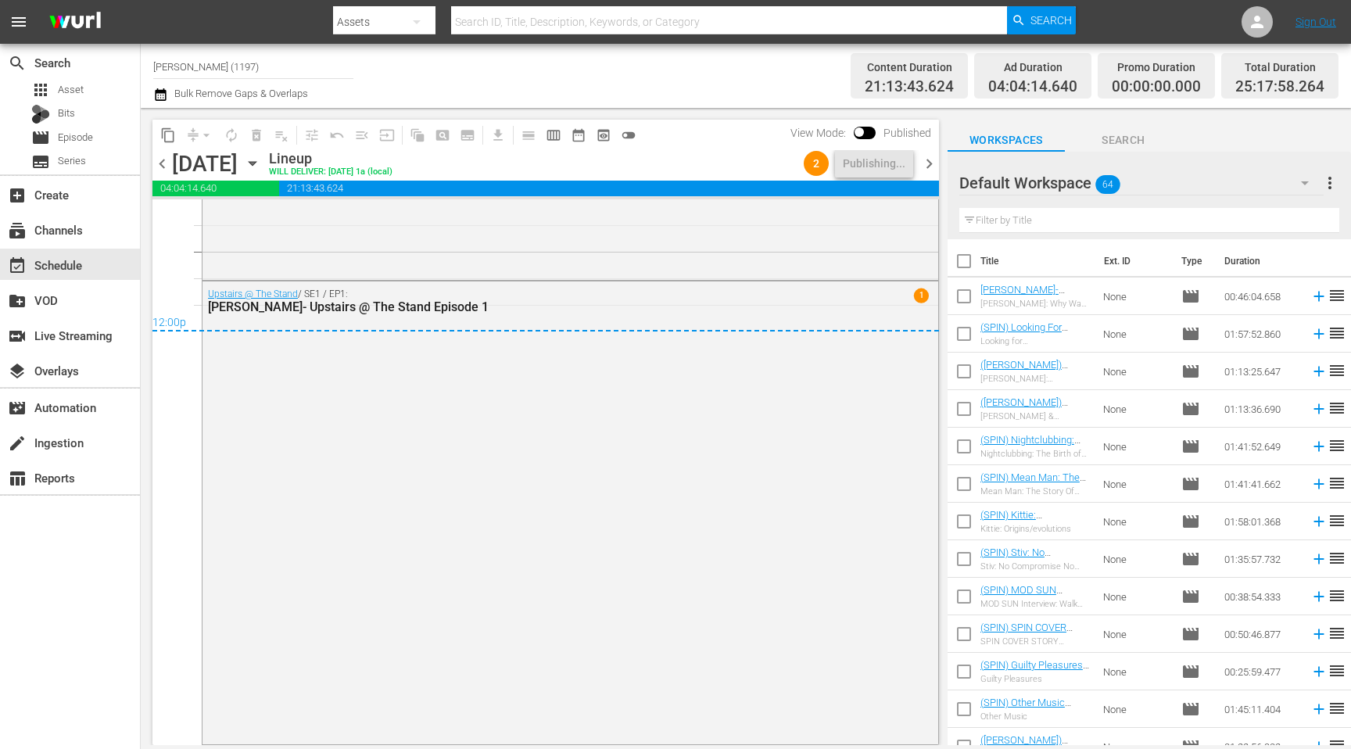
click at [931, 168] on span "chevron_right" at bounding box center [930, 164] width 20 height 20
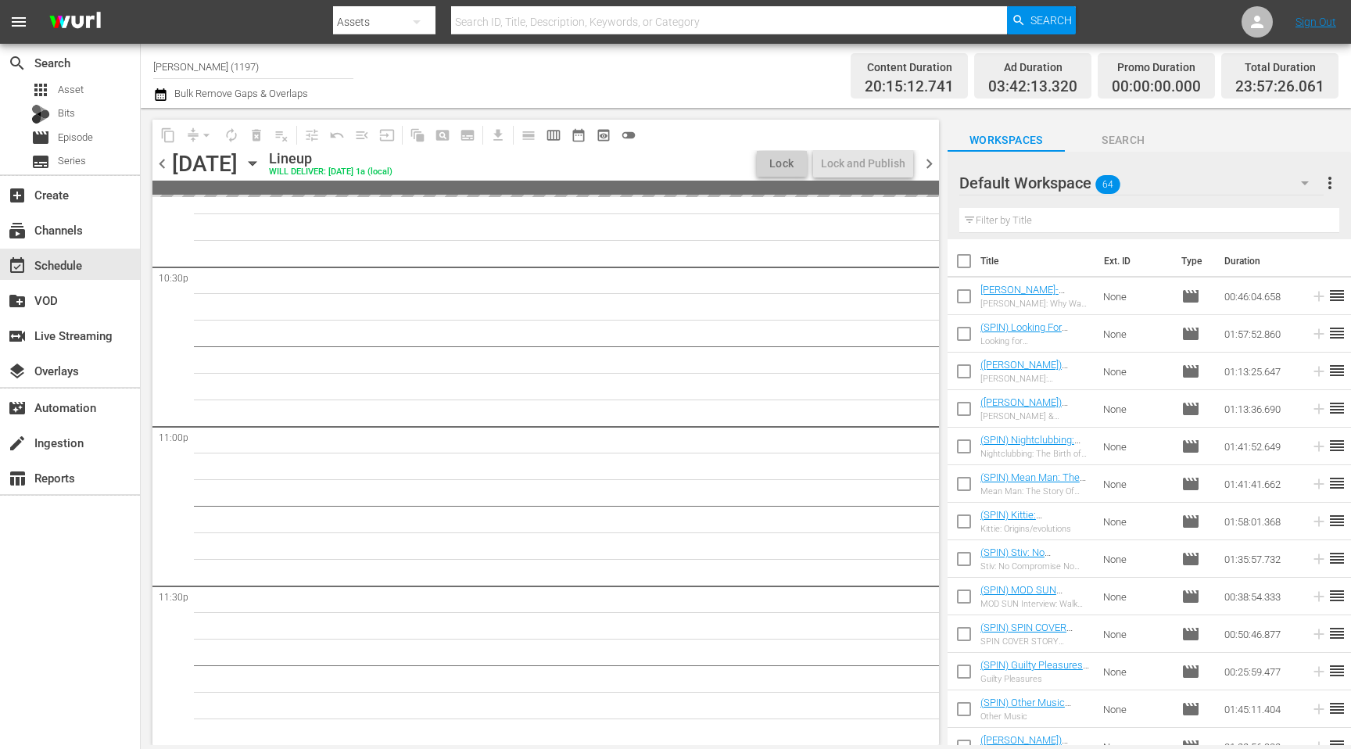
scroll to position [7511, 0]
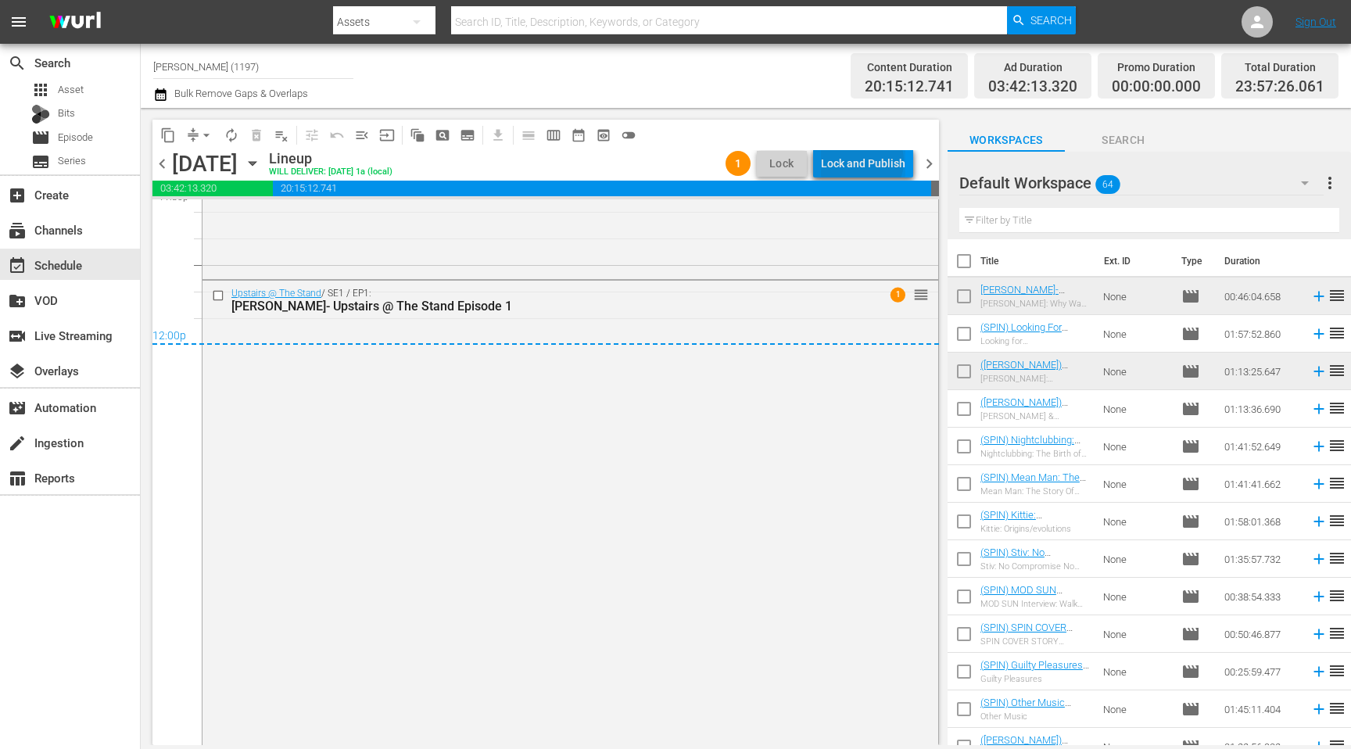
click at [866, 161] on div "Lock and Publish" at bounding box center [863, 163] width 84 height 28
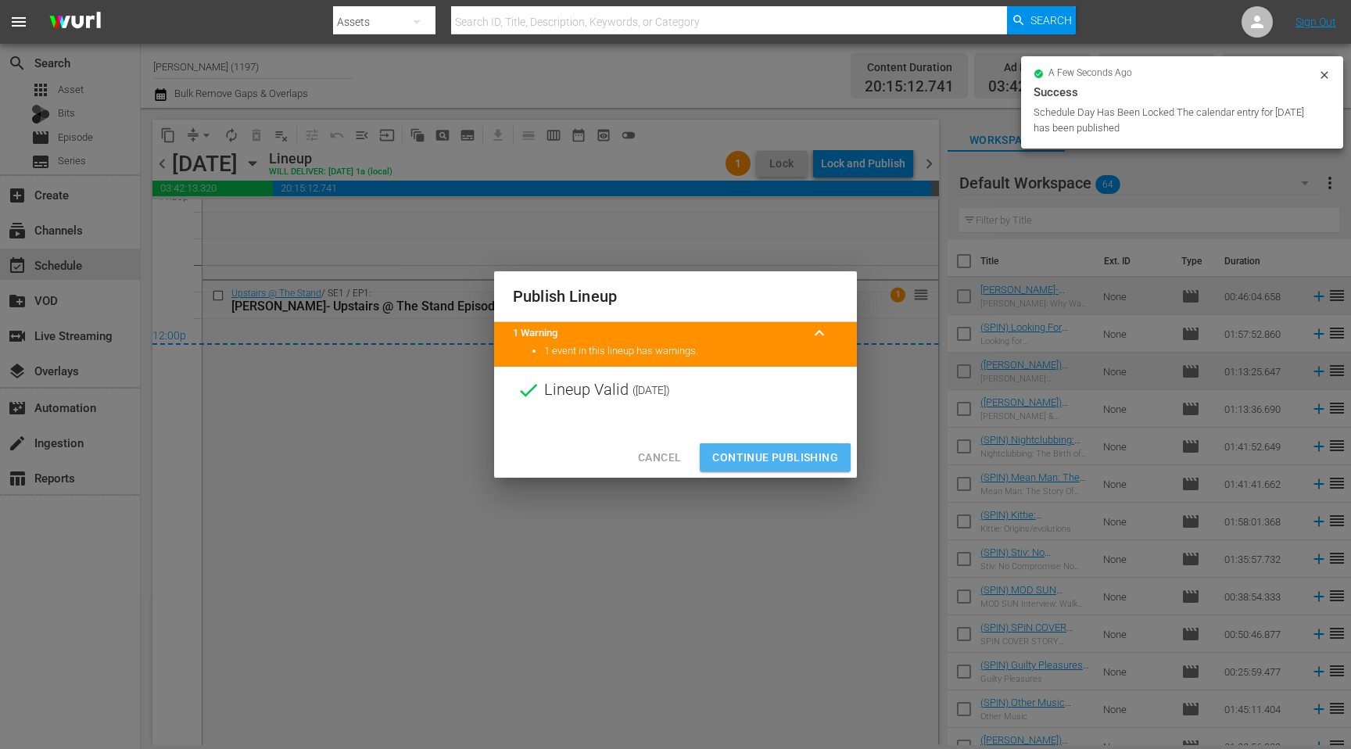
click at [794, 464] on span "Continue Publishing" at bounding box center [775, 458] width 126 height 20
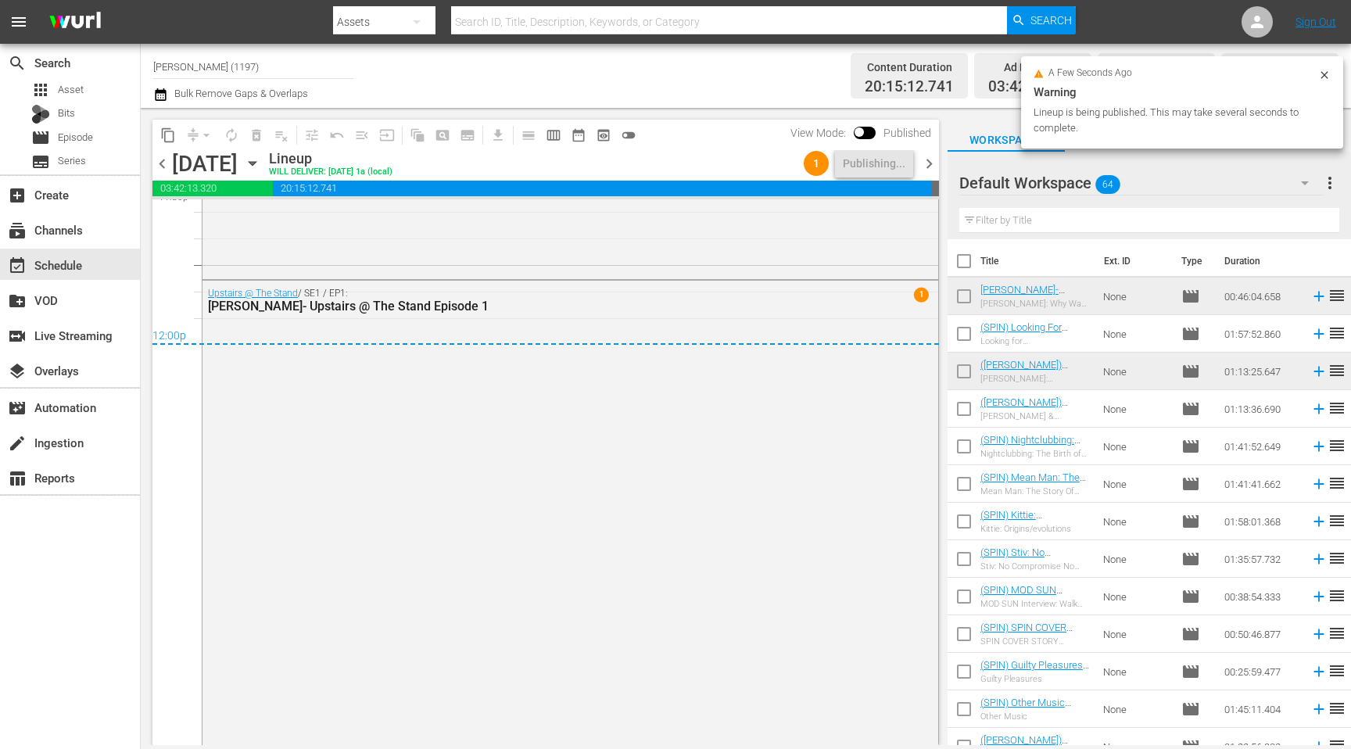
click at [794, 464] on div "Upstairs @ The Stand / SE1 / EP1: WITZ- Upstairs @ The Stand Episode 1 1" at bounding box center [571, 511] width 736 height 461
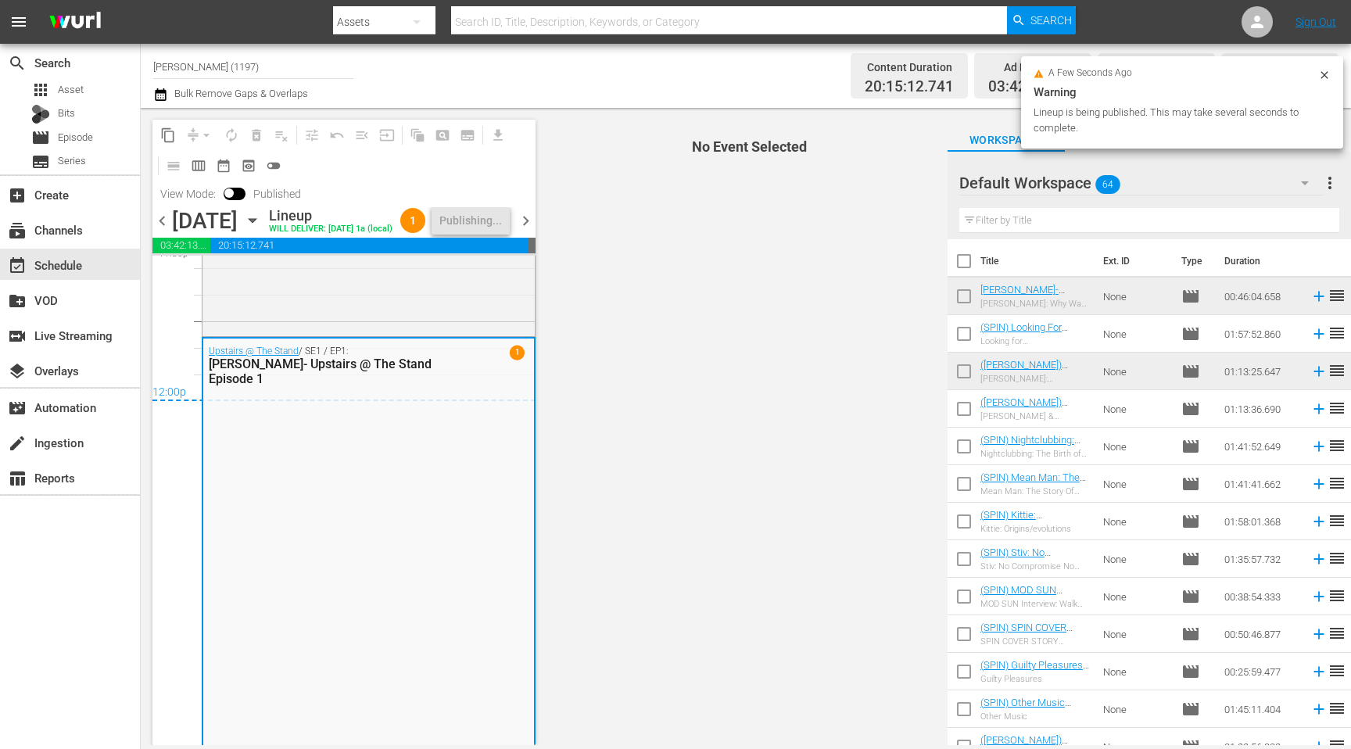
scroll to position [7525, 0]
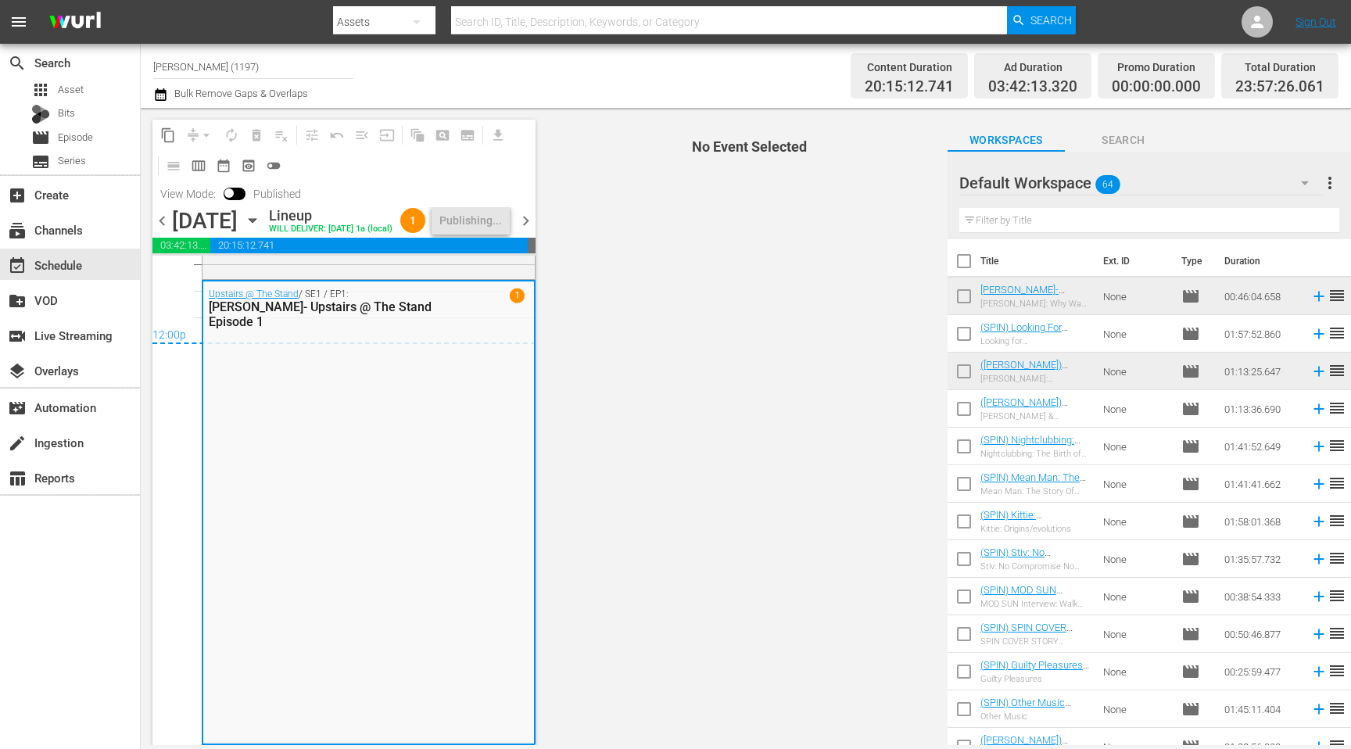
click at [530, 231] on span "chevron_right" at bounding box center [526, 221] width 20 height 20
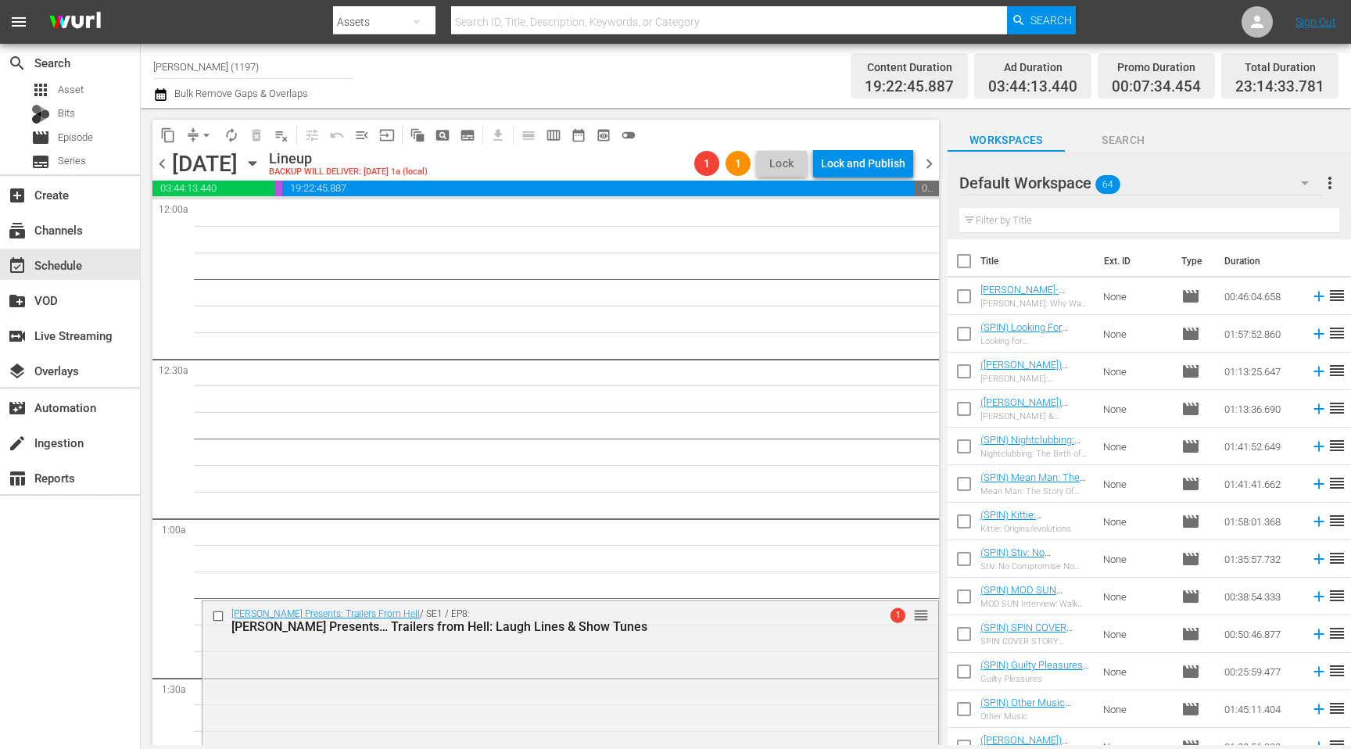
click at [167, 165] on span "chevron_left" at bounding box center [162, 164] width 20 height 20
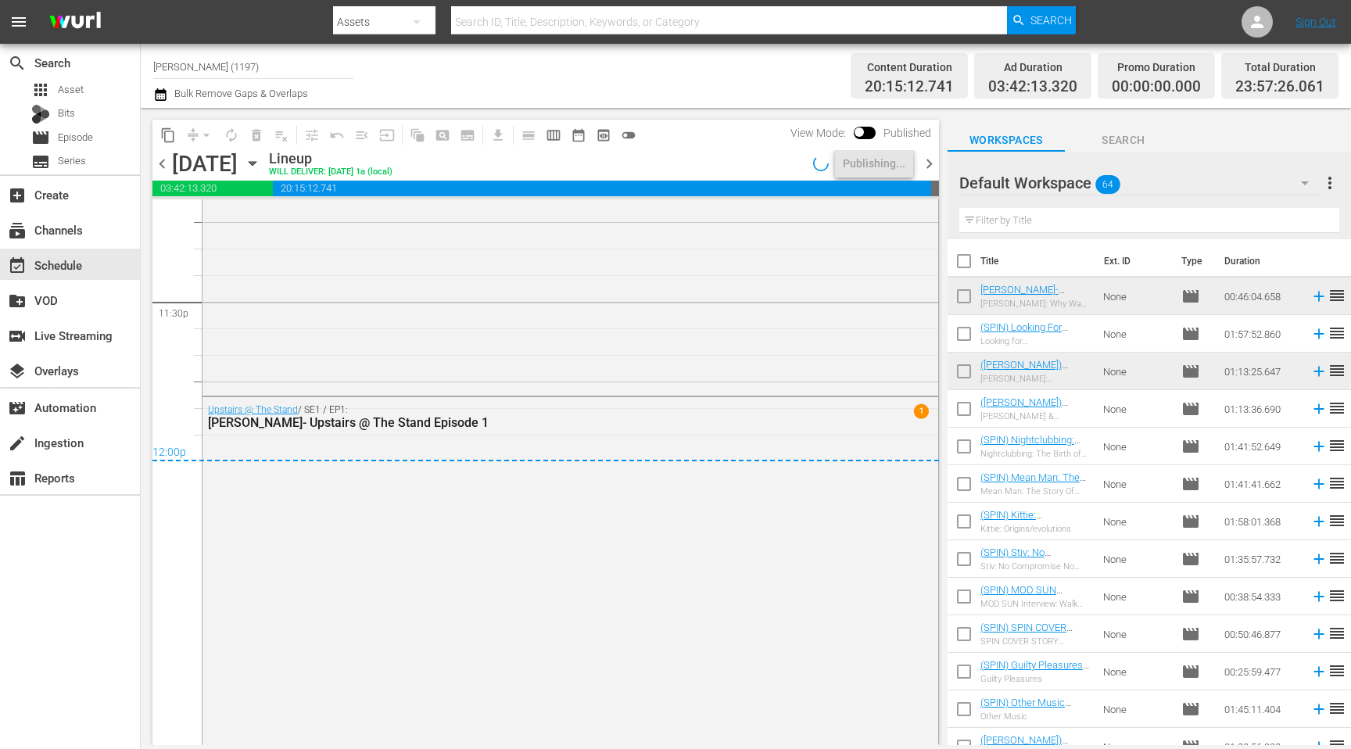
scroll to position [7511, 0]
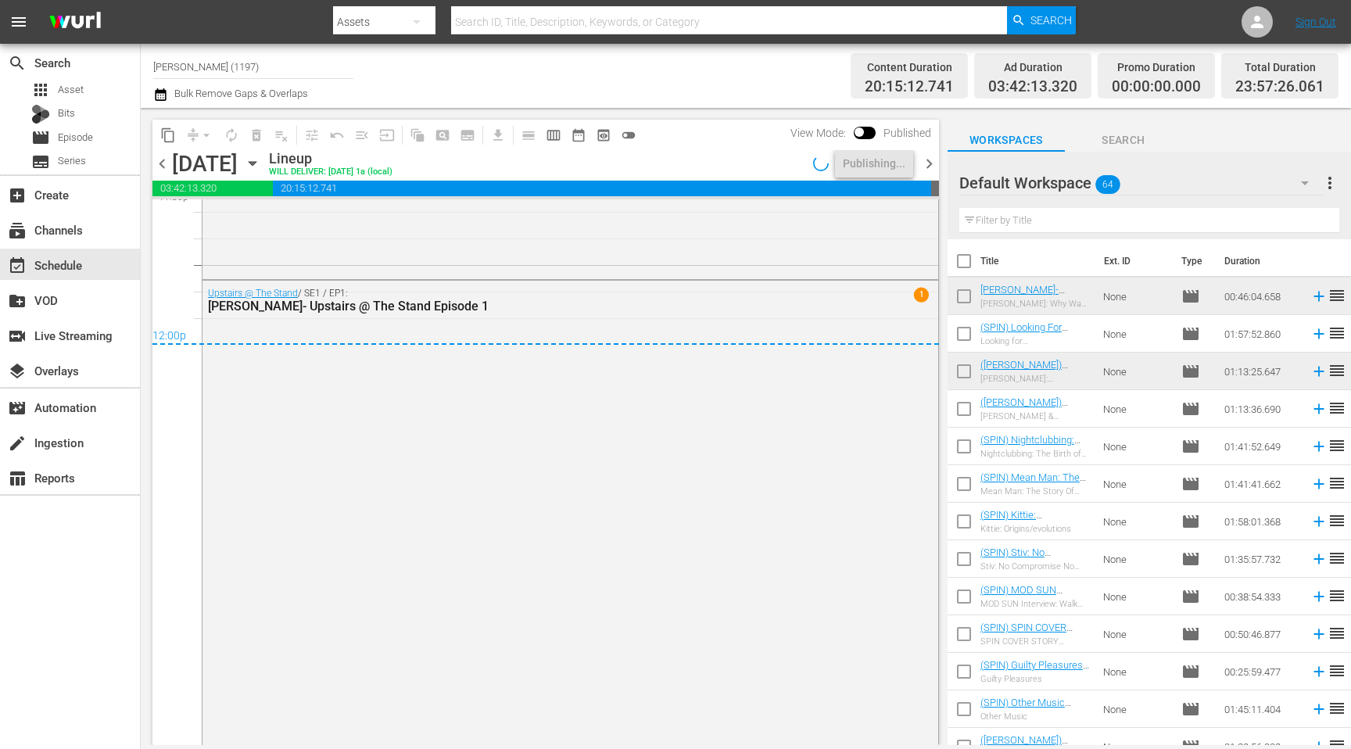
click at [931, 167] on span "chevron_right" at bounding box center [930, 164] width 20 height 20
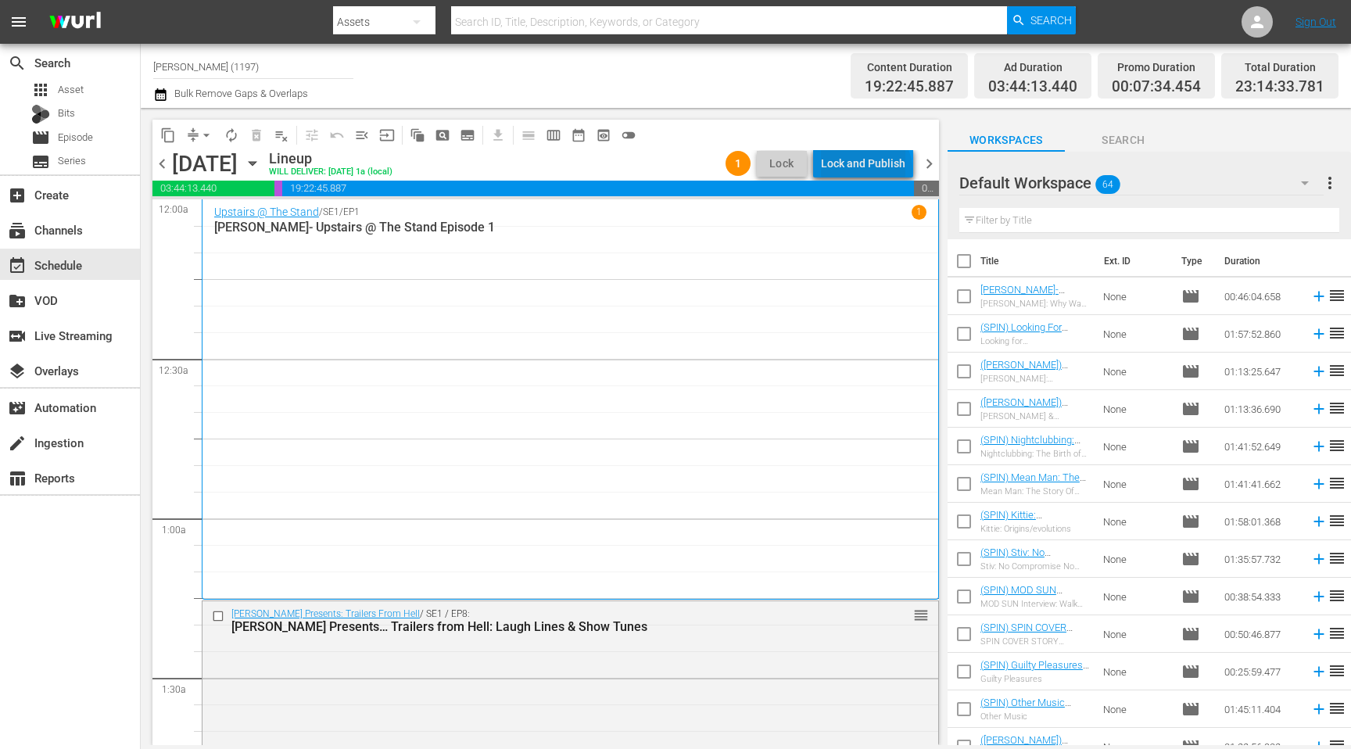
click at [870, 170] on div "Lock and Publish" at bounding box center [863, 163] width 84 height 28
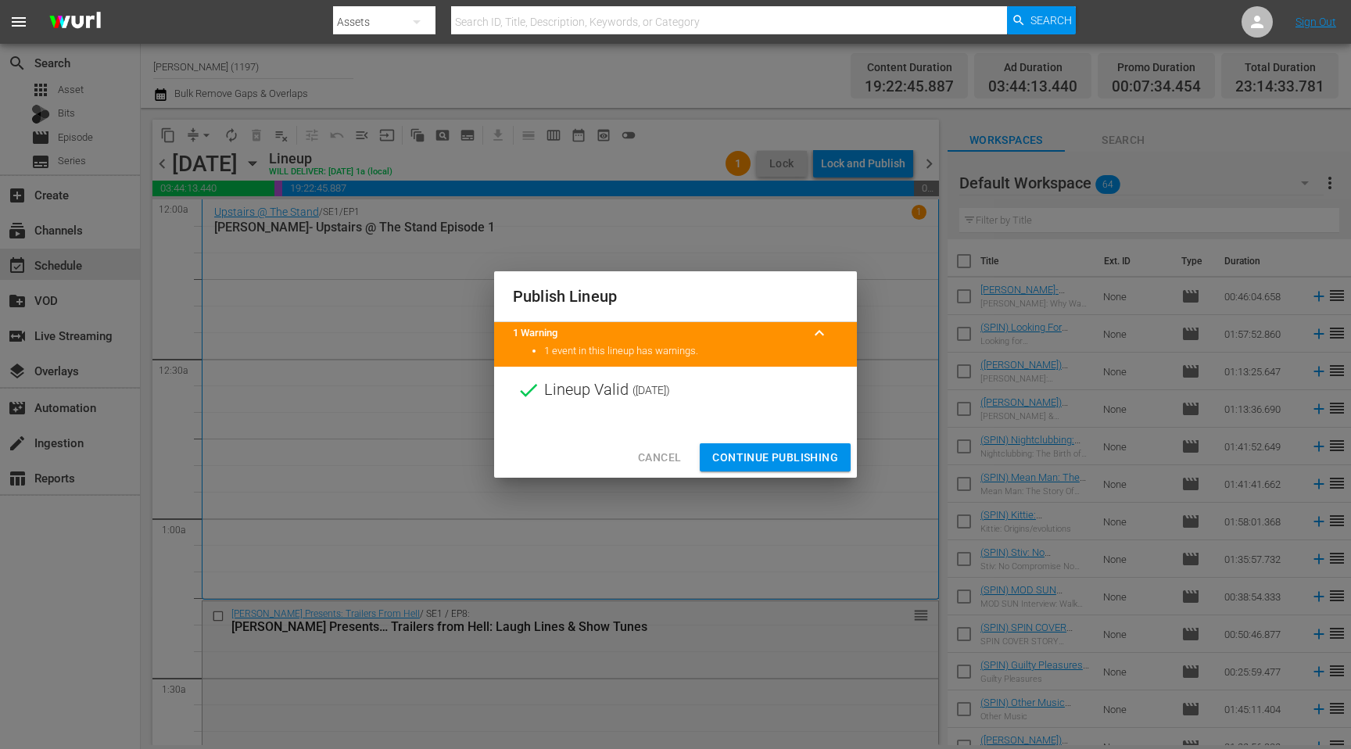
click at [767, 454] on span "Continue Publishing" at bounding box center [775, 458] width 126 height 20
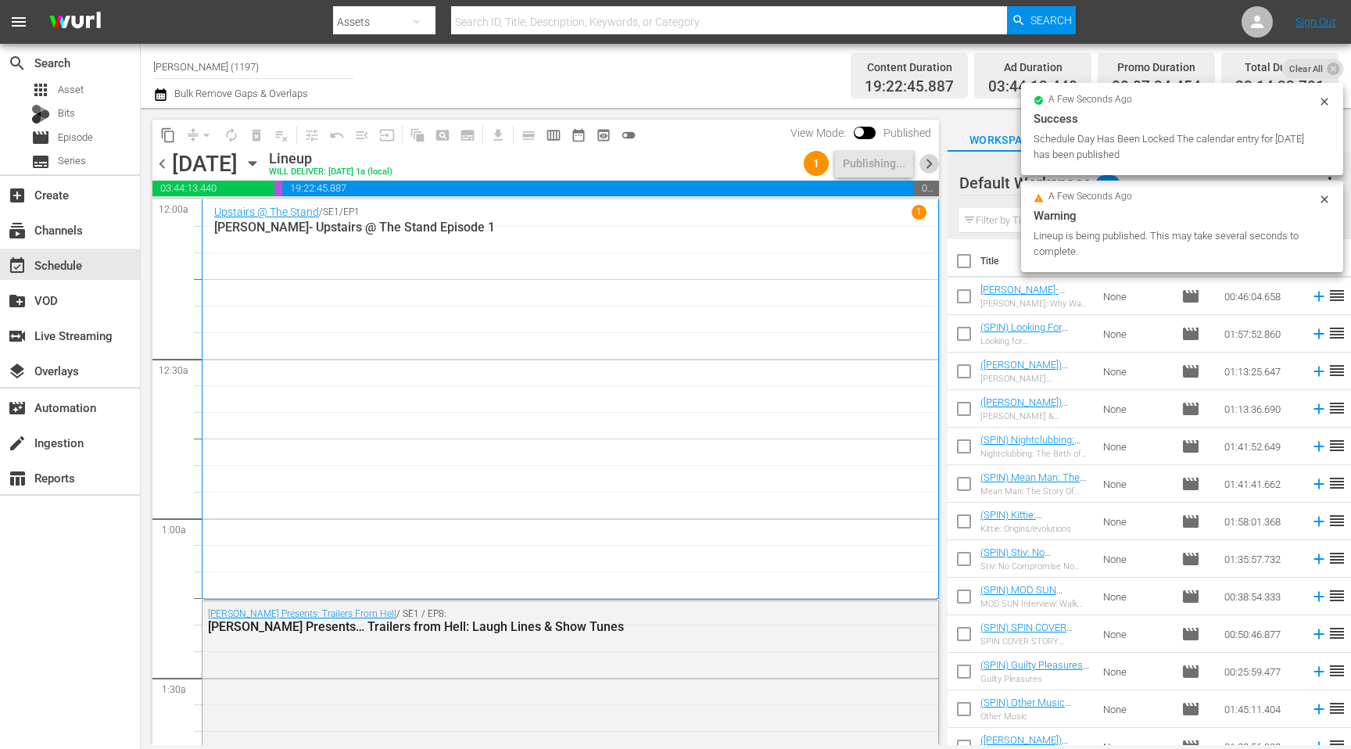
click at [923, 166] on span "chevron_right" at bounding box center [930, 164] width 20 height 20
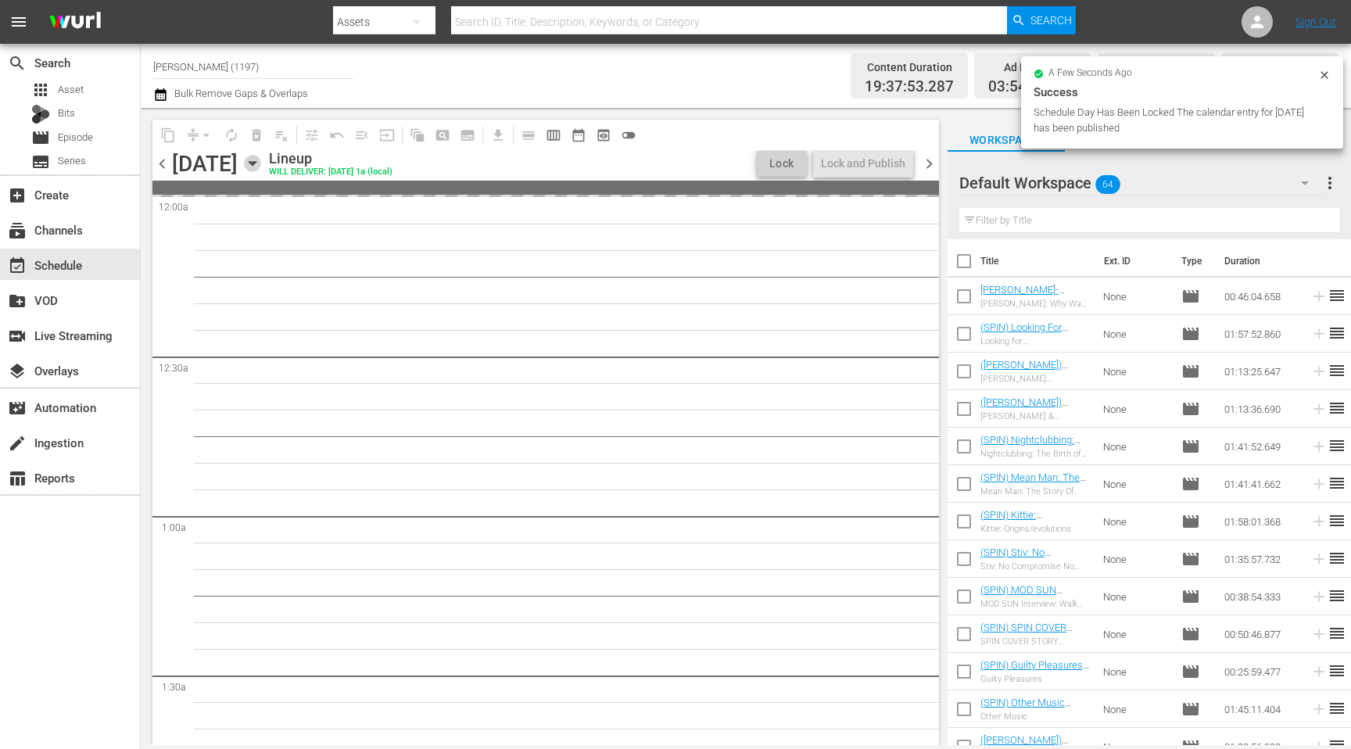
click at [256, 162] on icon "button" at bounding box center [252, 164] width 7 height 4
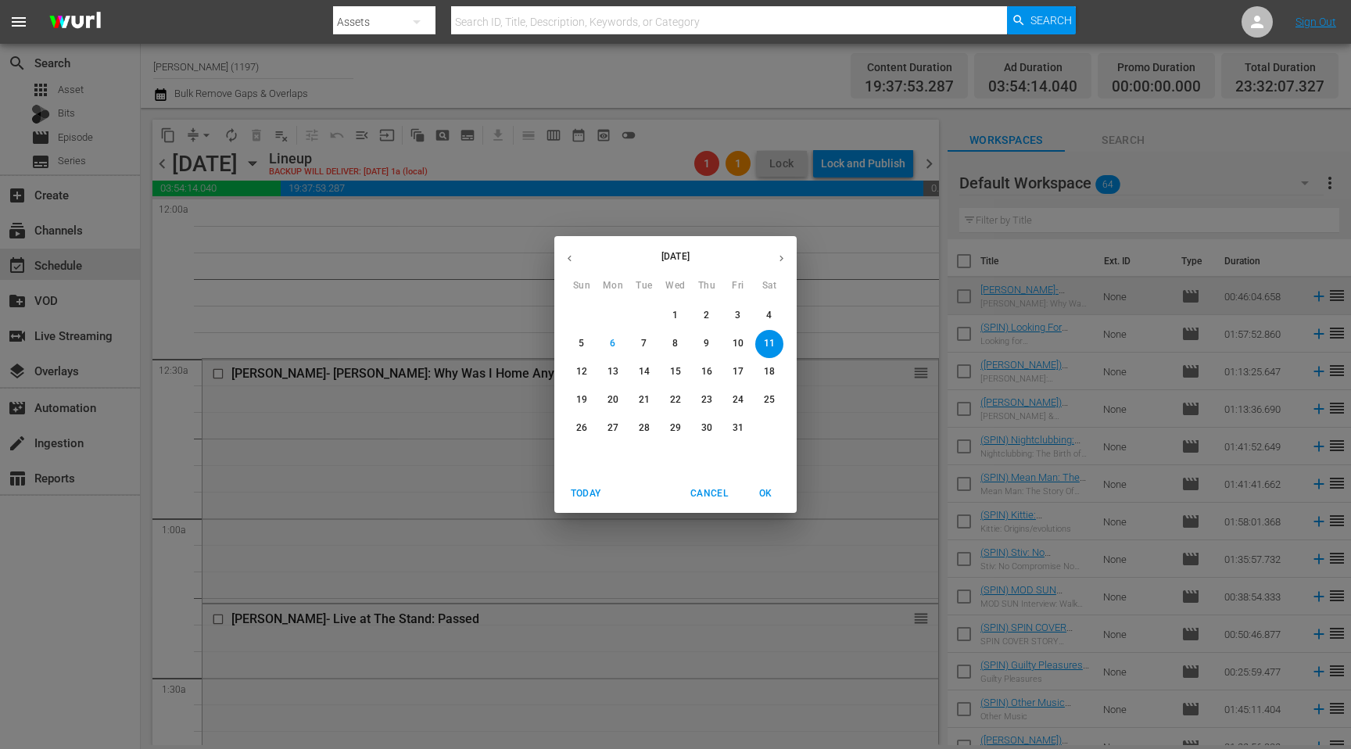
click at [688, 484] on button "Cancel" at bounding box center [709, 494] width 50 height 26
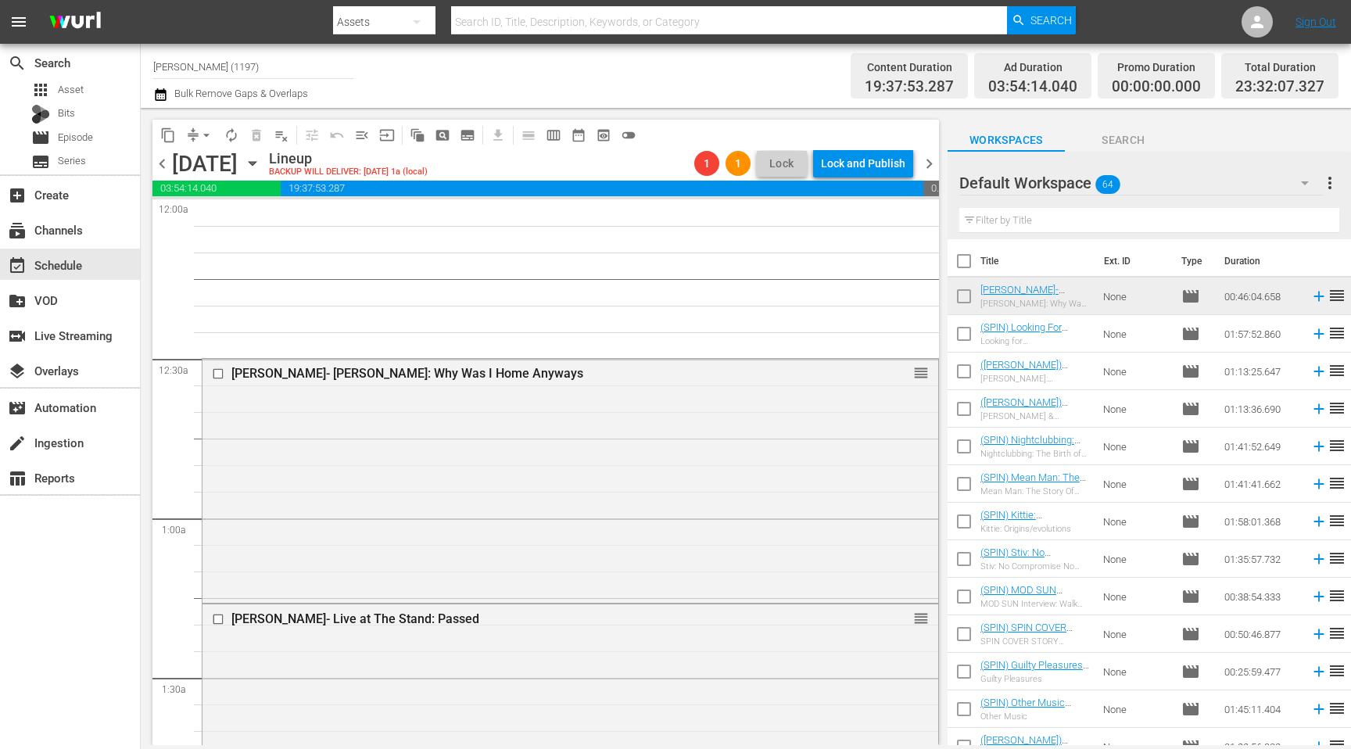
click at [160, 163] on span "chevron_left" at bounding box center [162, 164] width 20 height 20
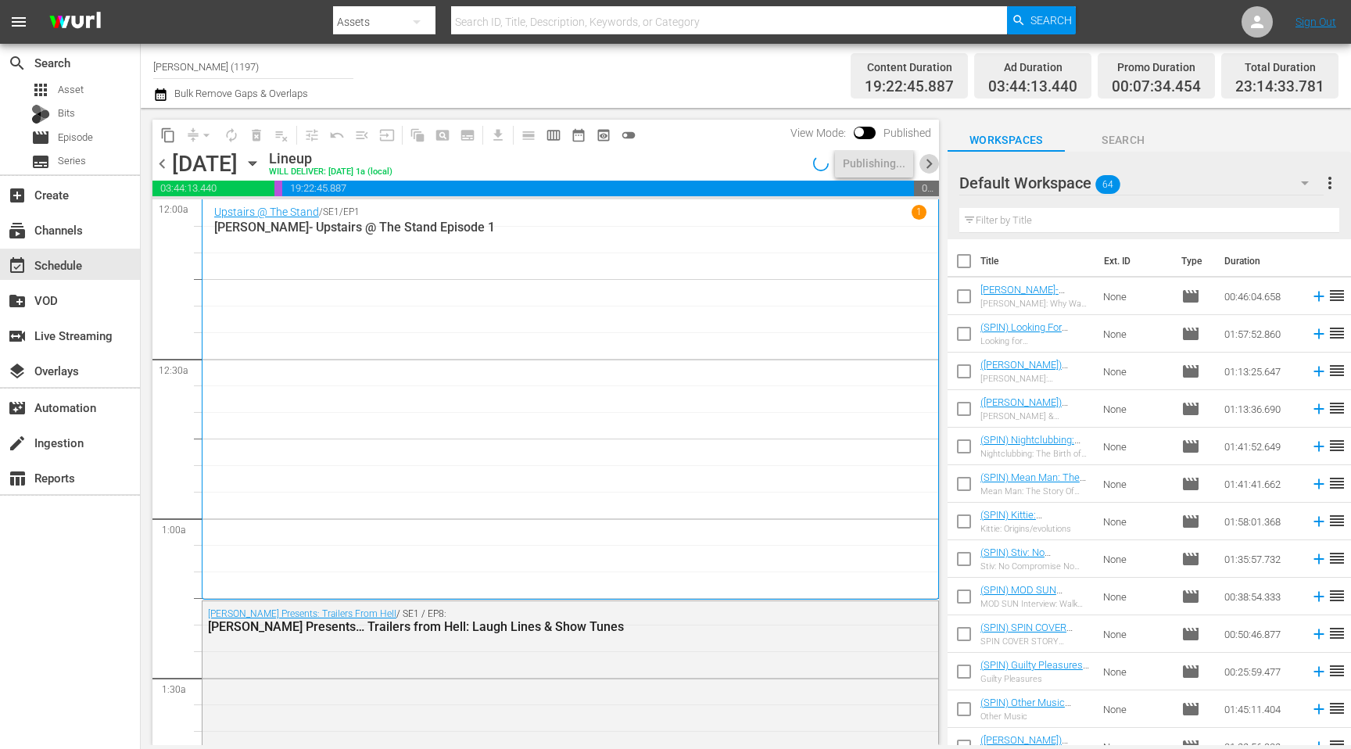
click at [926, 163] on span "chevron_right" at bounding box center [930, 164] width 20 height 20
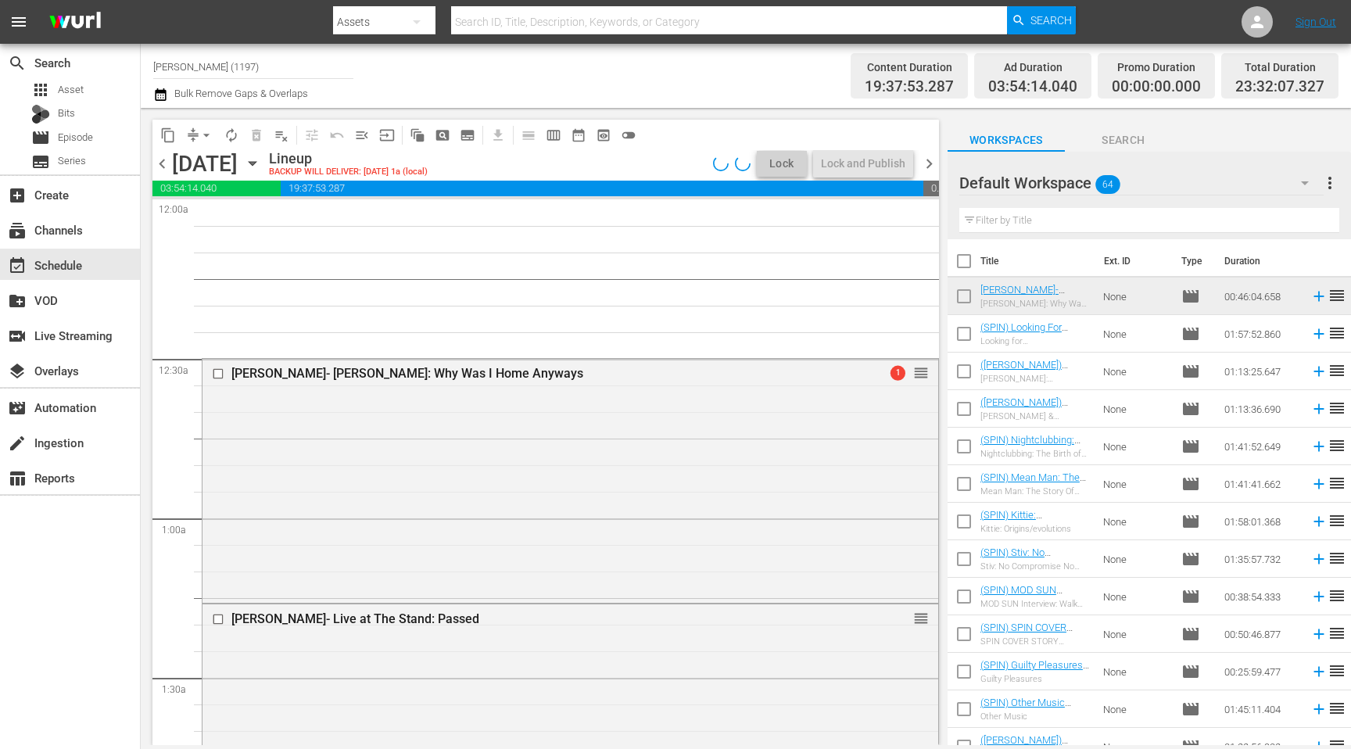
click at [171, 167] on span "chevron_left" at bounding box center [162, 164] width 20 height 20
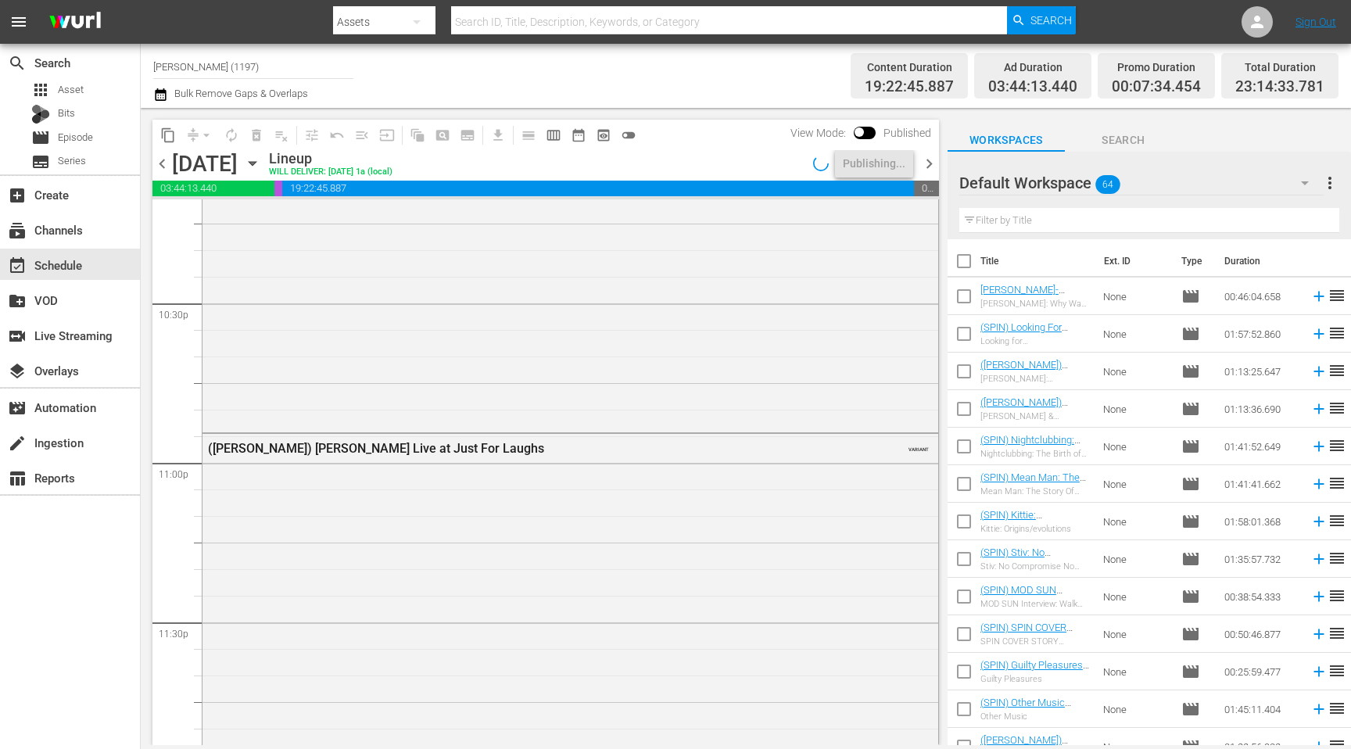
scroll to position [7270, 0]
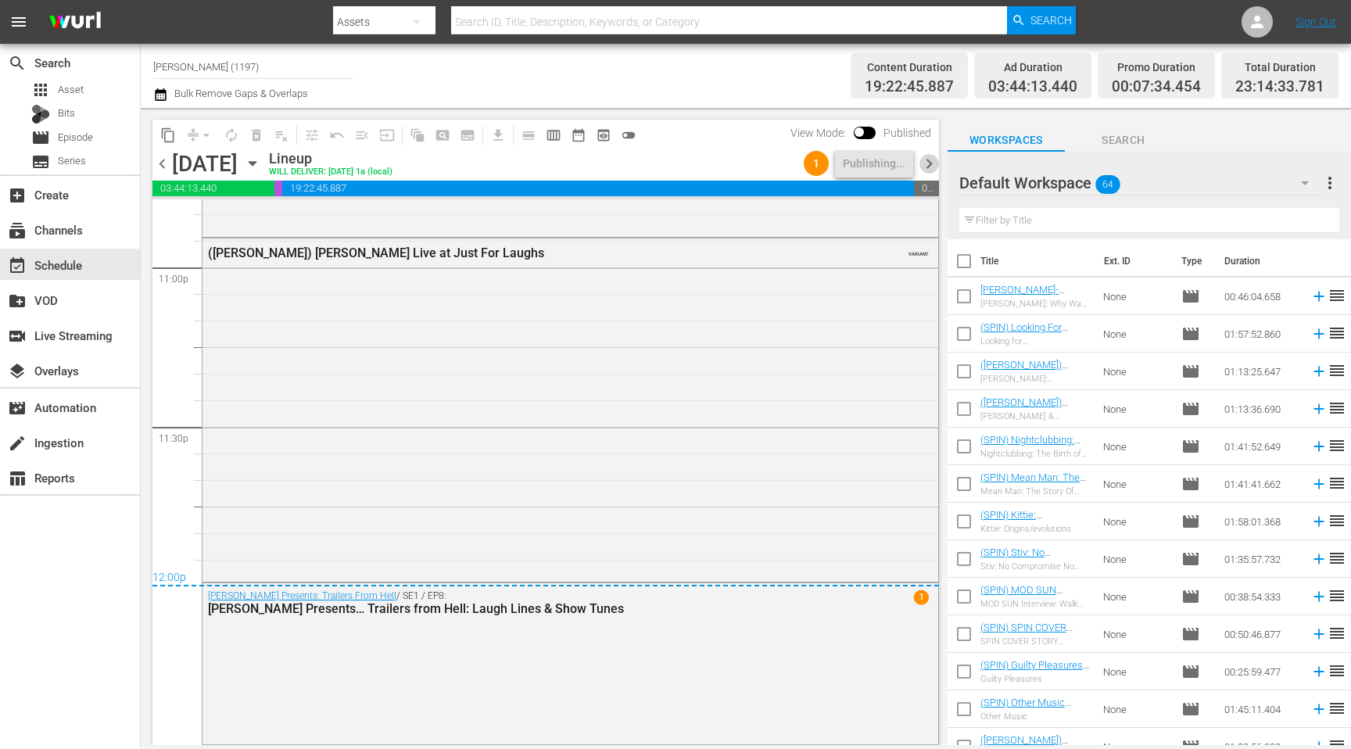
click at [930, 163] on span "chevron_right" at bounding box center [930, 164] width 20 height 20
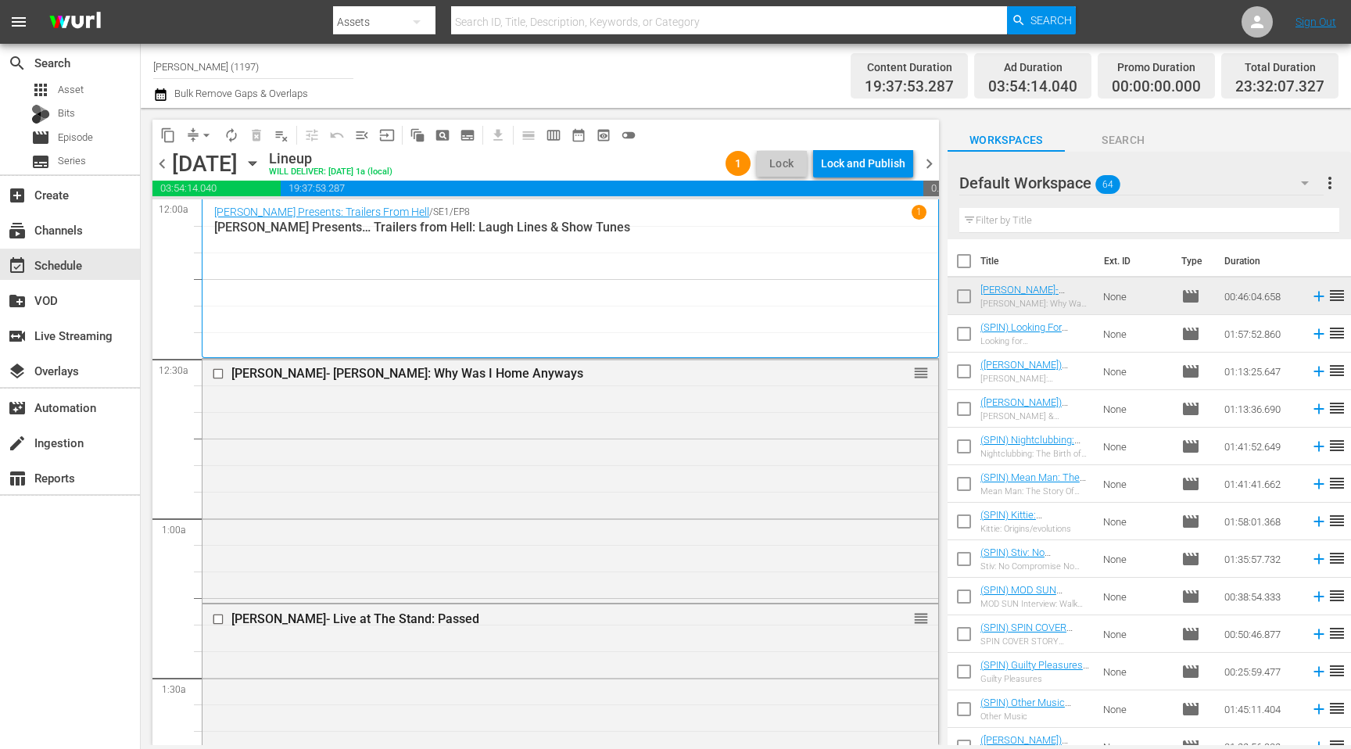
click at [839, 160] on div "Lock and Publish" at bounding box center [863, 163] width 84 height 28
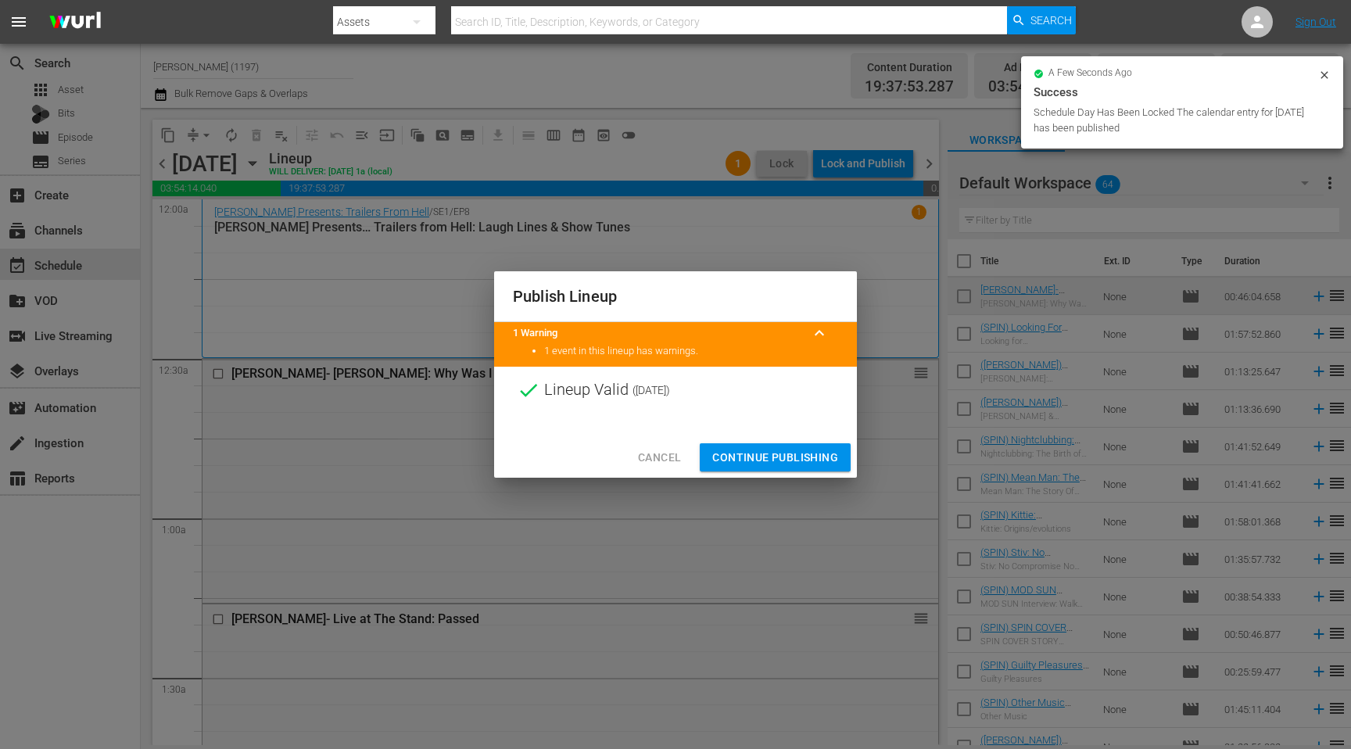
click at [744, 460] on span "Continue Publishing" at bounding box center [775, 458] width 126 height 20
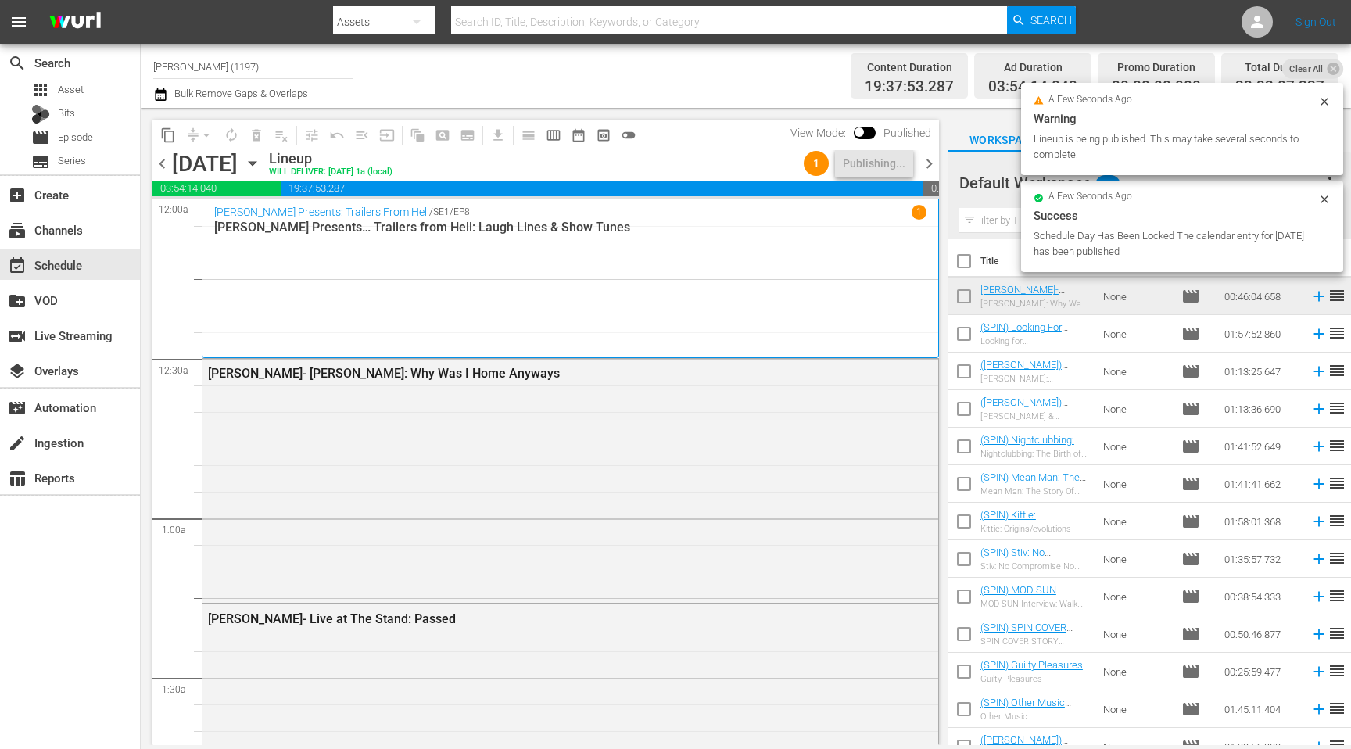
click at [929, 163] on span "chevron_right" at bounding box center [930, 164] width 20 height 20
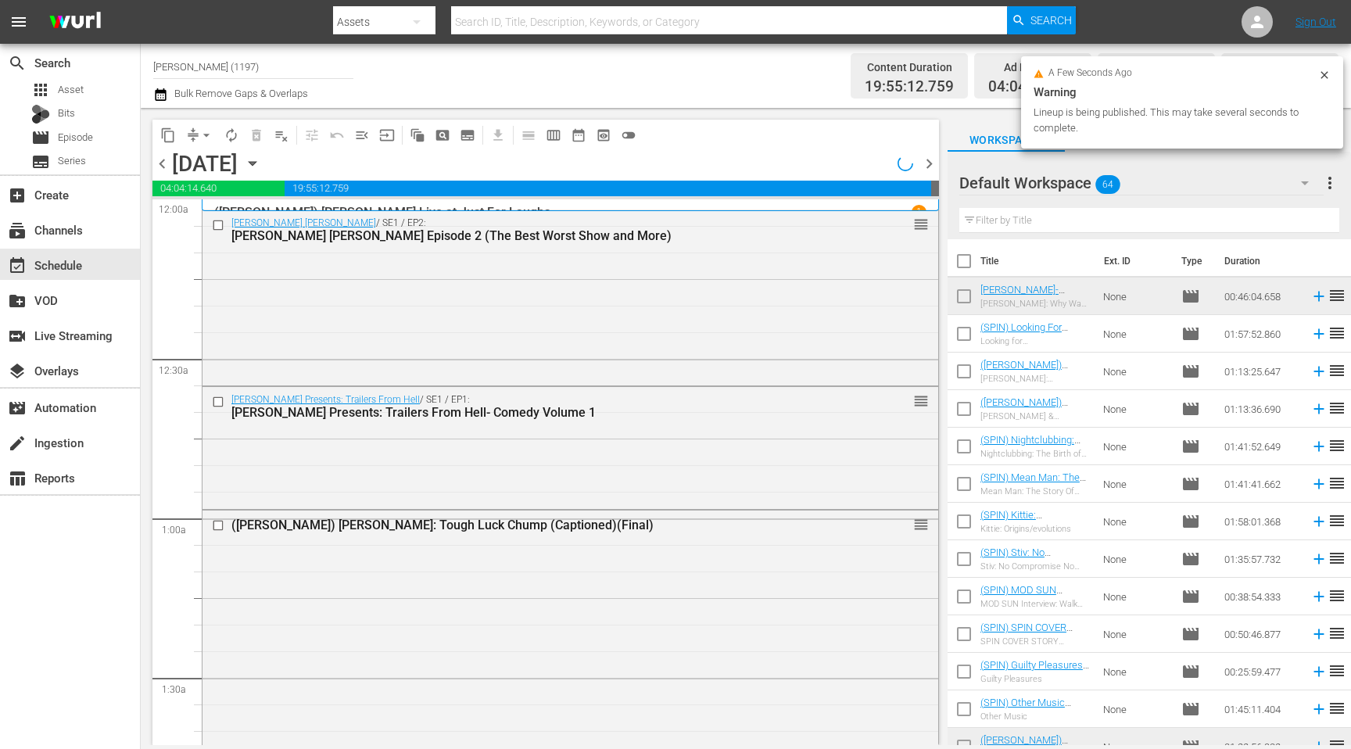
click at [164, 168] on span "chevron_left" at bounding box center [162, 164] width 20 height 20
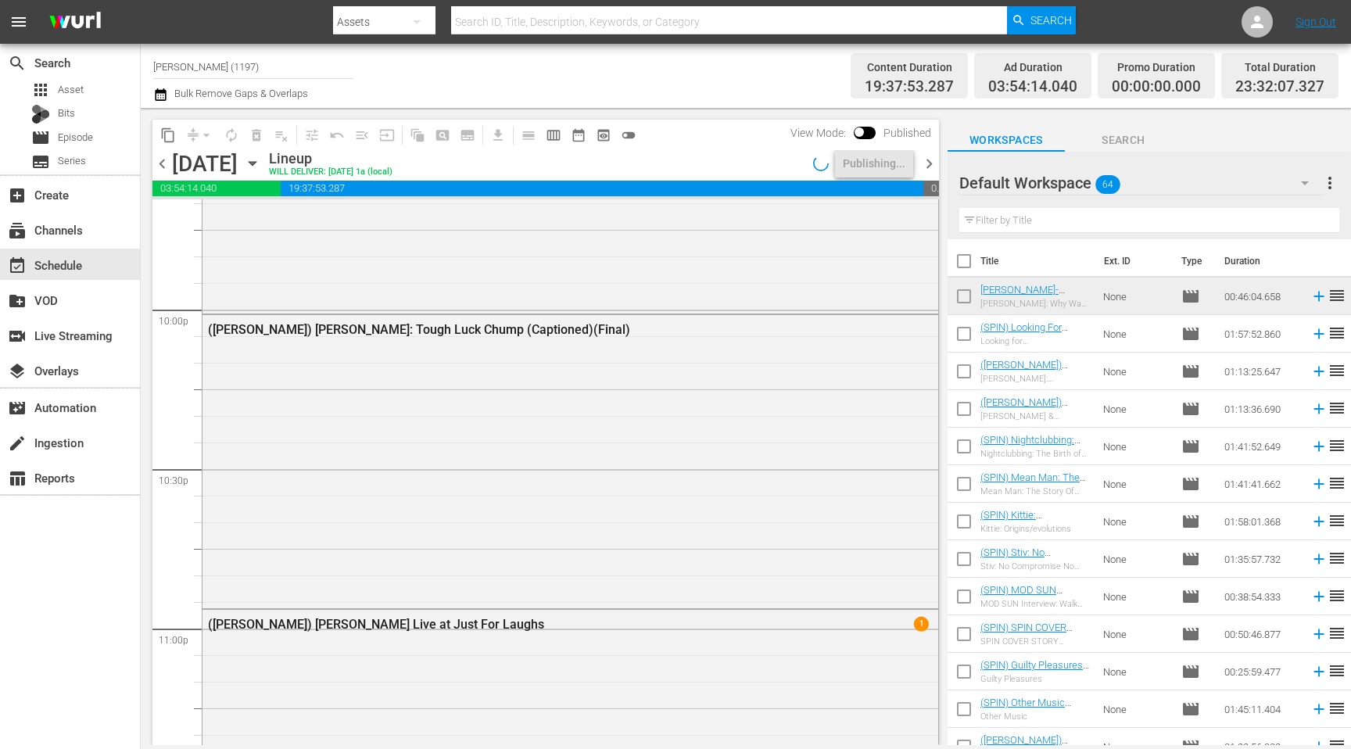
scroll to position [7121, 0]
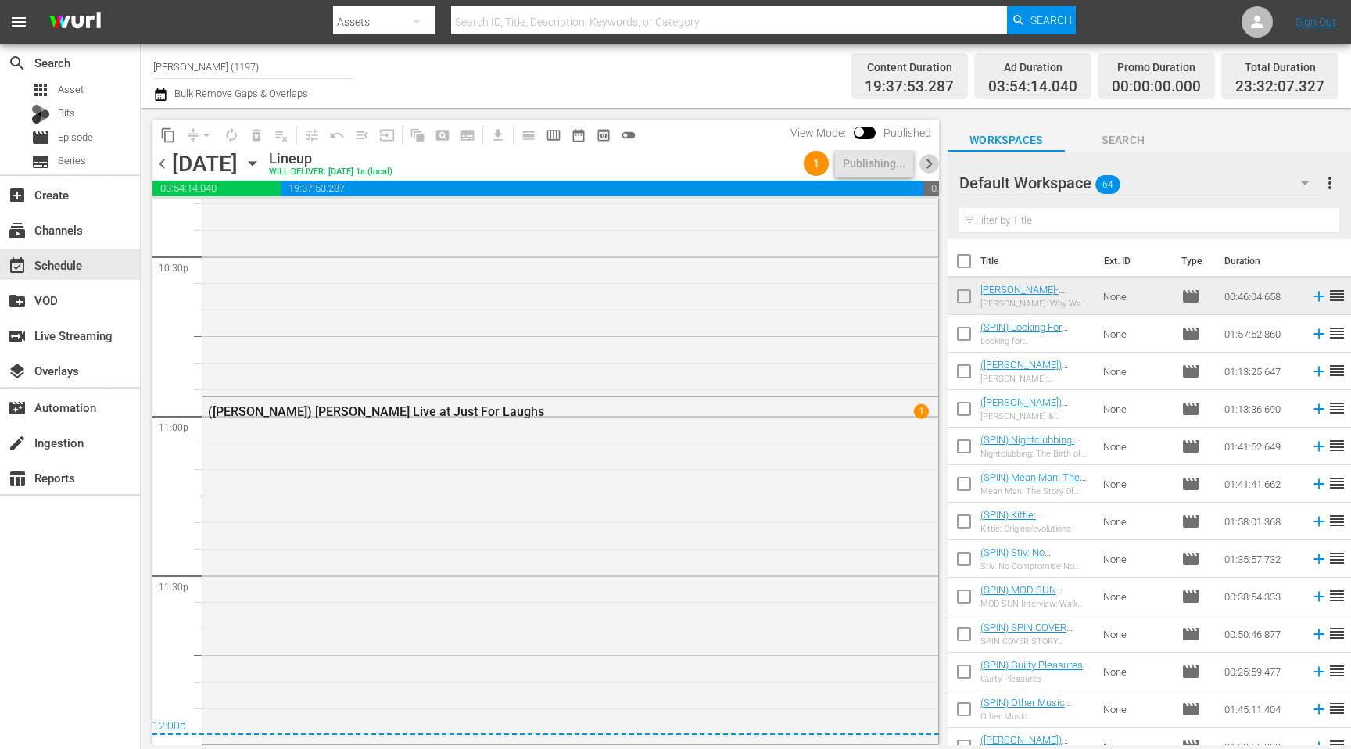
click at [920, 166] on span "chevron_right" at bounding box center [930, 164] width 20 height 20
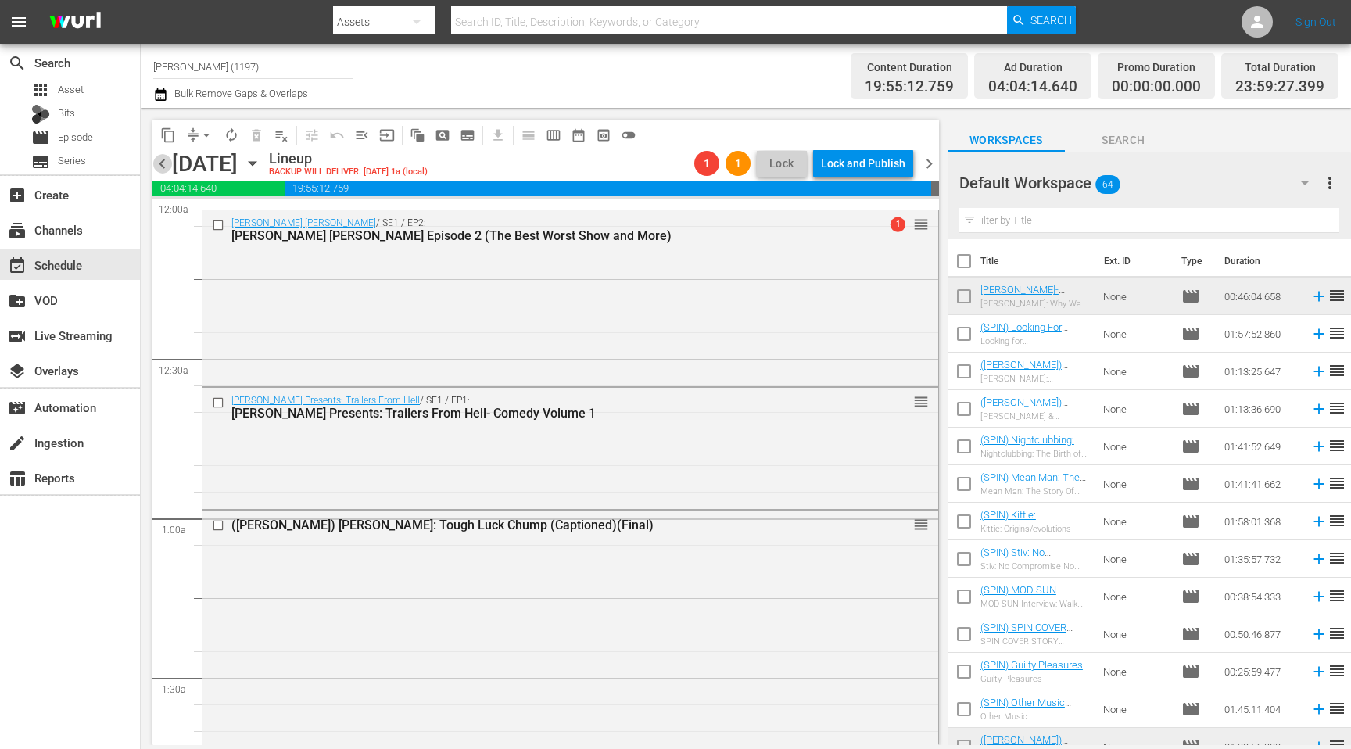
click at [167, 167] on span "chevron_left" at bounding box center [162, 164] width 20 height 20
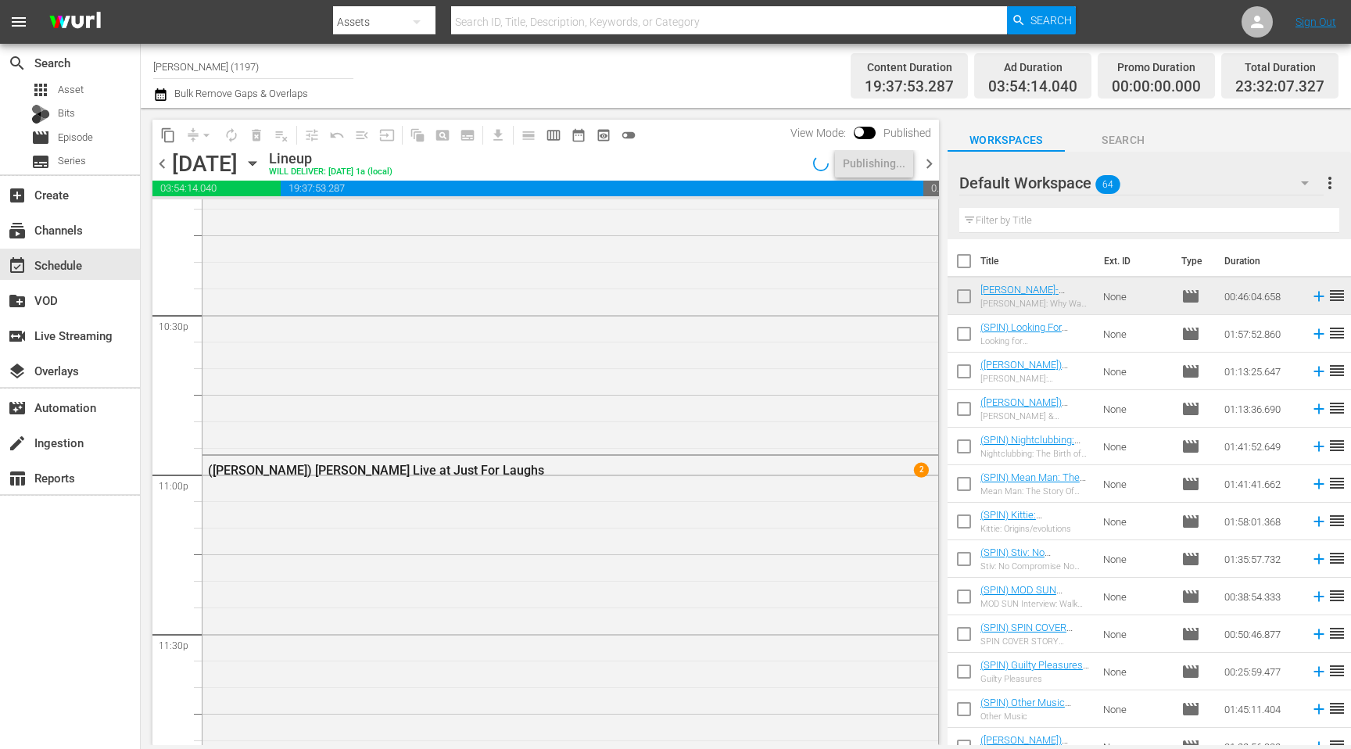
scroll to position [7121, 0]
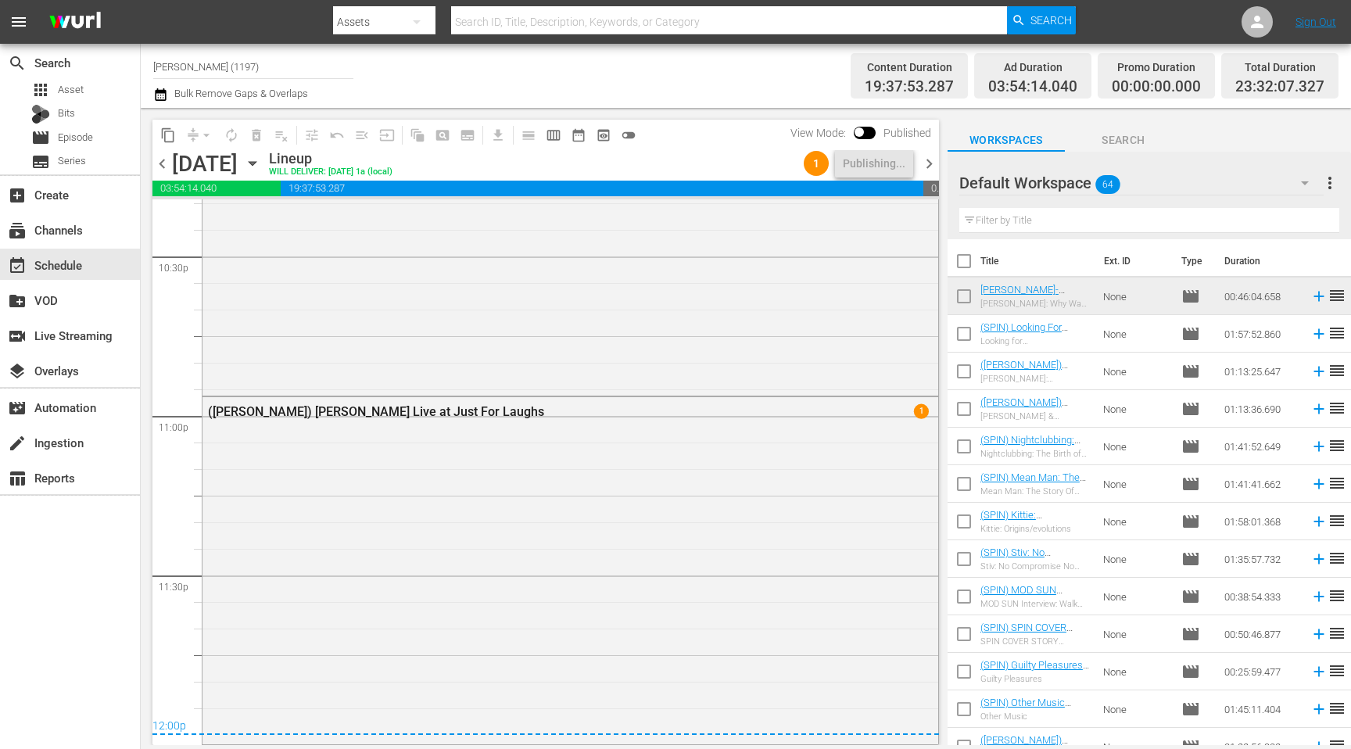
click at [929, 156] on span "chevron_right" at bounding box center [930, 164] width 20 height 20
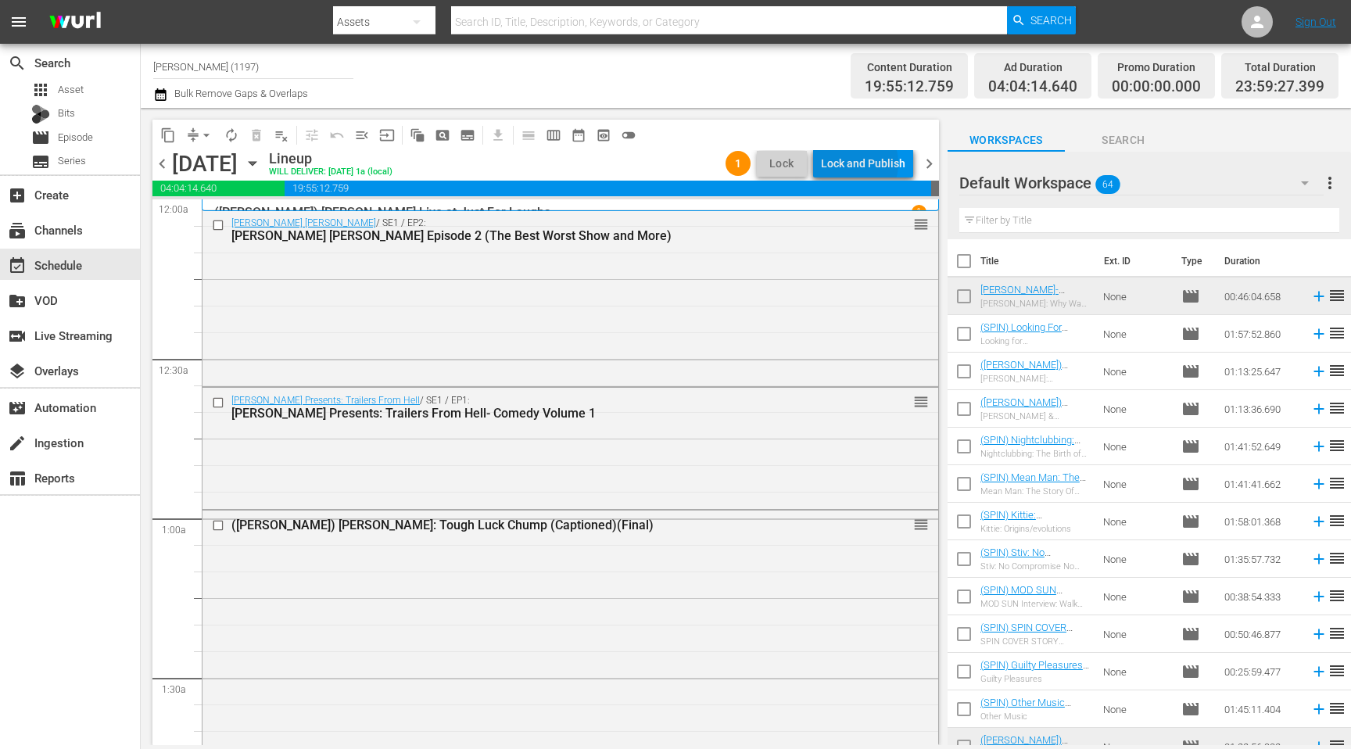
click at [854, 163] on div "Lock and Publish" at bounding box center [863, 163] width 84 height 28
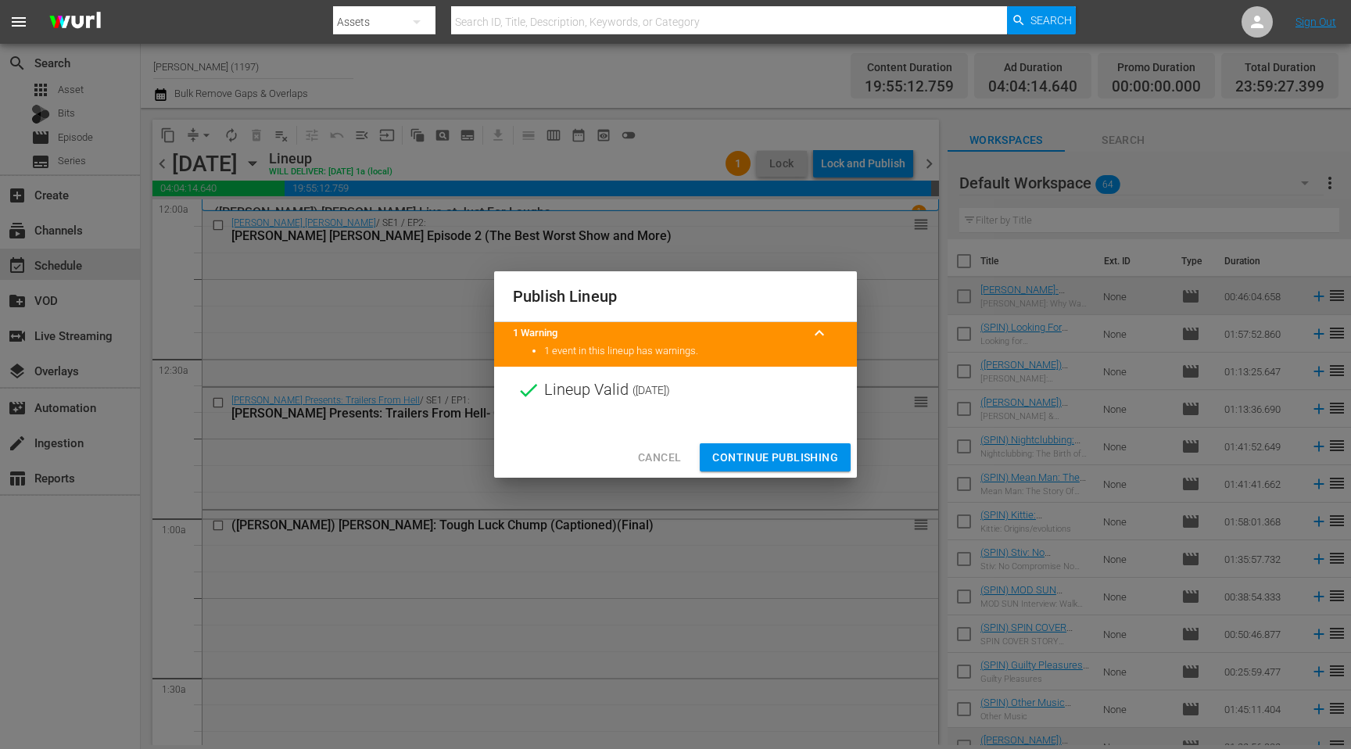
click at [770, 453] on span "Continue Publishing" at bounding box center [775, 458] width 126 height 20
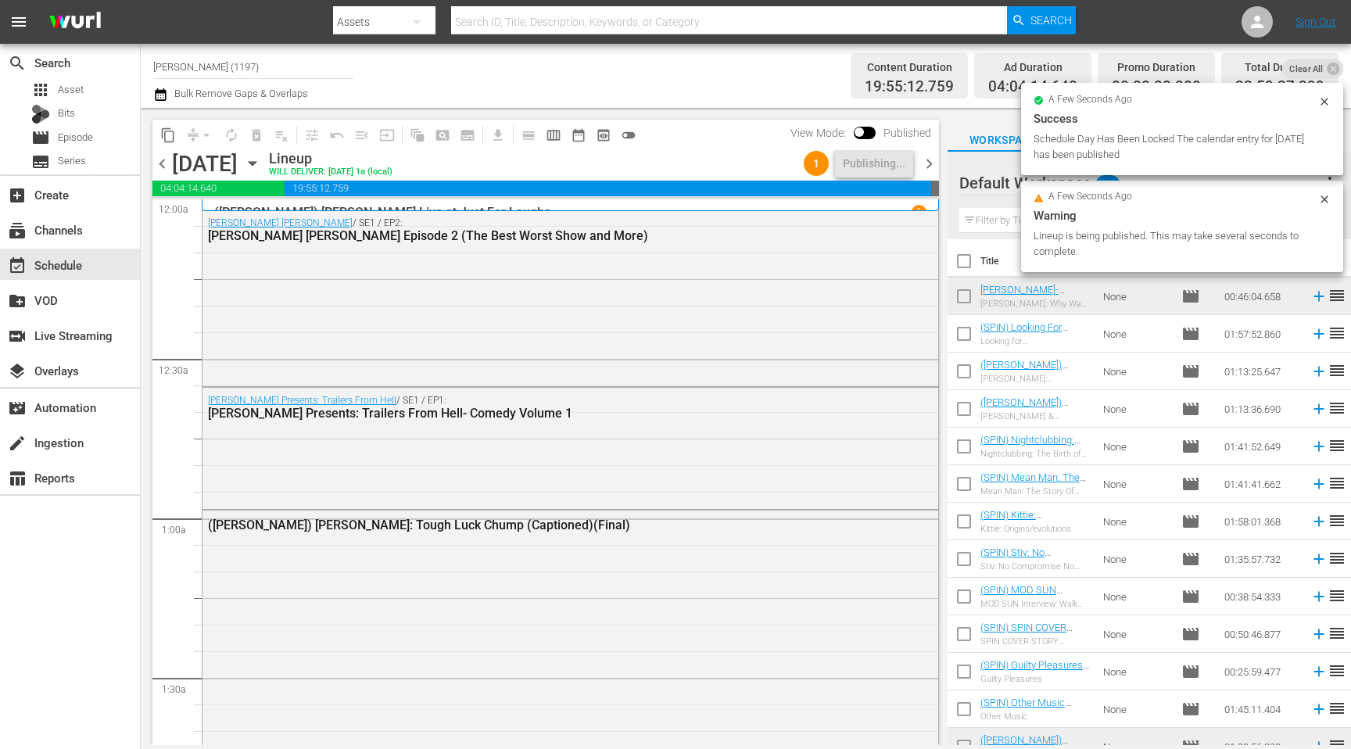
click at [931, 156] on span "chevron_right" at bounding box center [930, 164] width 20 height 20
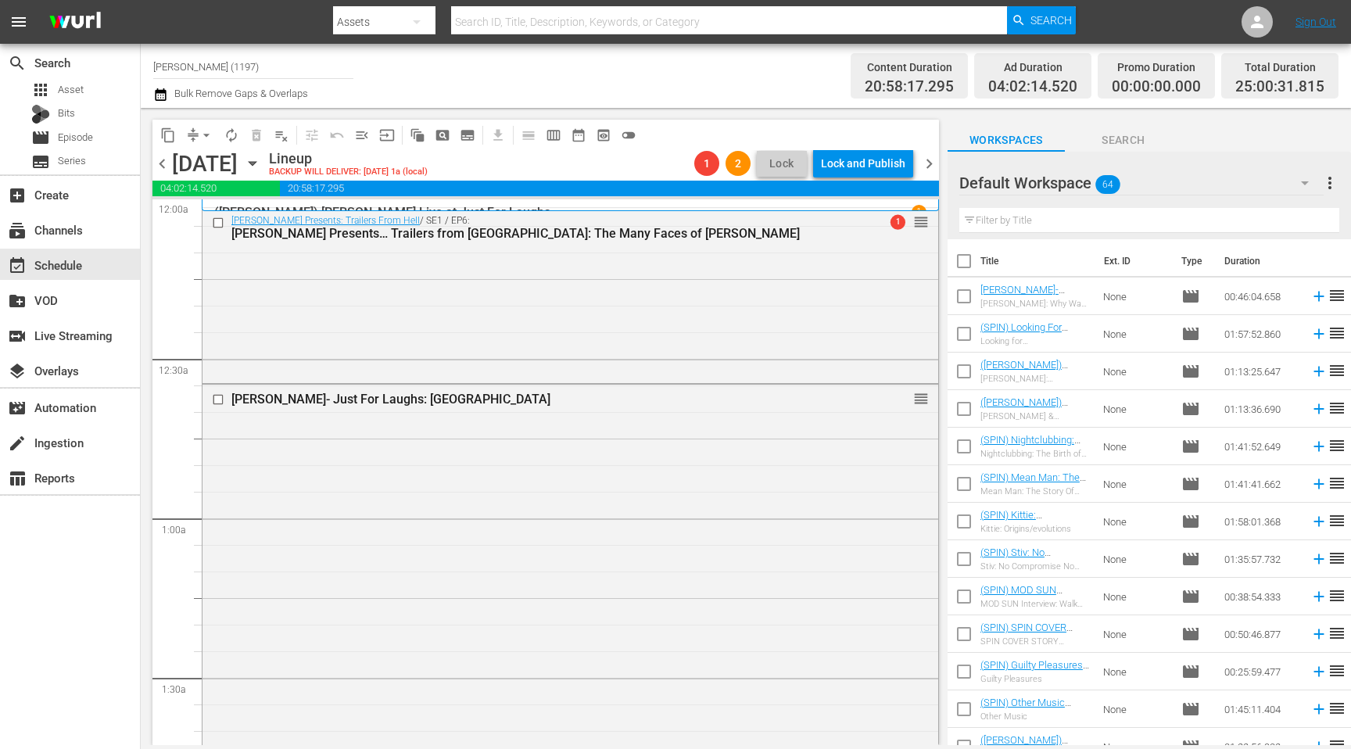
click at [161, 158] on span "chevron_left" at bounding box center [162, 164] width 20 height 20
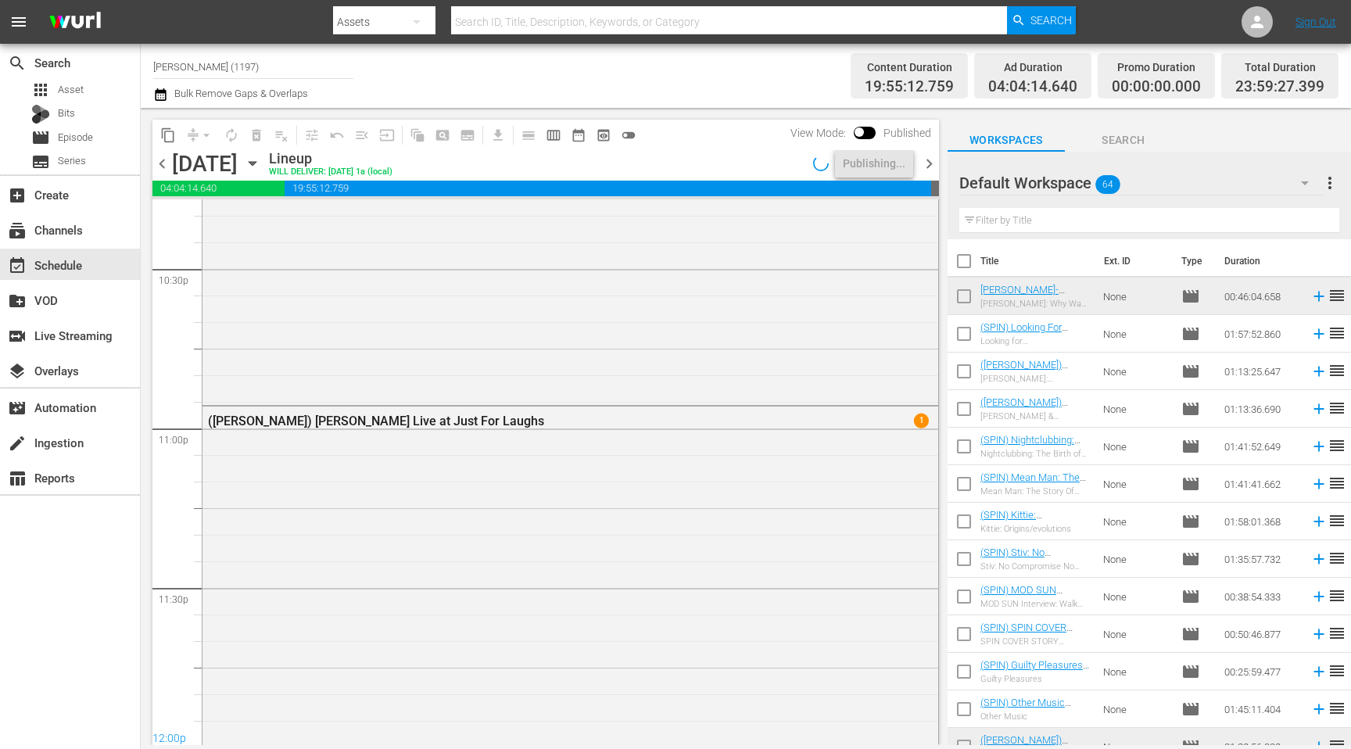
scroll to position [6604, 0]
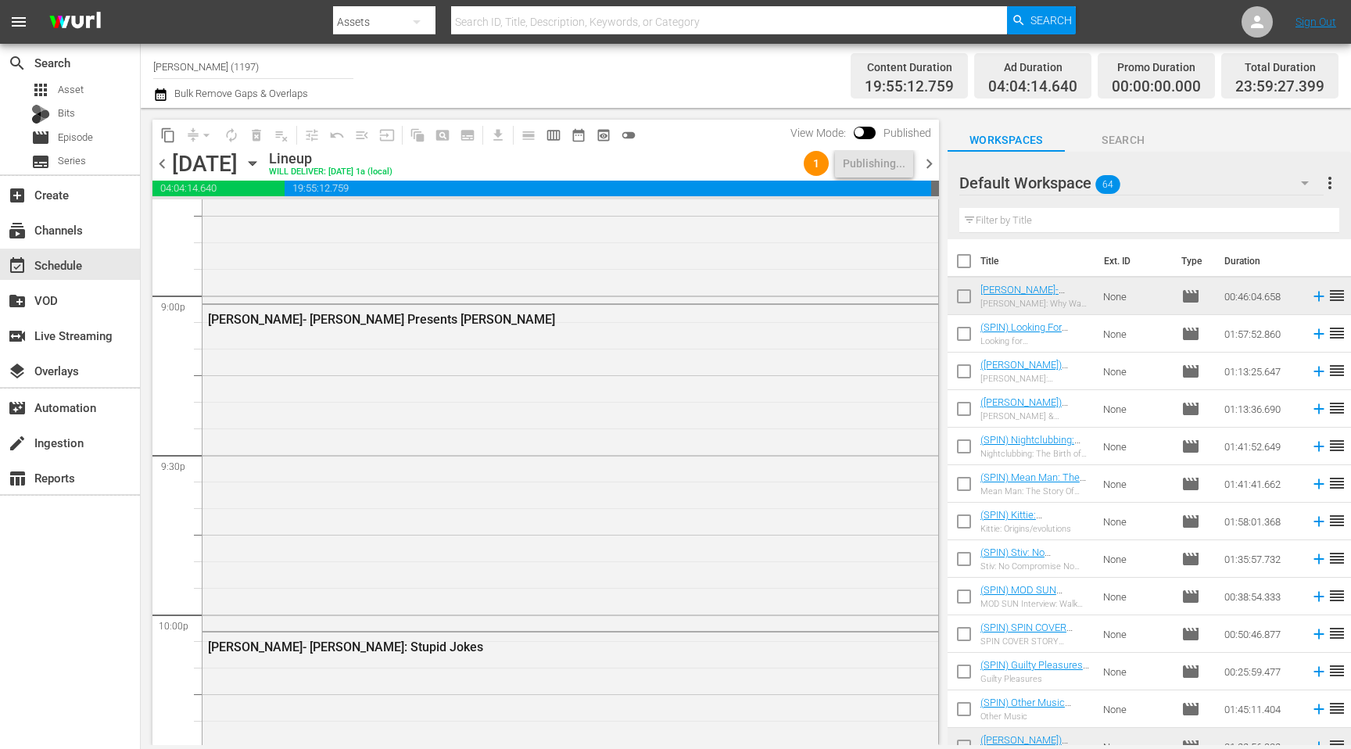
click at [940, 166] on div "content_copy compress arrow_drop_down autorenew_outlined delete_forever_outline…" at bounding box center [542, 426] width 802 height 637
click at [932, 166] on span "chevron_right" at bounding box center [930, 164] width 20 height 20
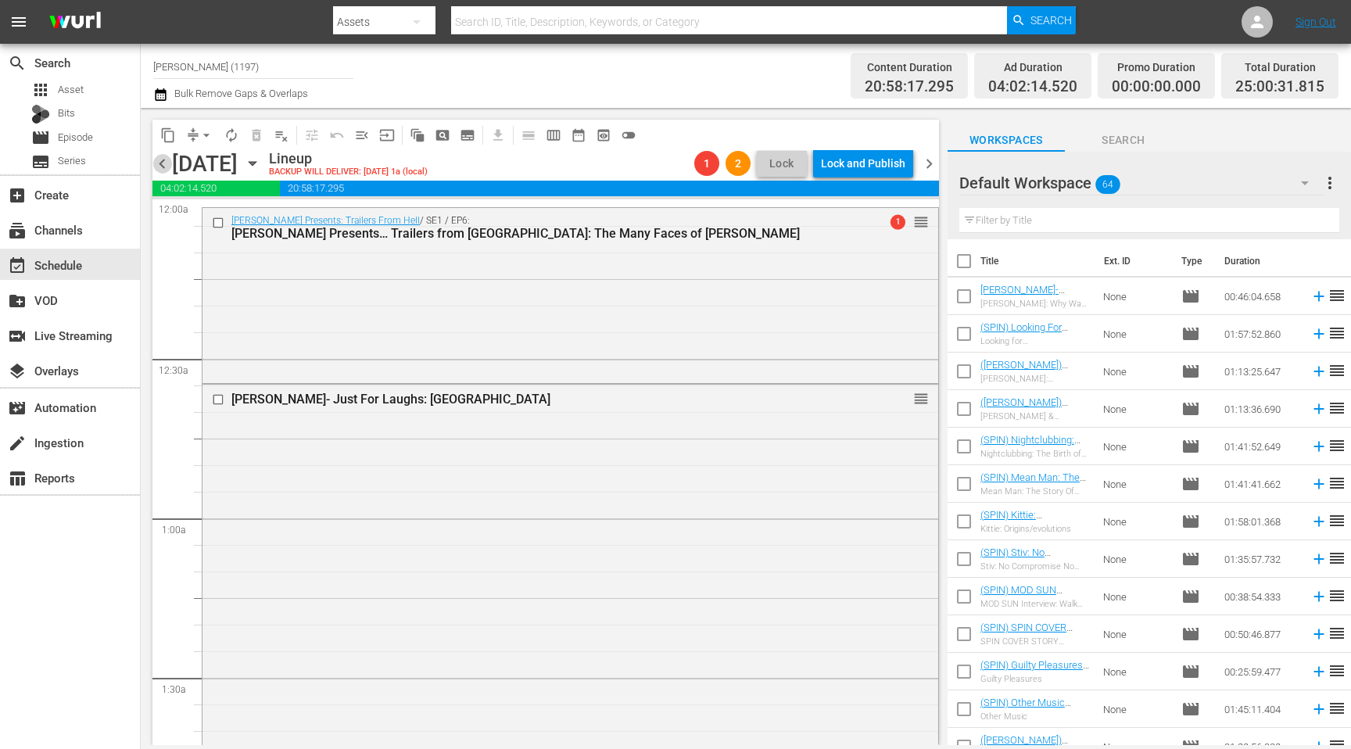
click at [152, 164] on span "chevron_left" at bounding box center [162, 164] width 20 height 20
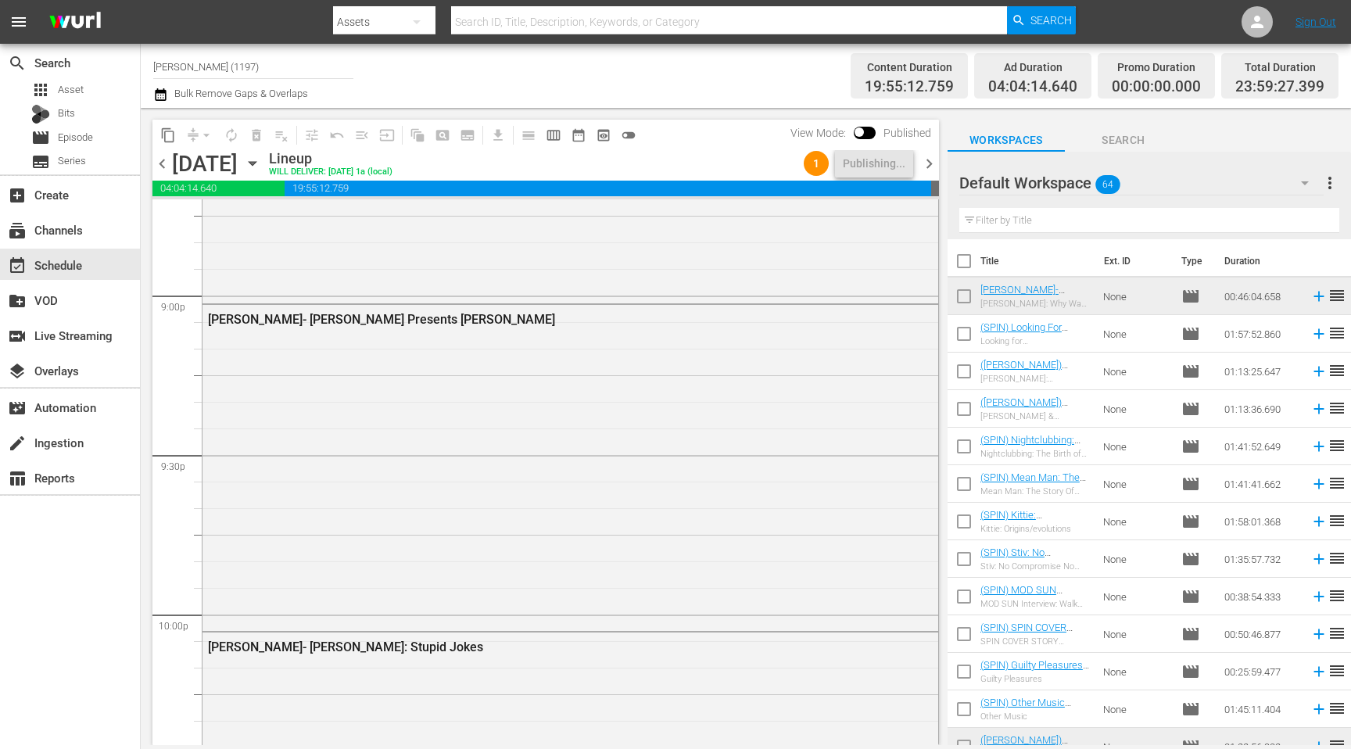
scroll to position [7119, 0]
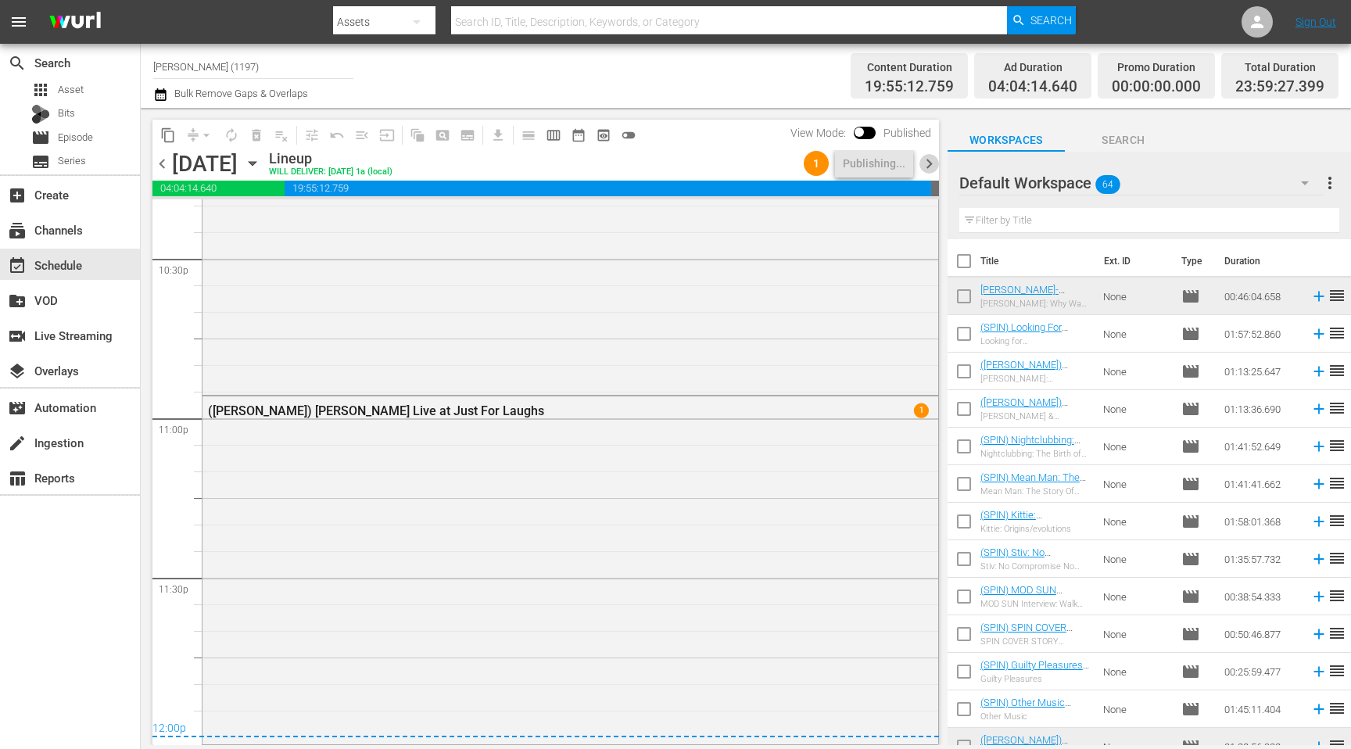
click at [923, 160] on span "chevron_right" at bounding box center [930, 164] width 20 height 20
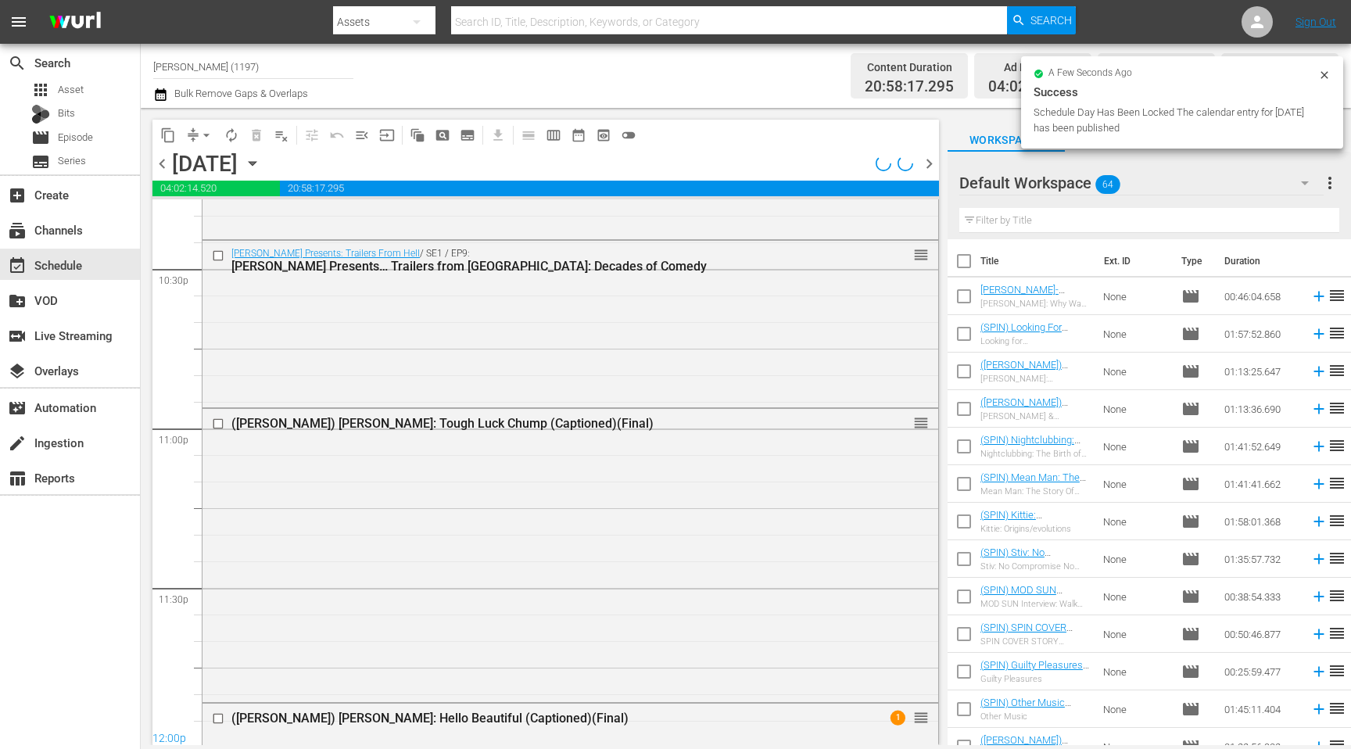
scroll to position [7119, 0]
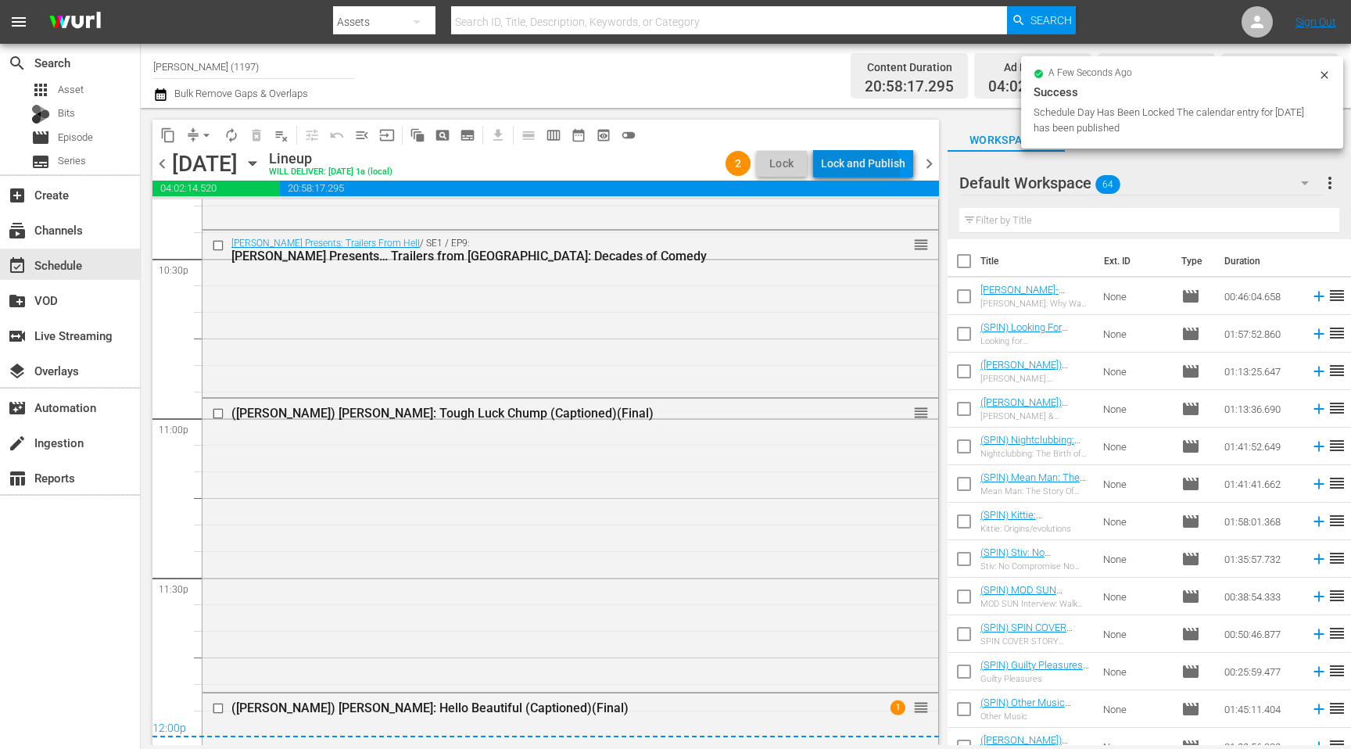
click at [840, 170] on div "Lock and Publish" at bounding box center [863, 163] width 84 height 28
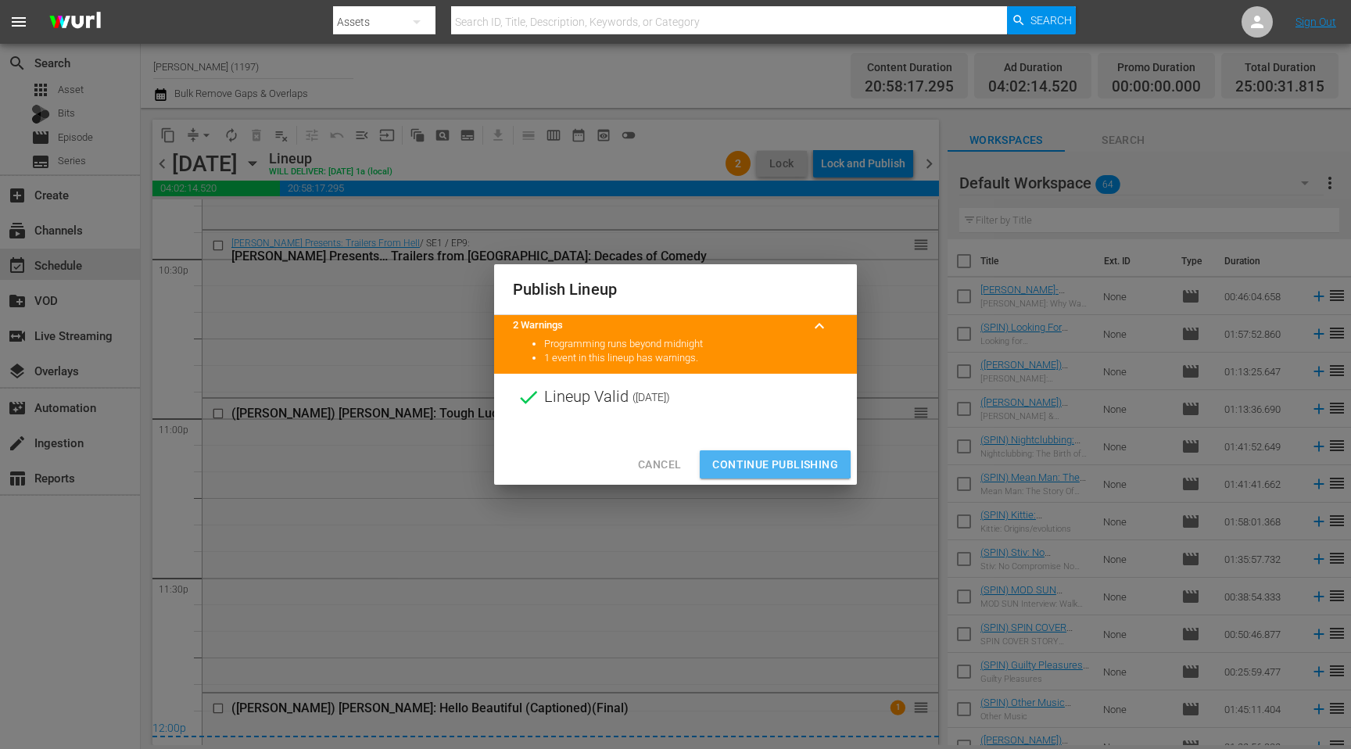
click at [731, 456] on span "Continue Publishing" at bounding box center [775, 465] width 126 height 20
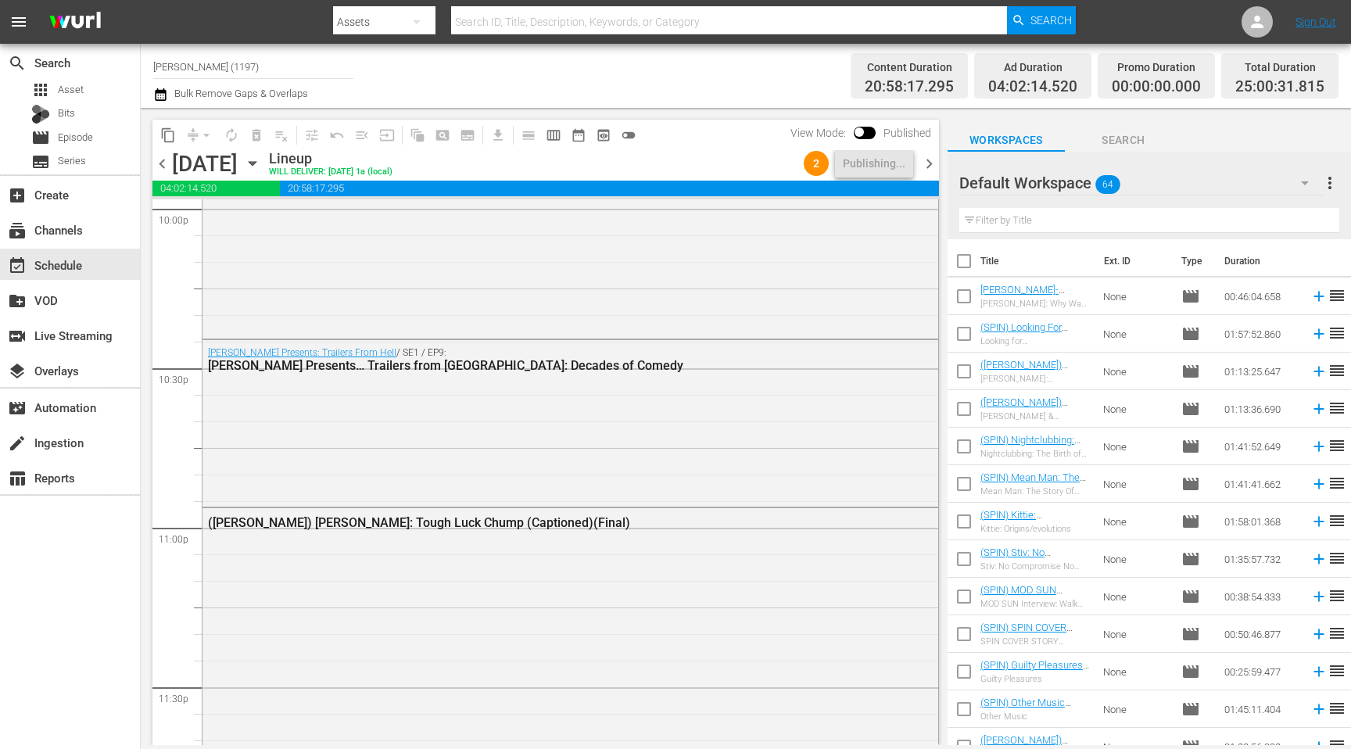
scroll to position [7440, 0]
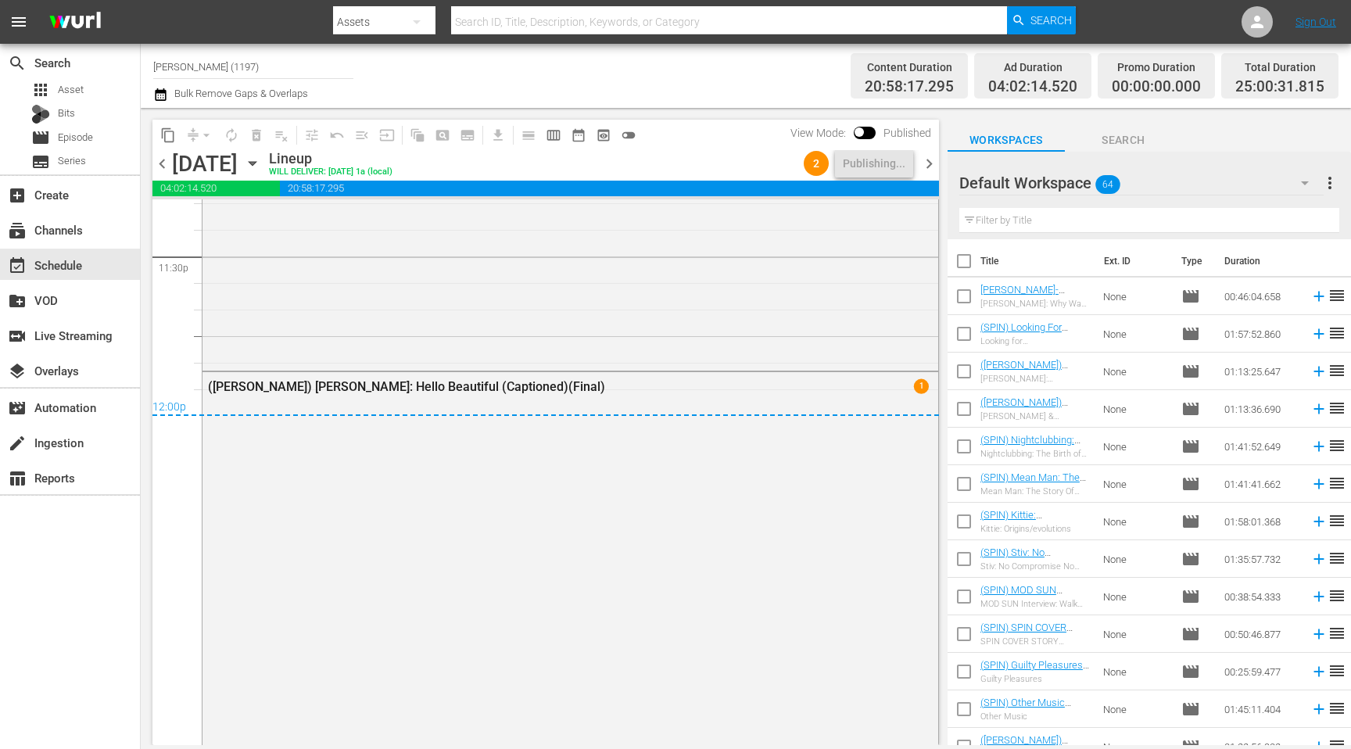
click at [924, 162] on span "chevron_right" at bounding box center [930, 164] width 20 height 20
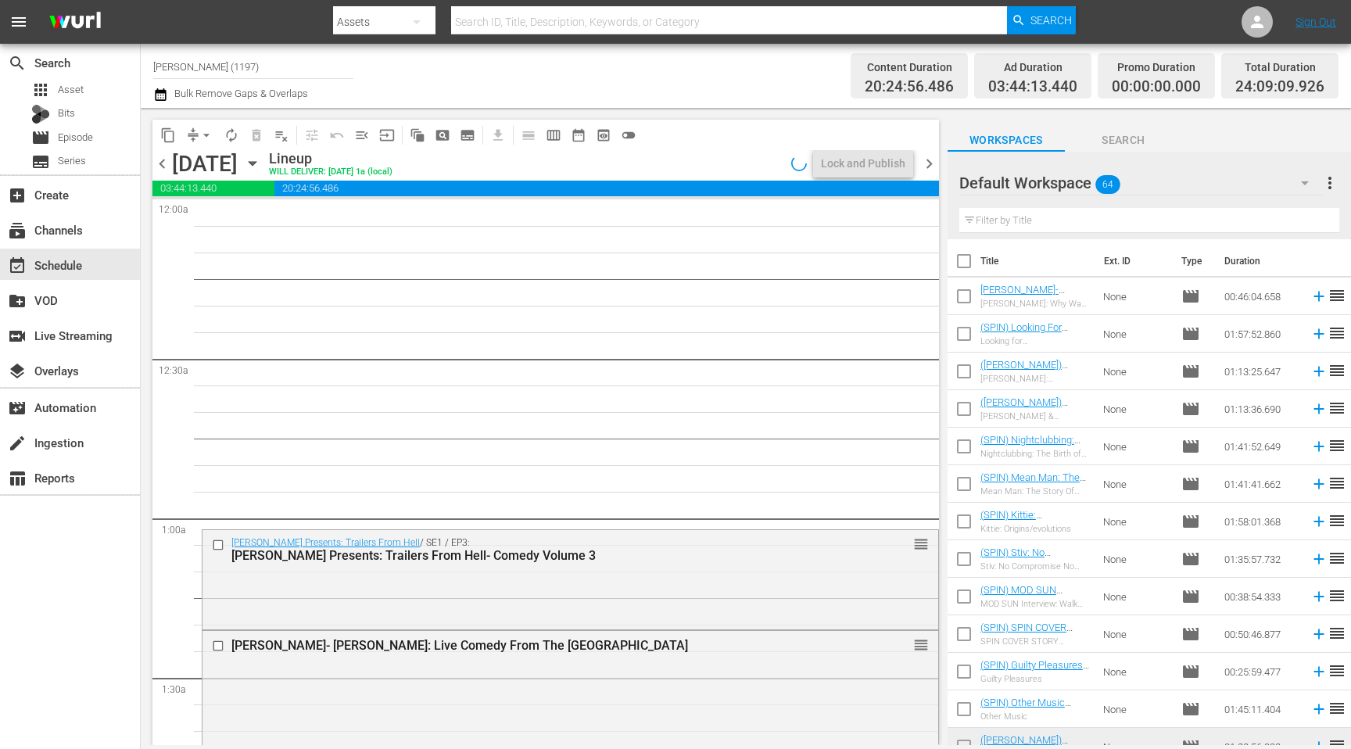
click at [161, 160] on span "chevron_left" at bounding box center [162, 164] width 20 height 20
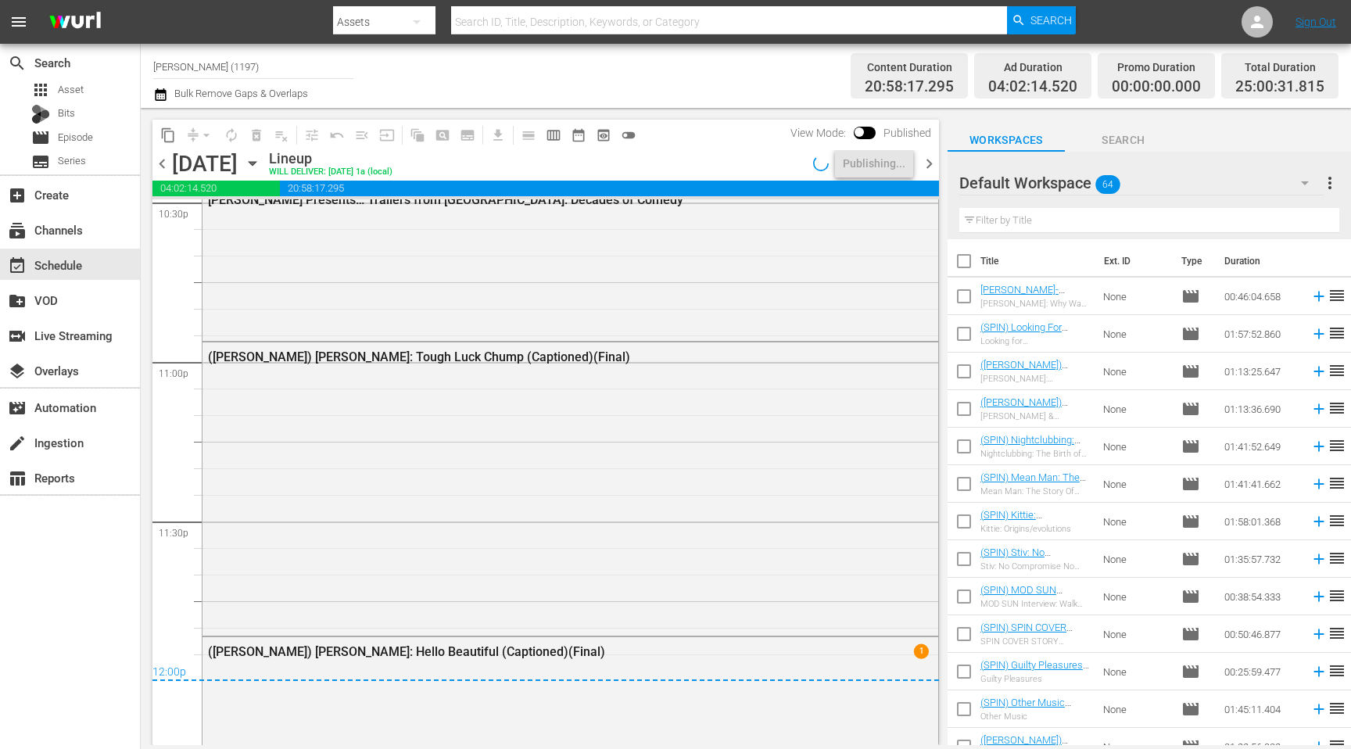
scroll to position [7440, 0]
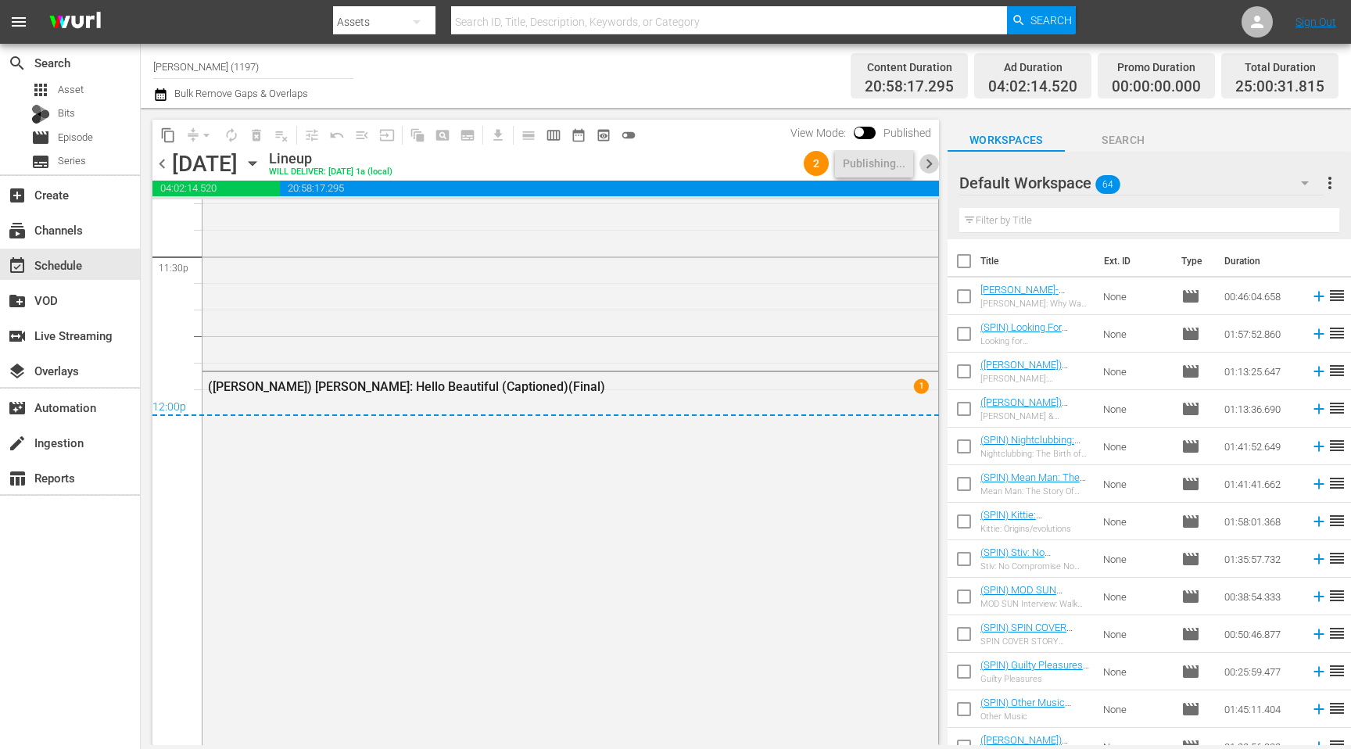
click at [929, 166] on span "chevron_right" at bounding box center [930, 164] width 20 height 20
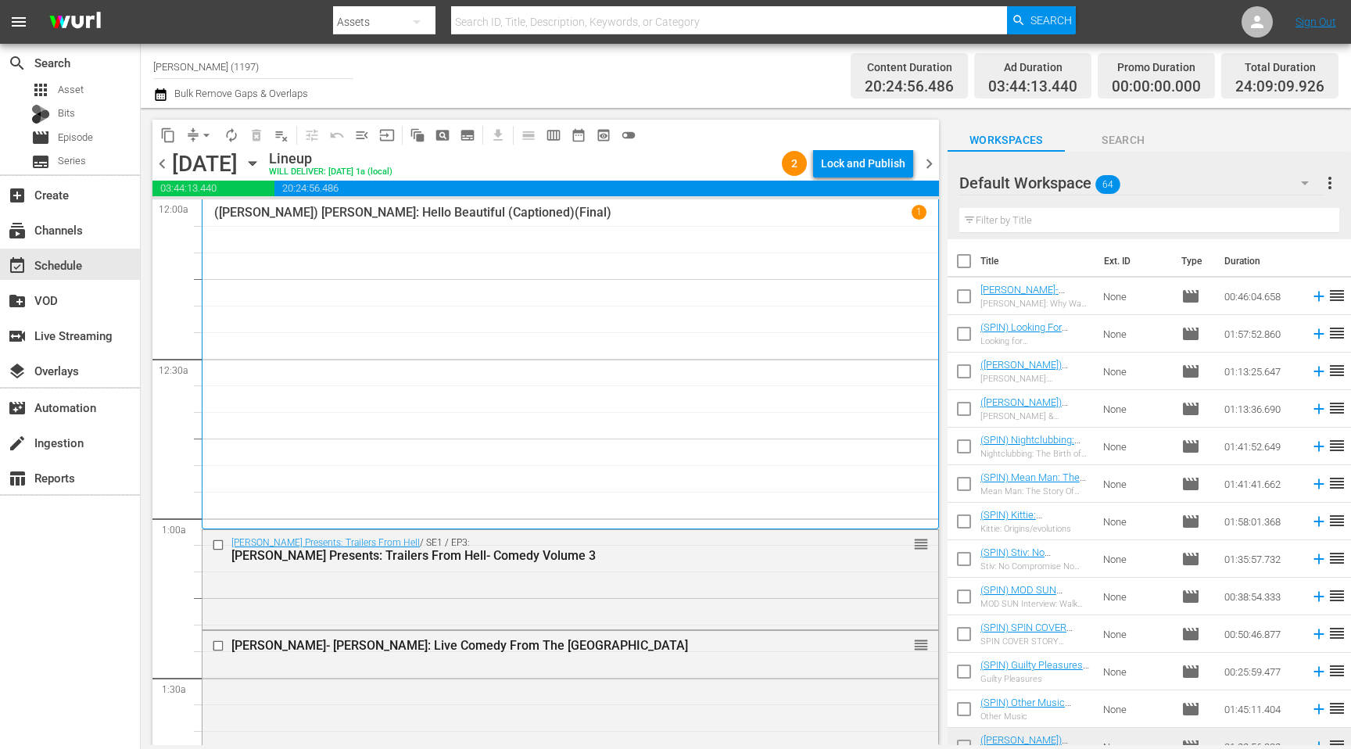
click at [839, 161] on div "Lock and Publish" at bounding box center [863, 163] width 84 height 28
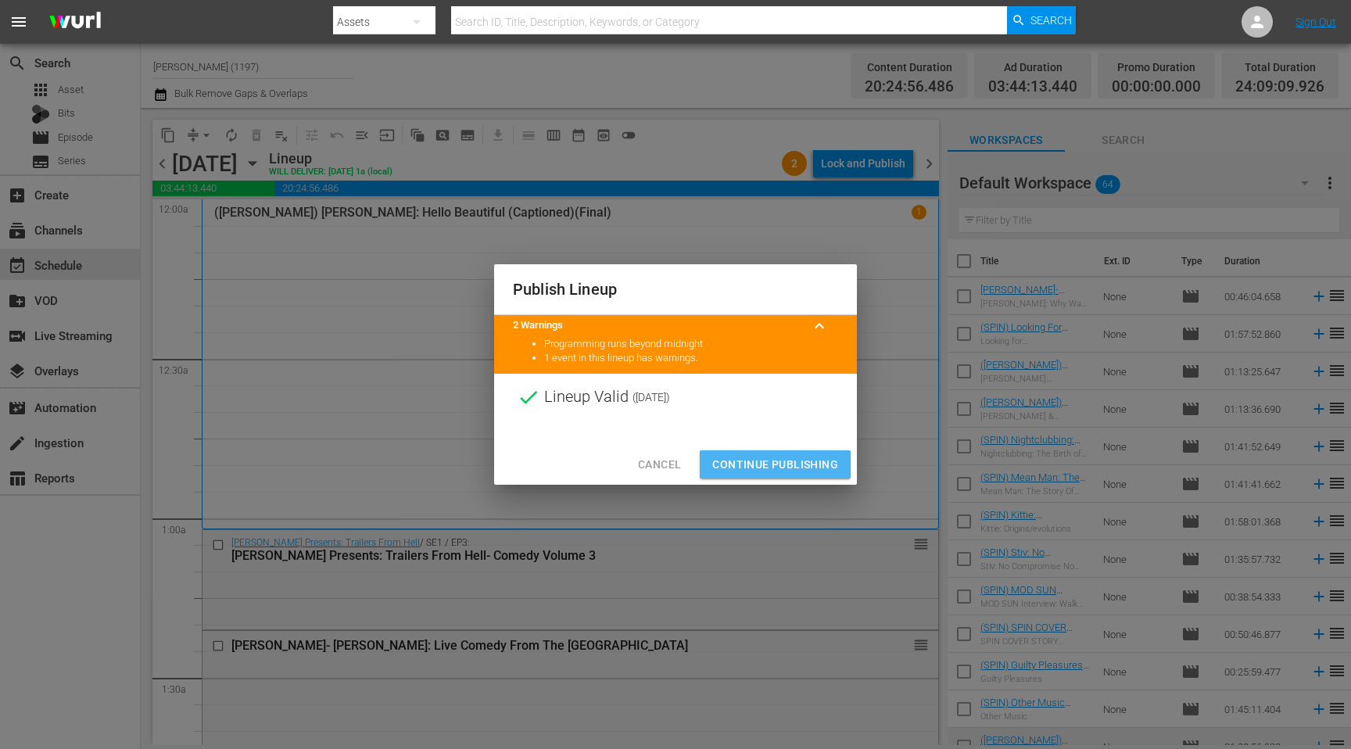
click at [739, 462] on span "Continue Publishing" at bounding box center [775, 465] width 126 height 20
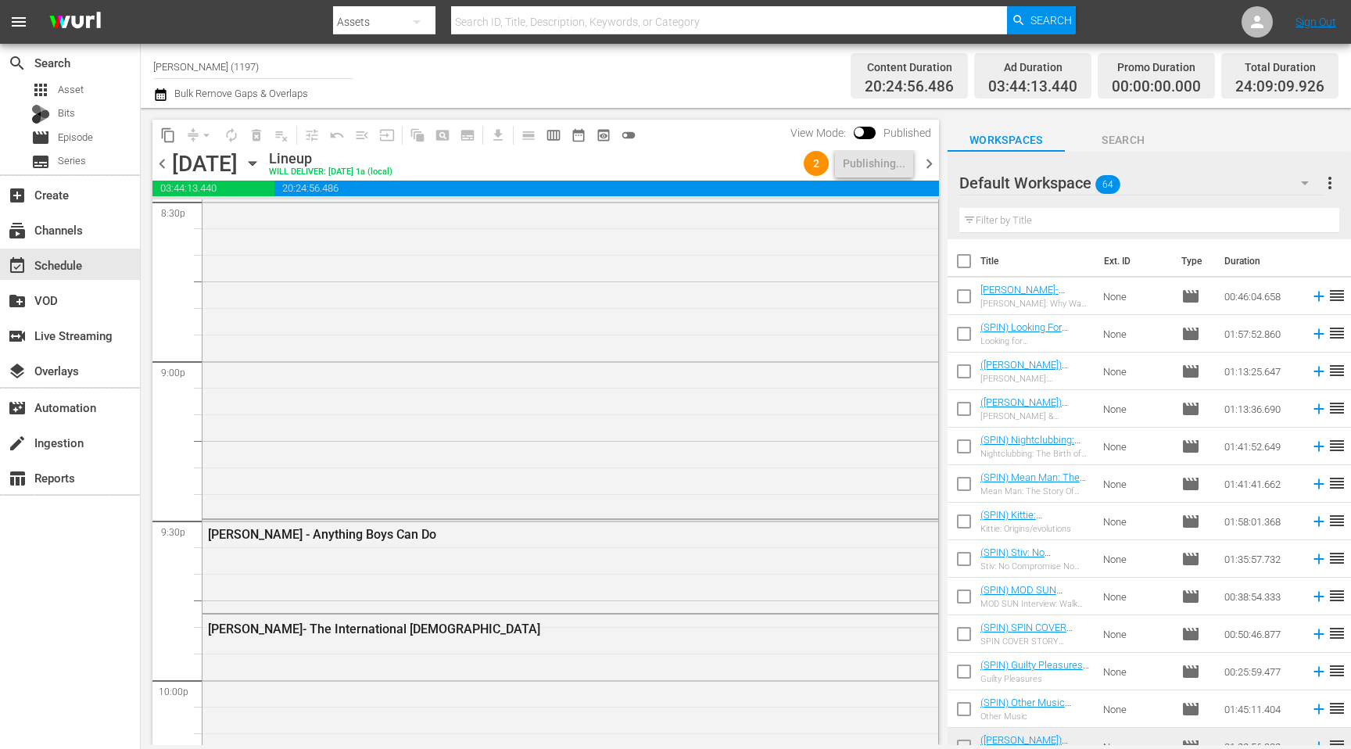
scroll to position [7489, 0]
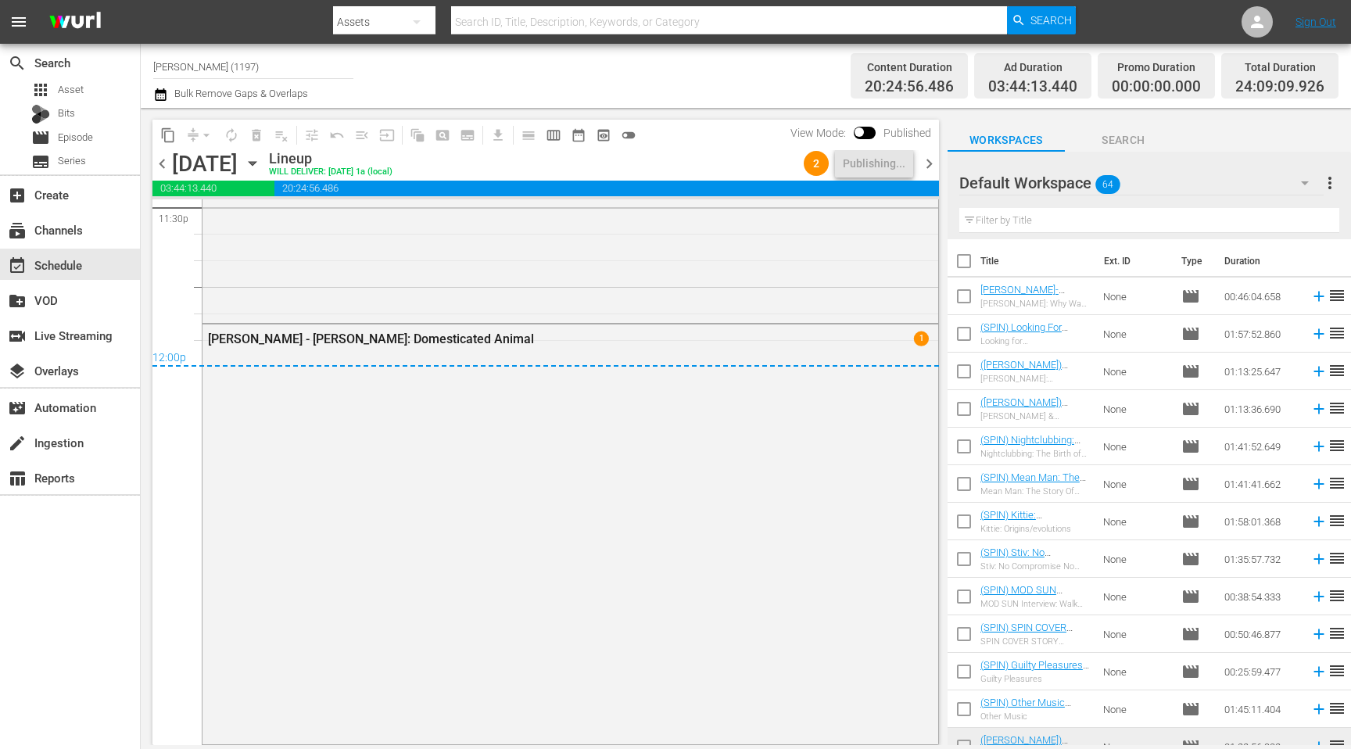
click at [931, 160] on span "chevron_right" at bounding box center [930, 164] width 20 height 20
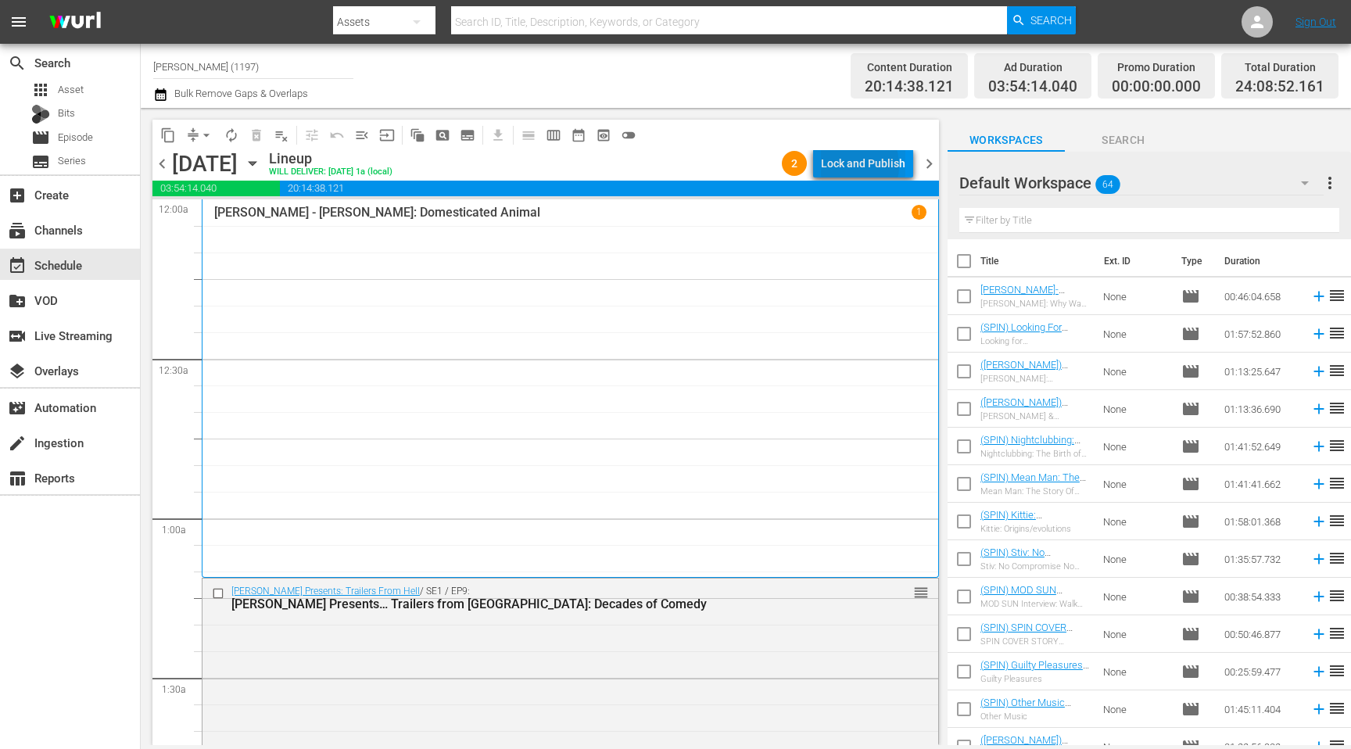
click at [852, 166] on div "Lock and Publish" at bounding box center [863, 163] width 84 height 28
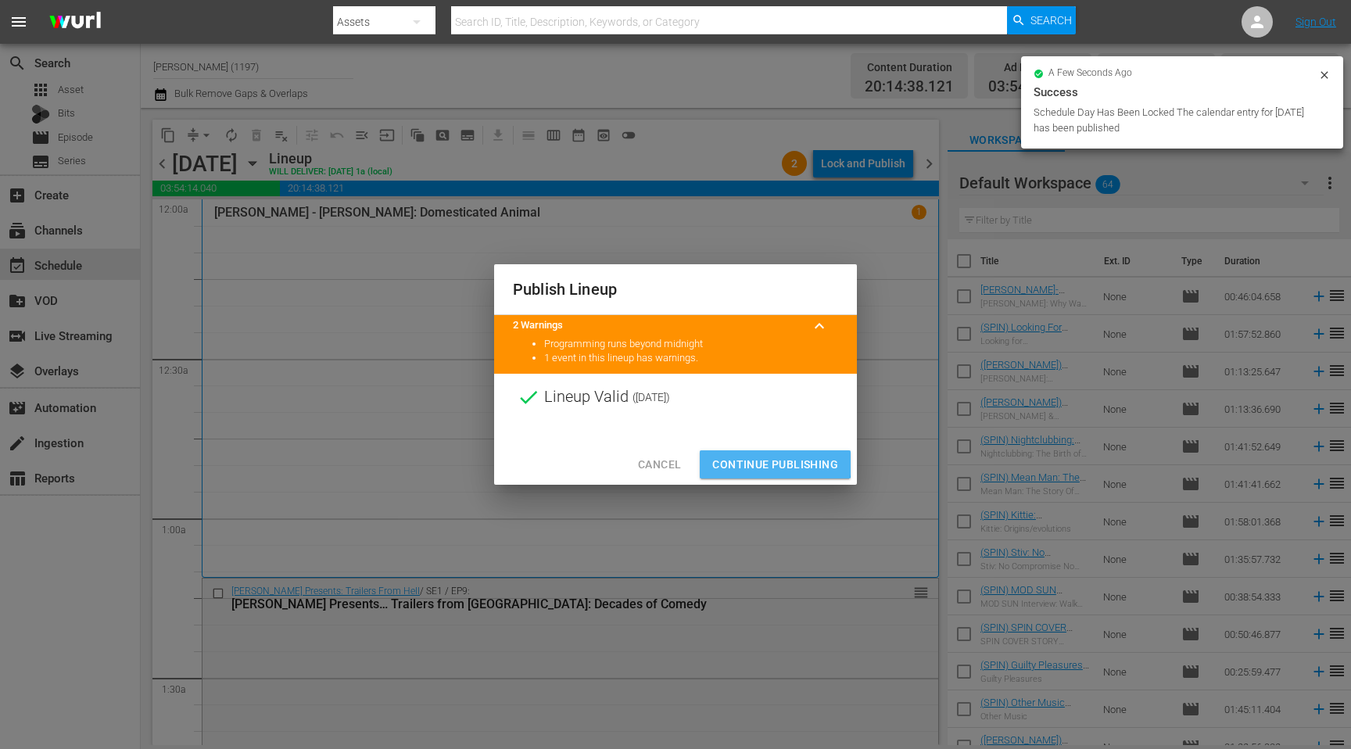
click at [745, 461] on span "Continue Publishing" at bounding box center [775, 465] width 126 height 20
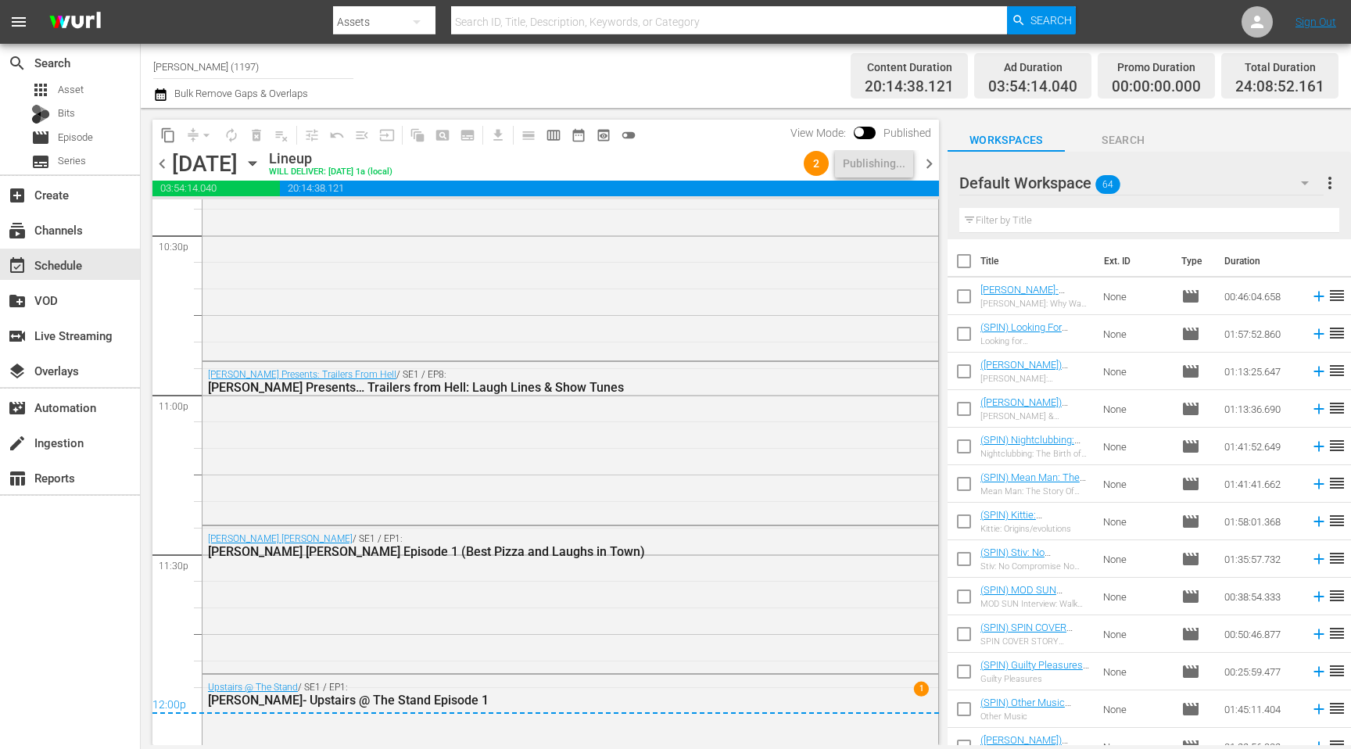
scroll to position [7536, 0]
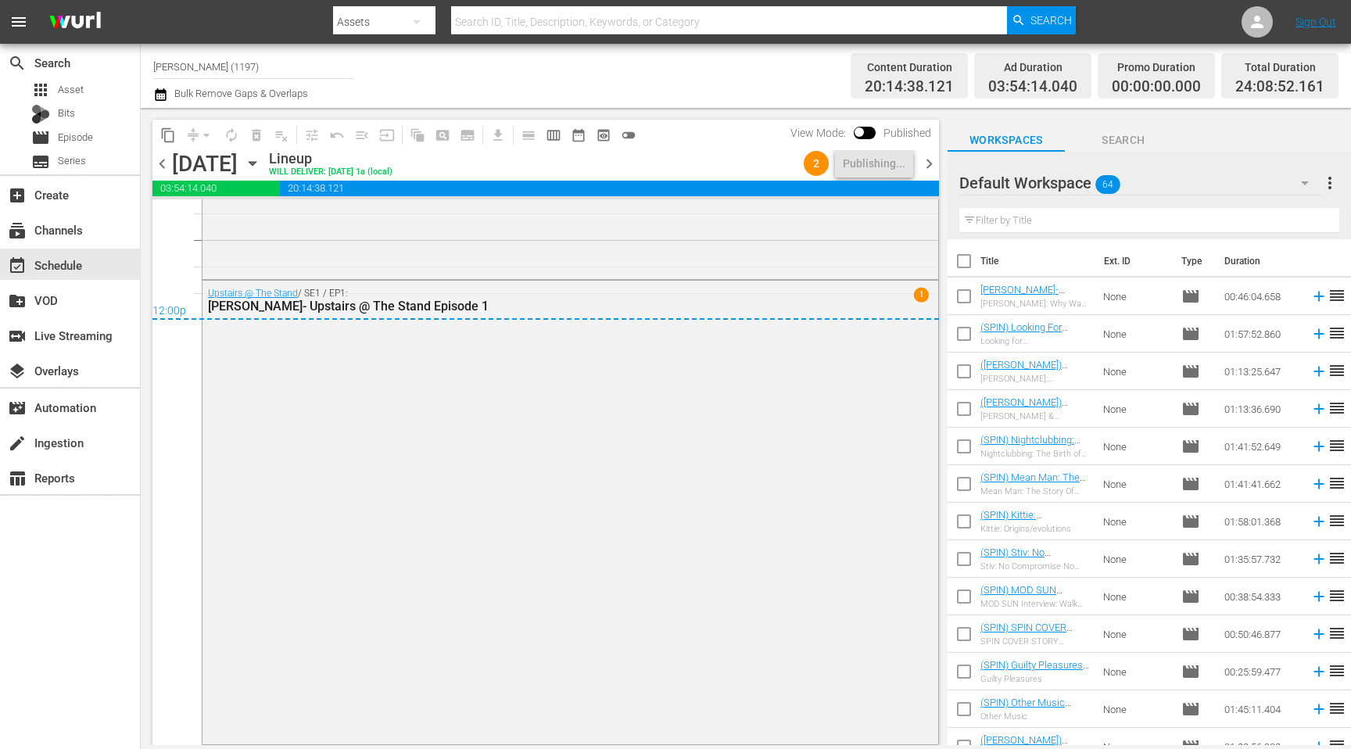
click at [929, 159] on span "chevron_right" at bounding box center [930, 164] width 20 height 20
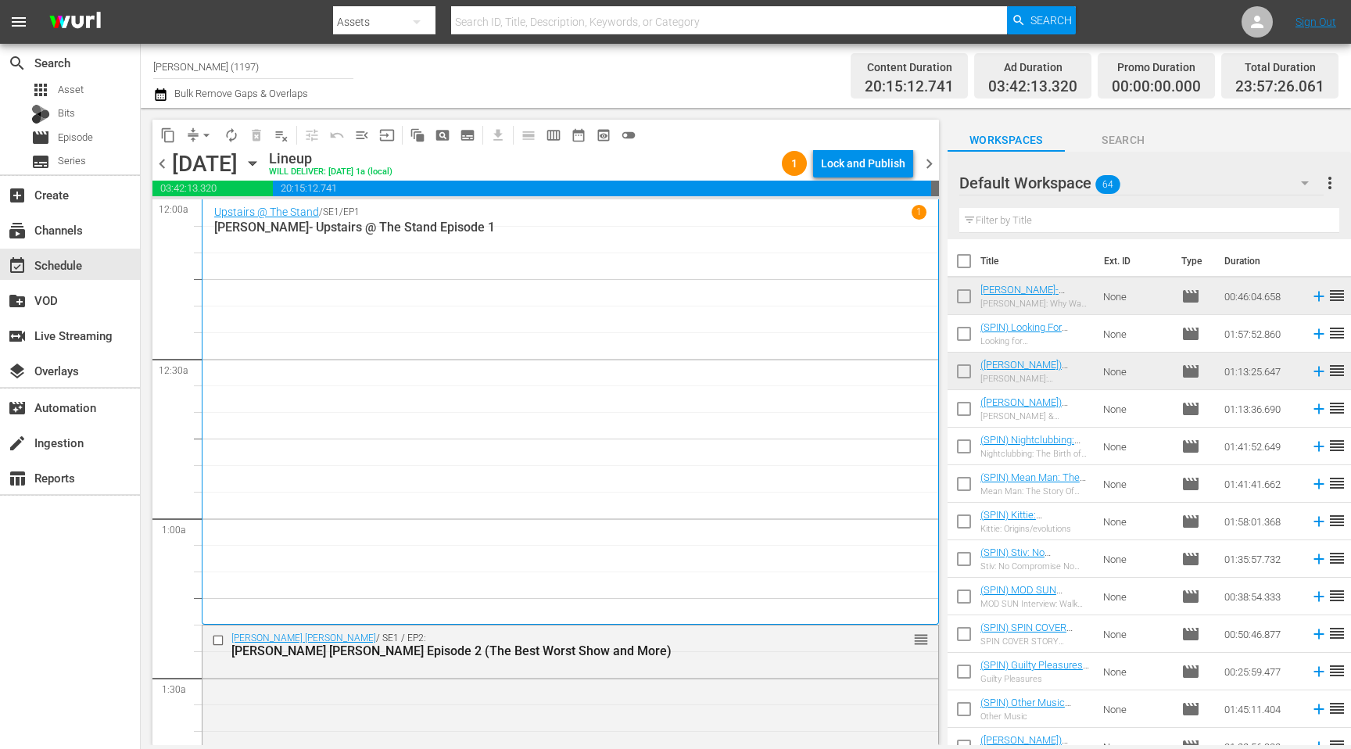
click at [884, 163] on div "Lock and Publish" at bounding box center [863, 163] width 84 height 28
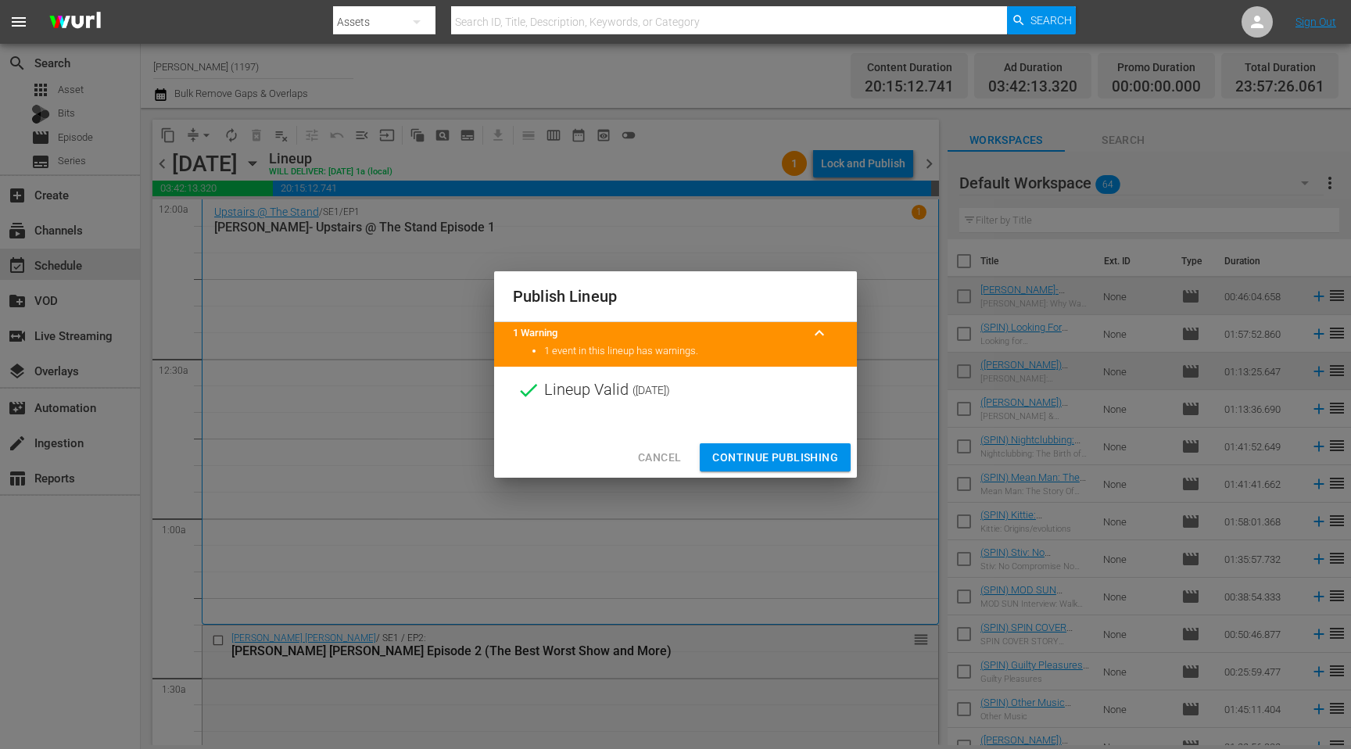
click at [769, 455] on span "Continue Publishing" at bounding box center [775, 458] width 126 height 20
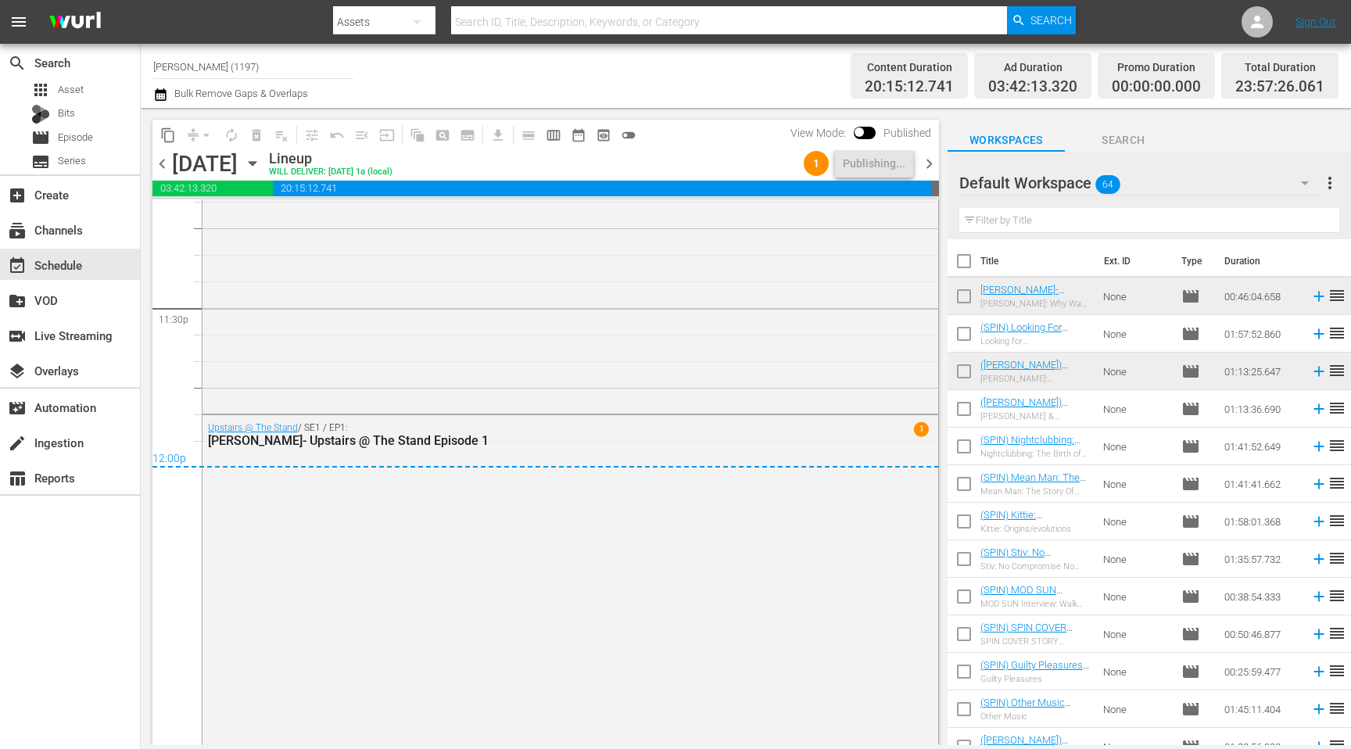
scroll to position [7522, 0]
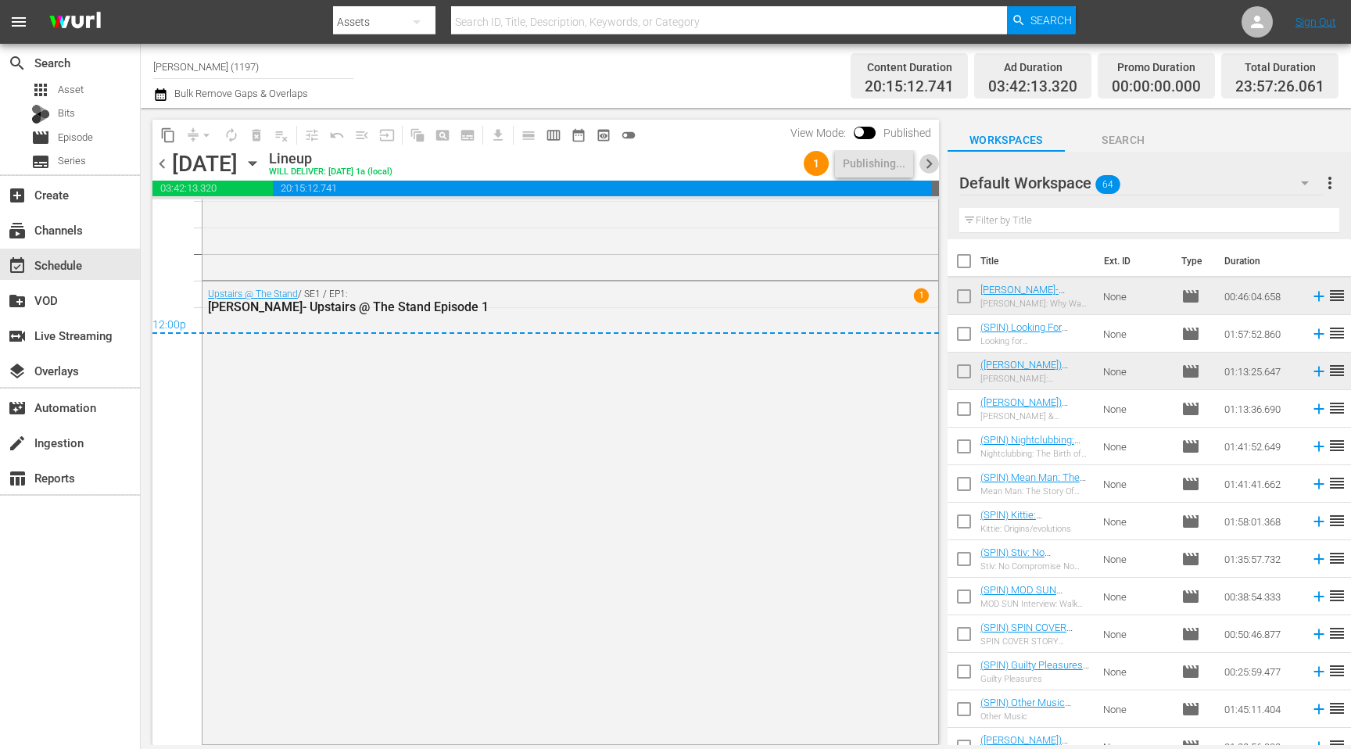
click at [929, 168] on span "chevron_right" at bounding box center [930, 164] width 20 height 20
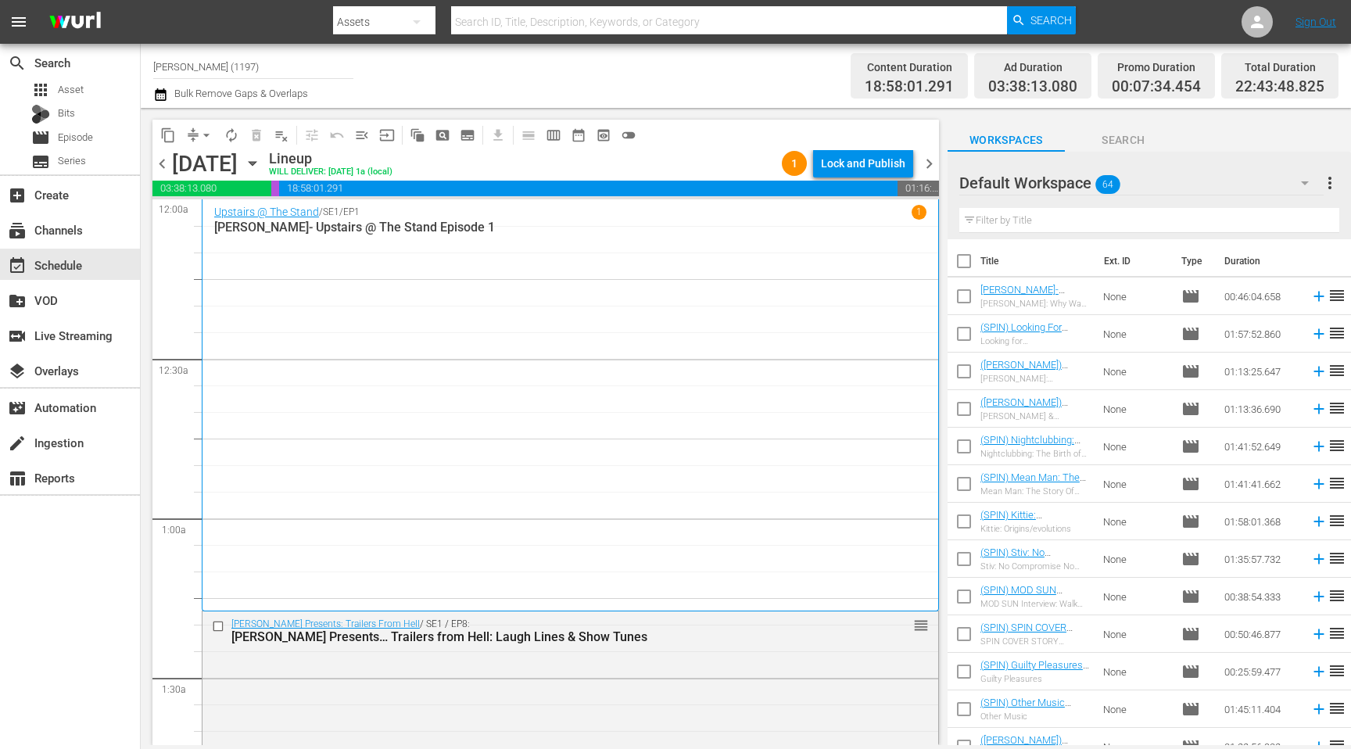
click at [890, 178] on div "chevron_left Friday, October 17th October 17th Lineup WILL DELIVER: 10/16 @ 1a …" at bounding box center [545, 165] width 787 height 30
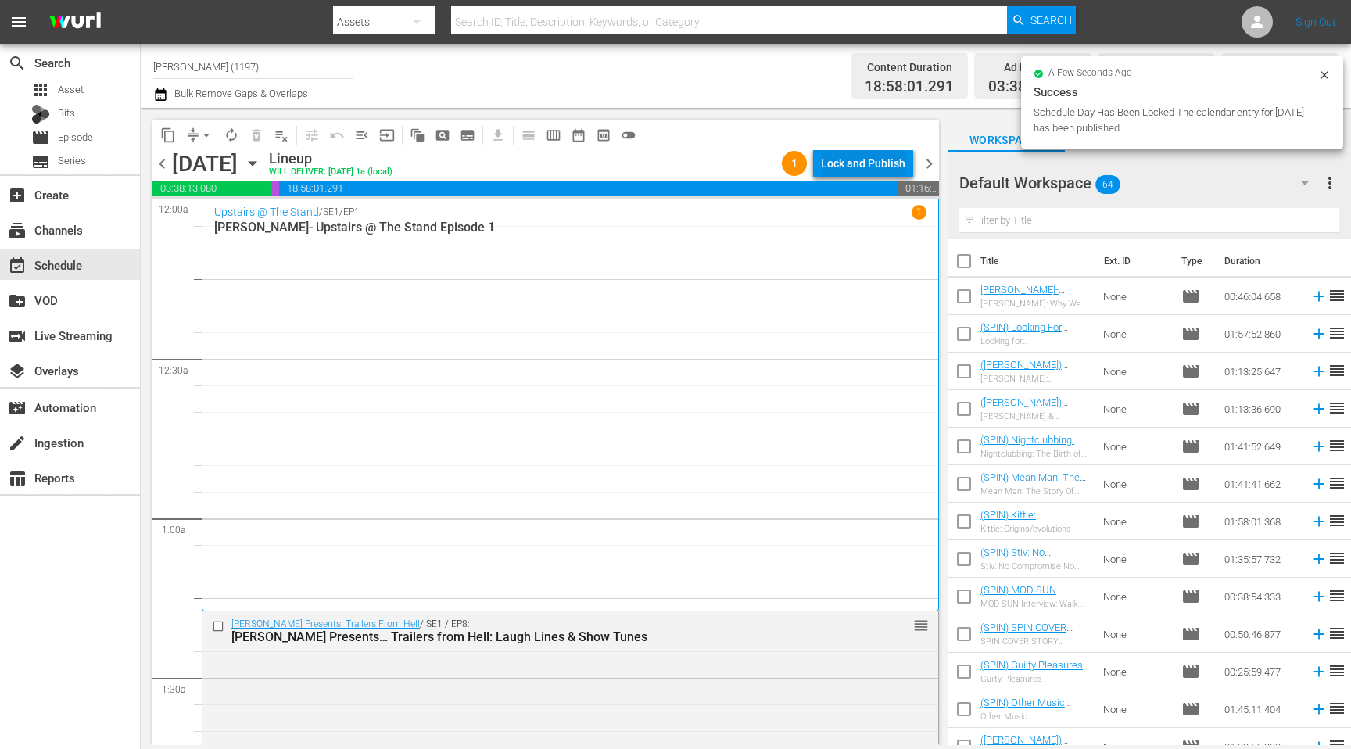
click at [890, 160] on div "Lock and Publish" at bounding box center [863, 163] width 84 height 28
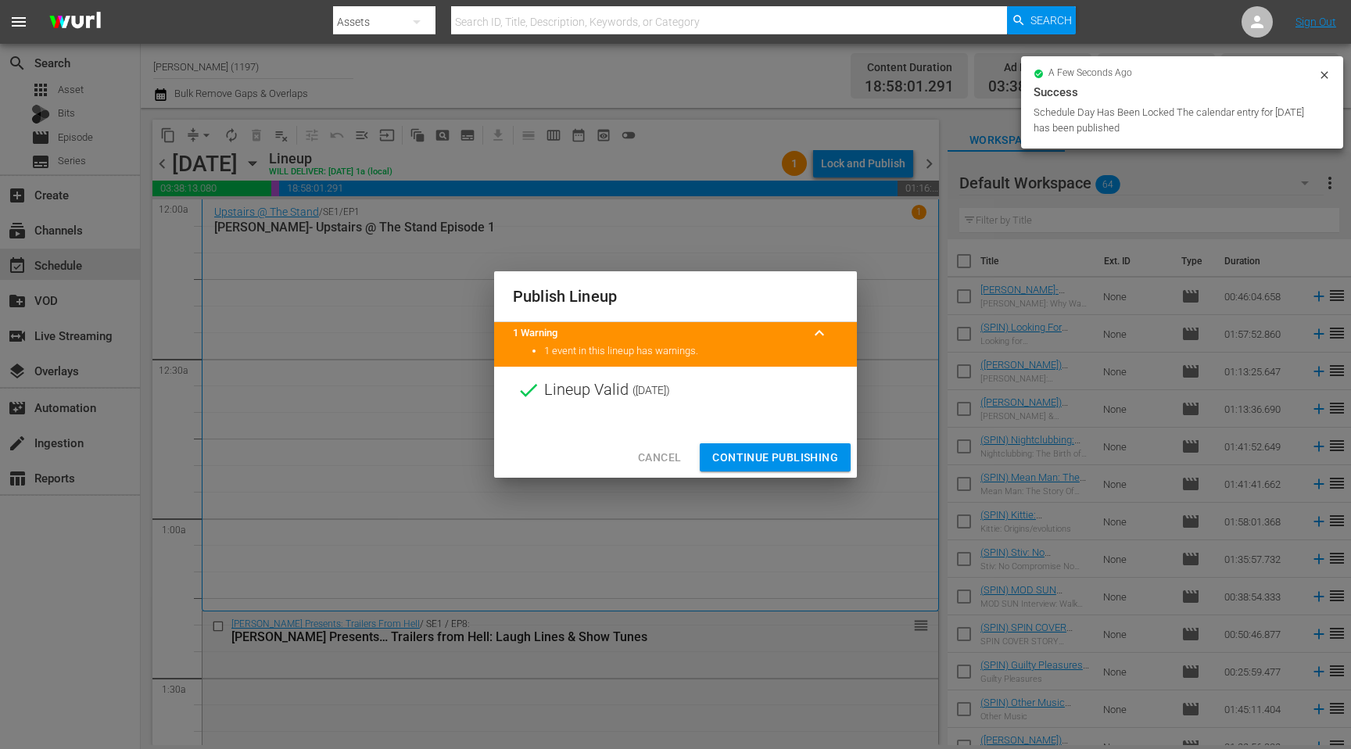
click at [776, 454] on span "Continue Publishing" at bounding box center [775, 458] width 126 height 20
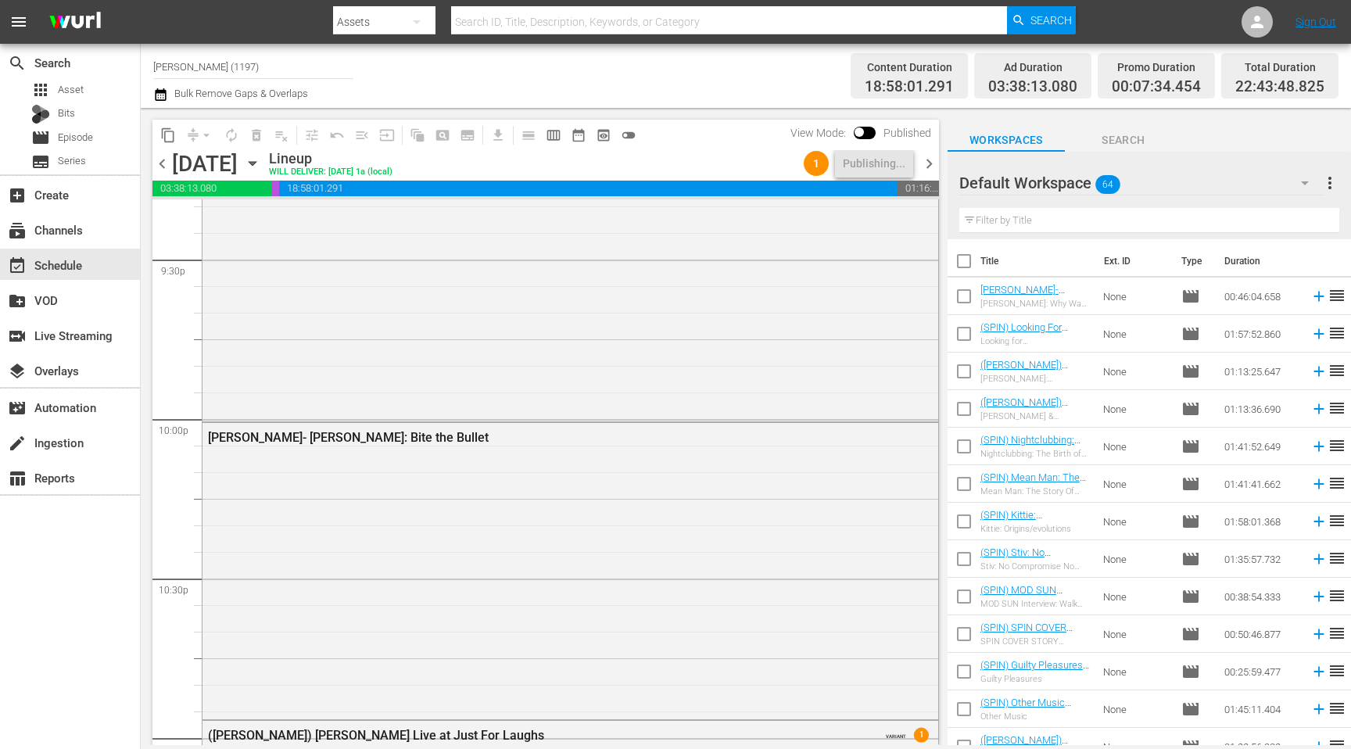
scroll to position [7117, 0]
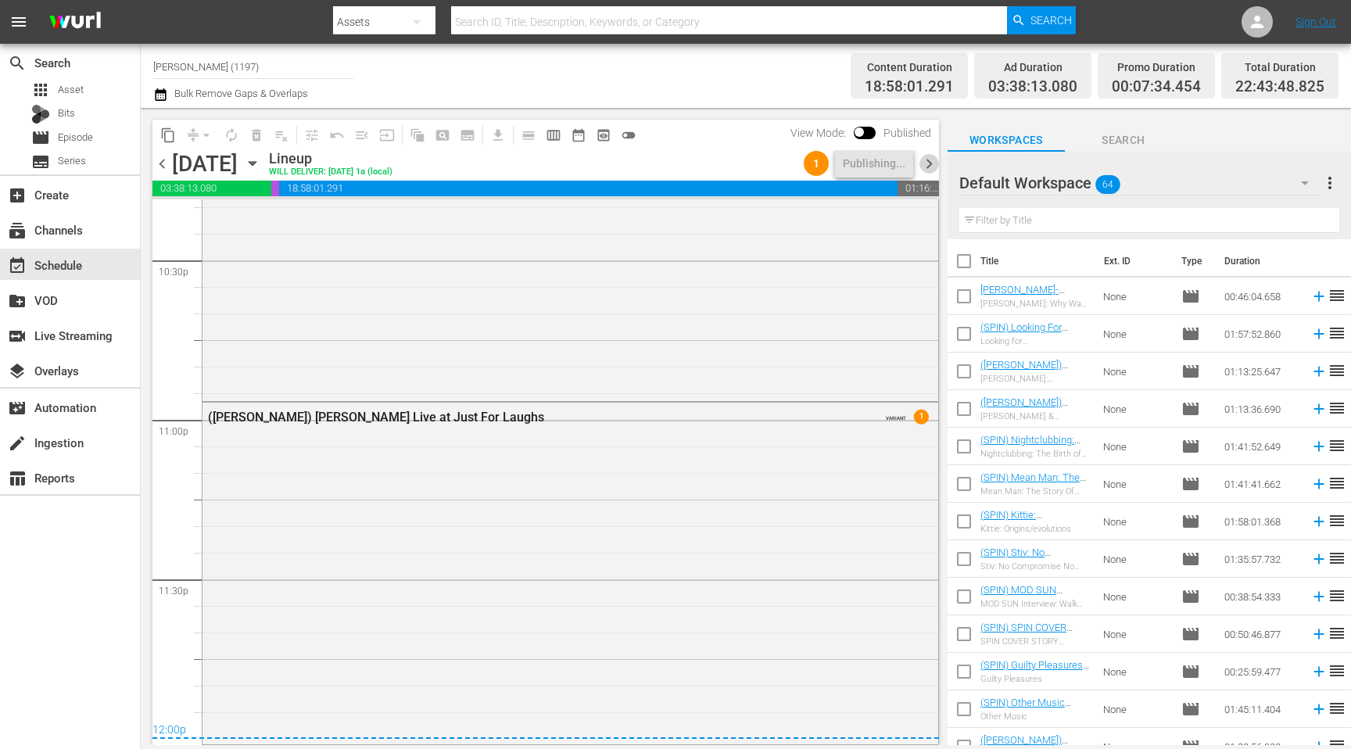
click at [922, 160] on span "chevron_right" at bounding box center [930, 164] width 20 height 20
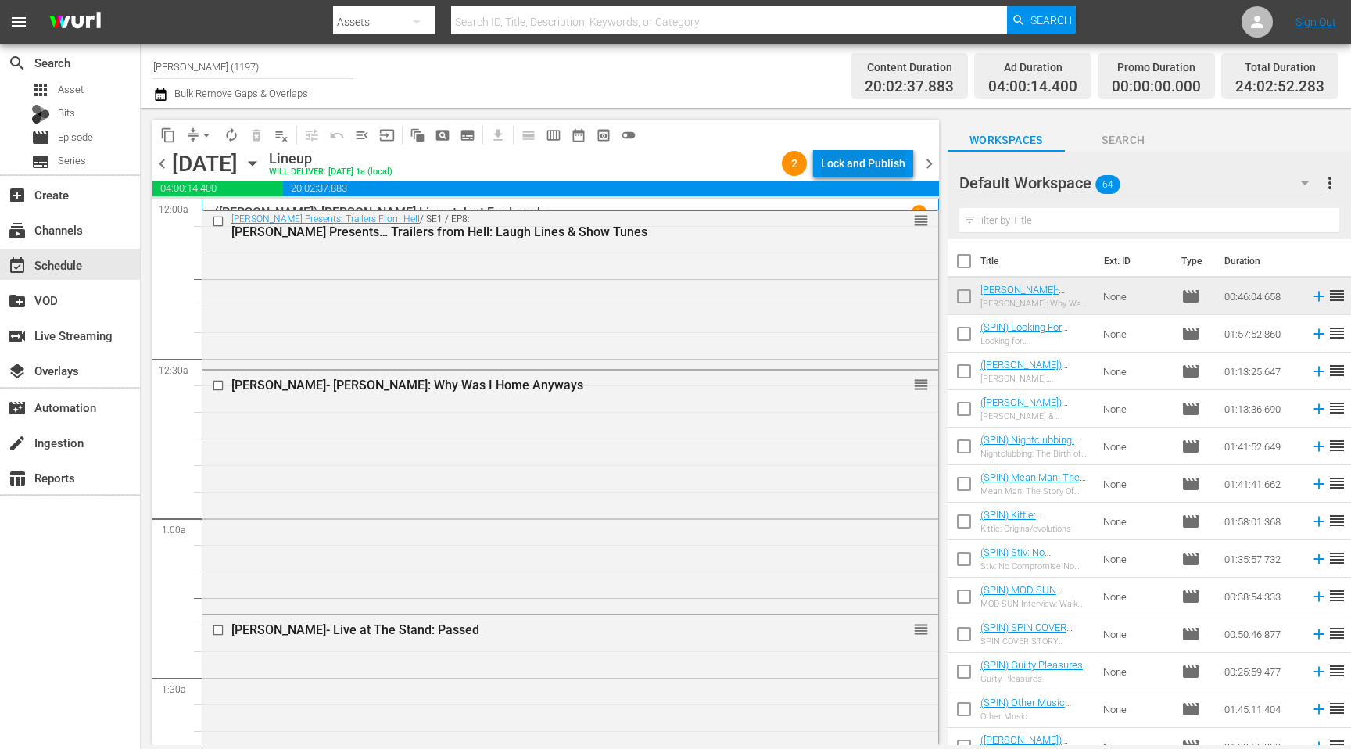
click at [854, 160] on div "Lock and Publish" at bounding box center [863, 163] width 84 height 28
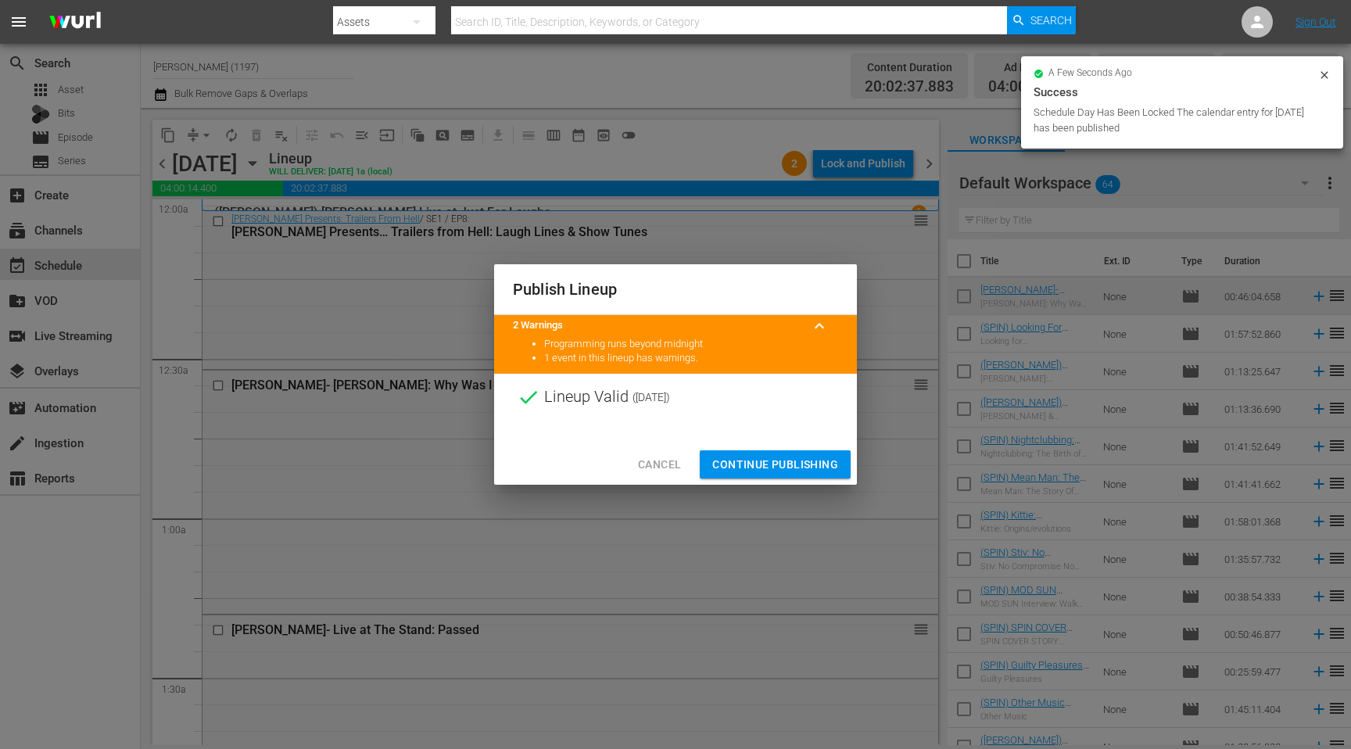
click at [758, 464] on span "Continue Publishing" at bounding box center [775, 465] width 126 height 20
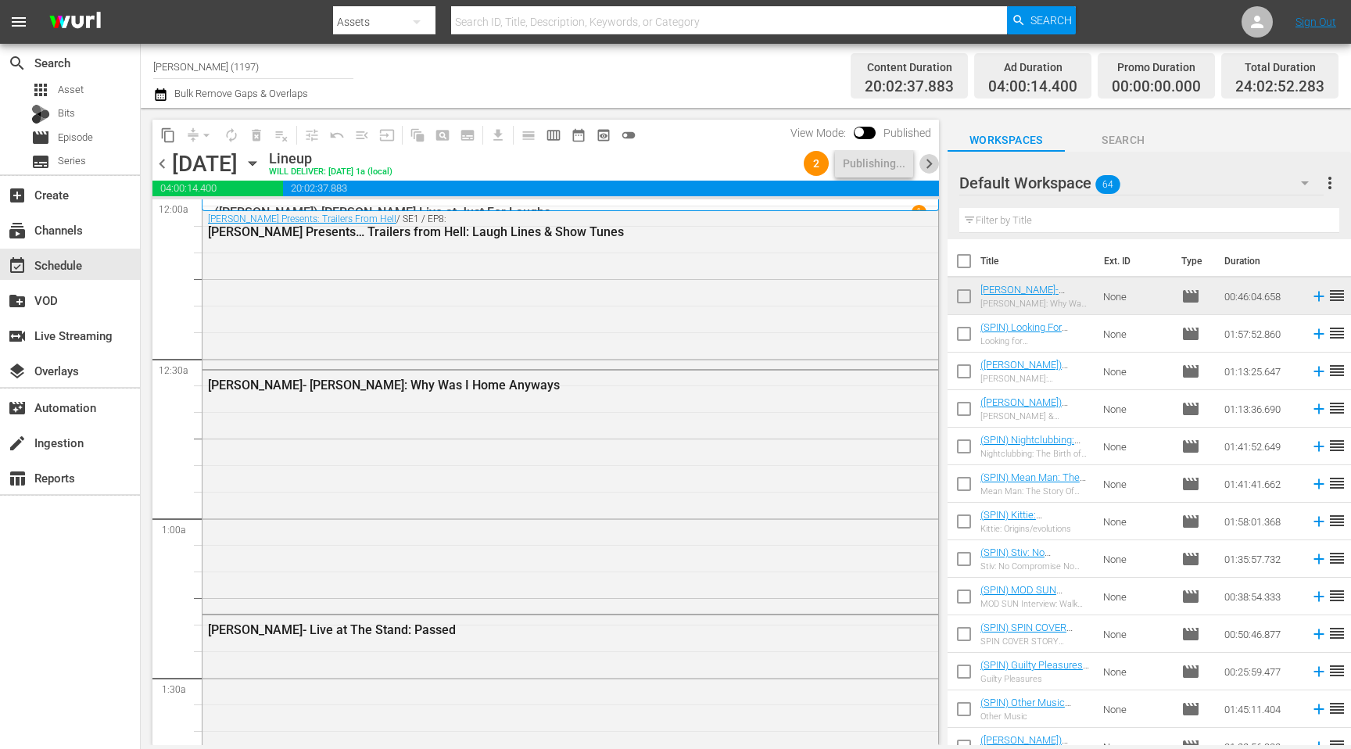
click at [928, 165] on span "chevron_right" at bounding box center [930, 164] width 20 height 20
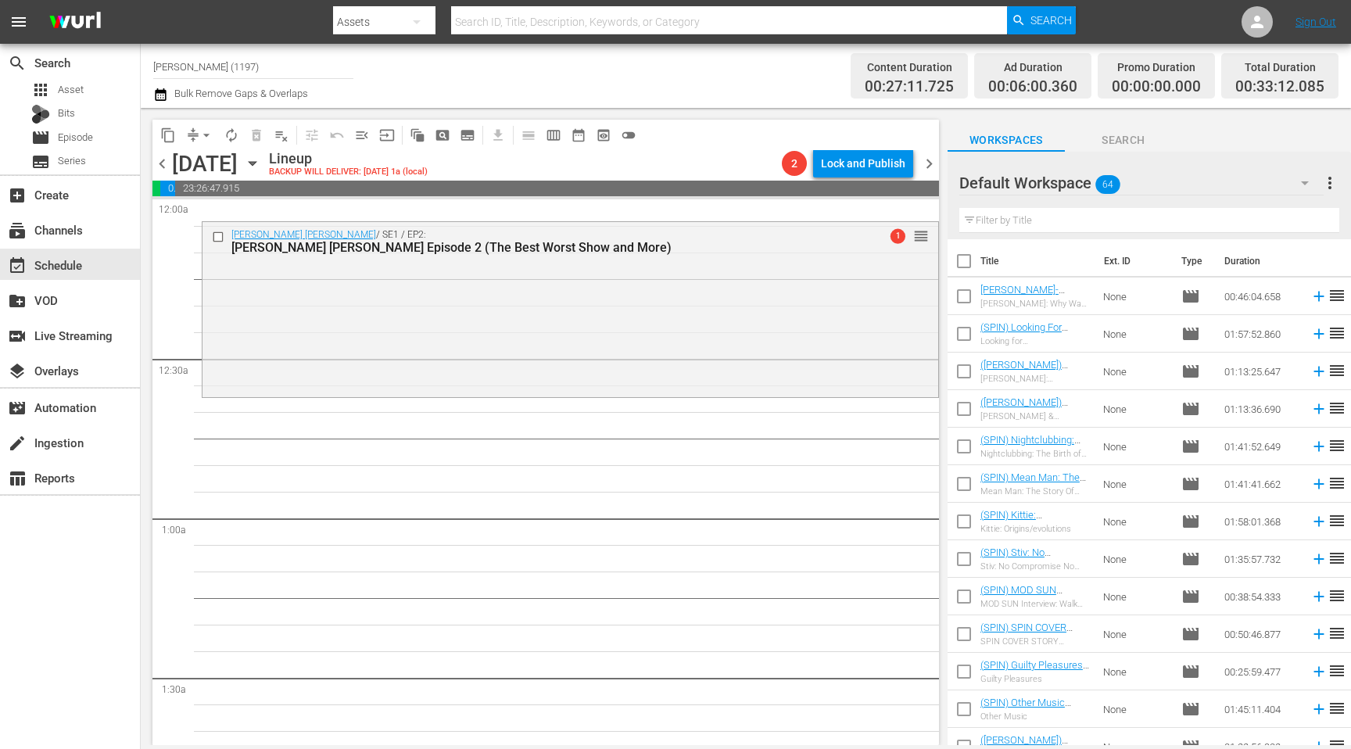
click at [163, 164] on span "chevron_left" at bounding box center [162, 164] width 20 height 20
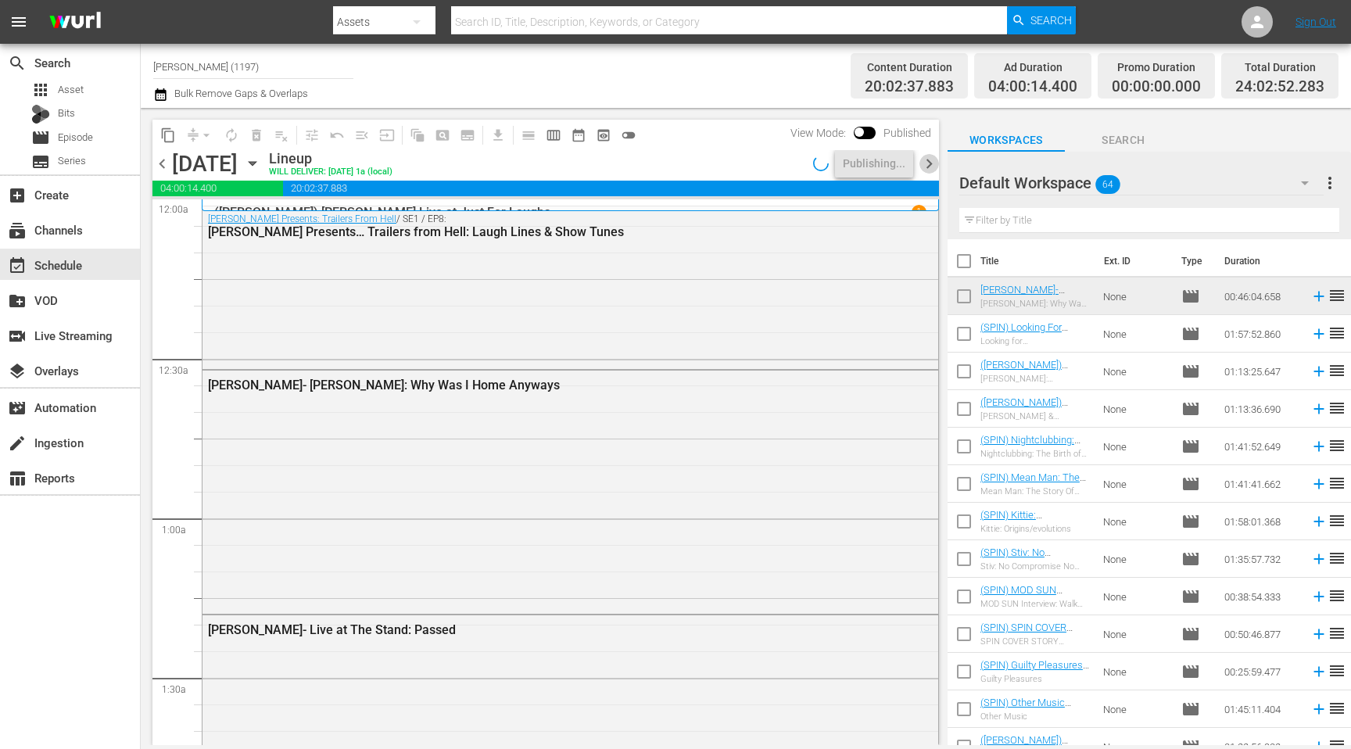
click at [928, 168] on span "chevron_right" at bounding box center [930, 164] width 20 height 20
